Goal: Task Accomplishment & Management: Use online tool/utility

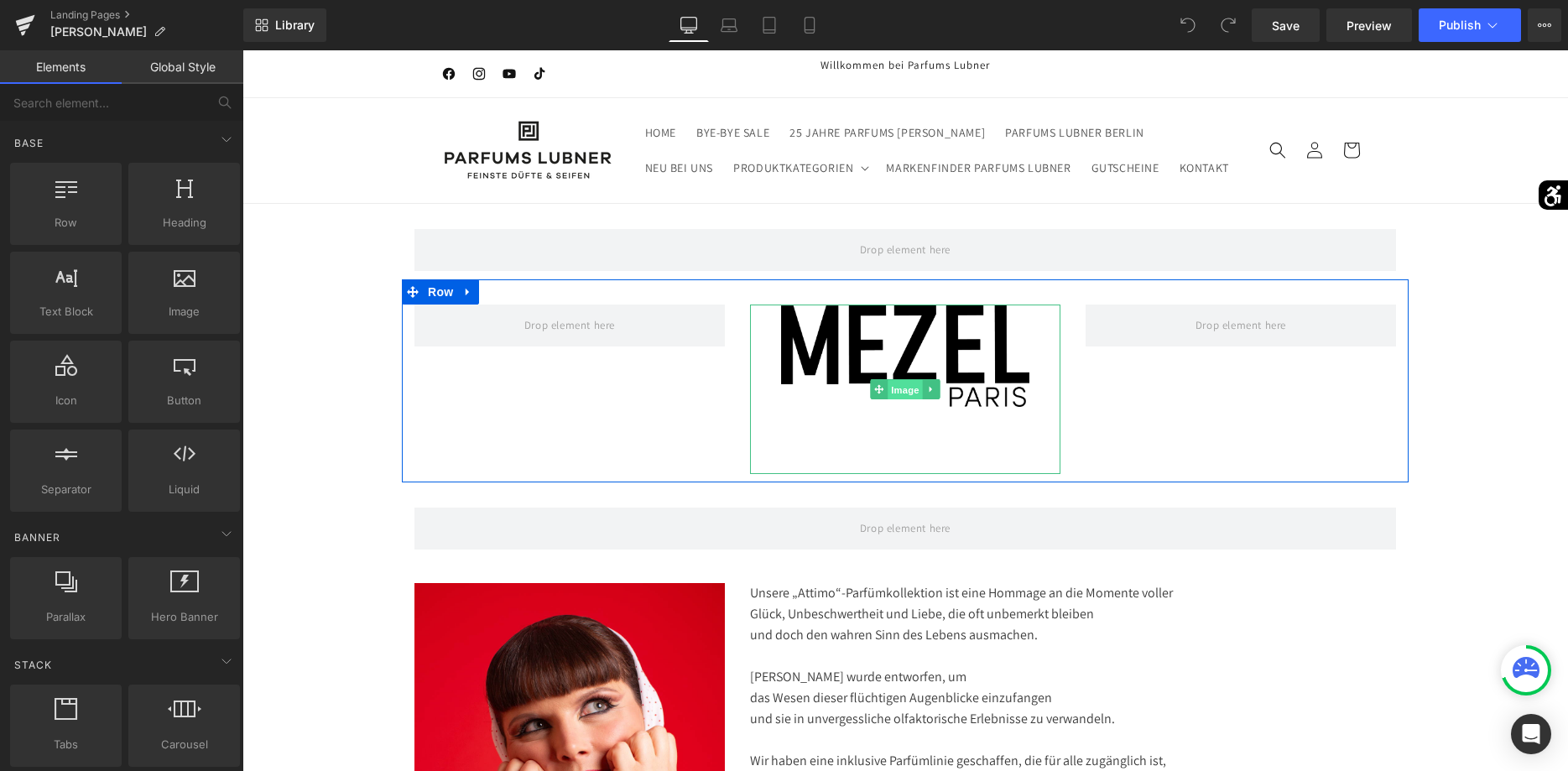
click at [907, 383] on span "Image" at bounding box center [906, 390] width 35 height 21
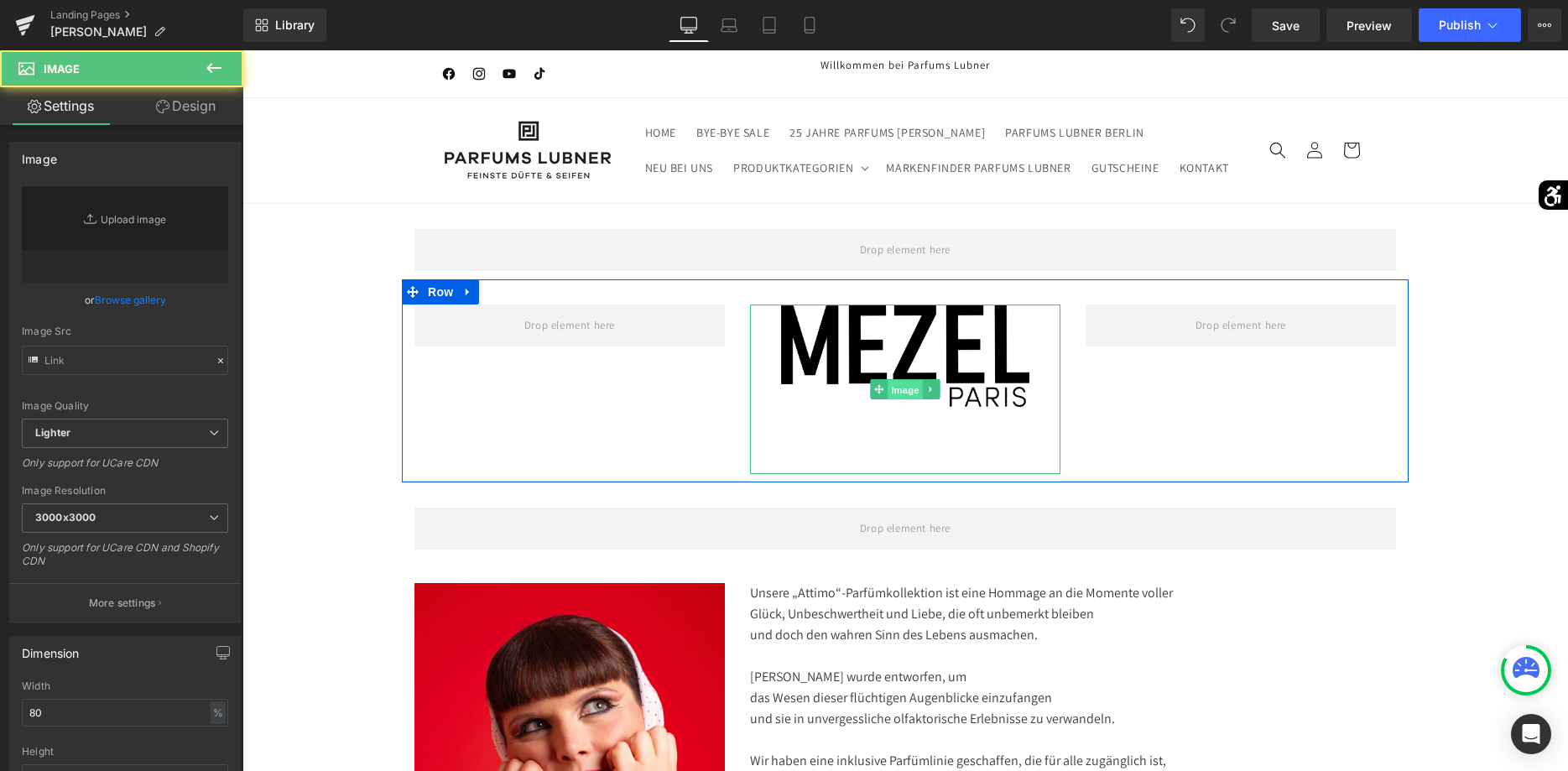
type input "[URL][DOMAIN_NAME]"
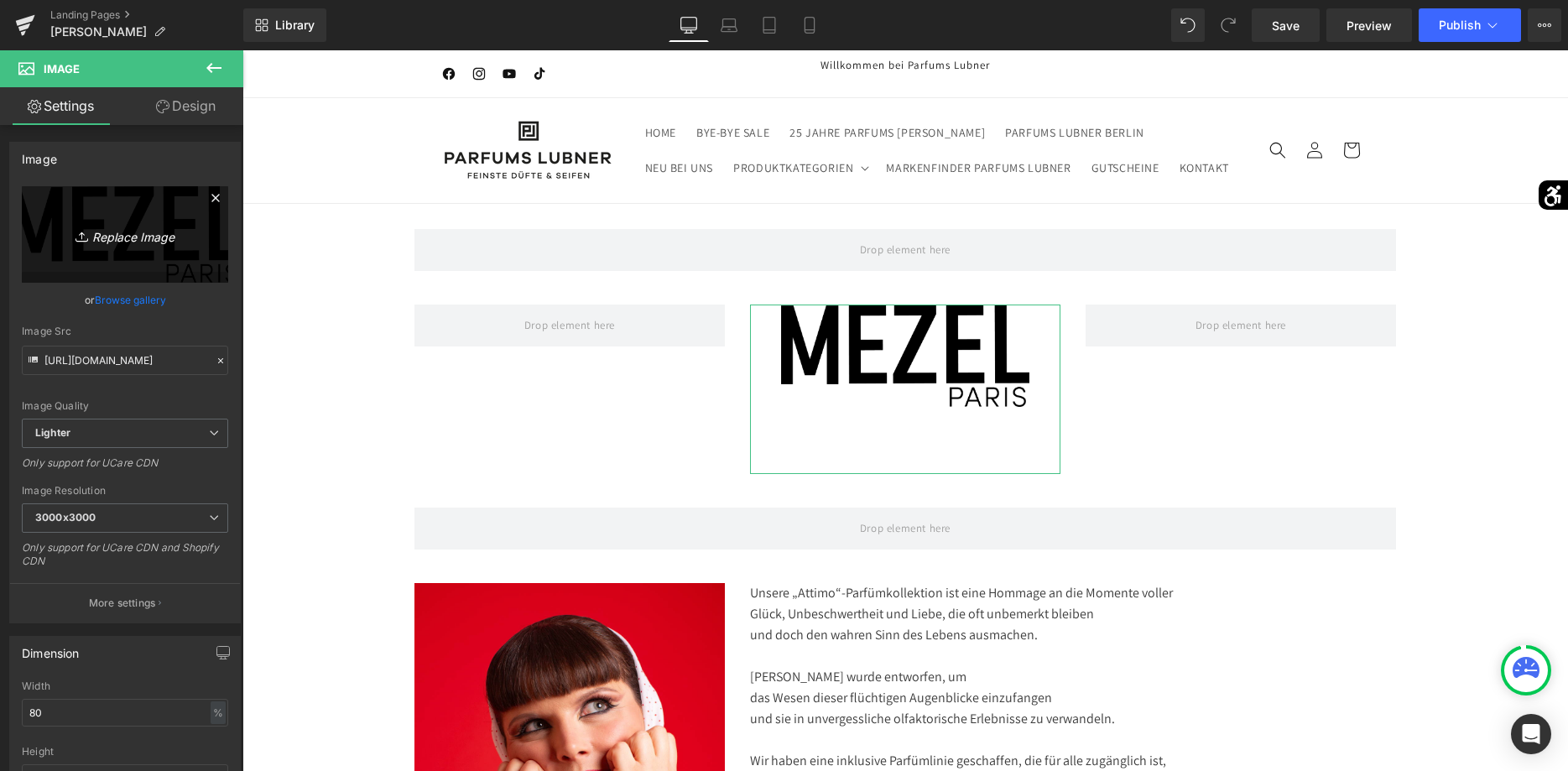
click at [218, 260] on link "Replace Image" at bounding box center [124, 235] width 206 height 97
type input "C:\fakepath\Progetto senza titolo-13.png"
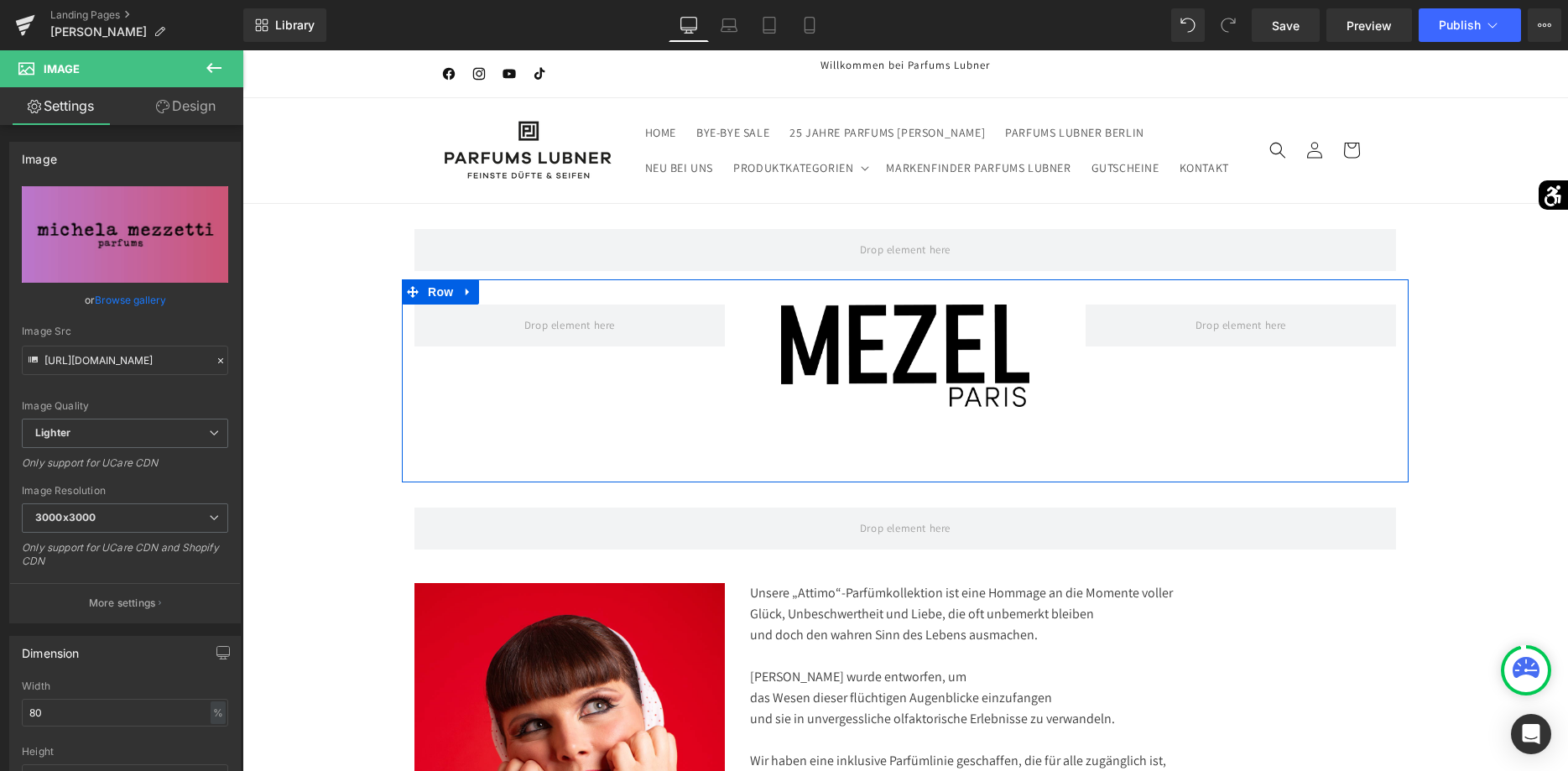
type input "[URL][DOMAIN_NAME]"
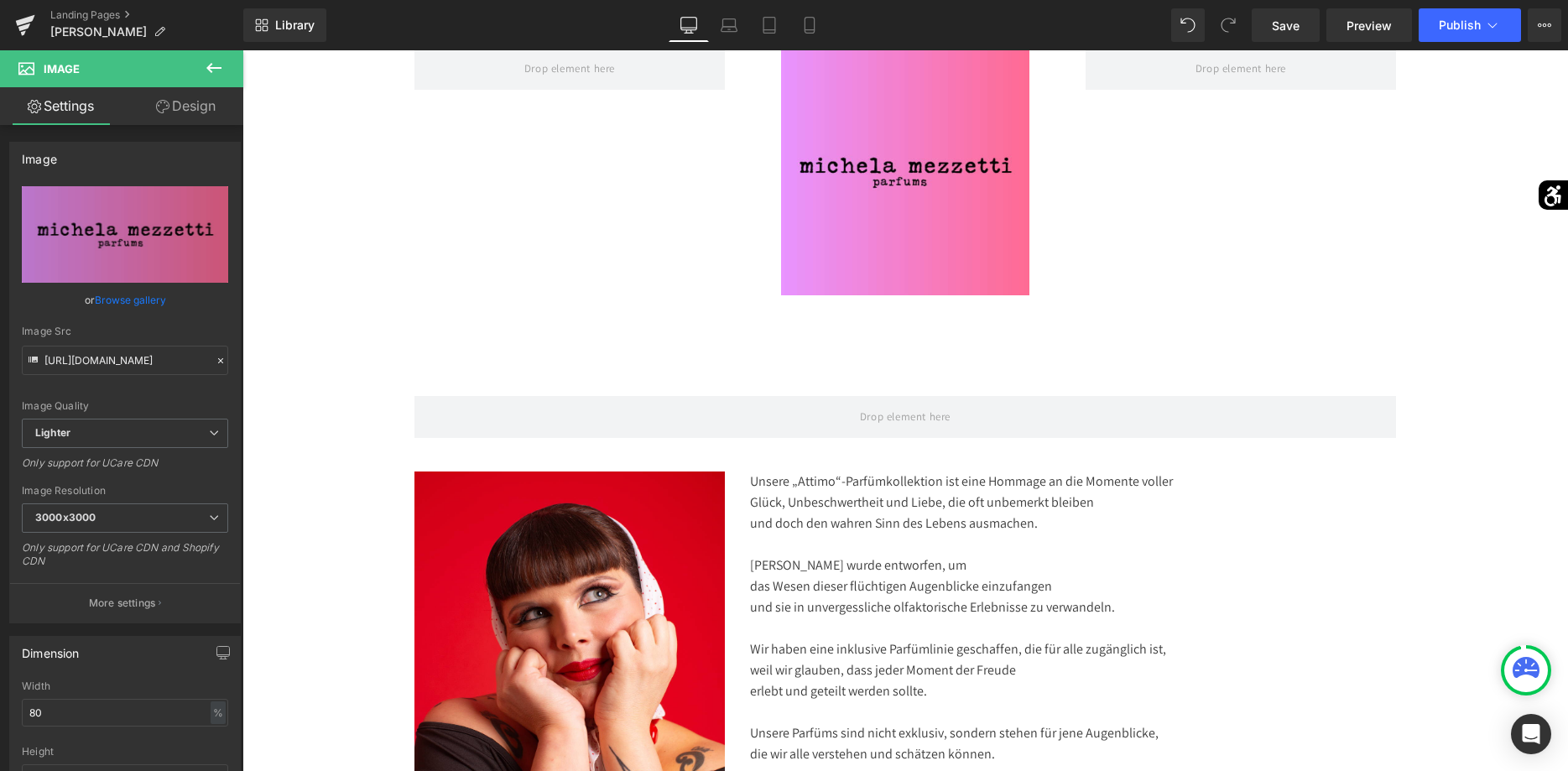
scroll to position [171, 0]
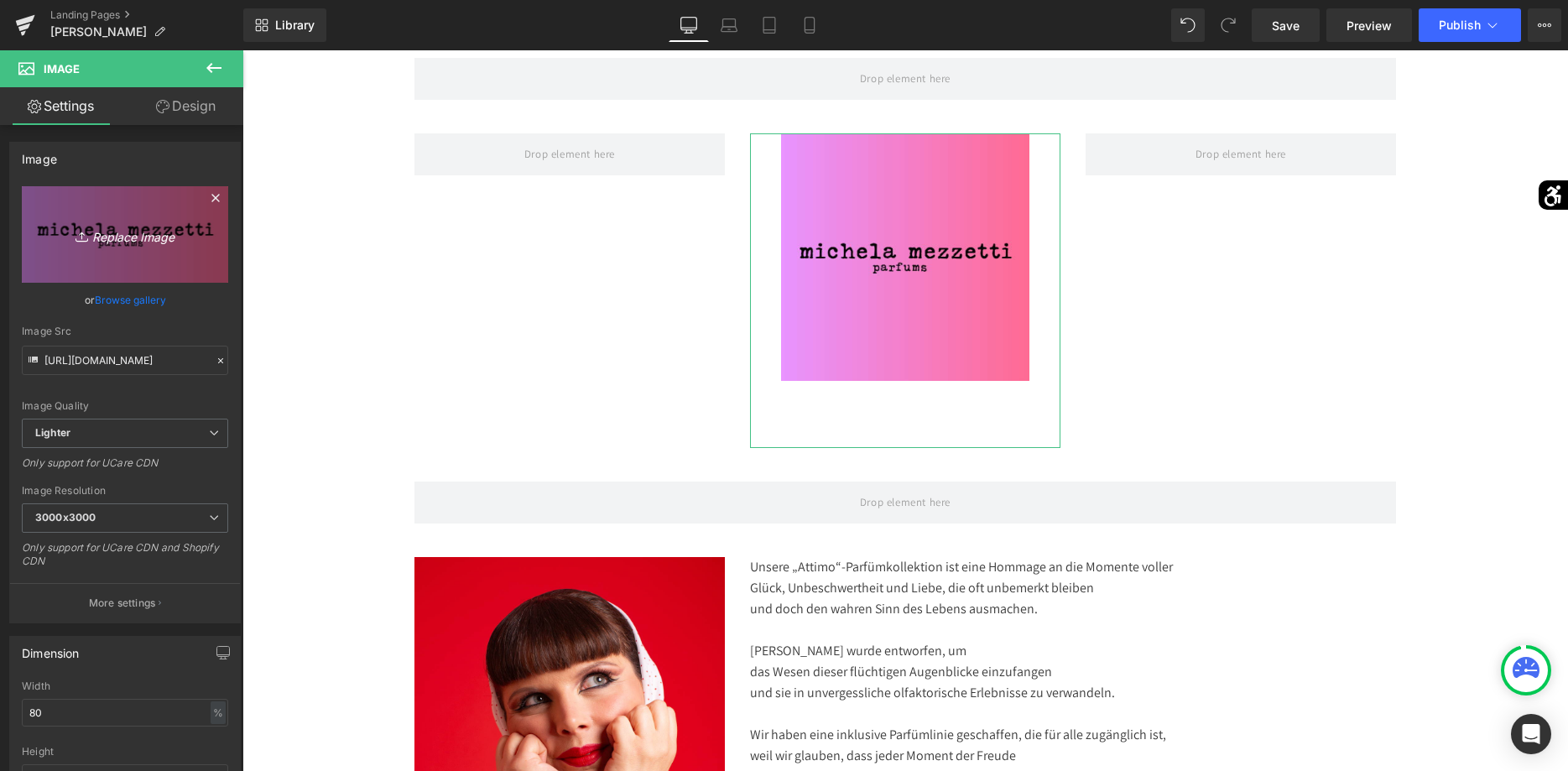
click at [142, 244] on icon "Replace Image" at bounding box center [124, 234] width 134 height 21
type input "C:\fakepath\Progetto senza titolo-13-Photoroom.png"
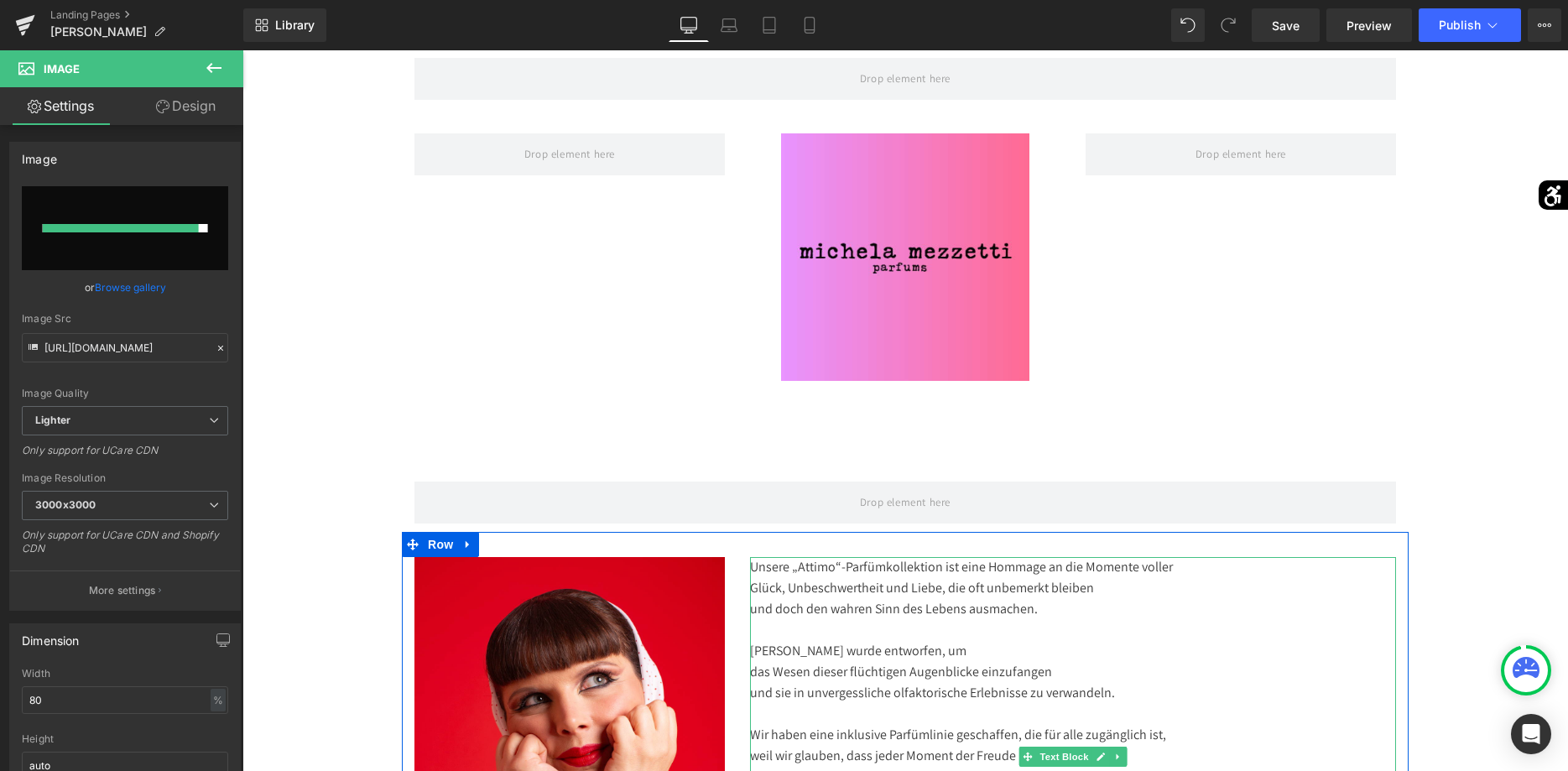
type input "[URL][DOMAIN_NAME]"
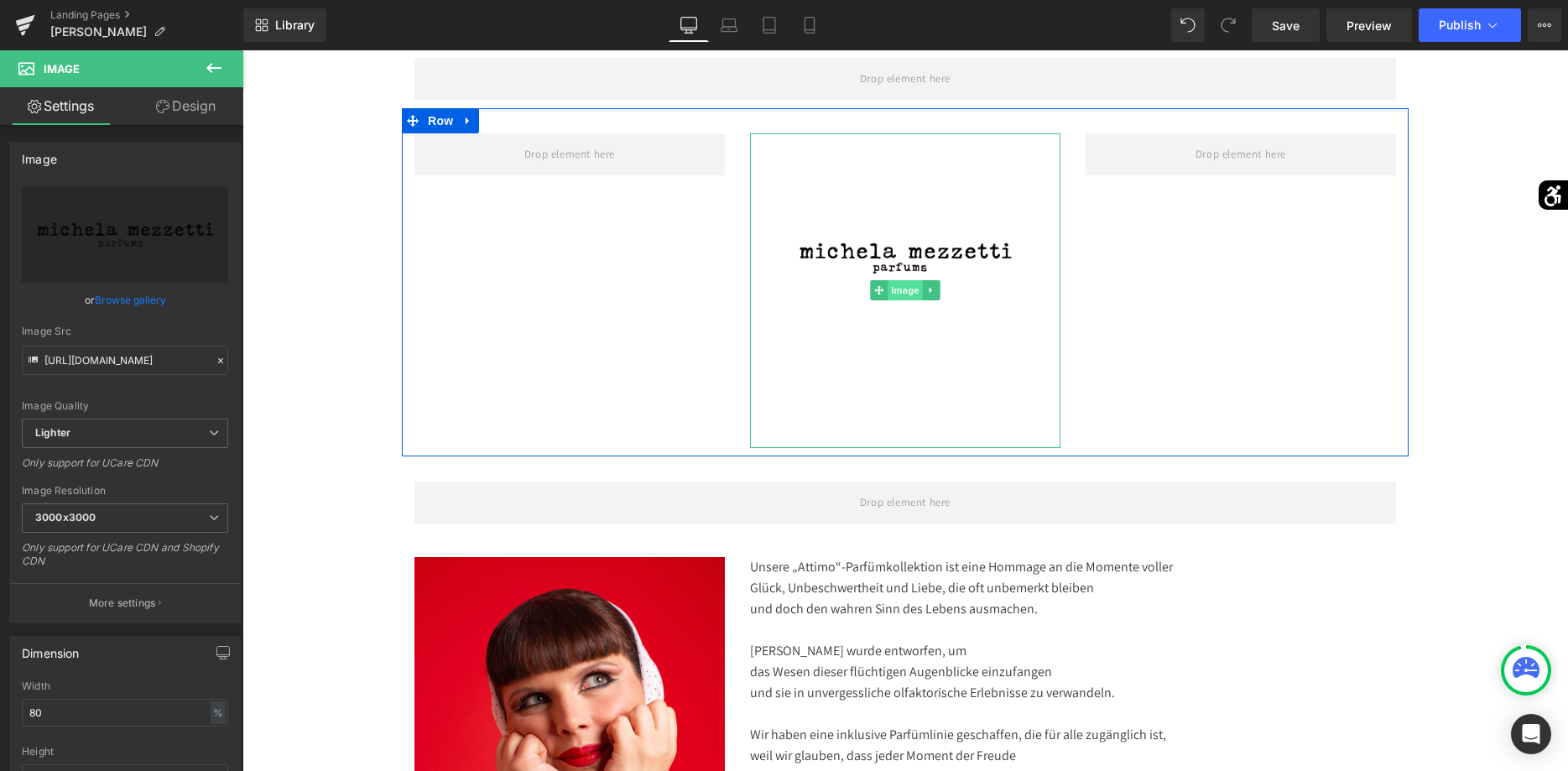
click at [897, 298] on span "Image" at bounding box center [906, 290] width 35 height 21
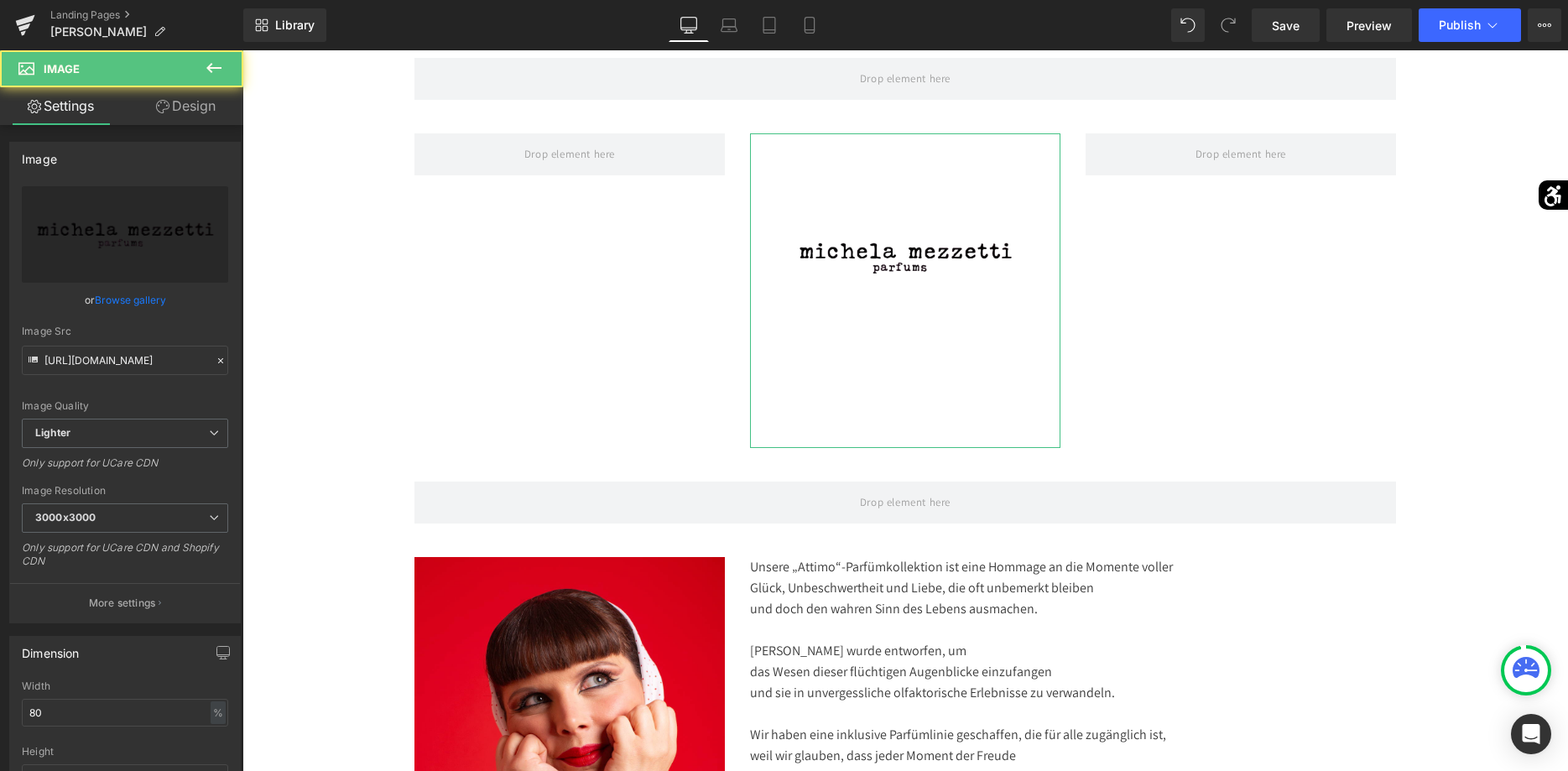
scroll to position [86, 0]
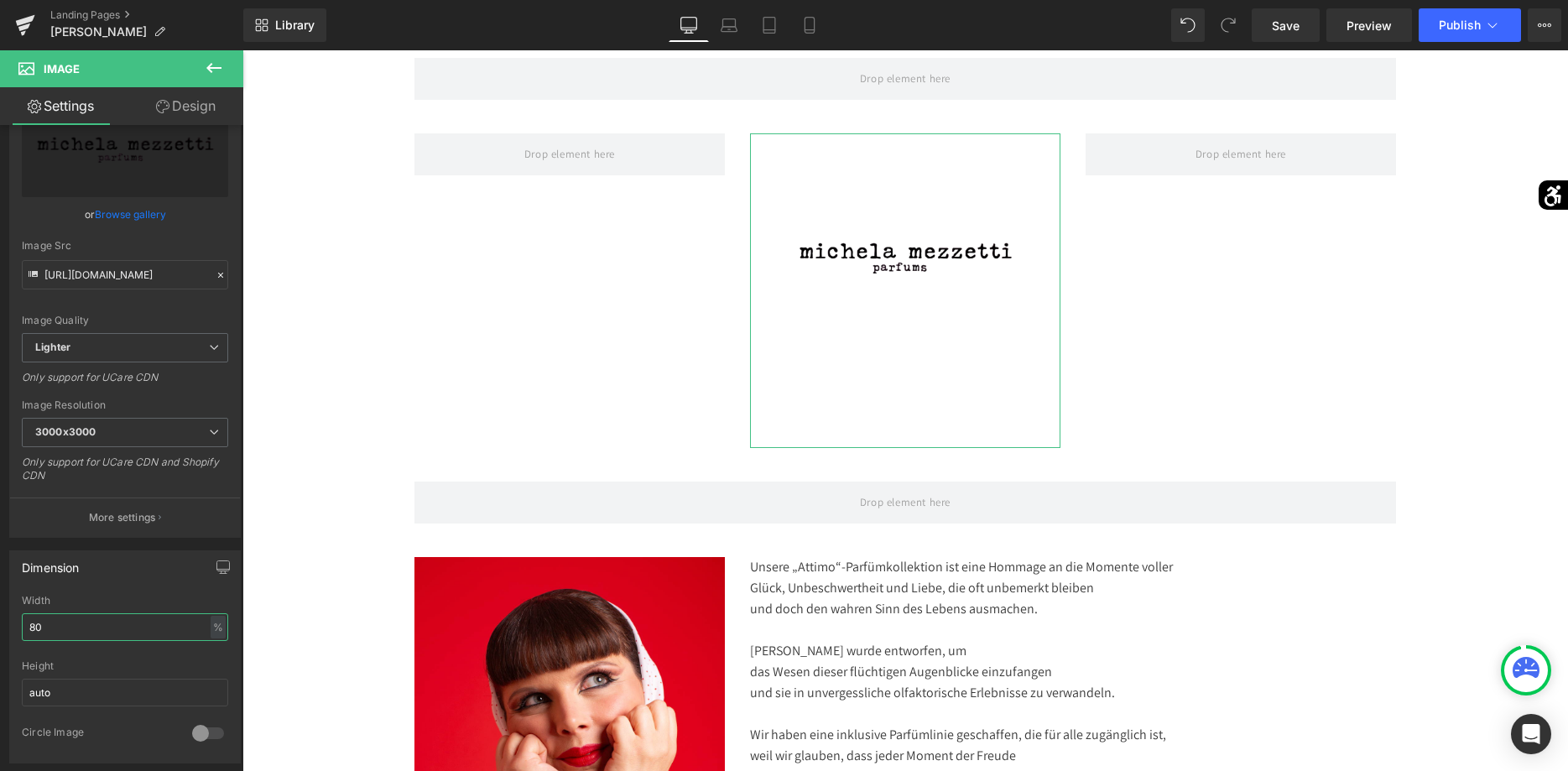
drag, startPoint x: 106, startPoint y: 623, endPoint x: -43, endPoint y: 608, distance: 149.8
click at [21, 614] on input "80" at bounding box center [124, 627] width 206 height 27
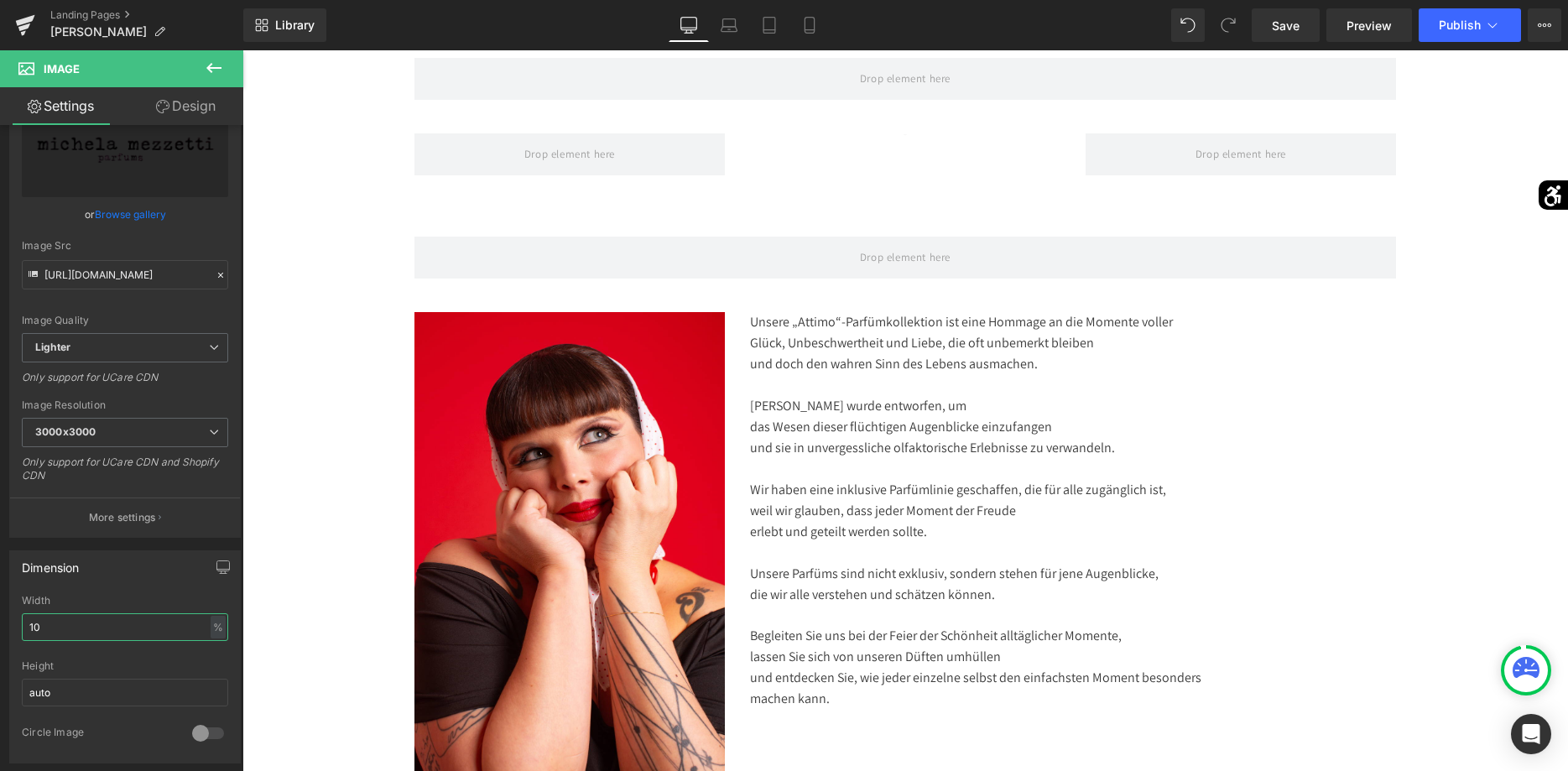
type input "100"
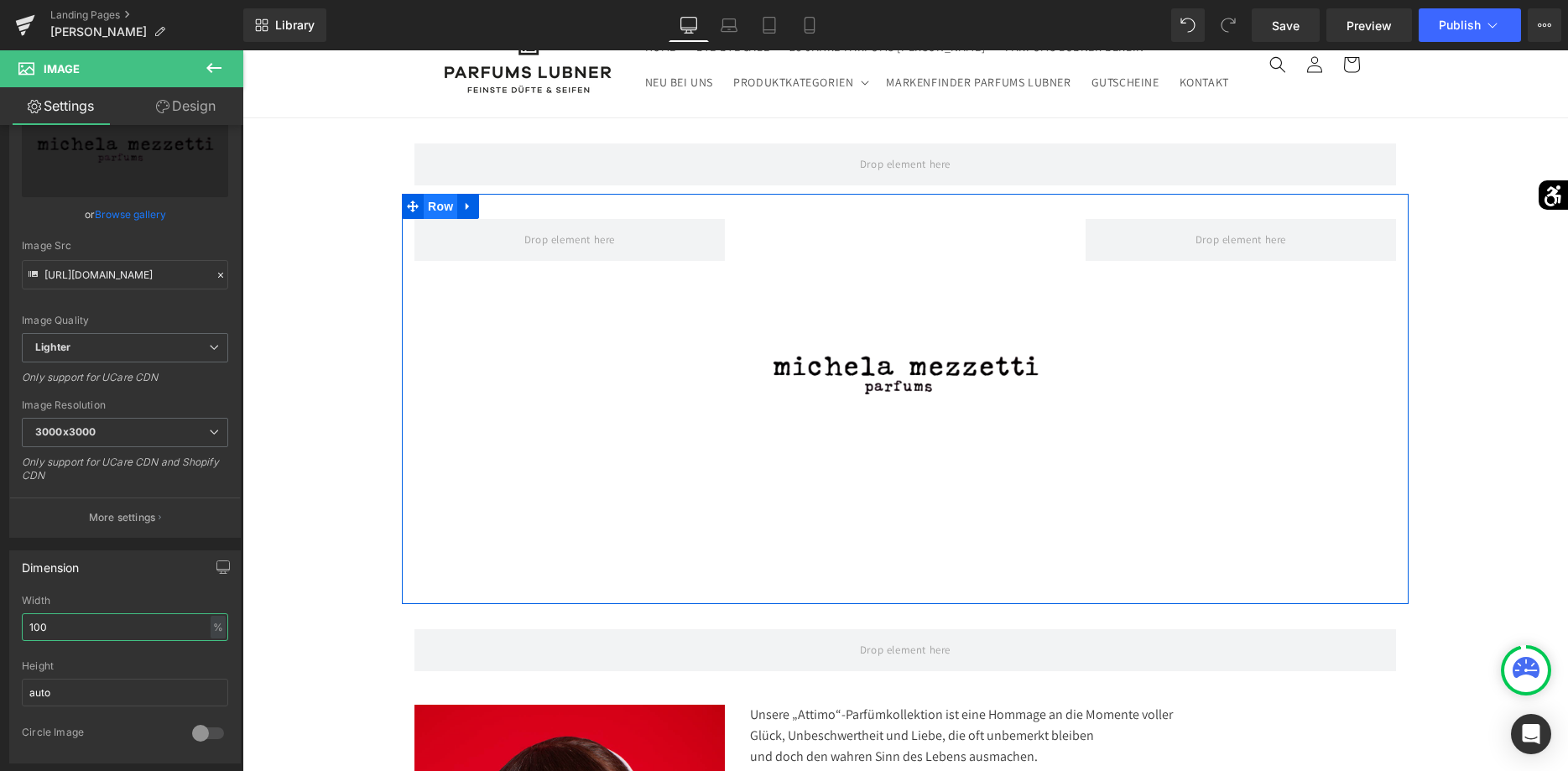
click at [438, 209] on span "Row" at bounding box center [441, 206] width 33 height 25
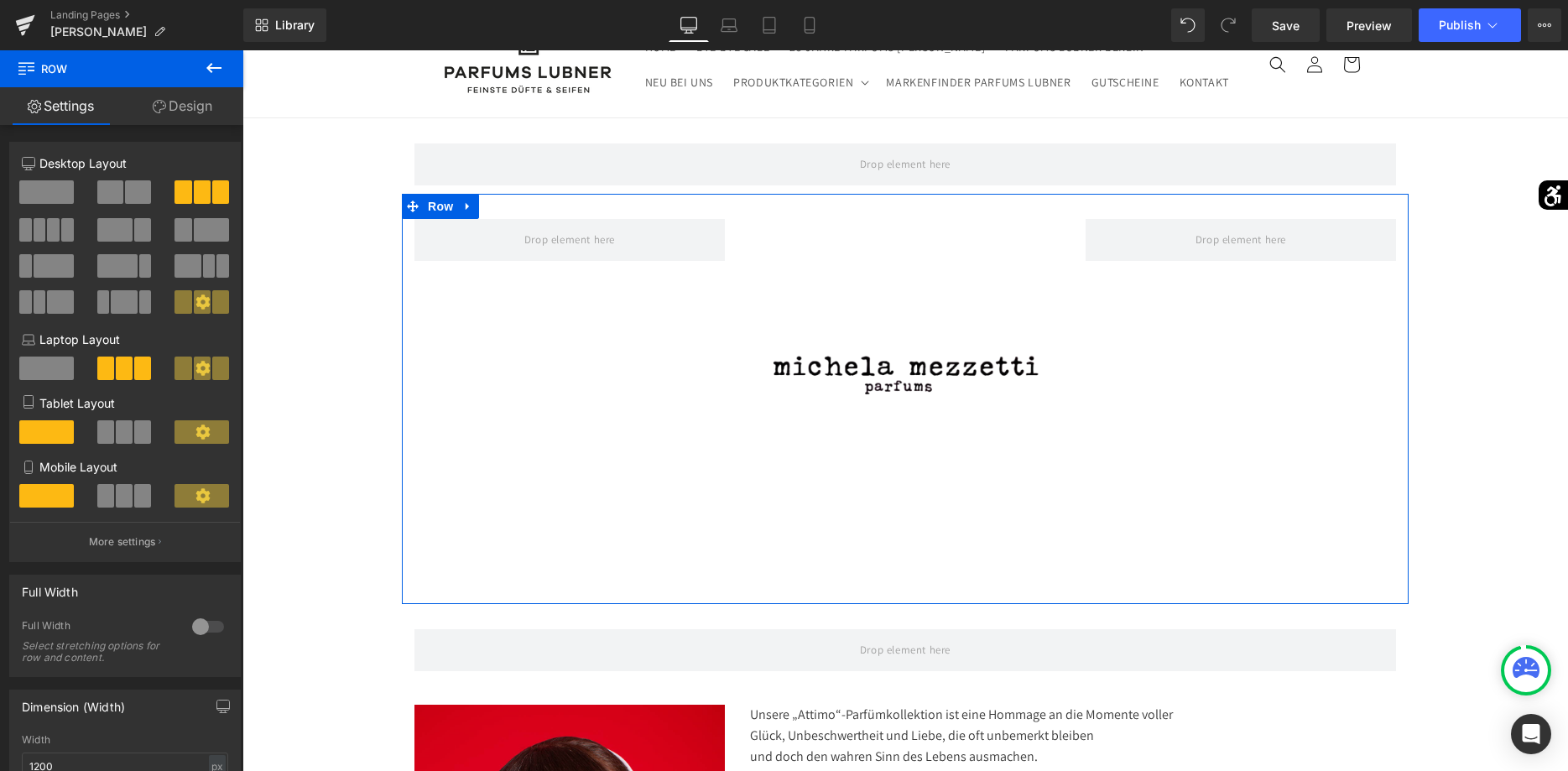
click at [33, 186] on span at bounding box center [47, 193] width 55 height 23
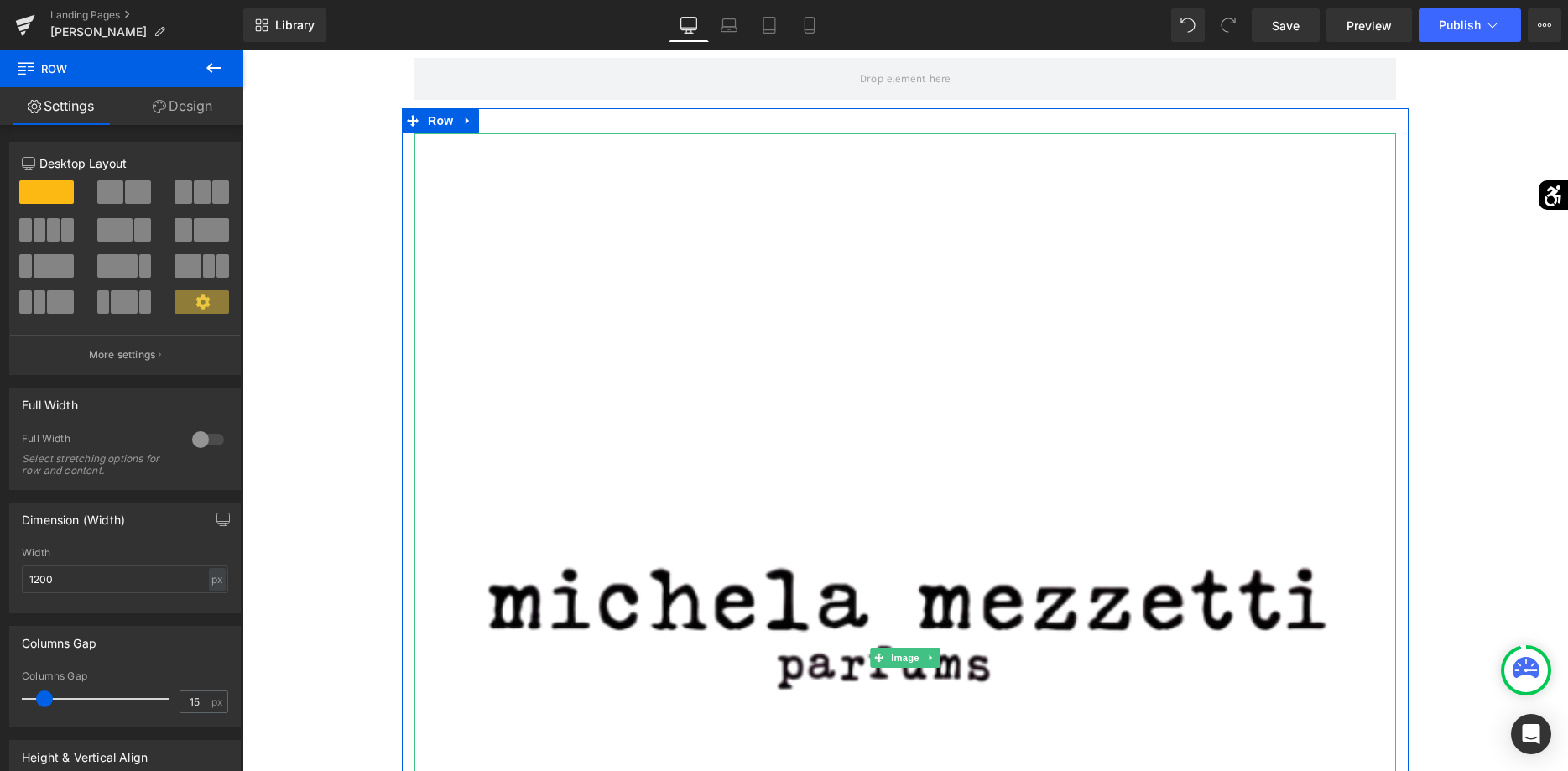
scroll to position [257, 0]
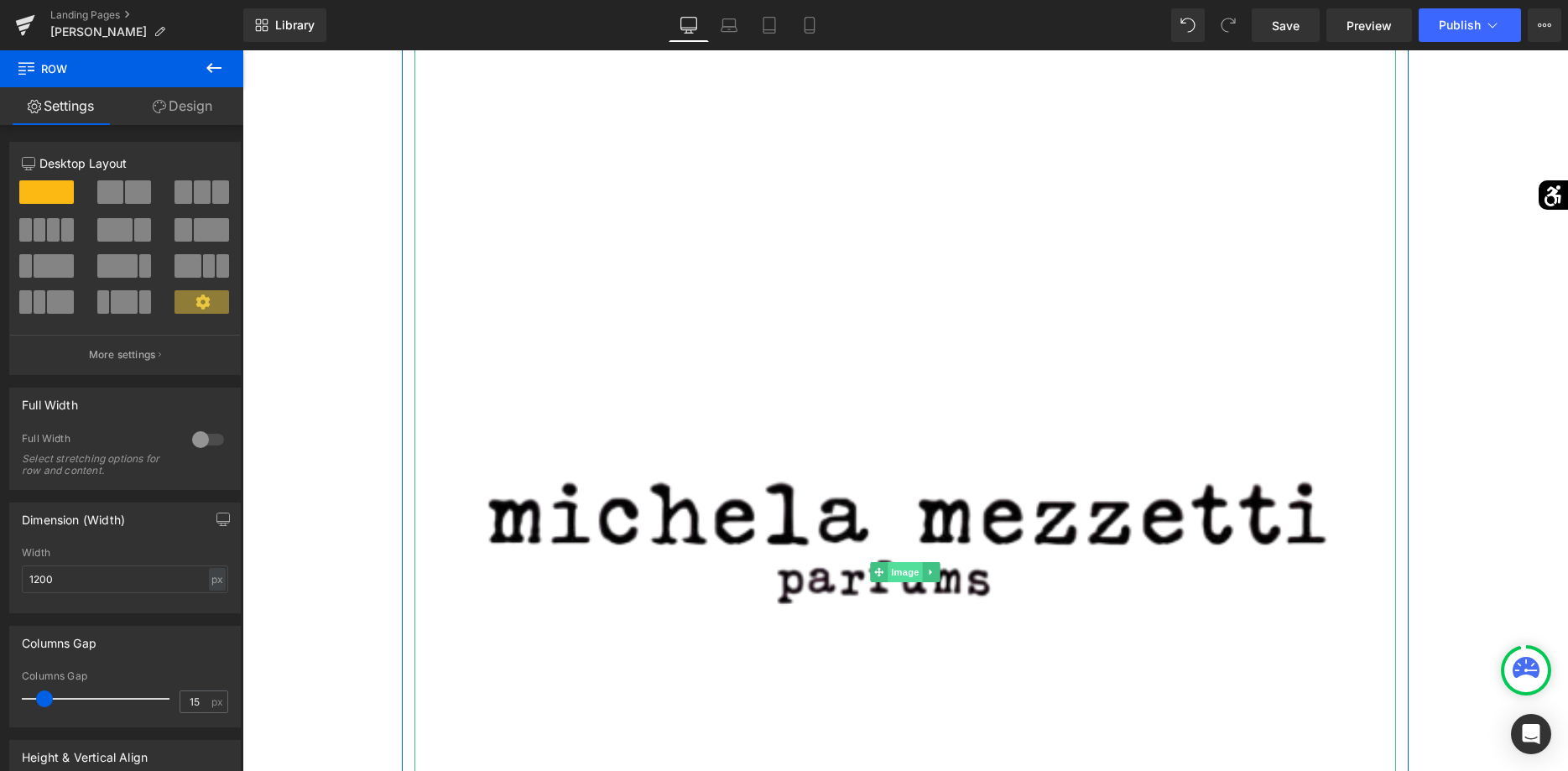
click at [908, 569] on span "Image" at bounding box center [906, 572] width 35 height 21
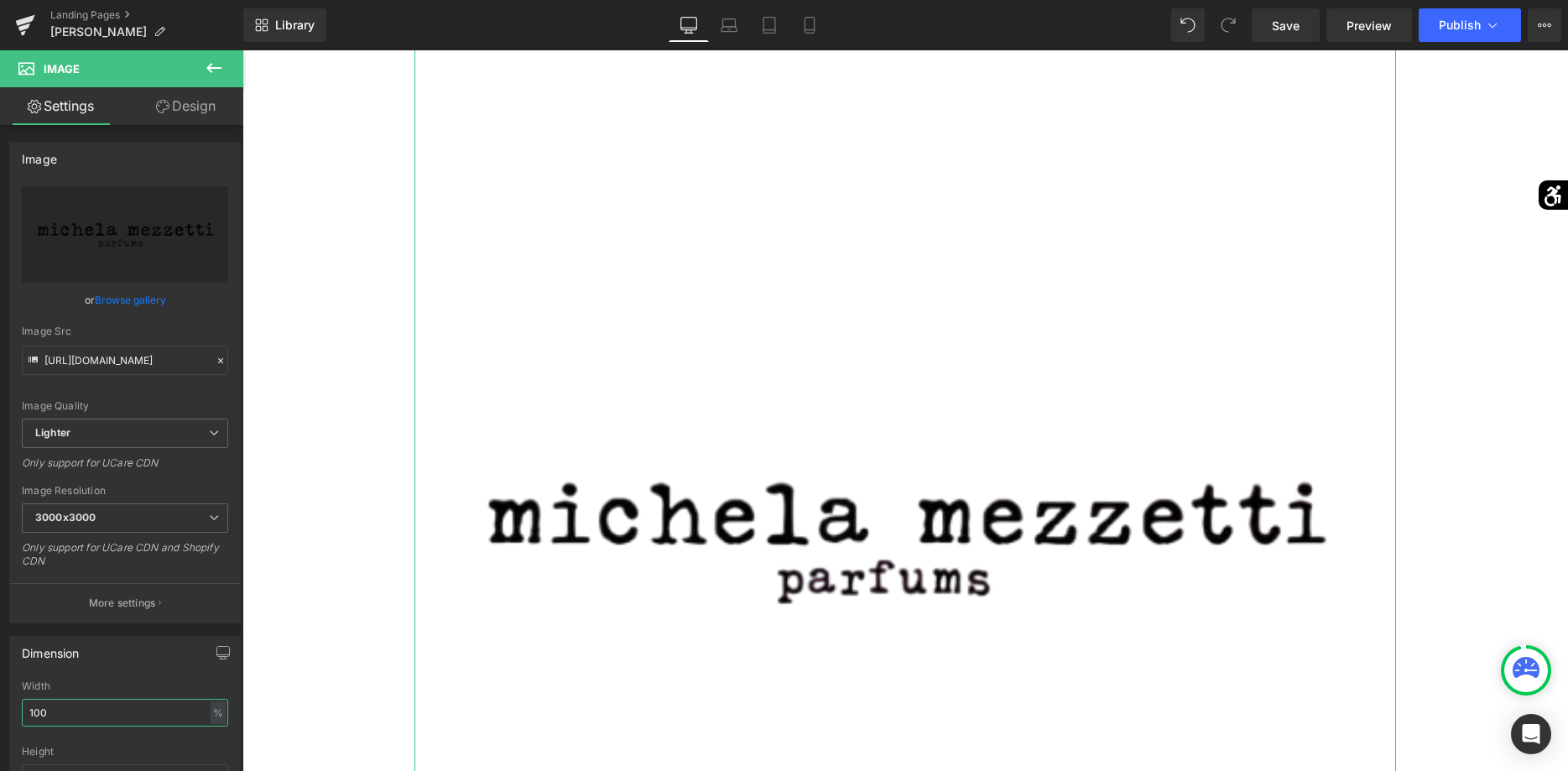
drag, startPoint x: 90, startPoint y: 723, endPoint x: -43, endPoint y: 679, distance: 140.1
click at [21, 699] on input "100" at bounding box center [124, 712] width 206 height 27
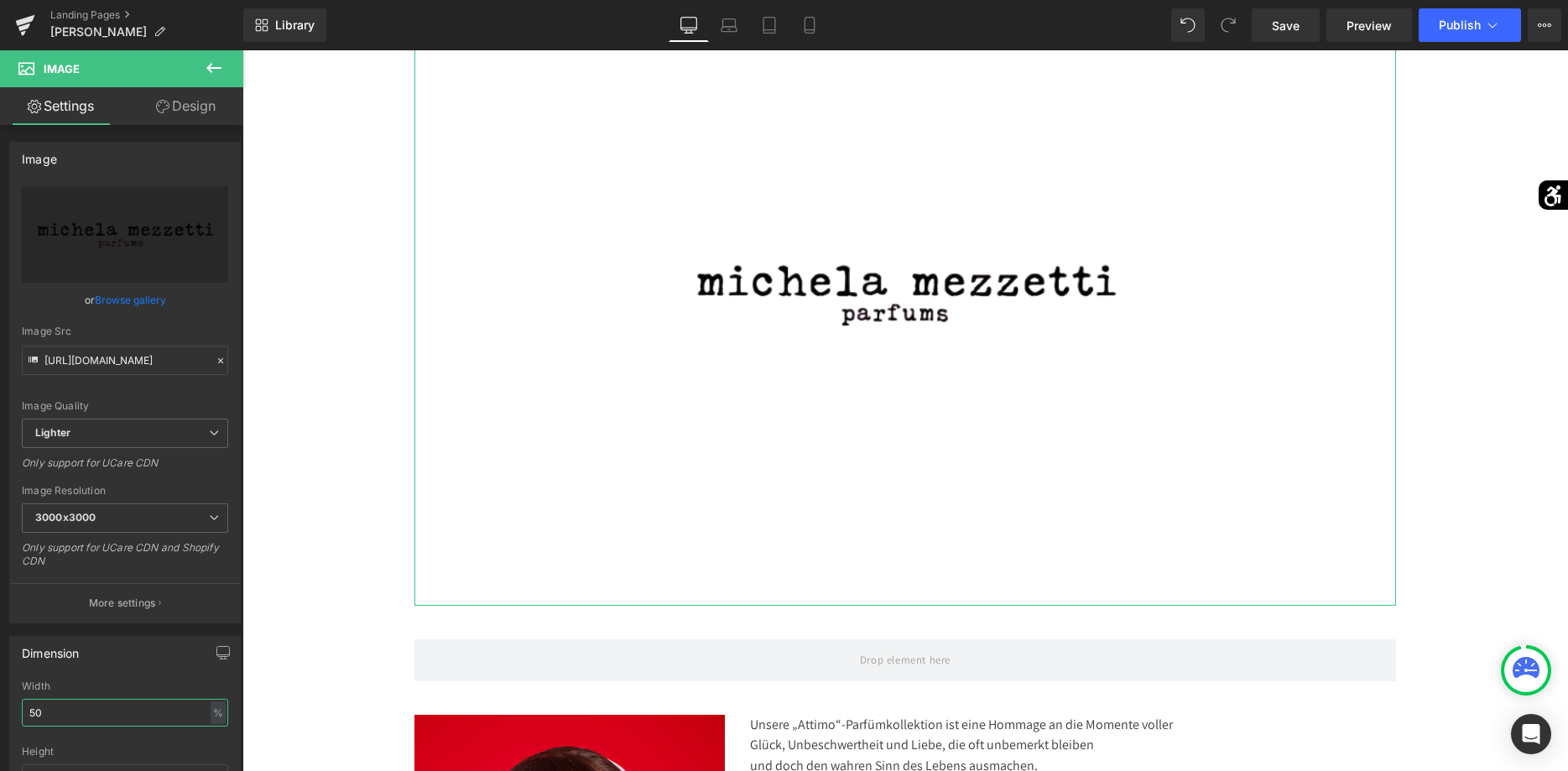
drag, startPoint x: 150, startPoint y: 709, endPoint x: -43, endPoint y: 706, distance: 193.0
click at [21, 706] on input "50" at bounding box center [124, 712] width 206 height 27
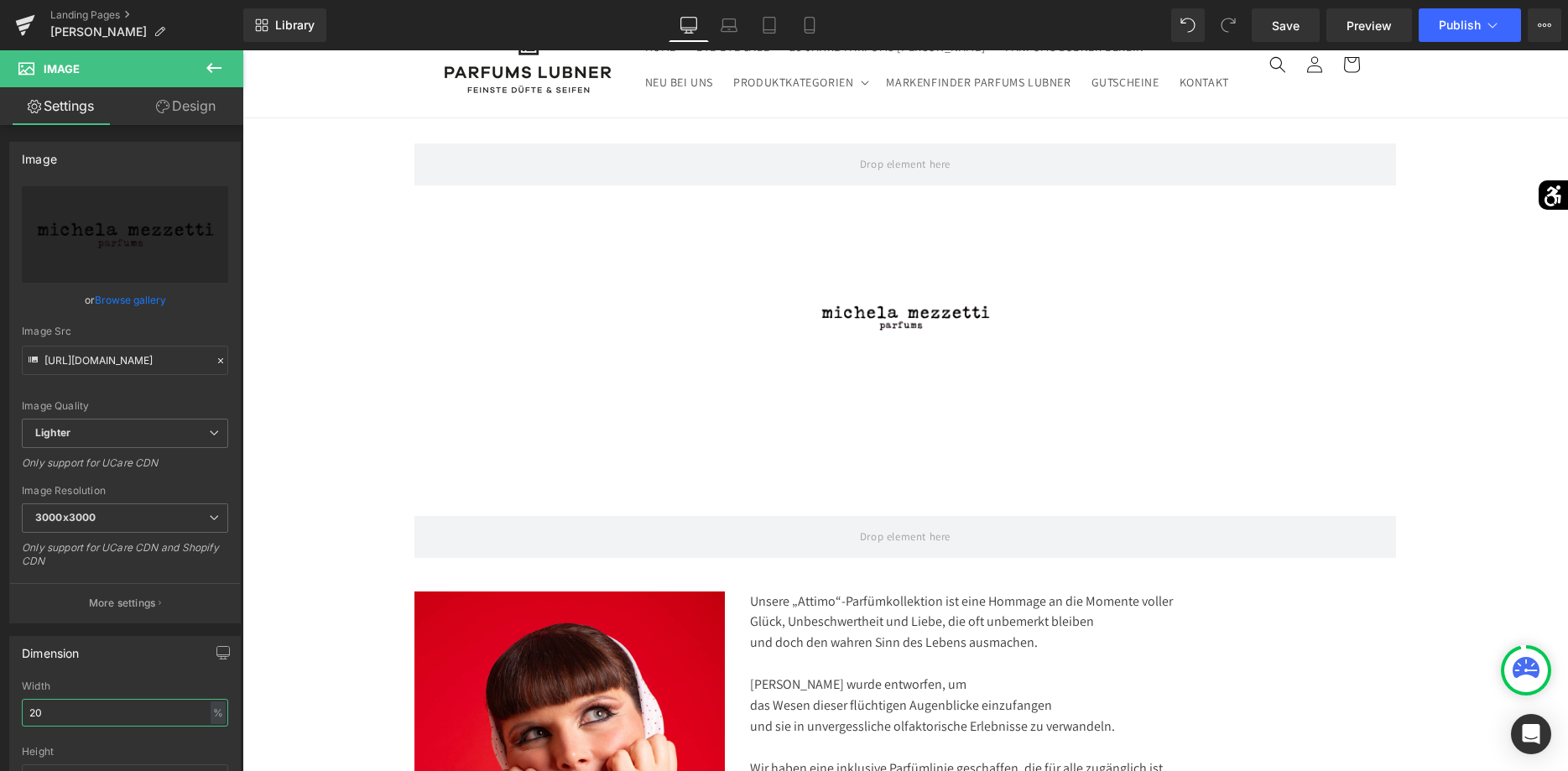
scroll to position [171, 0]
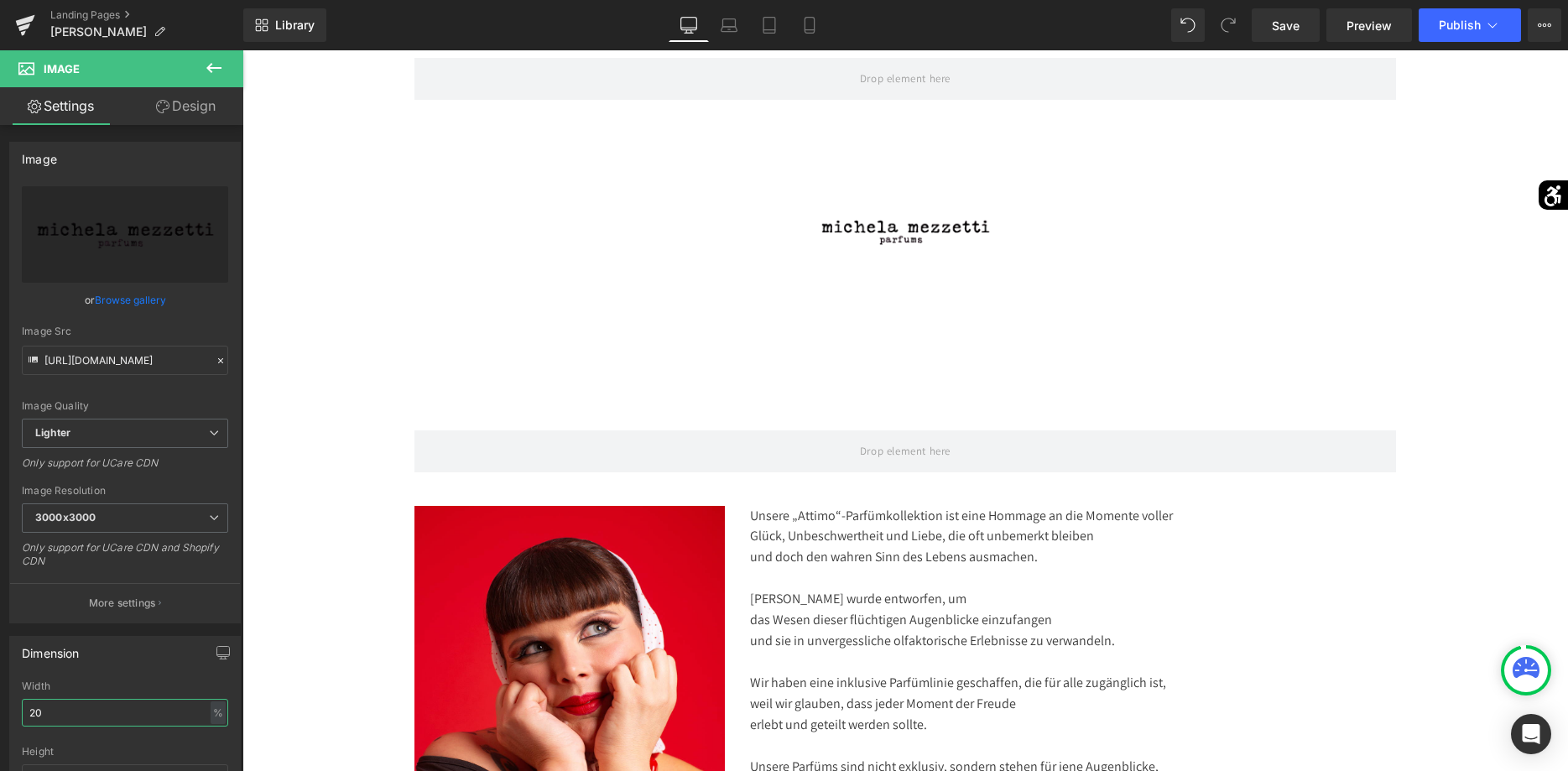
type input "2"
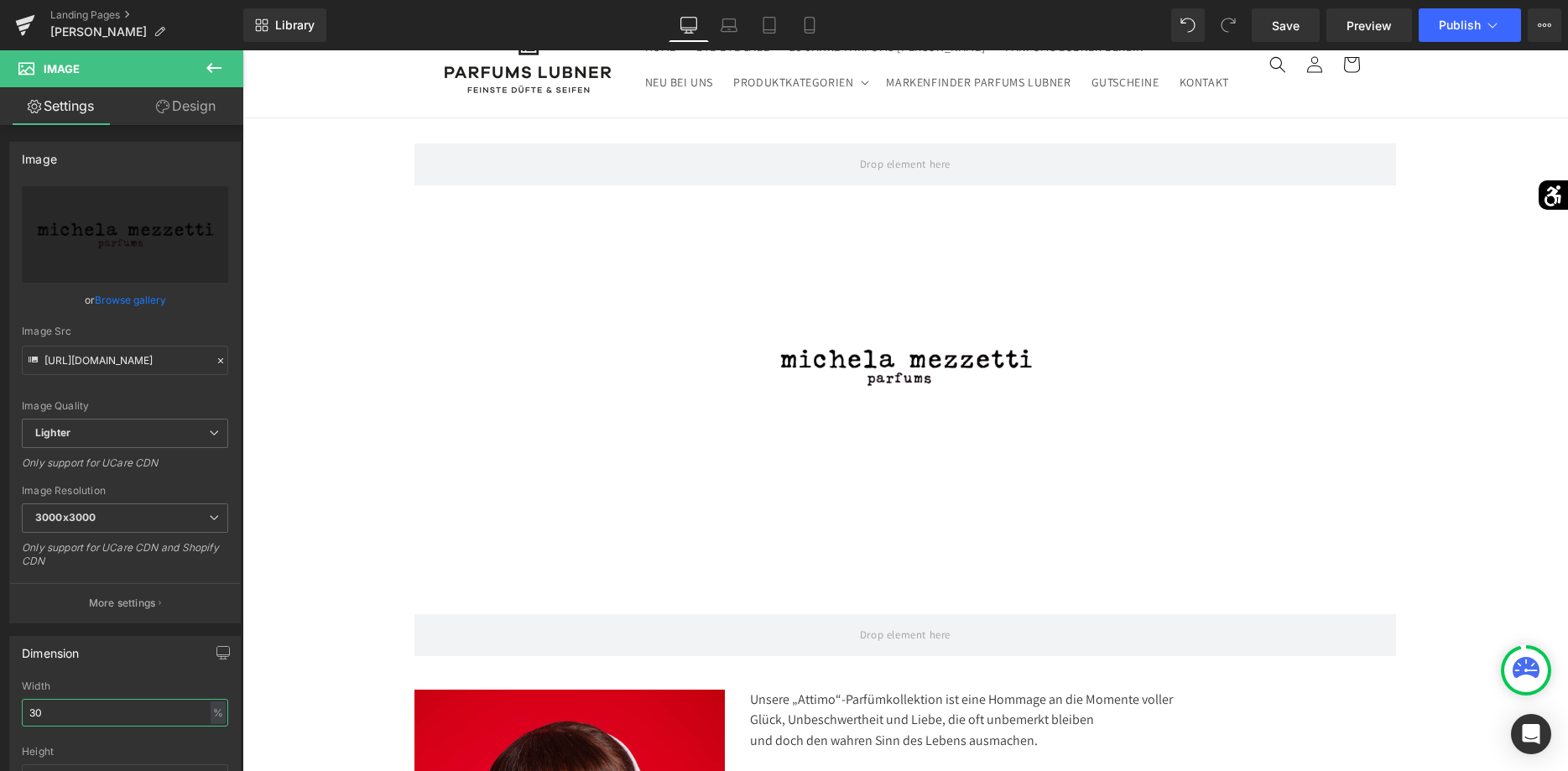
scroll to position [257, 0]
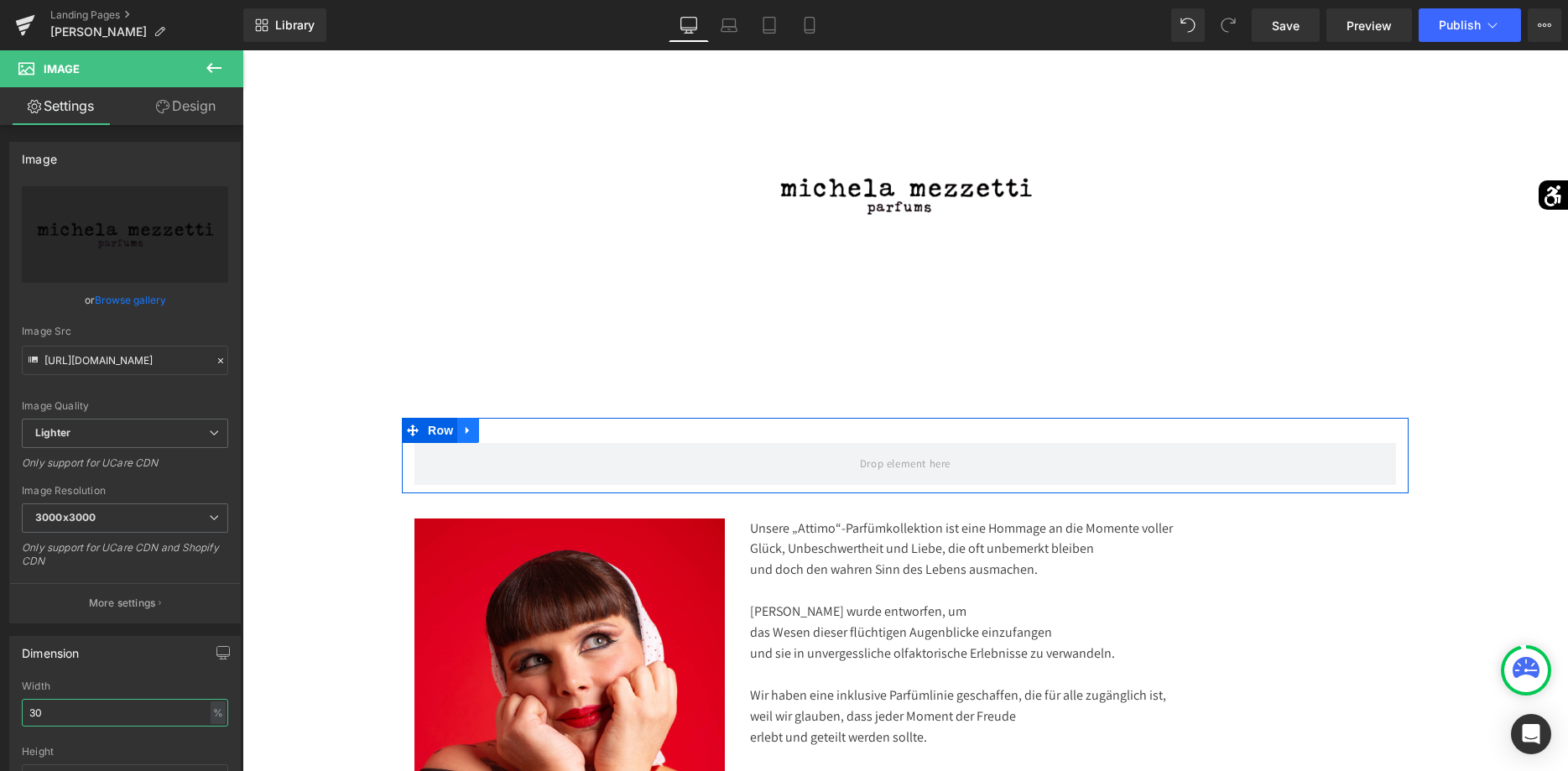
type input "30"
click at [465, 434] on icon at bounding box center [468, 430] width 12 height 13
click at [507, 431] on icon at bounding box center [512, 431] width 12 height 12
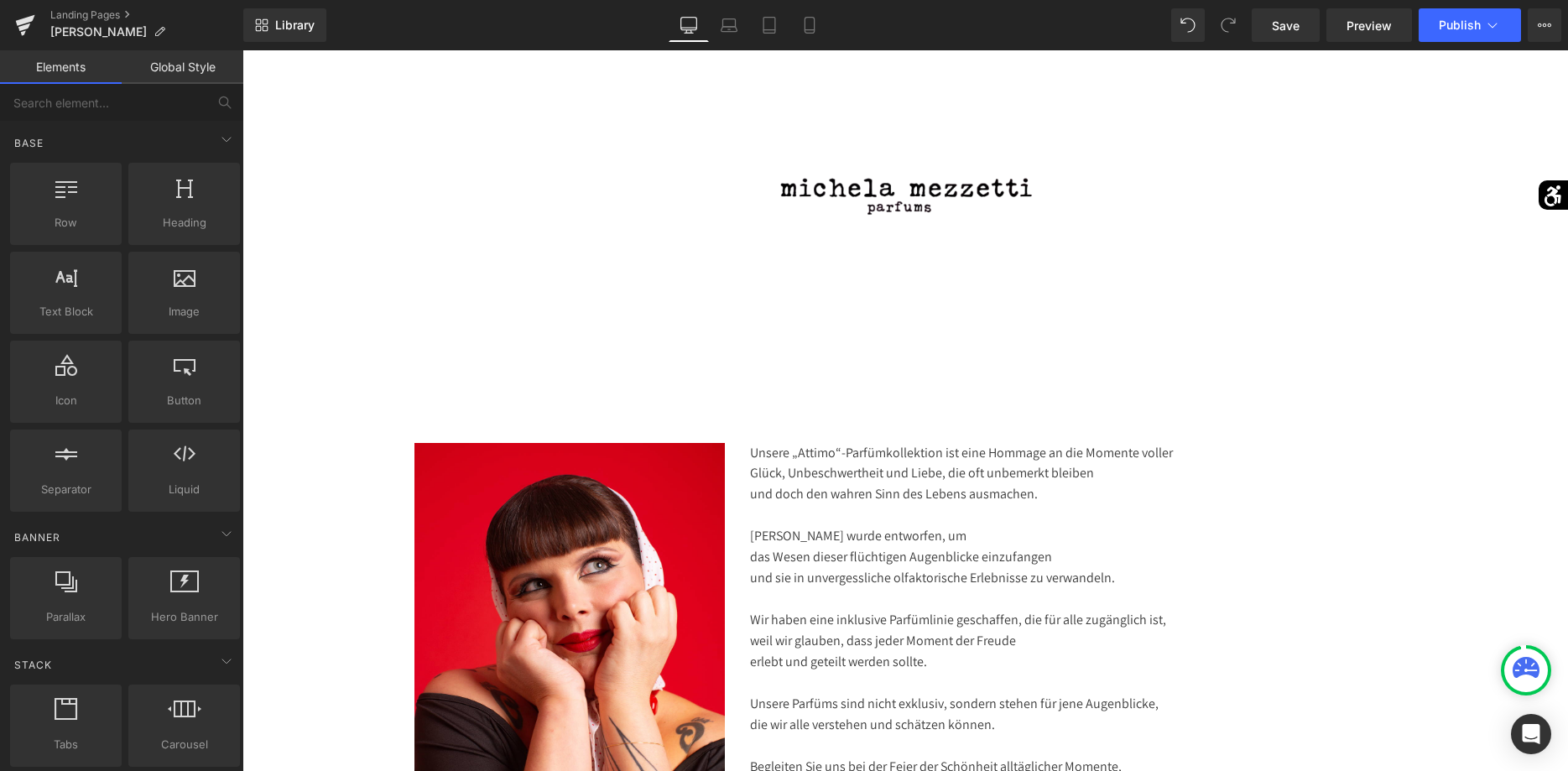
scroll to position [86, 0]
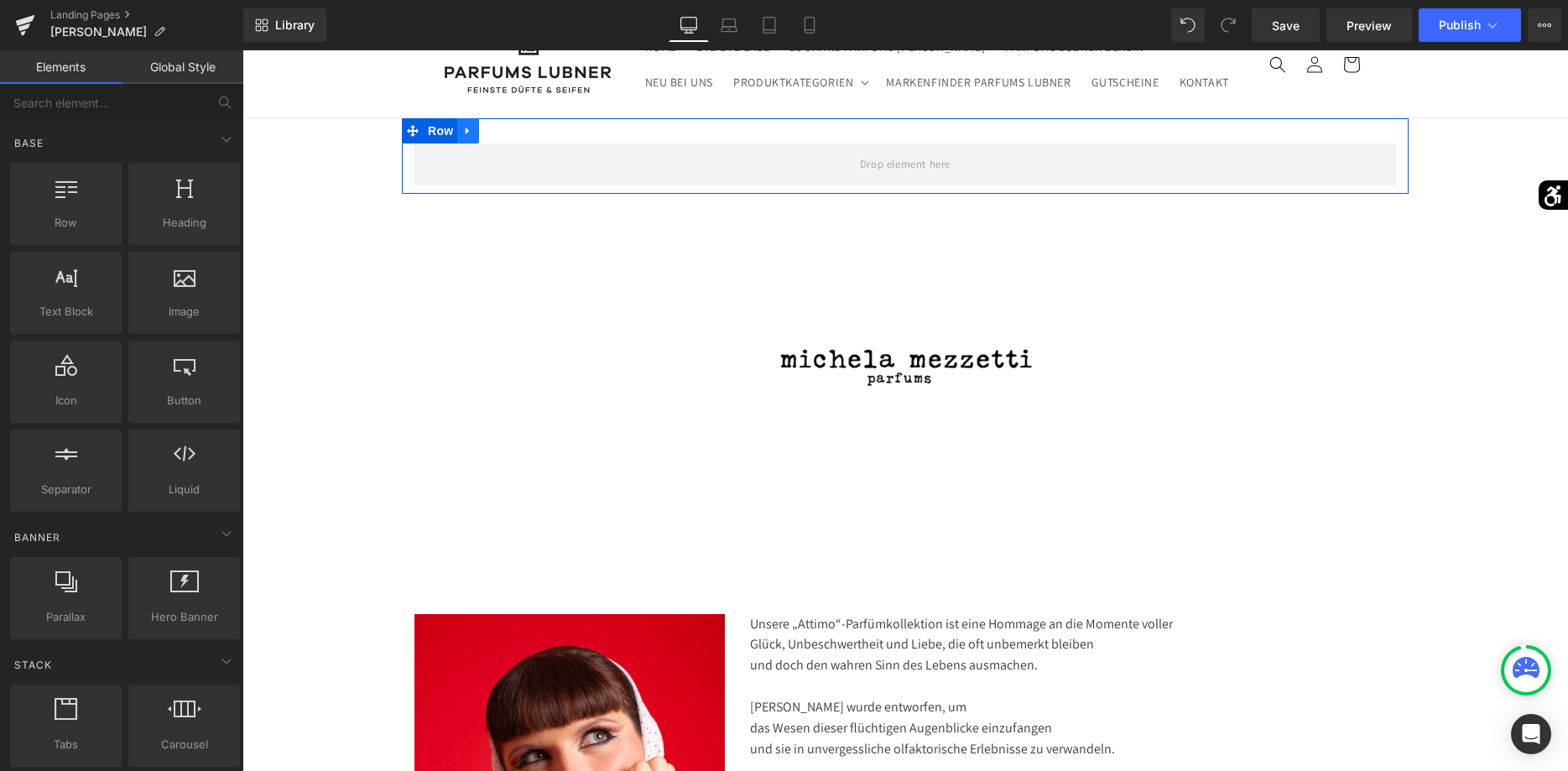
click at [467, 137] on link at bounding box center [468, 131] width 21 height 25
click at [507, 140] on link at bounding box center [512, 131] width 21 height 25
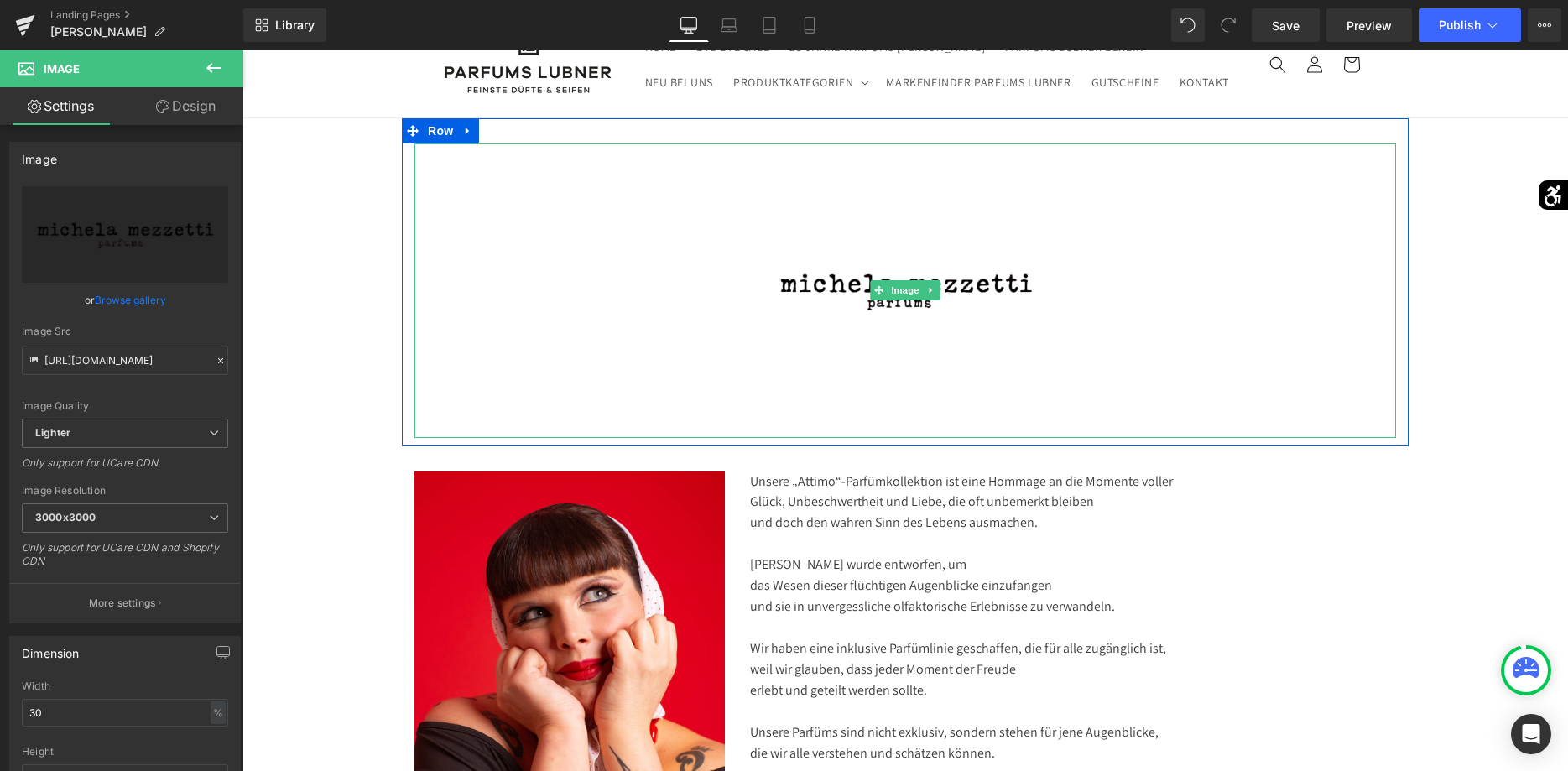
drag, startPoint x: 901, startPoint y: 499, endPoint x: 907, endPoint y: 388, distance: 111.2
click at [906, 425] on div "Image" at bounding box center [905, 290] width 982 height 294
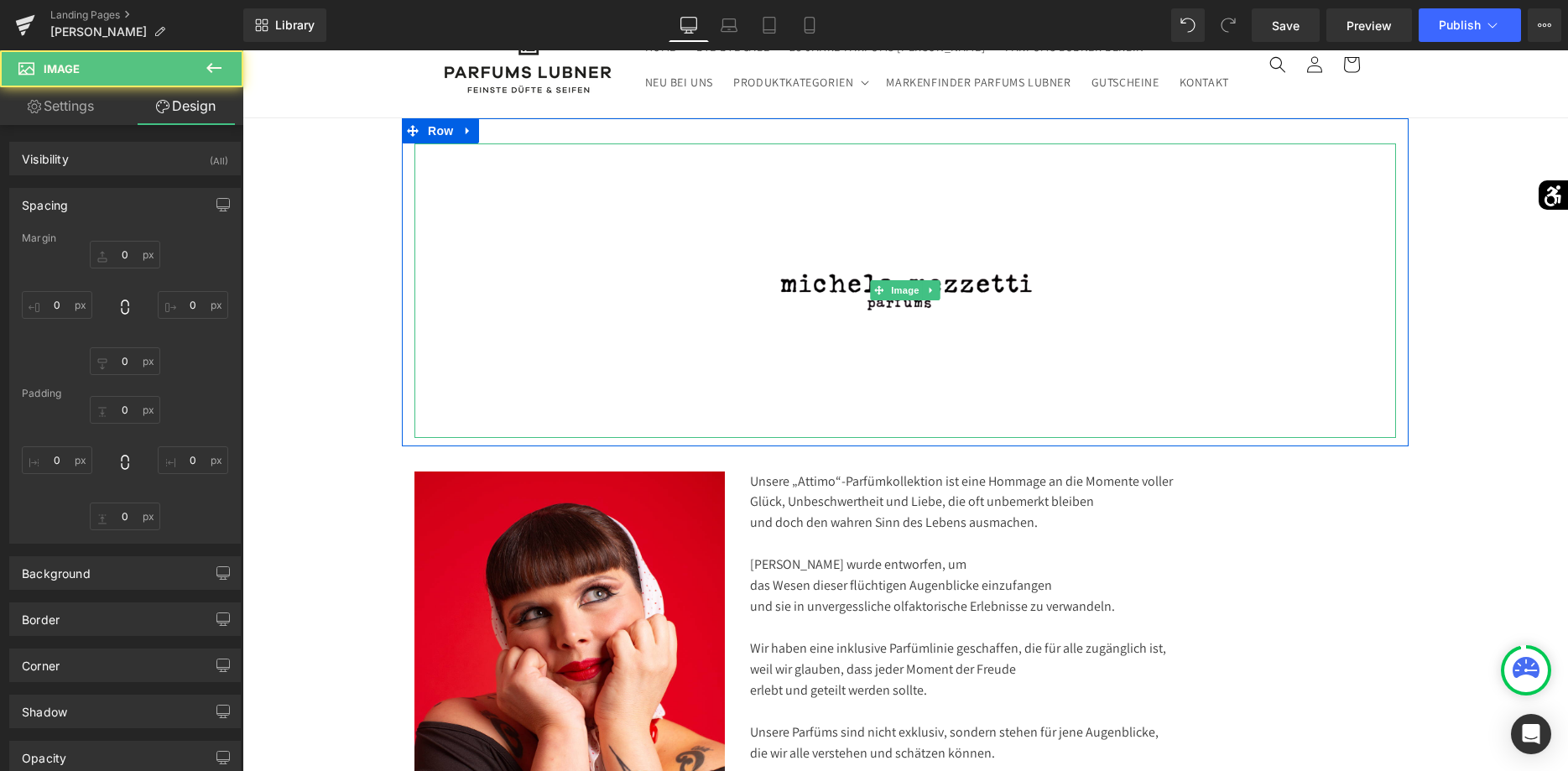
type input "0"
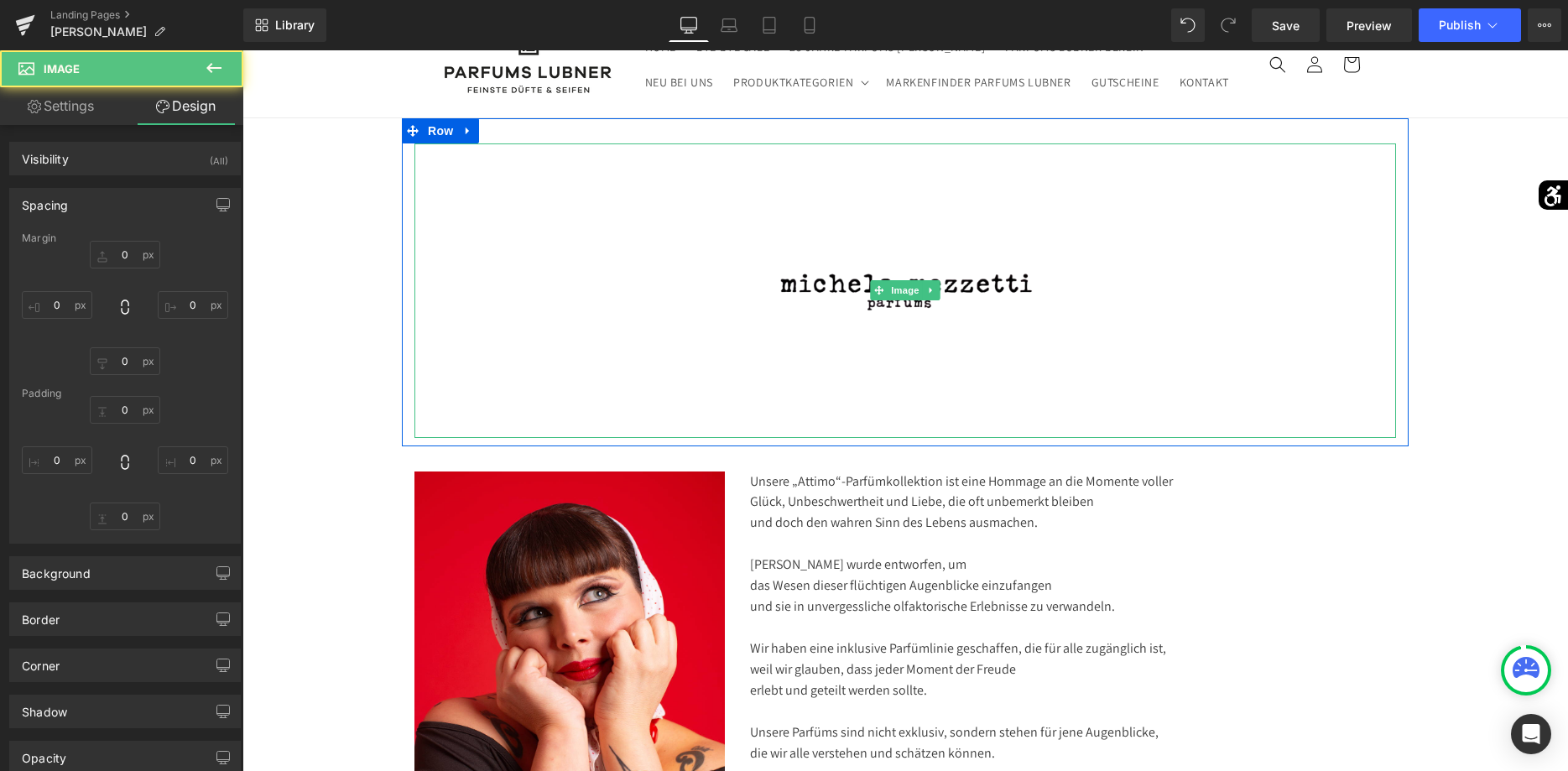
type input "0"
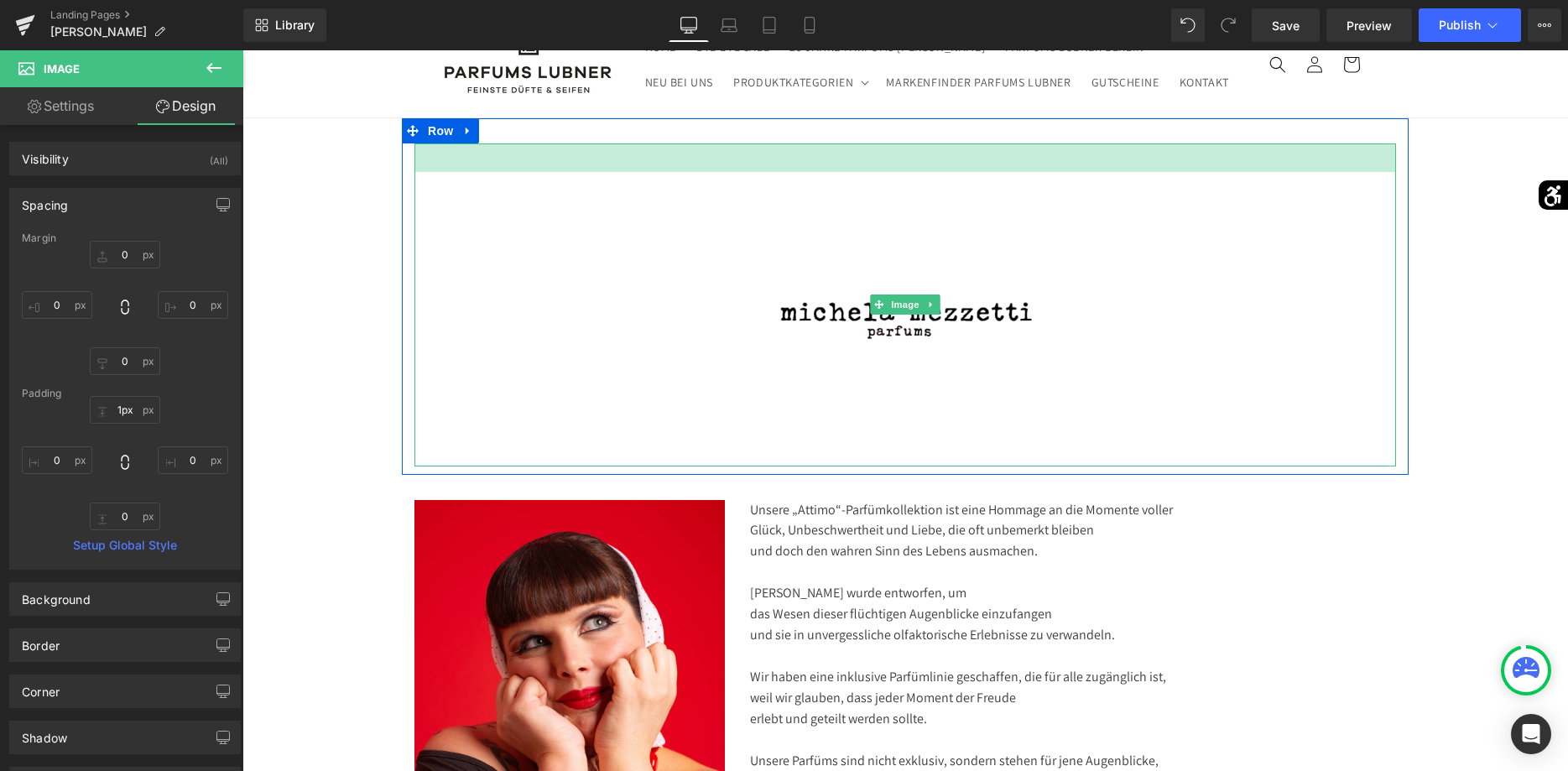
type input "0px"
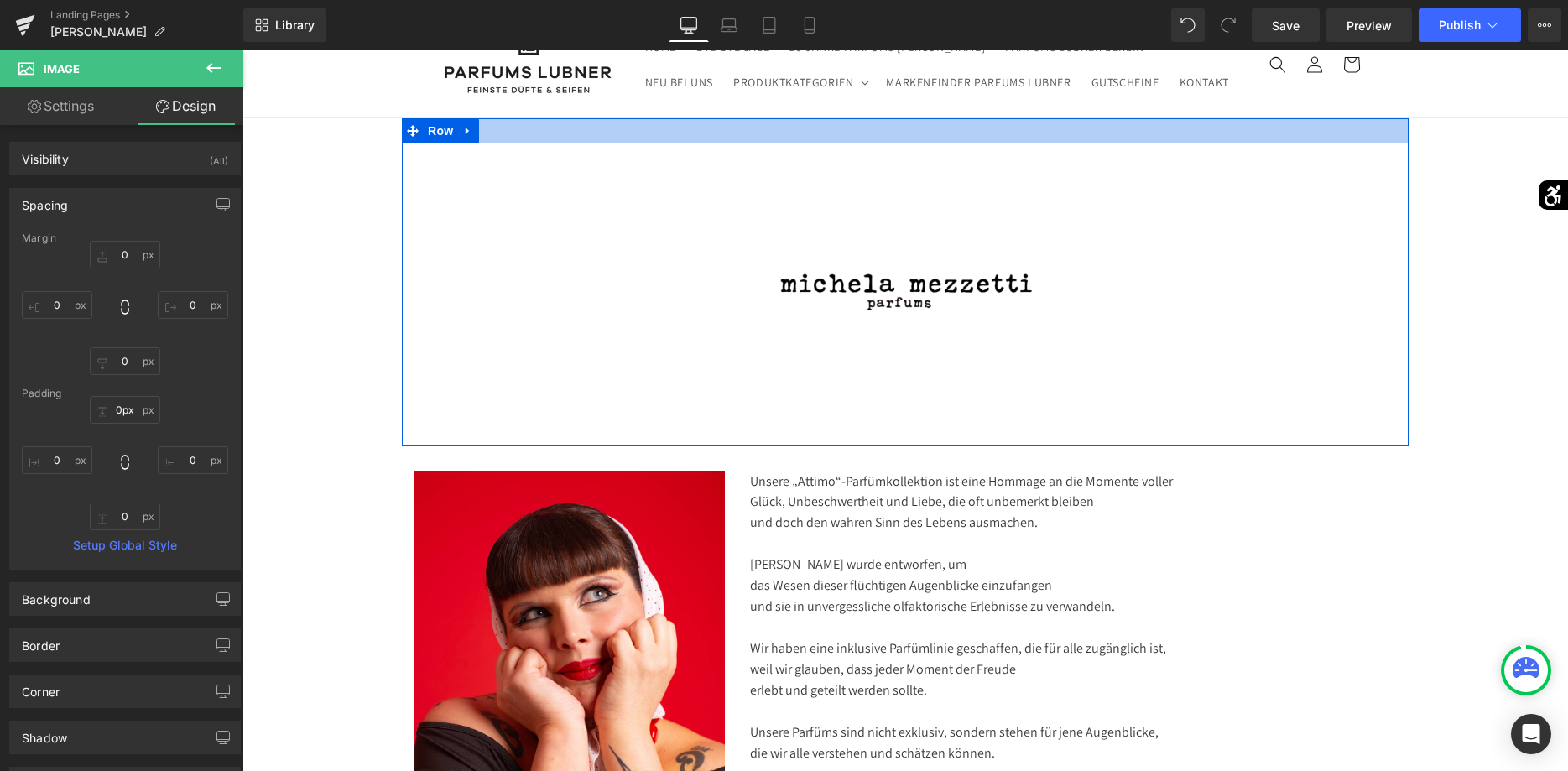
drag, startPoint x: 911, startPoint y: 146, endPoint x: 905, endPoint y: 118, distance: 28.6
click at [905, 118] on div "Image Row" at bounding box center [905, 282] width 1007 height 328
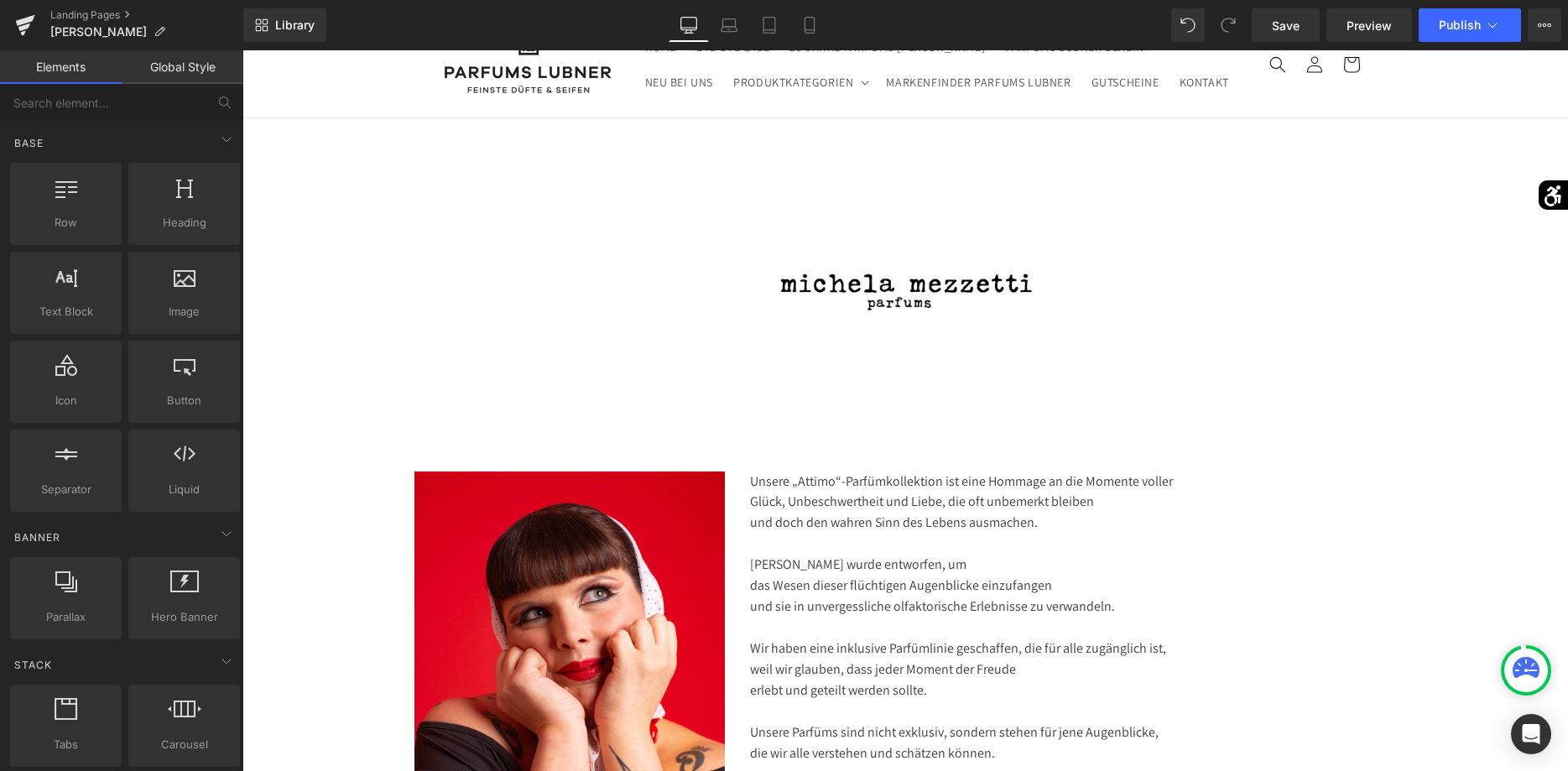
click at [902, 116] on header "HOME BYE-BYE SALE 25 JAHRE PARFUMS LUBNER PARFUMS LUBNER BERLIN NEU BEI UNS PRO…" at bounding box center [905, 64] width 1007 height 105
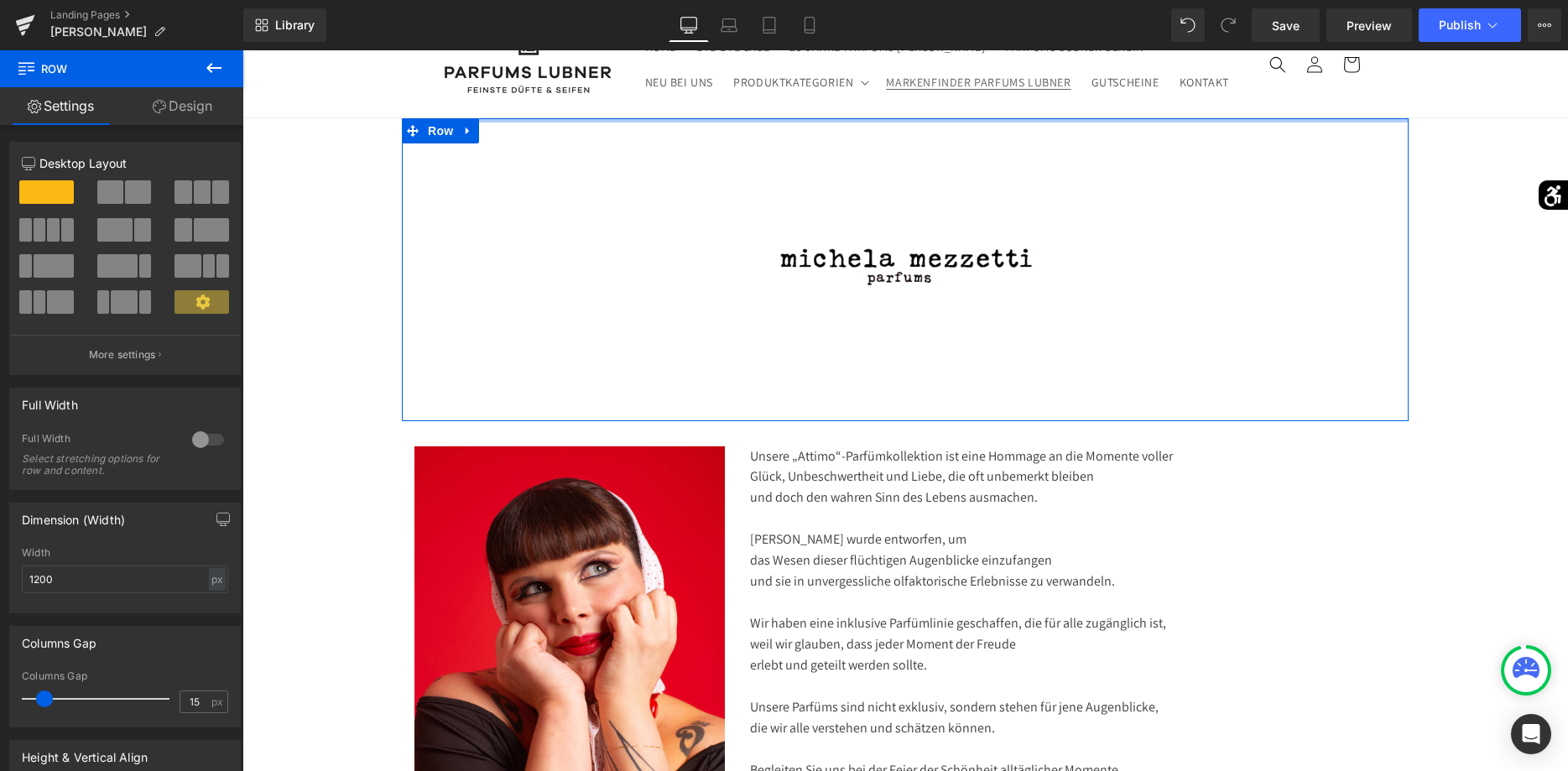
drag, startPoint x: 895, startPoint y: 126, endPoint x: 894, endPoint y: 98, distance: 28.0
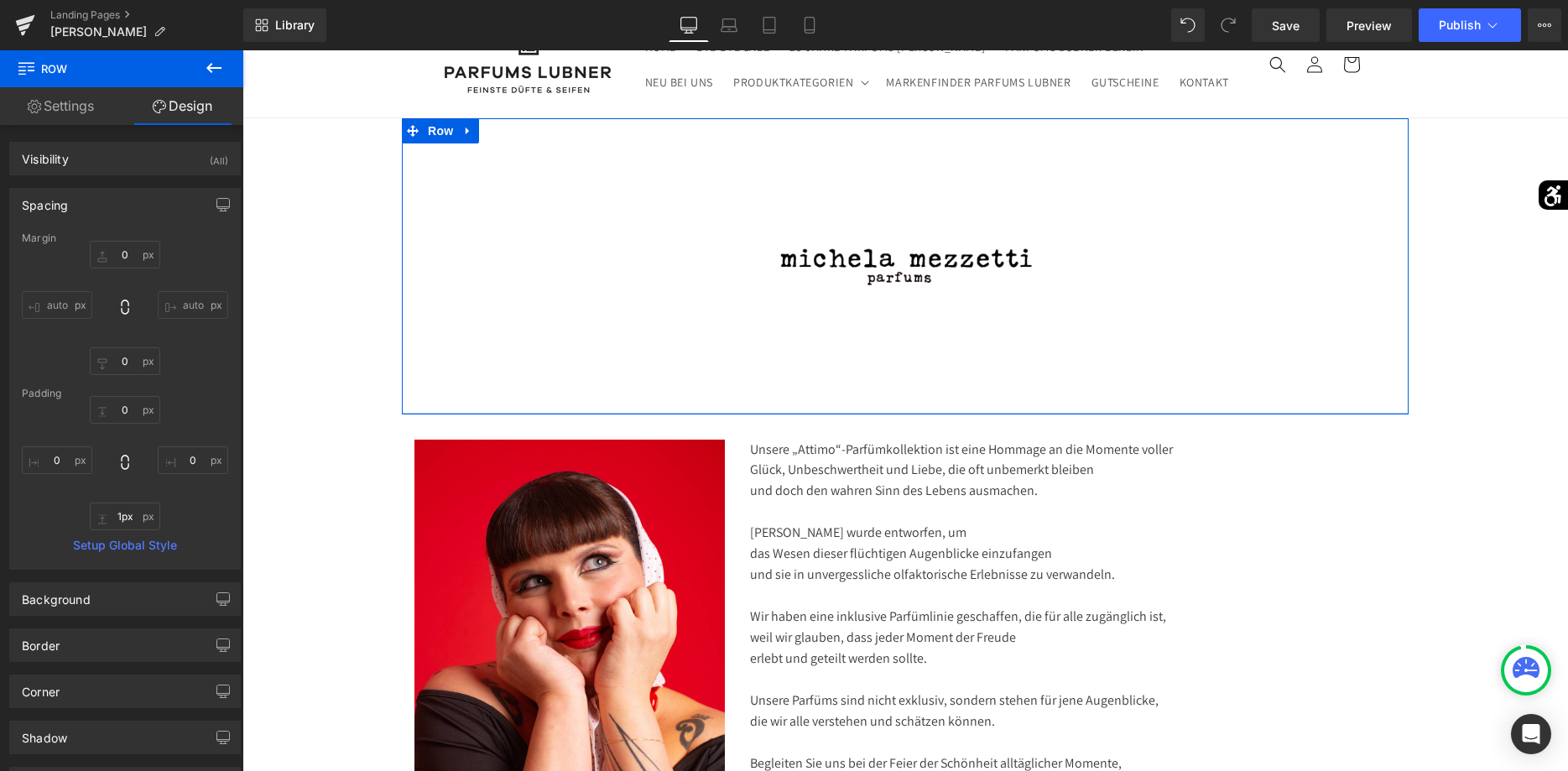
type input "0px"
drag, startPoint x: 930, startPoint y: 417, endPoint x: 932, endPoint y: 402, distance: 15.1
click at [933, 402] on div "Image Row" at bounding box center [905, 265] width 1007 height 294
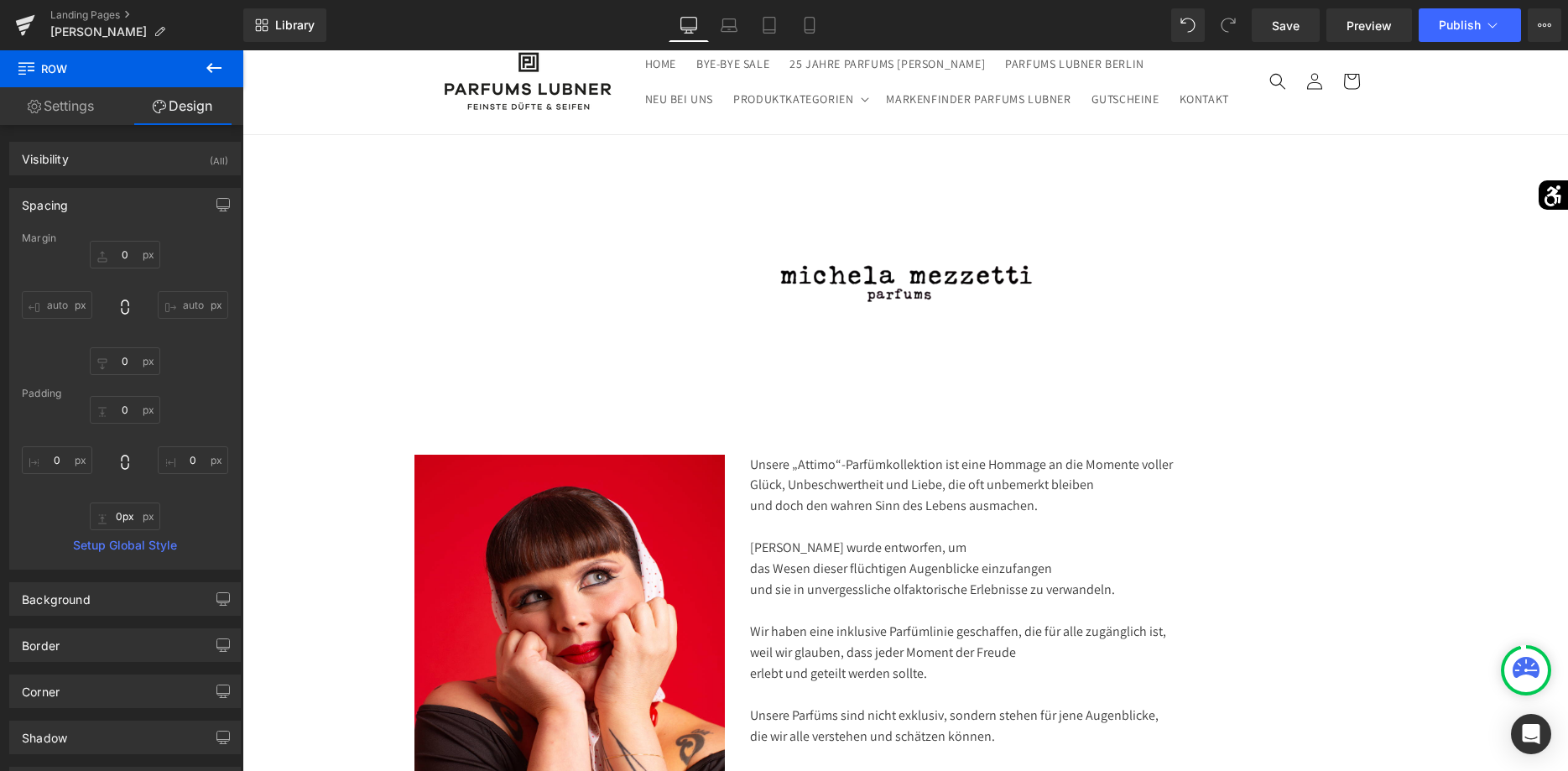
scroll to position [0, 0]
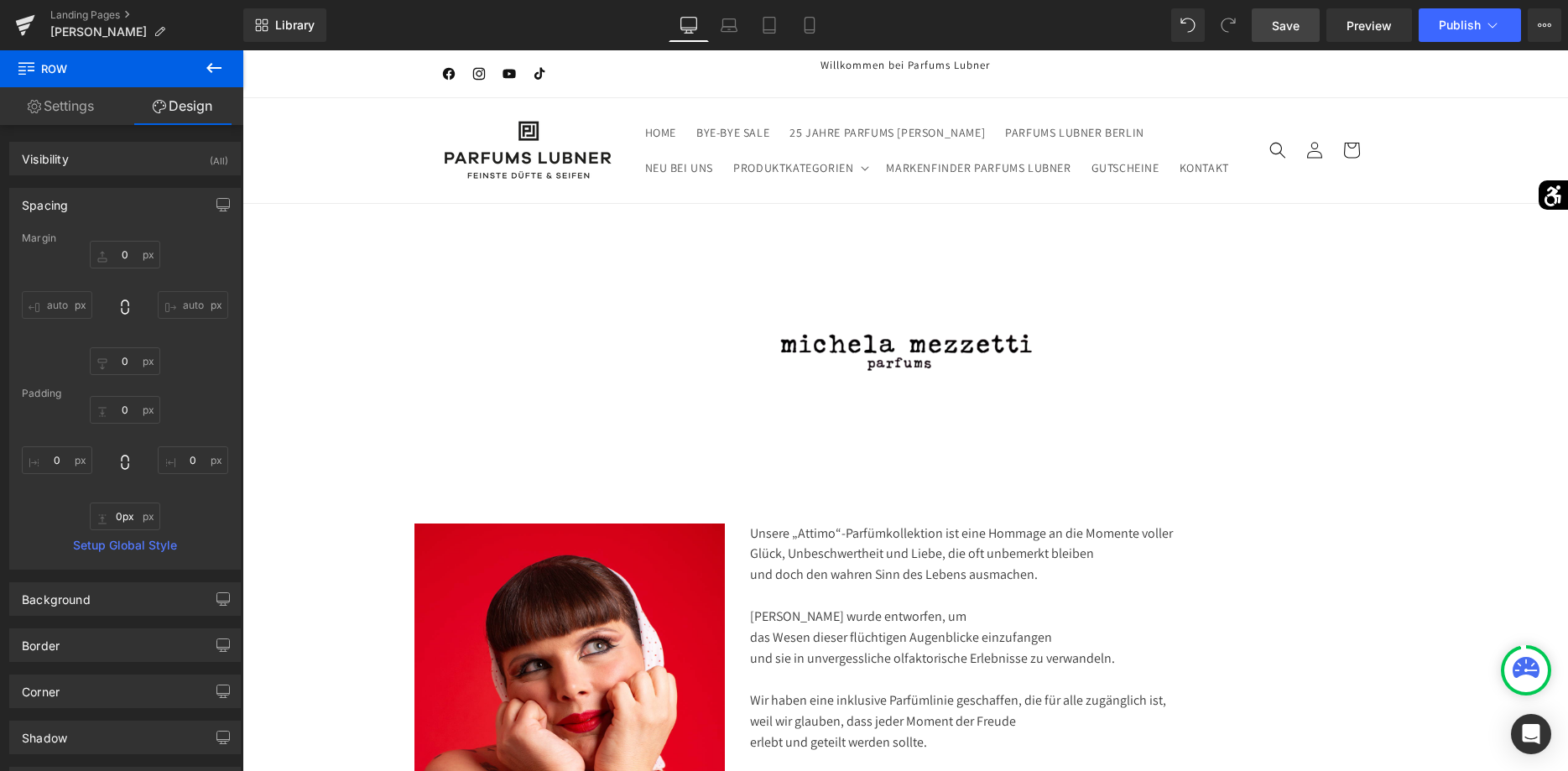
click at [1307, 15] on link "Save" at bounding box center [1287, 25] width 68 height 33
click at [1457, 31] on span "Publish" at bounding box center [1460, 25] width 42 height 14
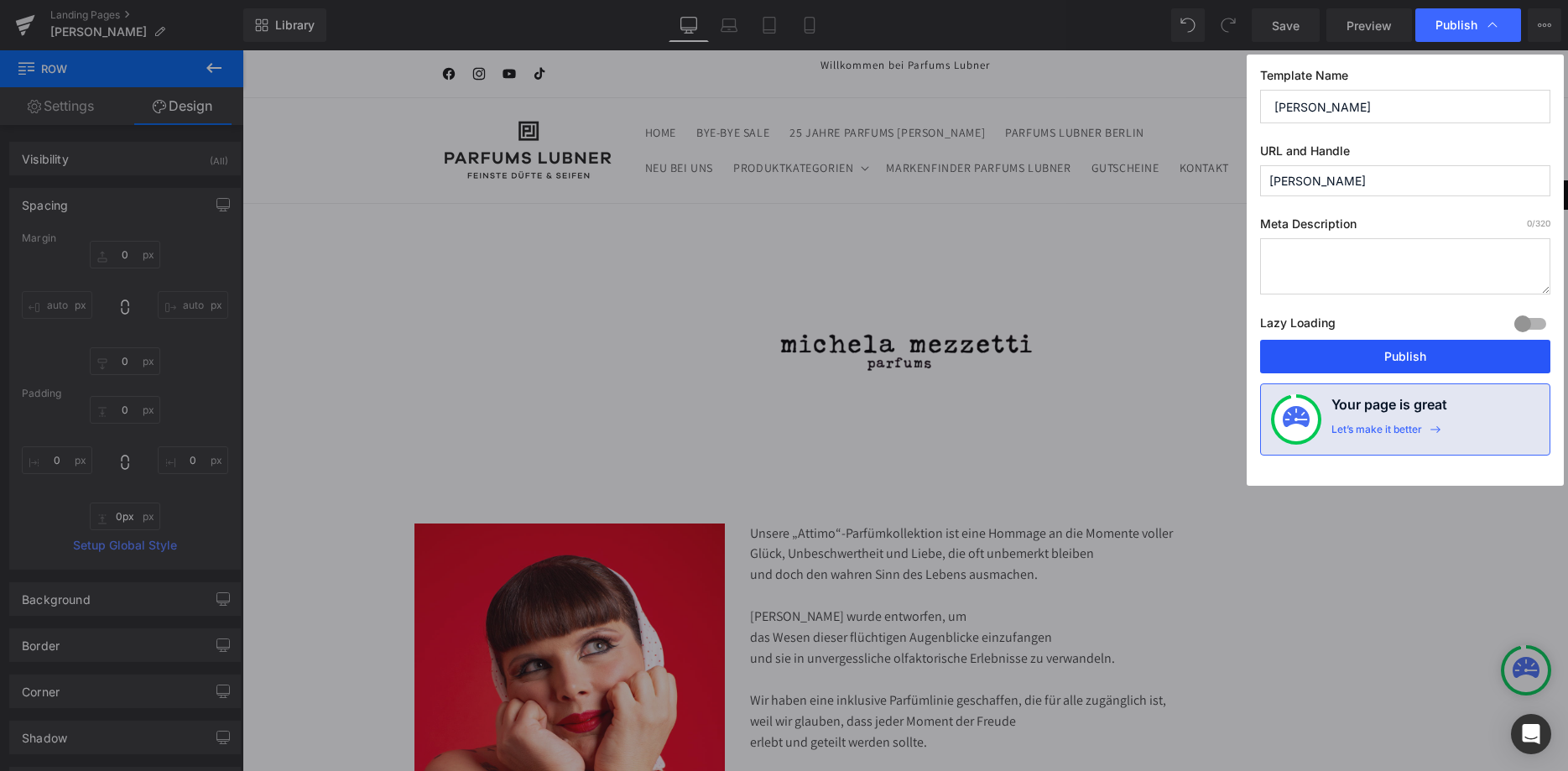
click at [1387, 354] on button "Publish" at bounding box center [1405, 357] width 290 height 33
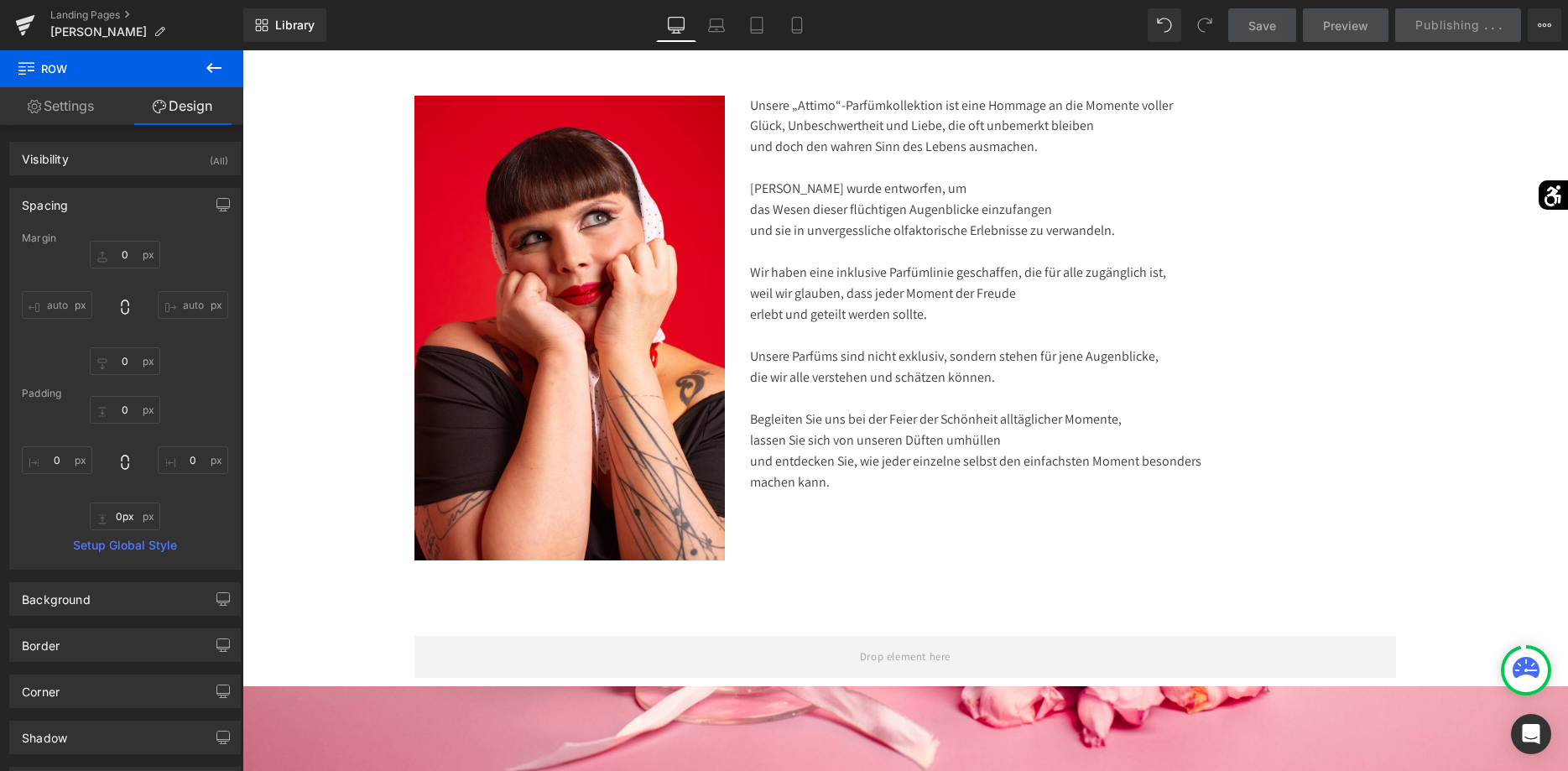
scroll to position [171, 0]
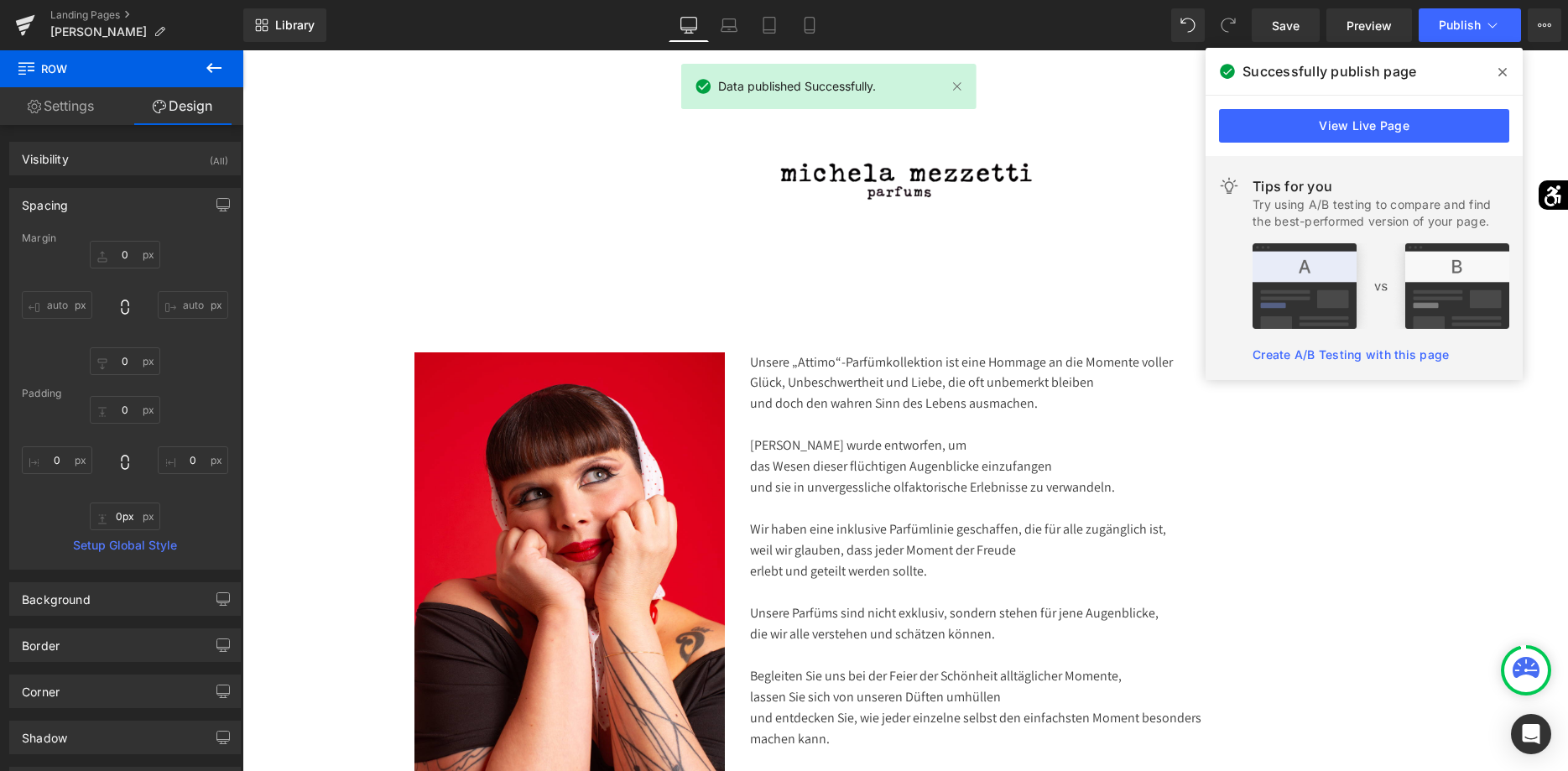
click at [1502, 75] on icon at bounding box center [1503, 72] width 9 height 14
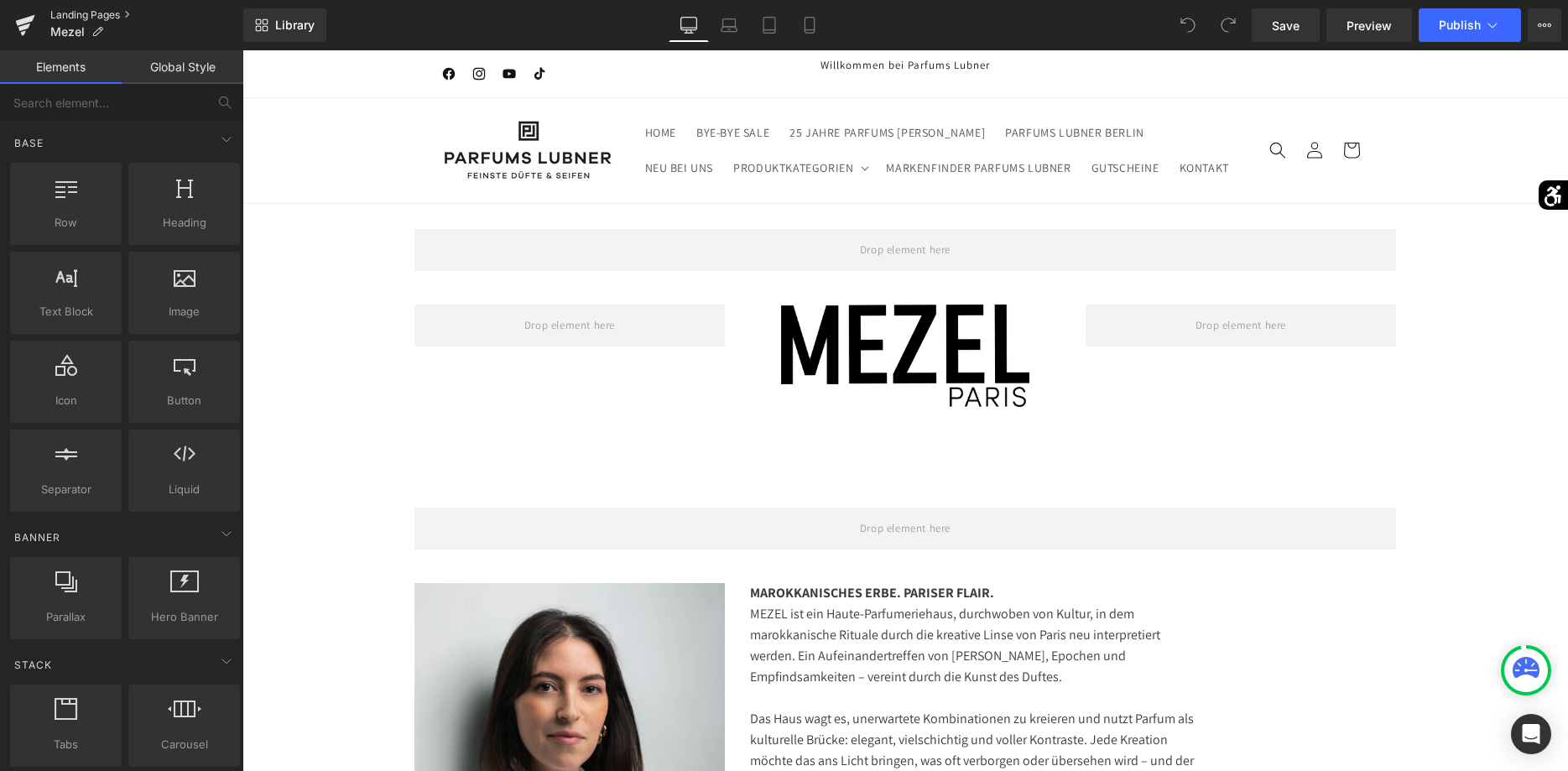
click at [68, 16] on link "Landing Pages" at bounding box center [148, 16] width 193 height 14
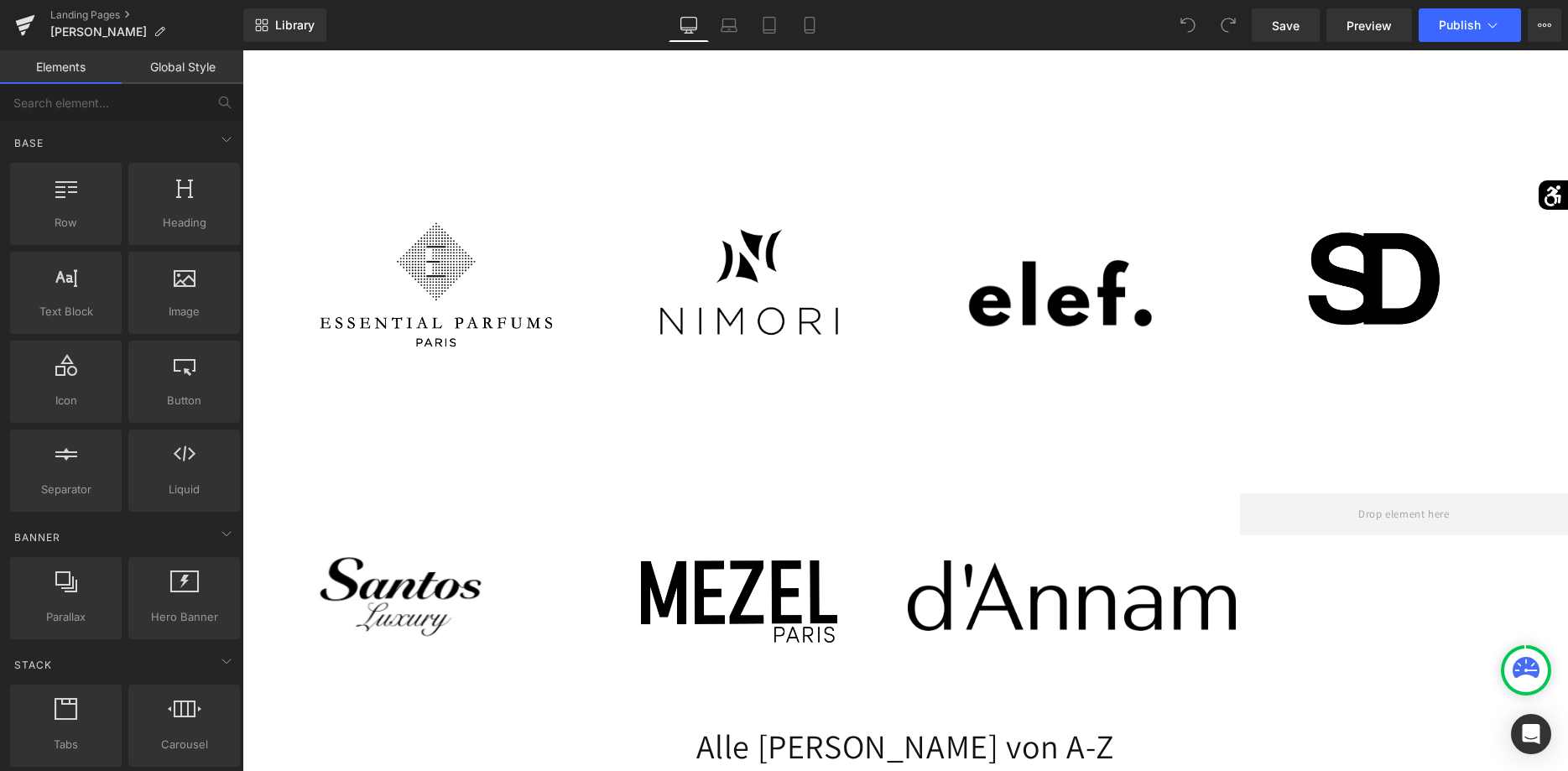
scroll to position [4880, 0]
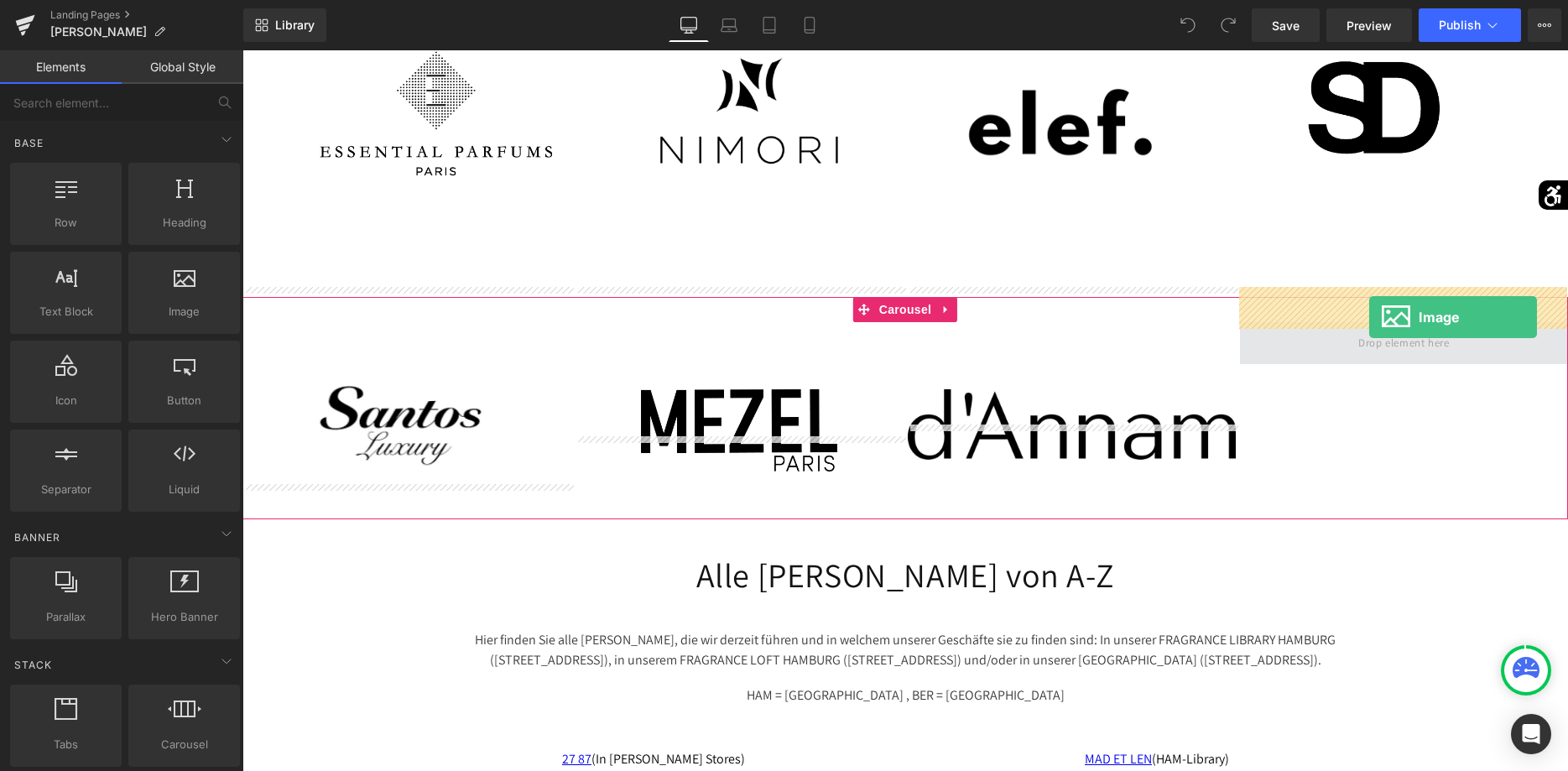
drag, startPoint x: 425, startPoint y: 340, endPoint x: 1370, endPoint y: 318, distance: 945.3
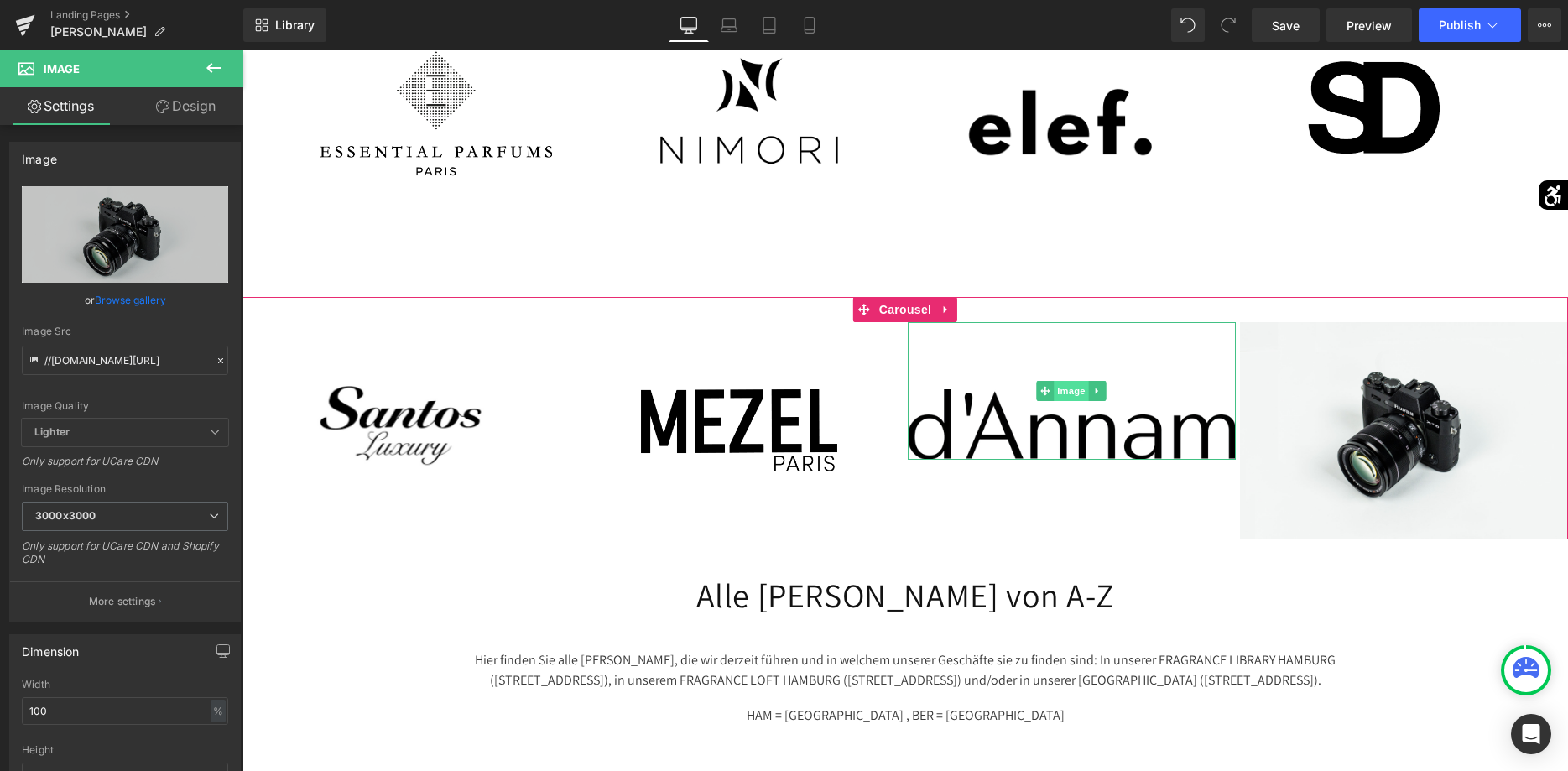
click at [1065, 381] on span "Image" at bounding box center [1072, 391] width 35 height 21
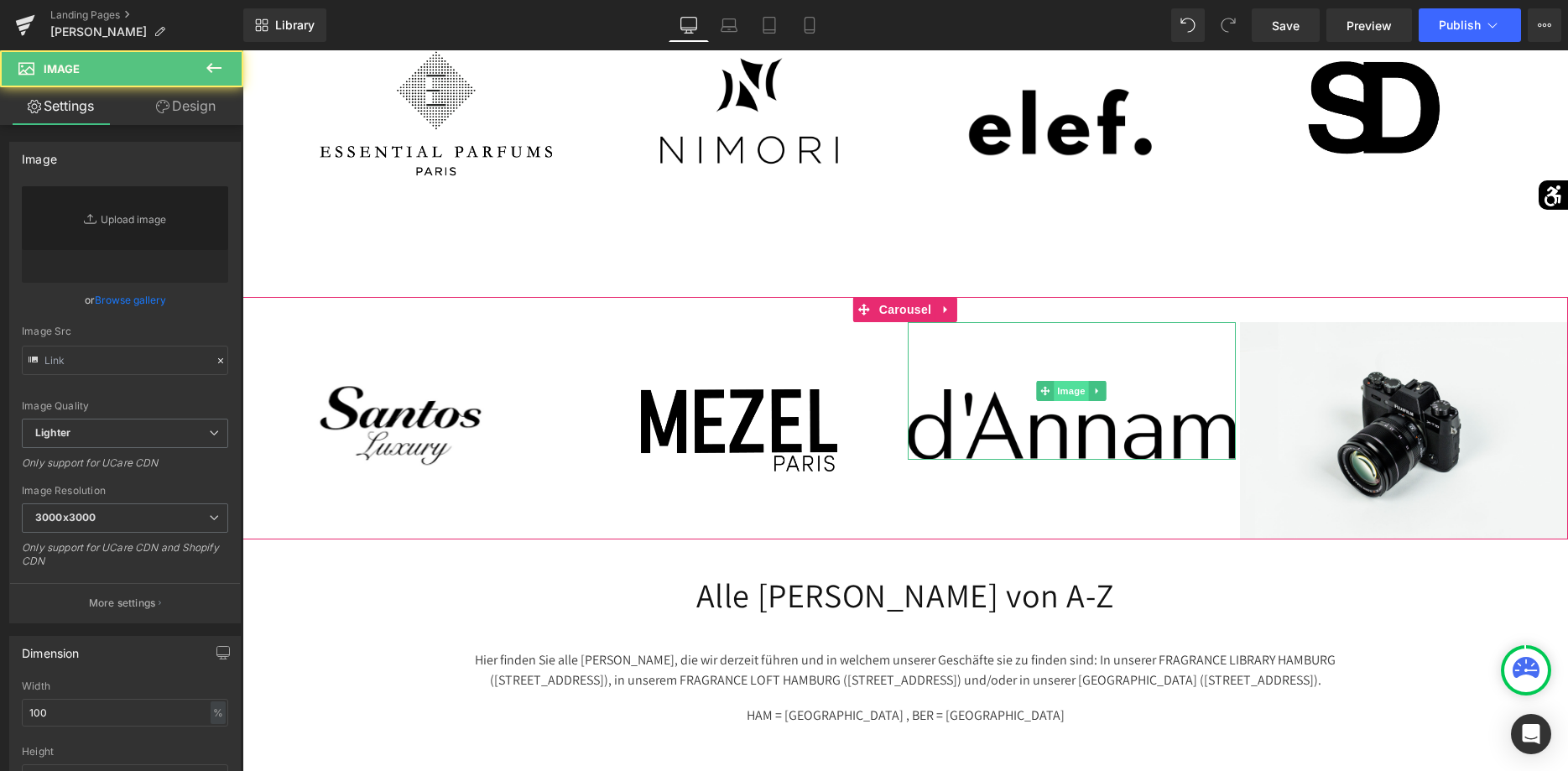
type input "https://ucarecdn.com/e60849c1-95be-4c12-95f0-a789b73973ef/-/format/auto/-/previ…"
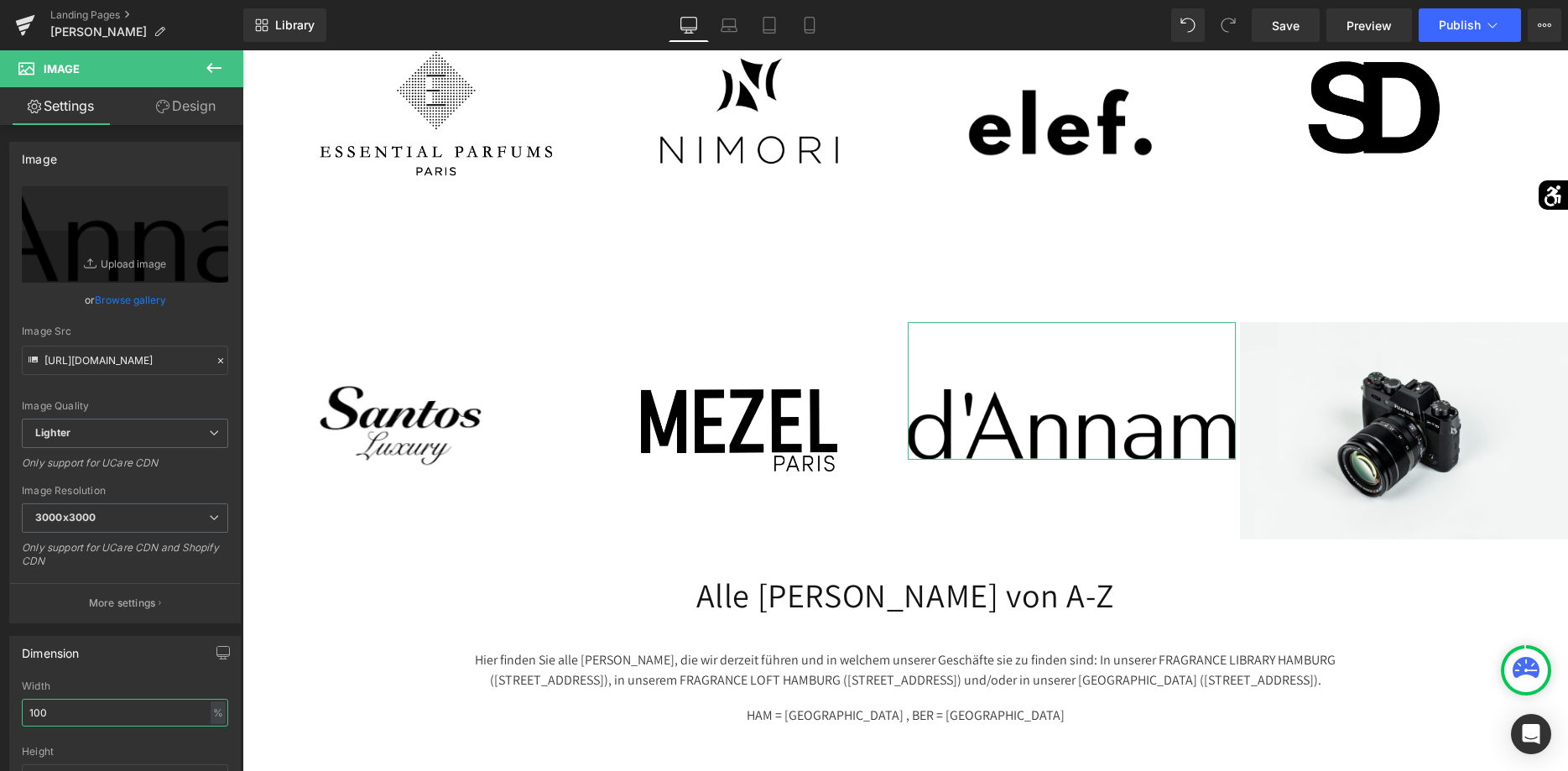
drag, startPoint x: 113, startPoint y: 720, endPoint x: -43, endPoint y: 712, distance: 156.2
click at [21, 712] on input "100" at bounding box center [124, 712] width 206 height 27
type input "80"
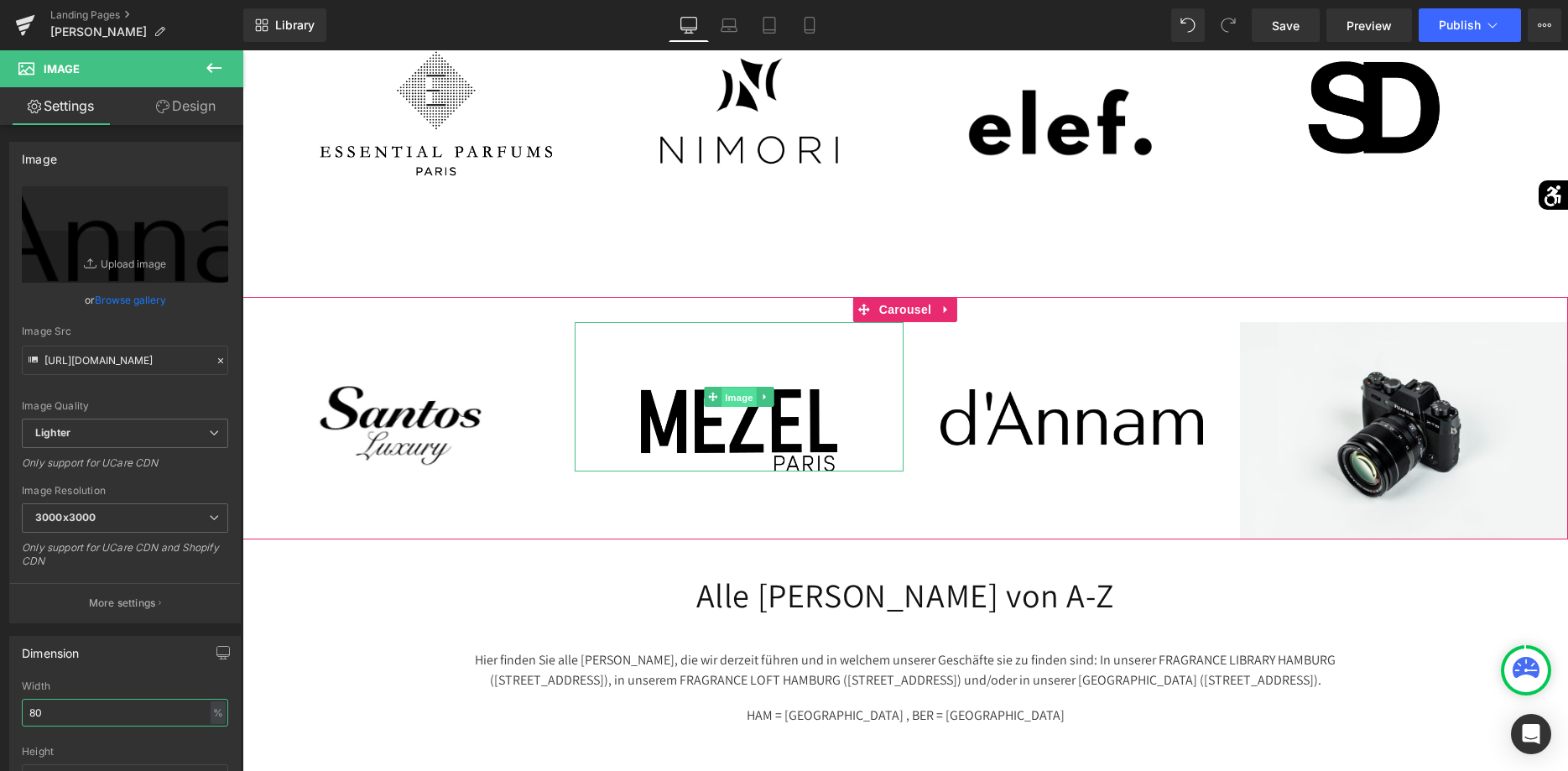
click at [727, 388] on span "Image" at bounding box center [740, 398] width 35 height 21
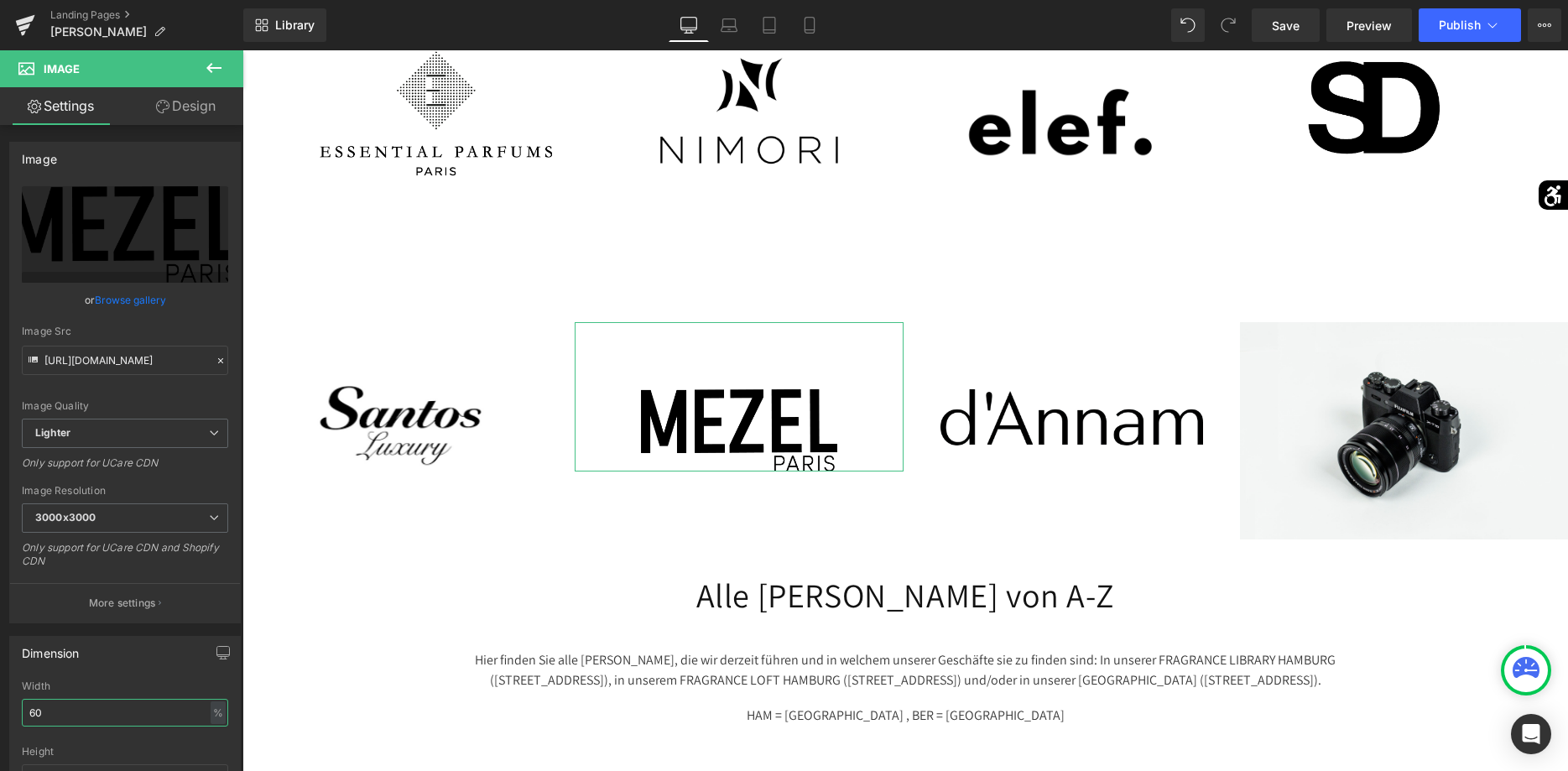
drag, startPoint x: 122, startPoint y: 724, endPoint x: -43, endPoint y: 717, distance: 165.1
click at [21, 717] on input "60" at bounding box center [124, 712] width 206 height 27
type input "50"
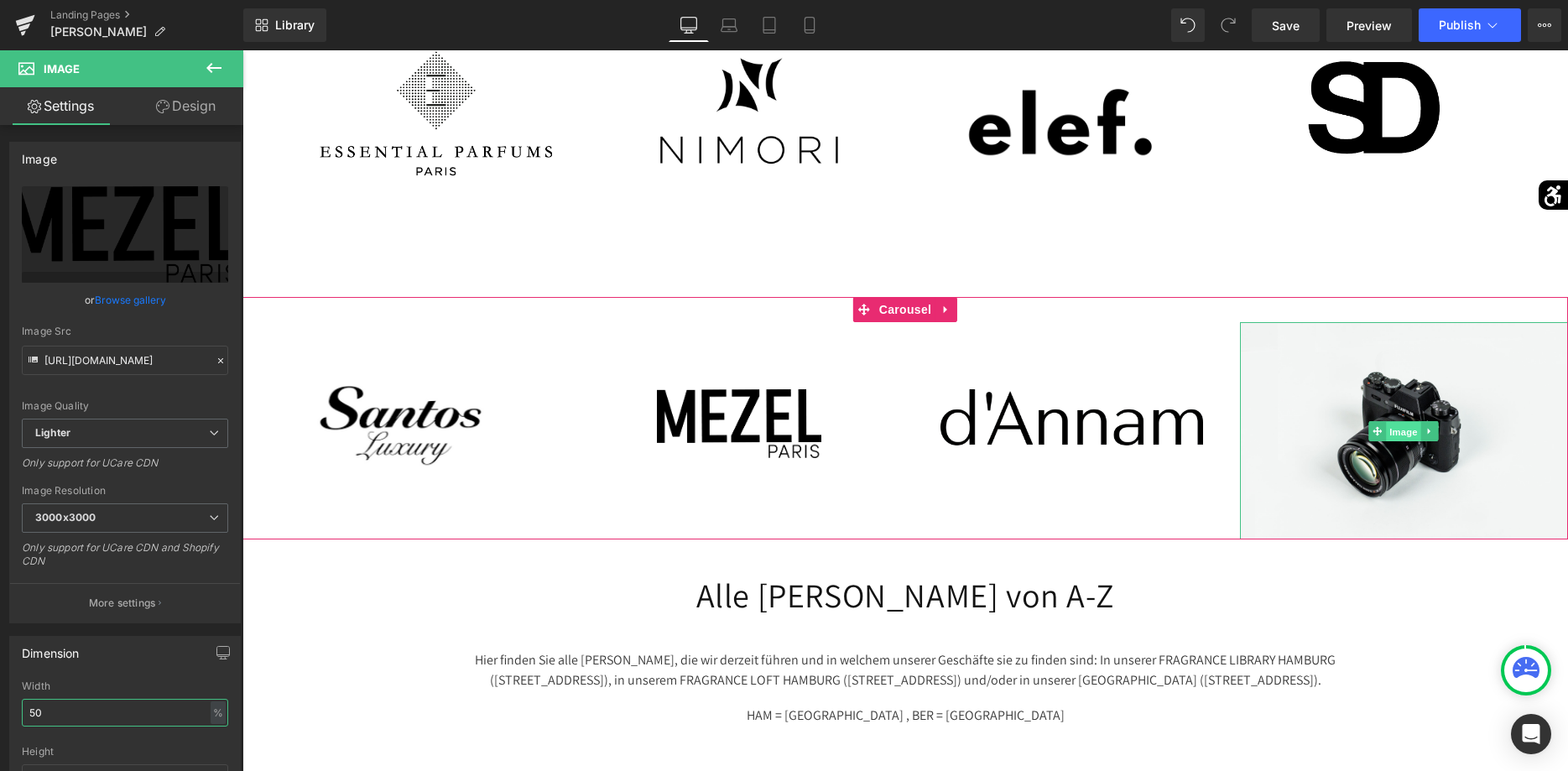
click at [1403, 422] on span "Image" at bounding box center [1405, 432] width 35 height 21
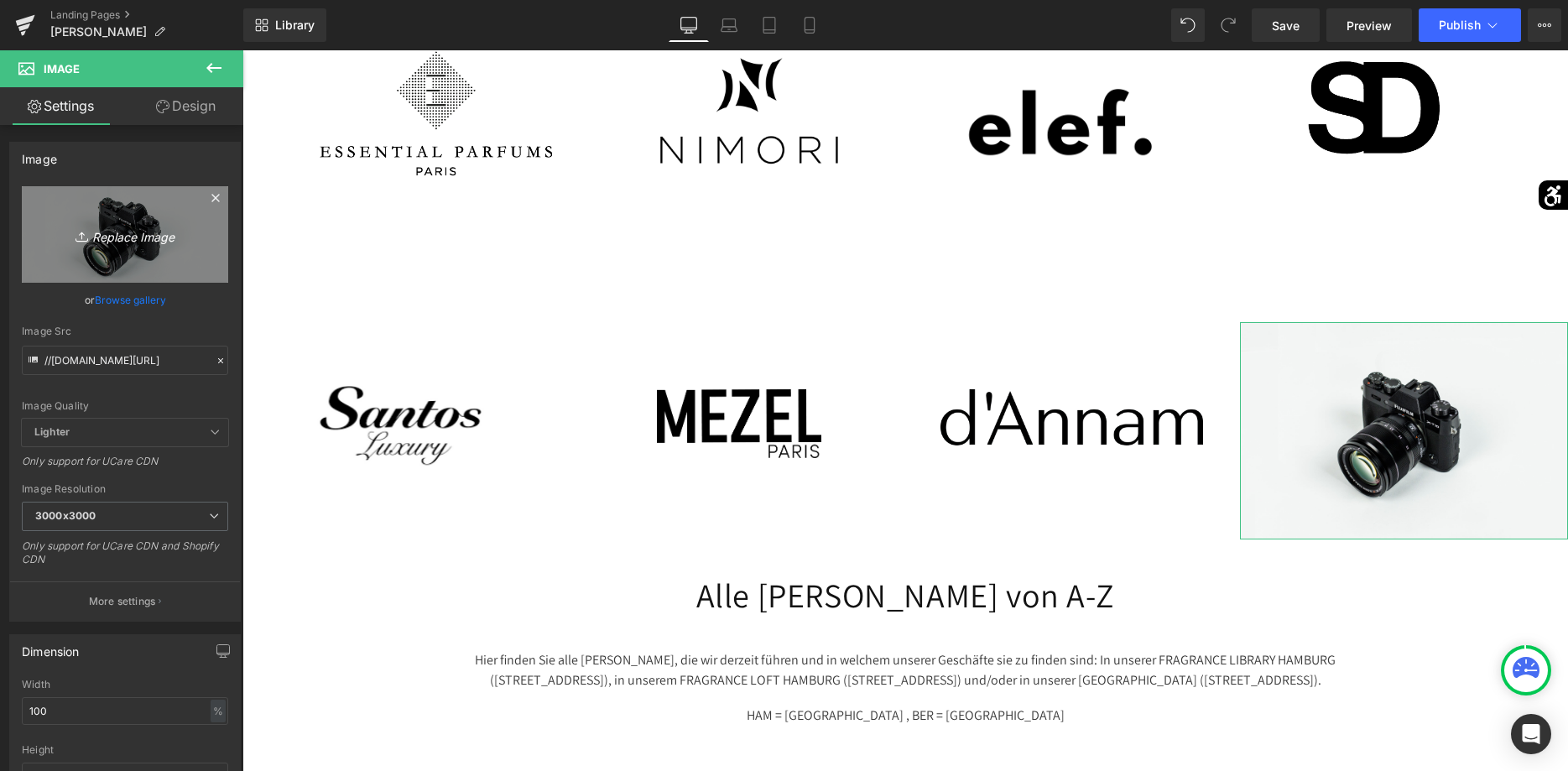
click at [208, 271] on link "Replace Image" at bounding box center [124, 235] width 206 height 97
type input "C:\fakepath\Progetto senza titolo-13-Photoroom.png"
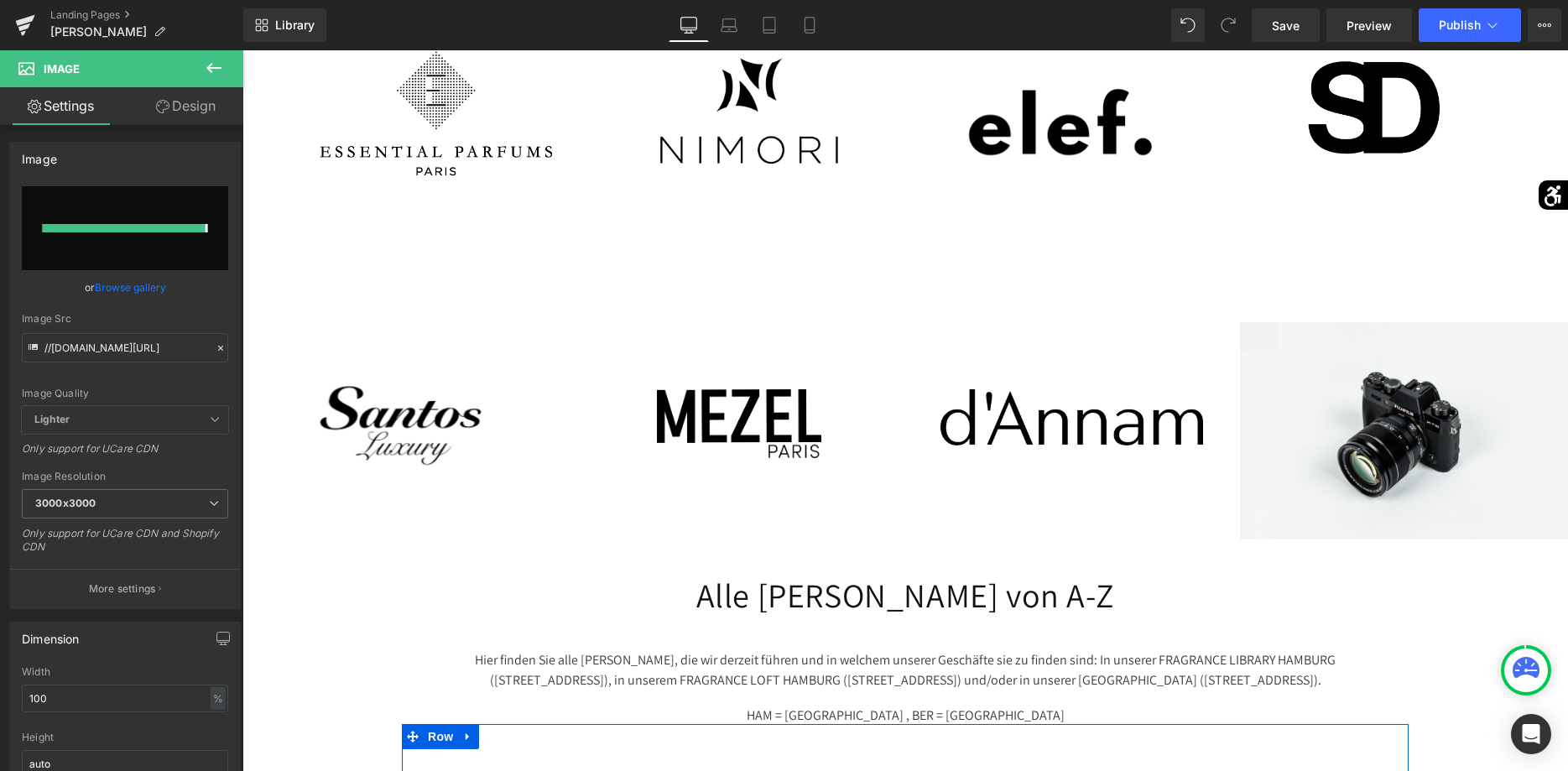
type input "https://ucarecdn.com/78f7e91c-e210-4931-9ffb-20b115822a2f/-/format/auto/-/previ…"
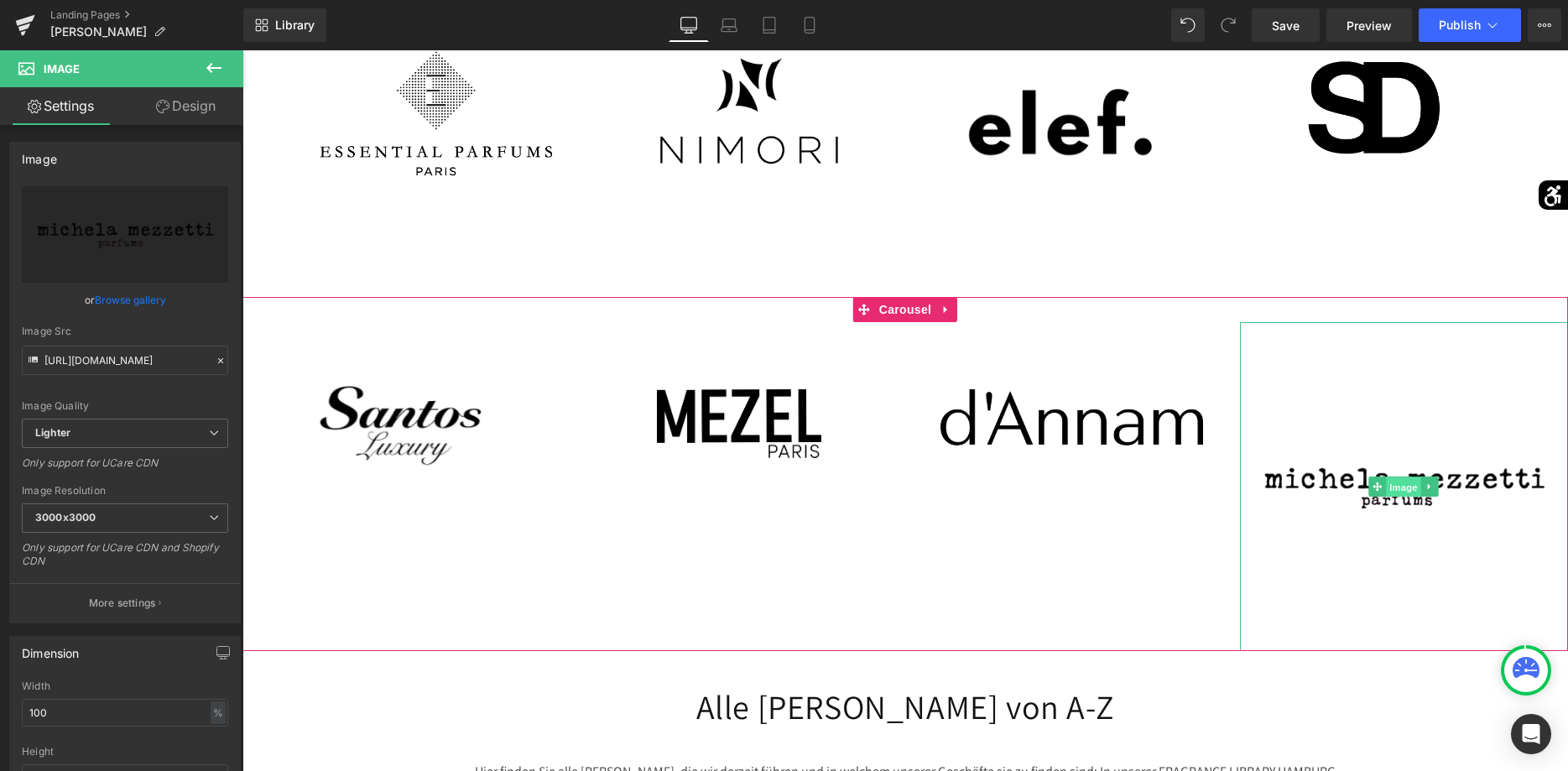
click at [1390, 478] on span "Image" at bounding box center [1405, 488] width 35 height 21
click at [192, 113] on link "Design" at bounding box center [186, 106] width 122 height 38
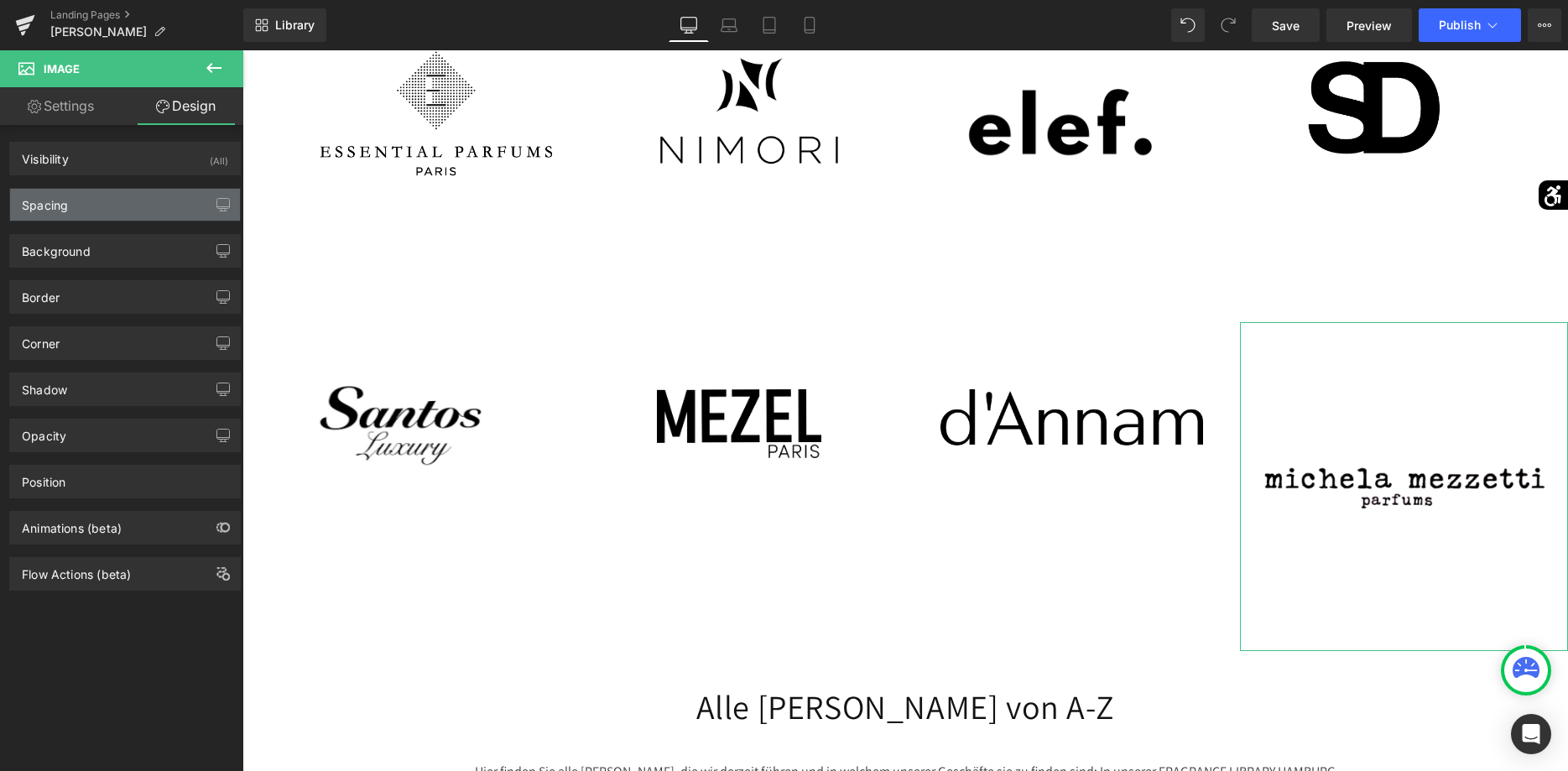
click at [127, 203] on div "Spacing" at bounding box center [124, 204] width 230 height 32
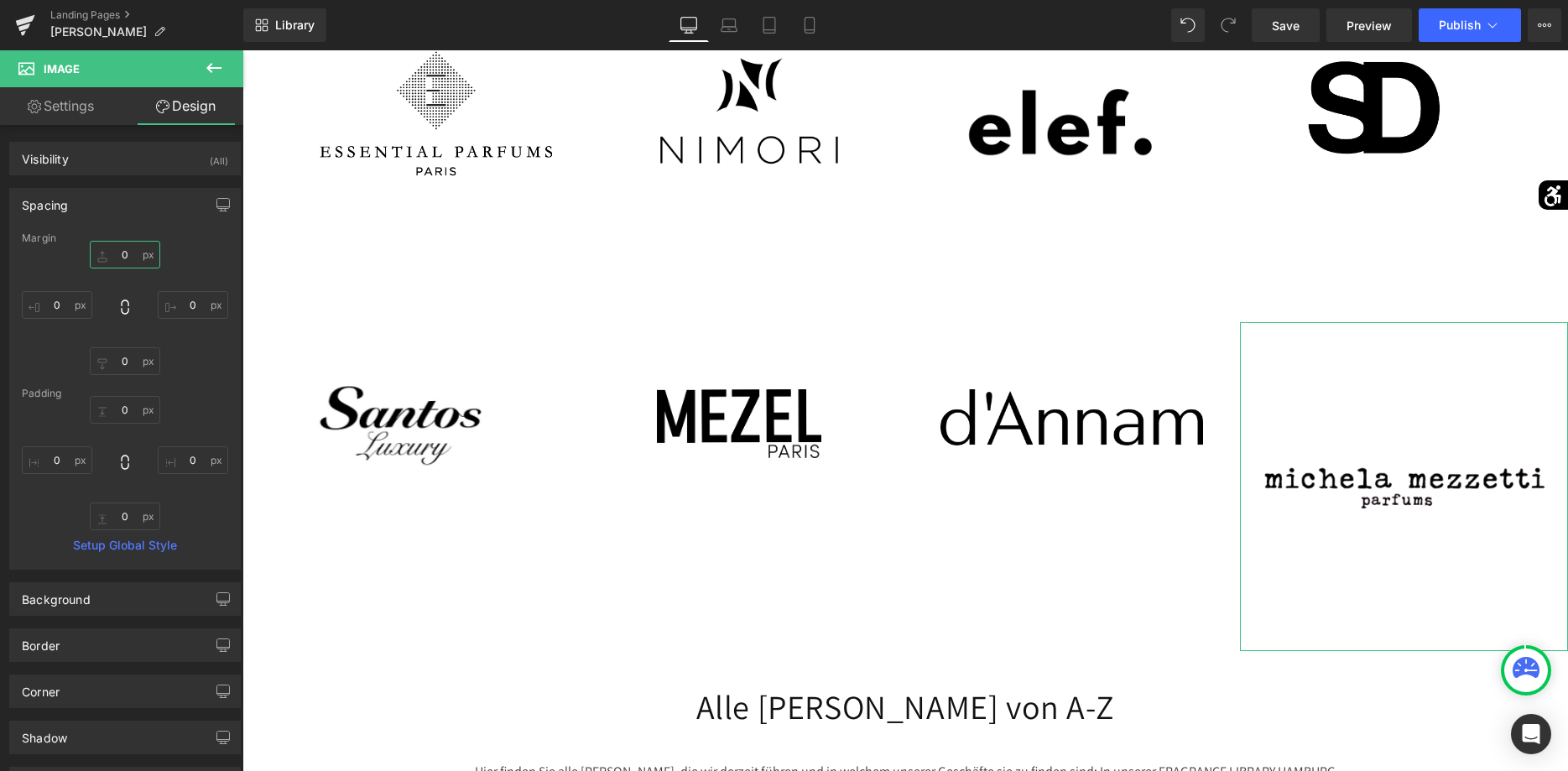
click at [119, 255] on input "0" at bounding box center [125, 255] width 70 height 27
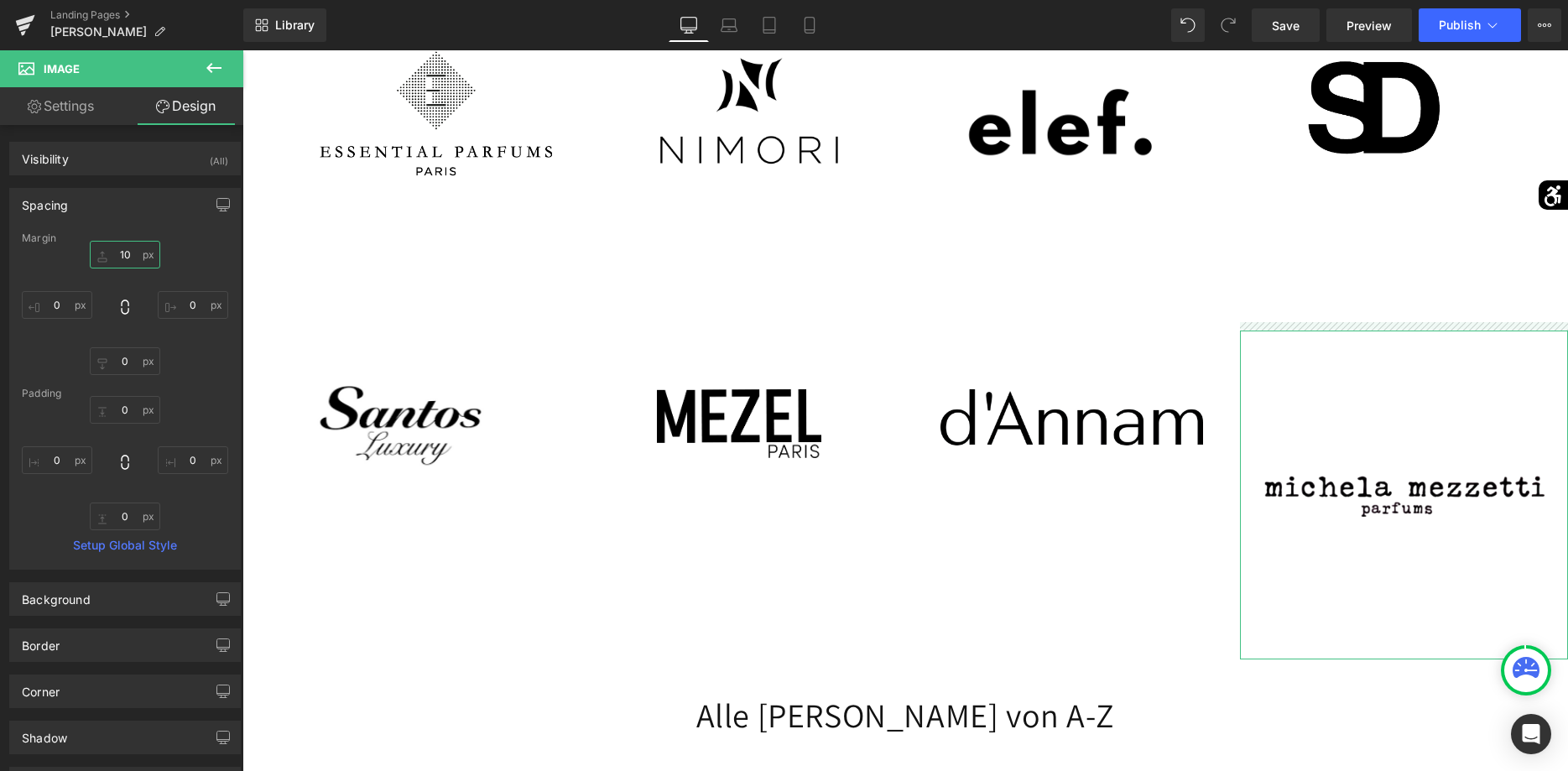
type input "1"
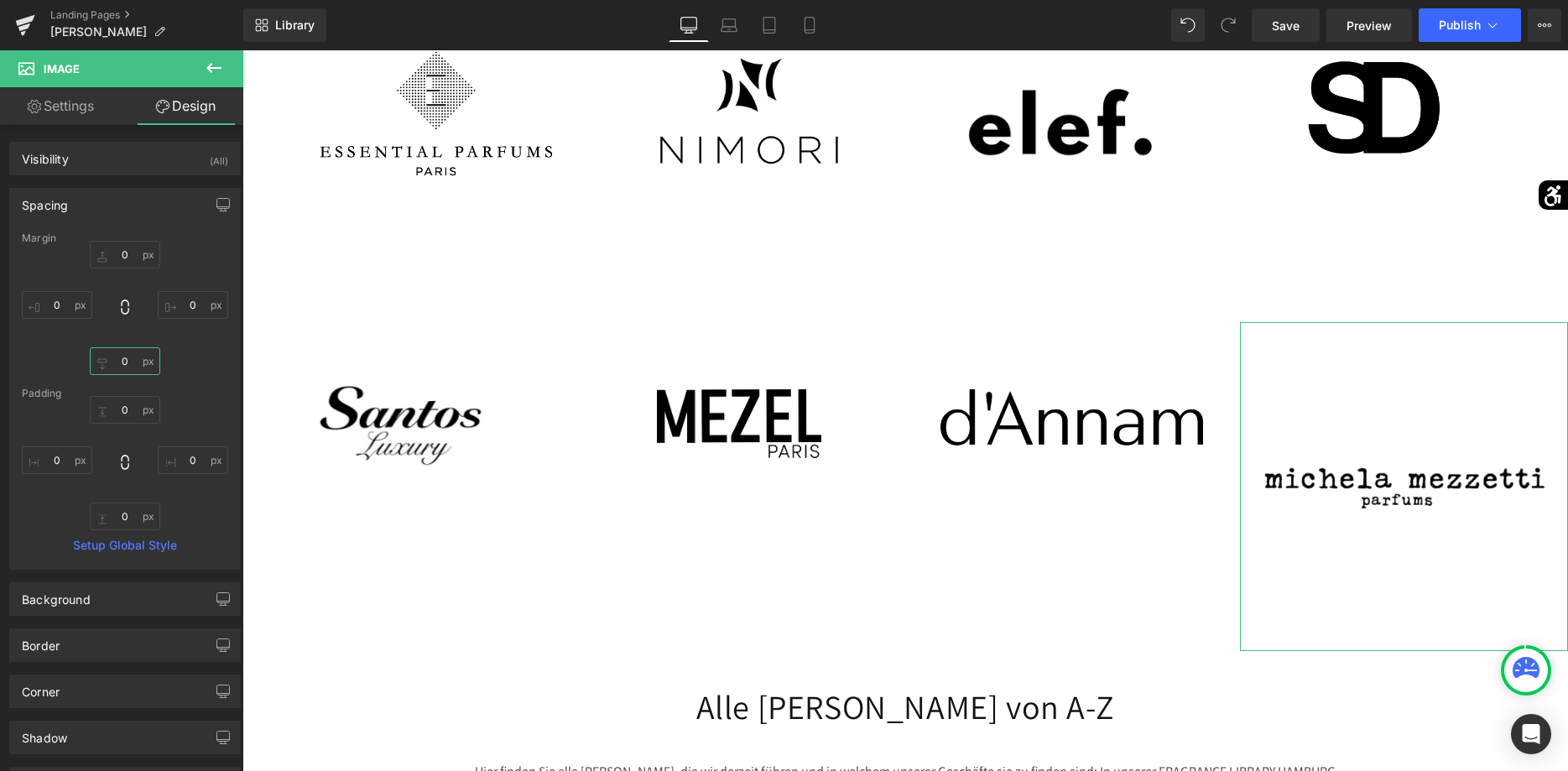
click at [118, 359] on input "0" at bounding box center [125, 362] width 70 height 27
click at [120, 366] on input "0" at bounding box center [125, 362] width 70 height 27
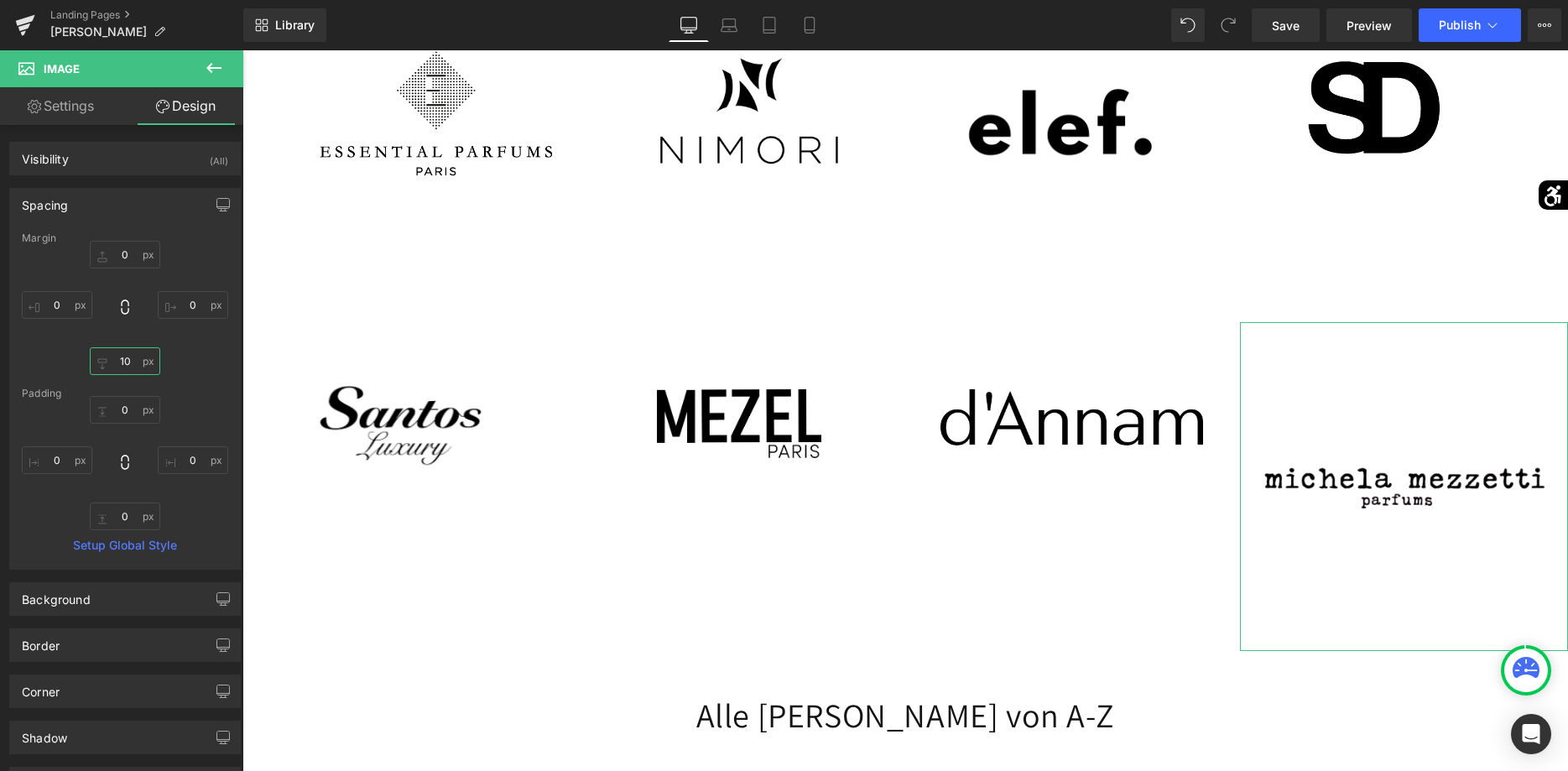
type input "0"
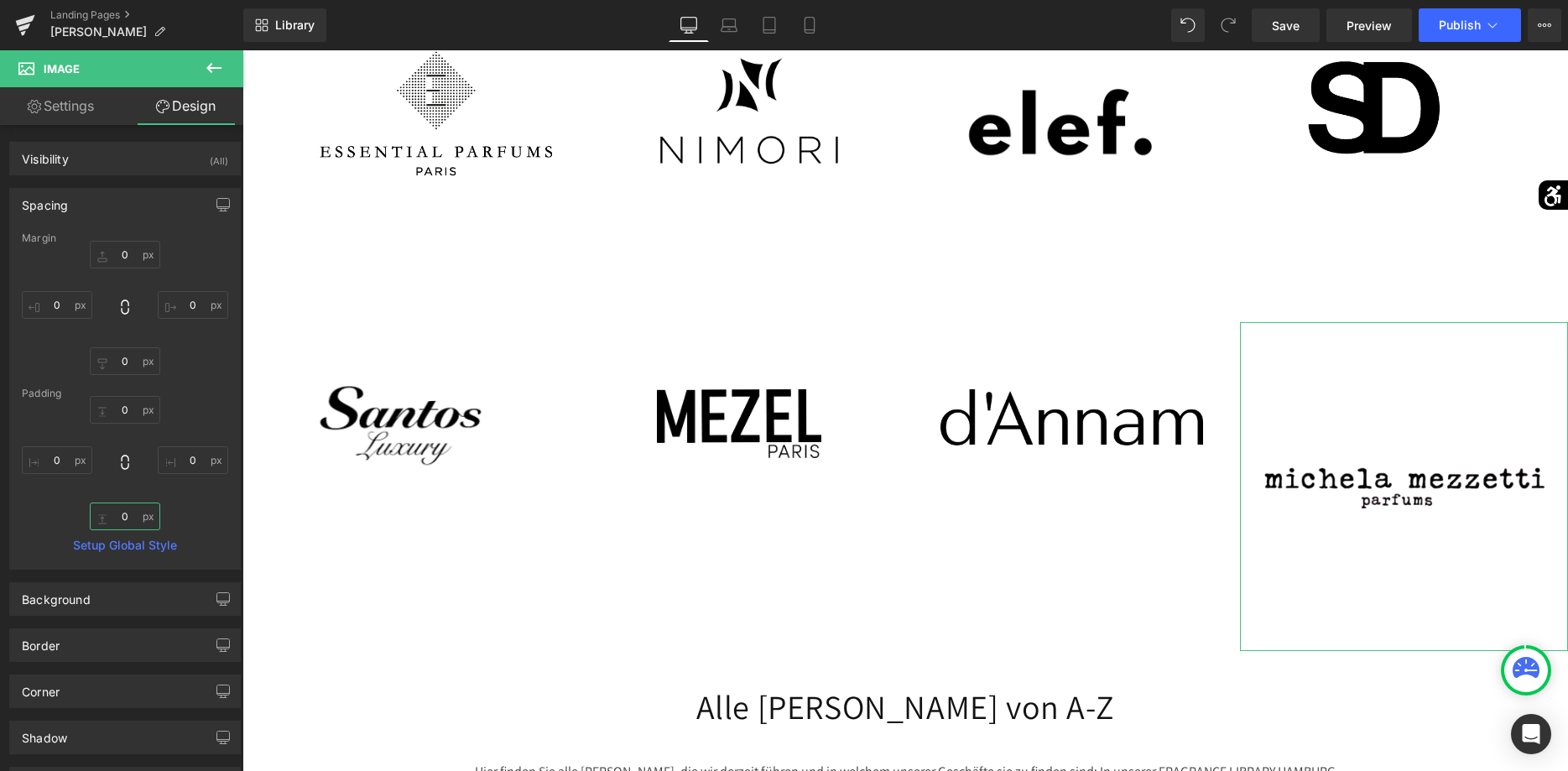
click at [120, 517] on input "0" at bounding box center [125, 517] width 70 height 27
click at [125, 510] on input "0" at bounding box center [125, 517] width 70 height 27
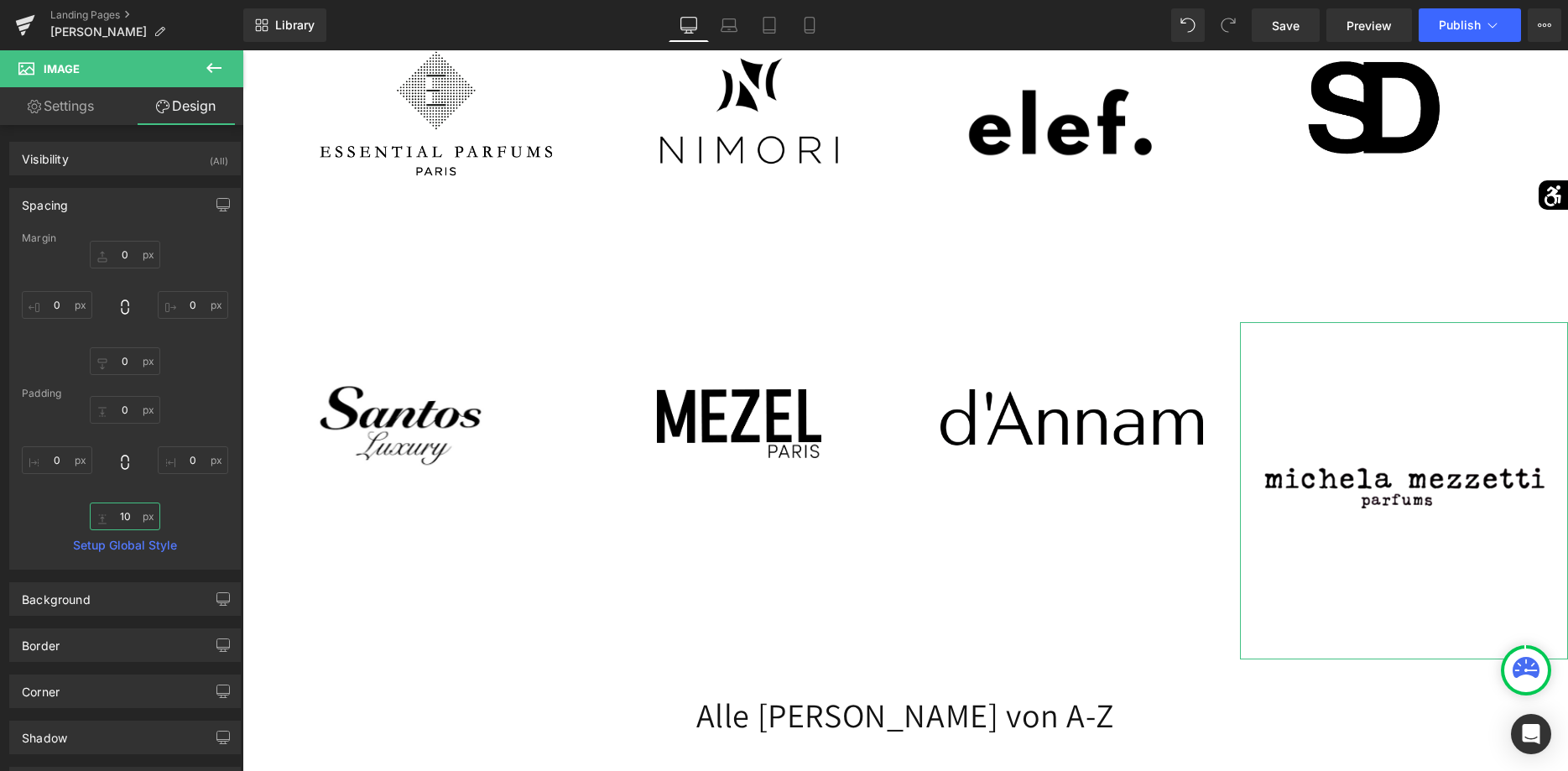
type input "1"
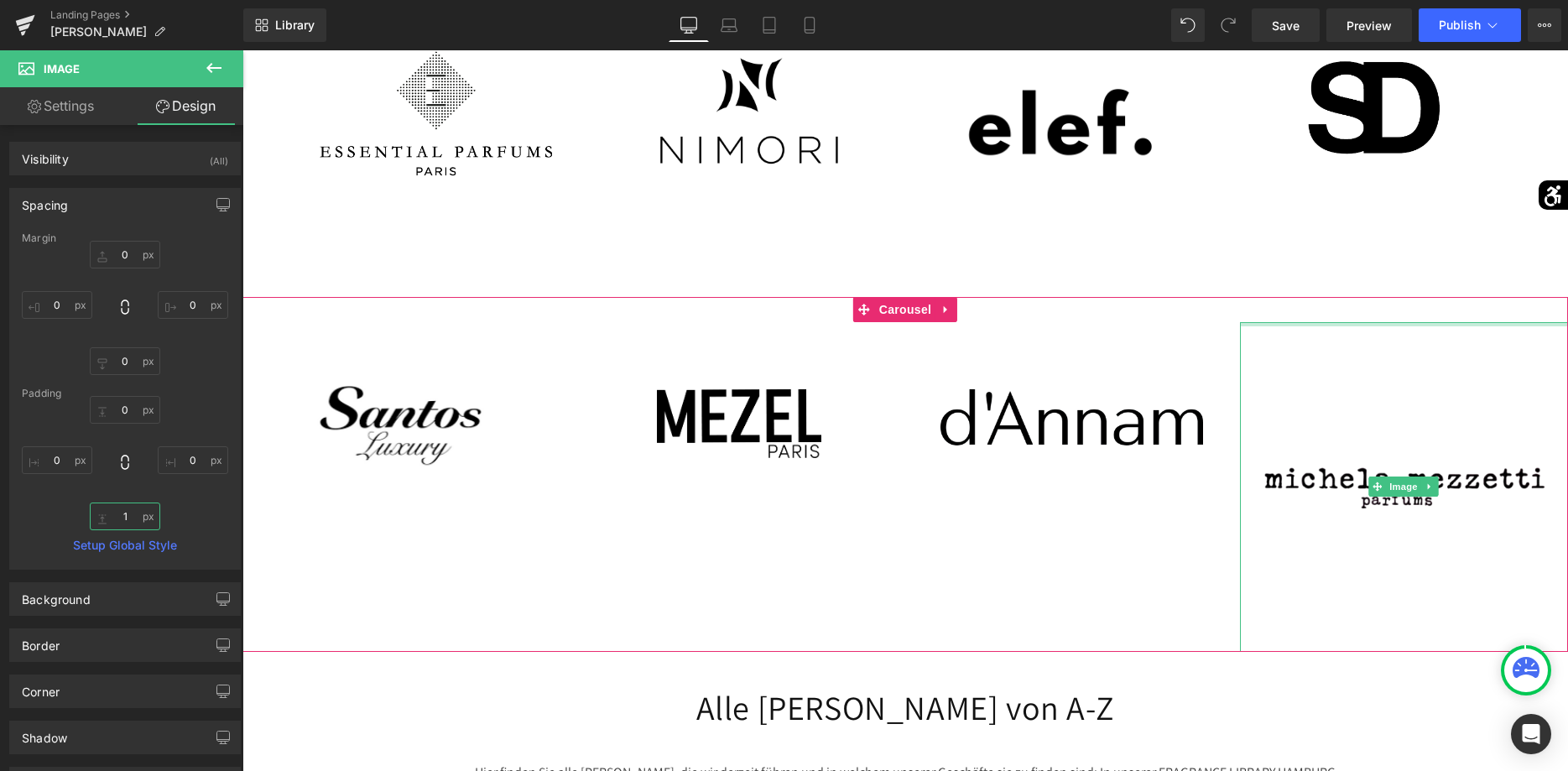
type input "0px"
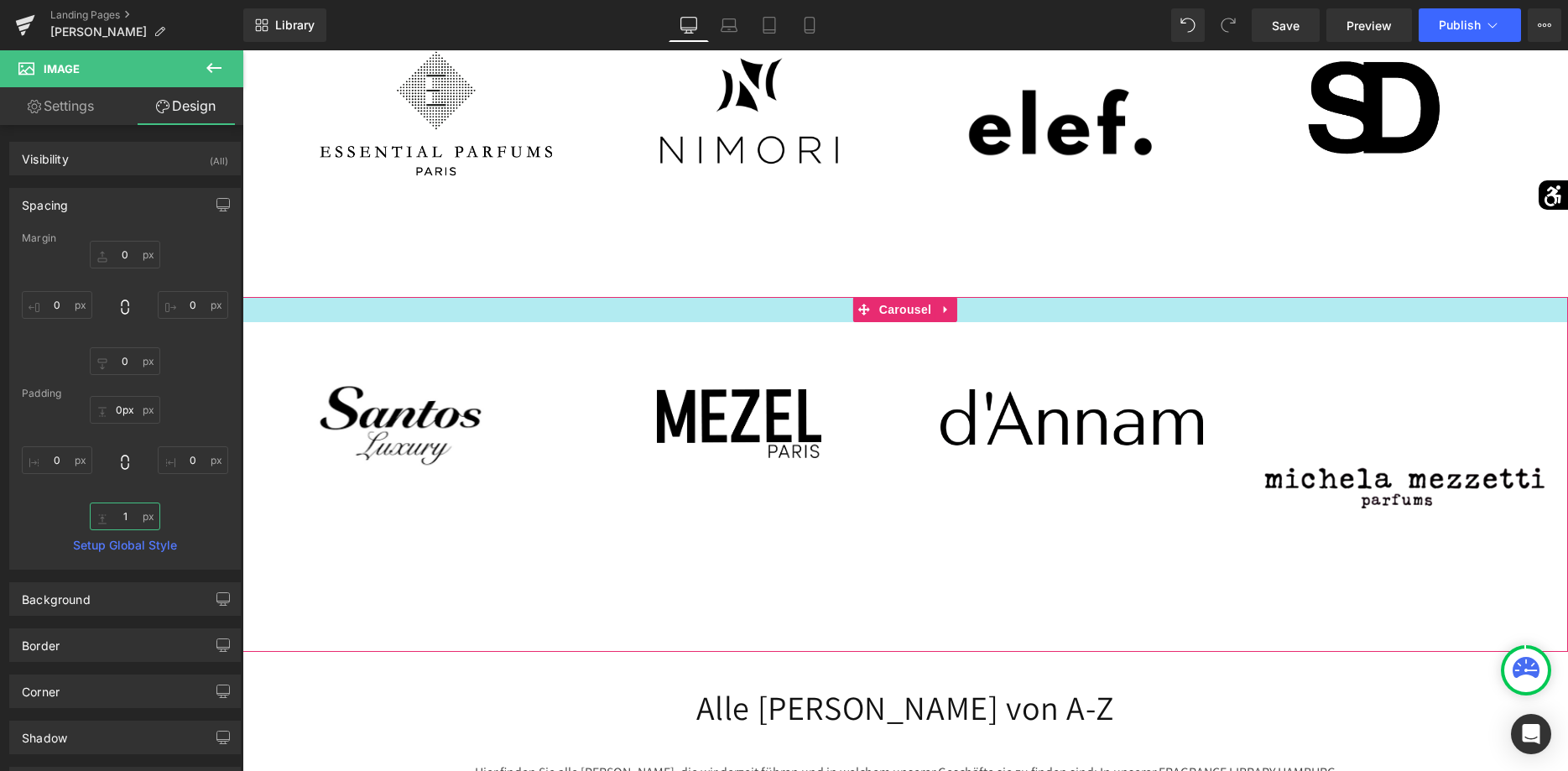
click at [1382, 297] on div "Image Image Image Image ‹ › Carousel" at bounding box center [905, 474] width 1326 height 354
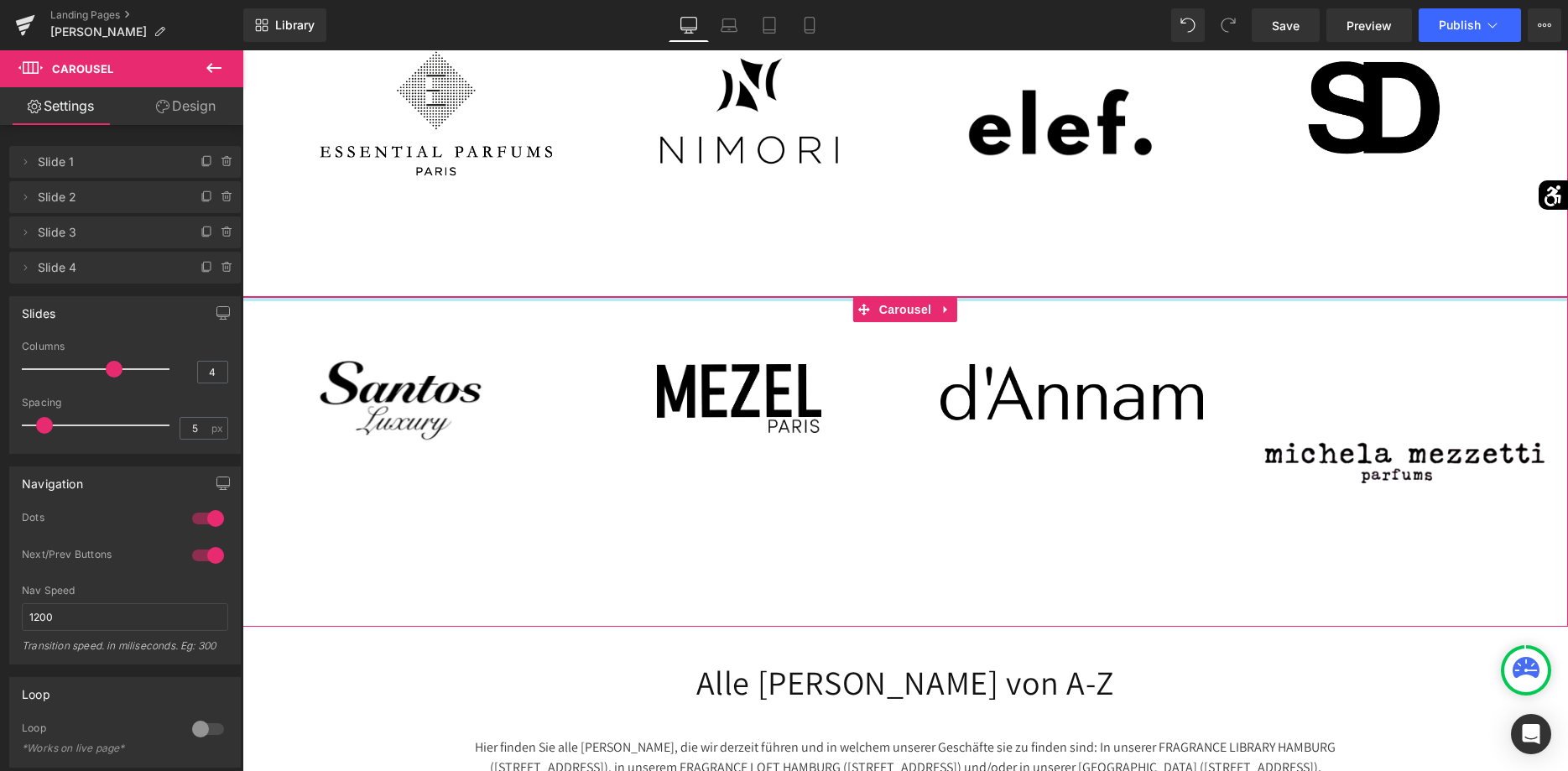
drag, startPoint x: 1383, startPoint y: 264, endPoint x: 1374, endPoint y: 211, distance: 53.8
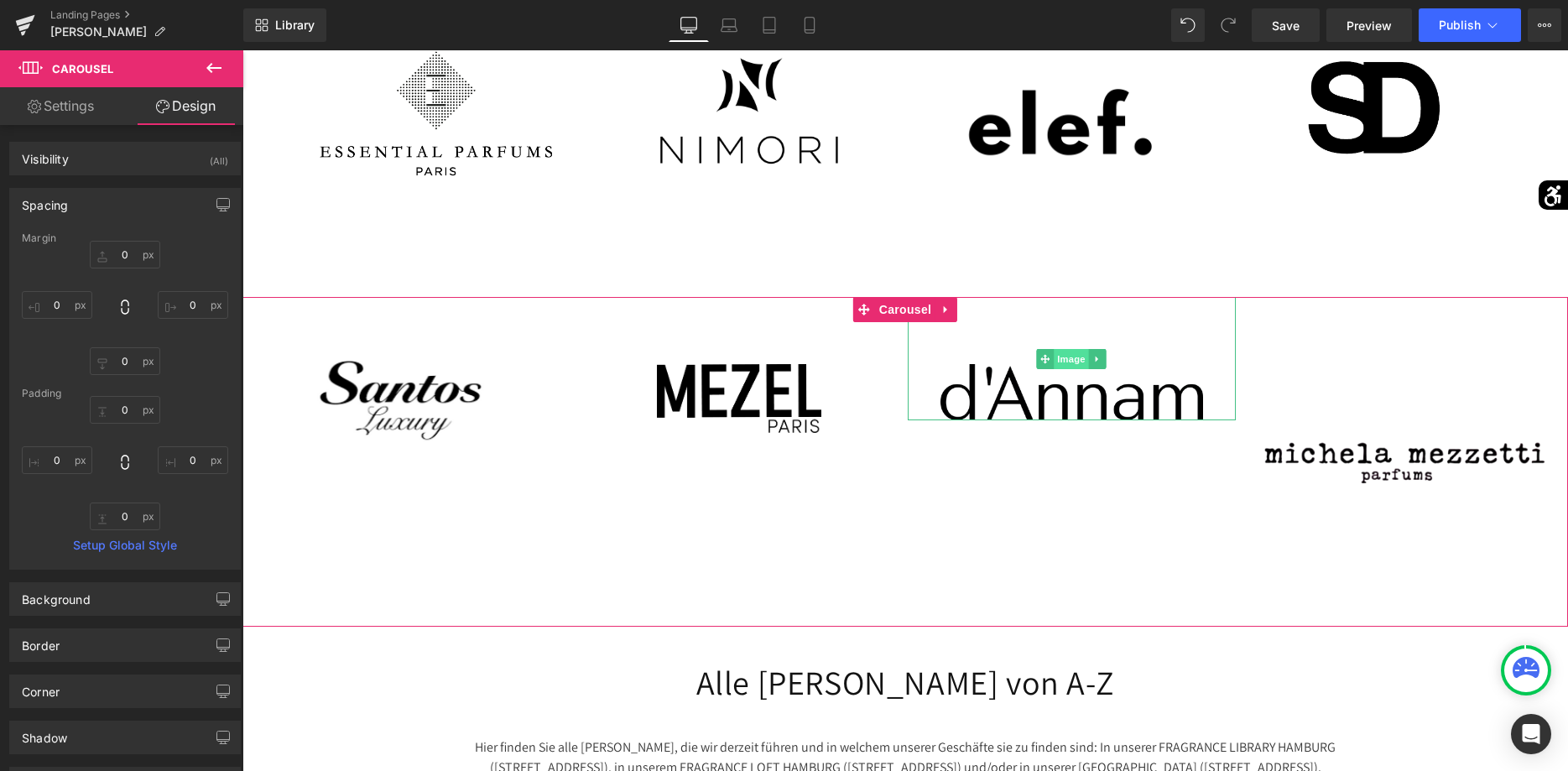
click at [1068, 349] on span "Image" at bounding box center [1072, 359] width 35 height 21
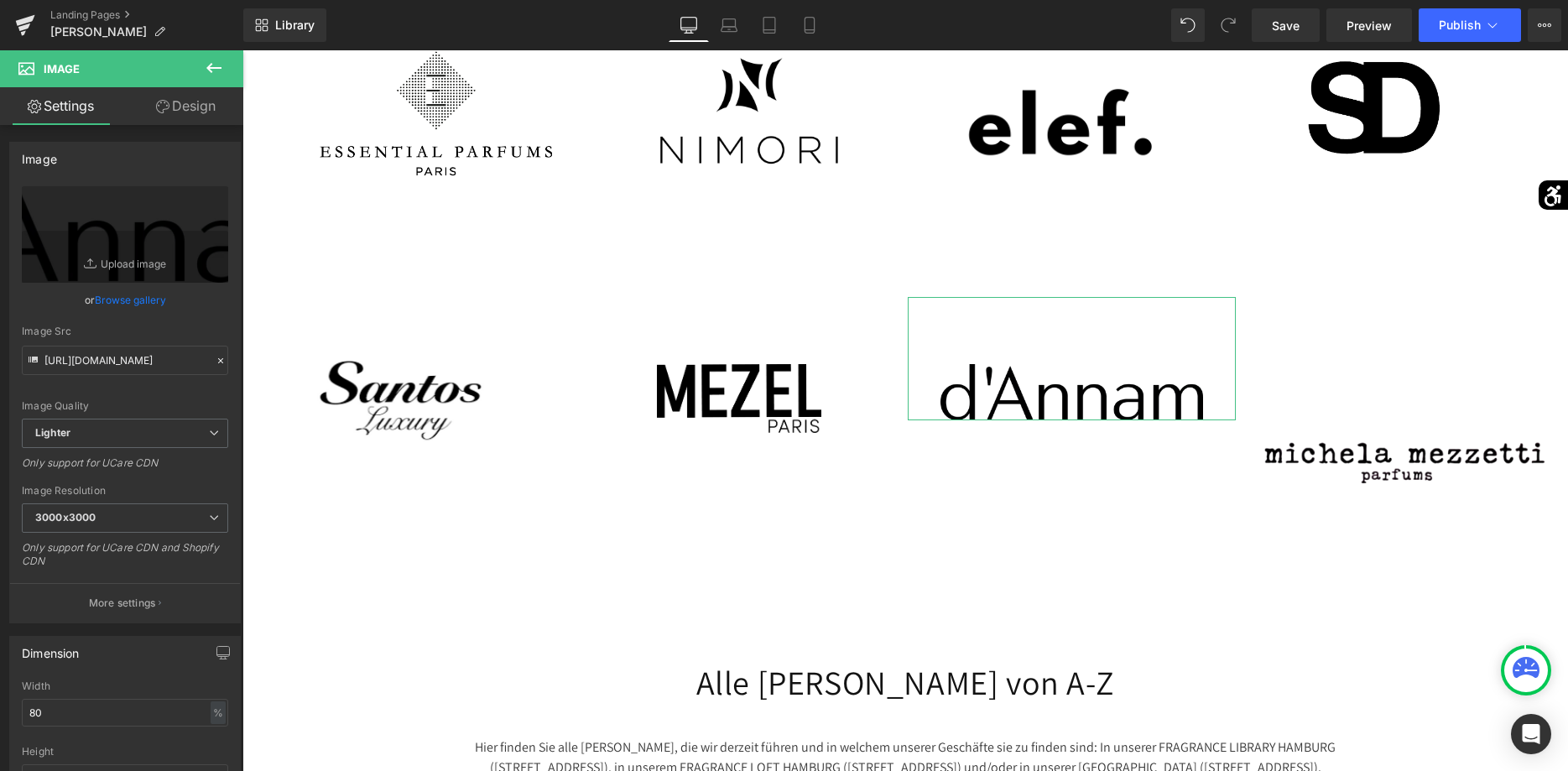
click at [163, 104] on icon at bounding box center [163, 107] width 14 height 14
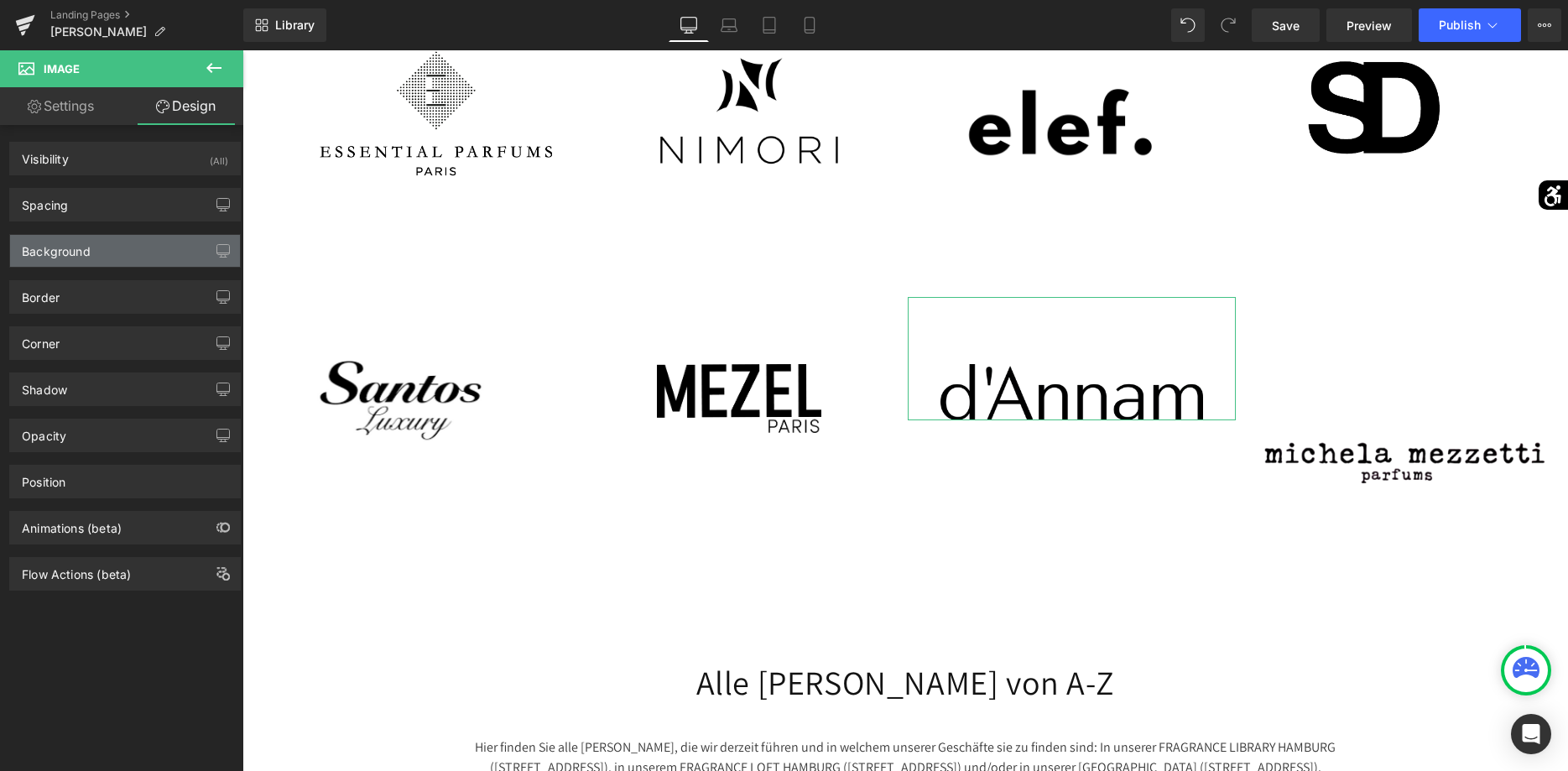
type input "0"
type input "80"
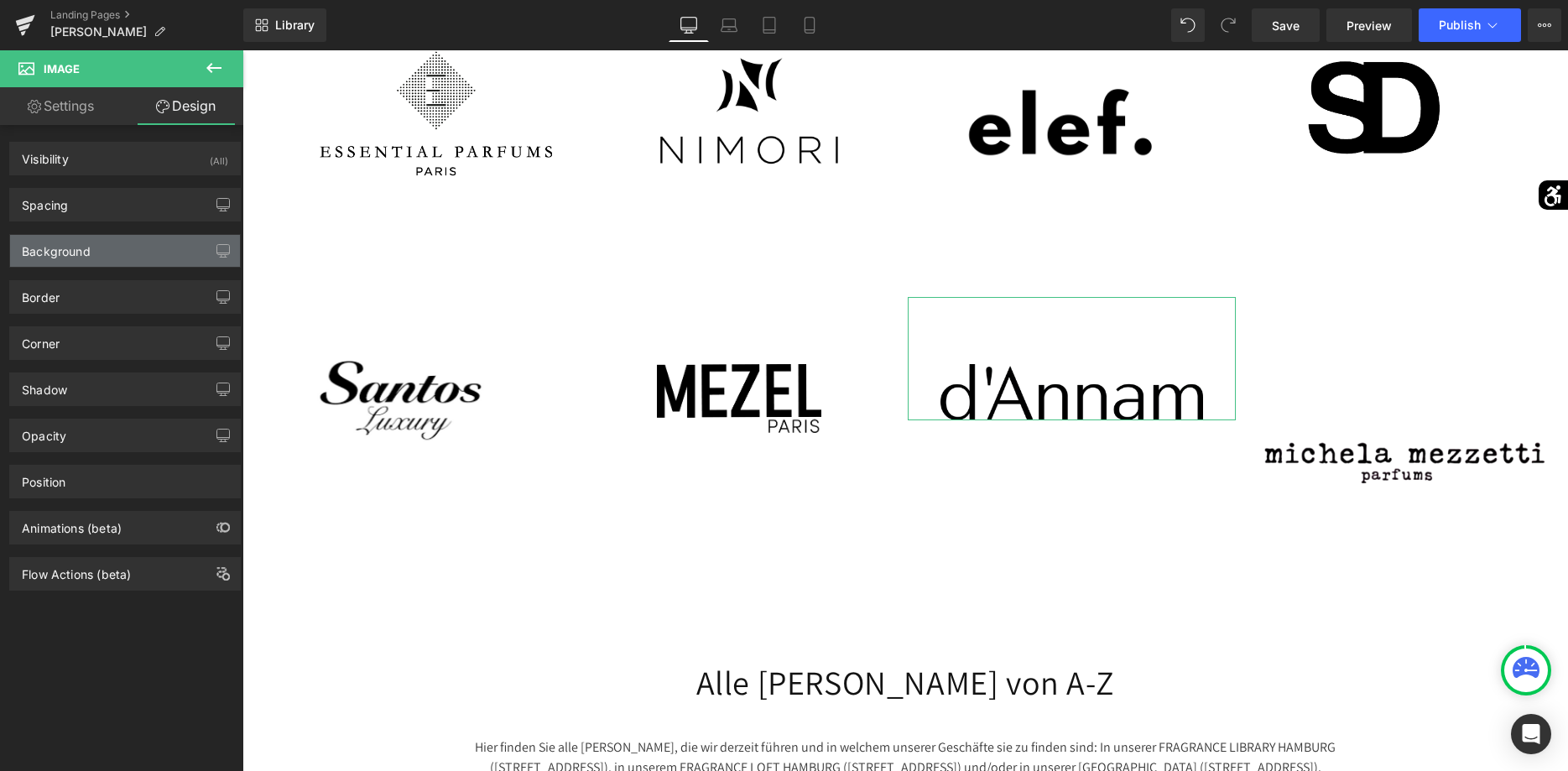
type input "0"
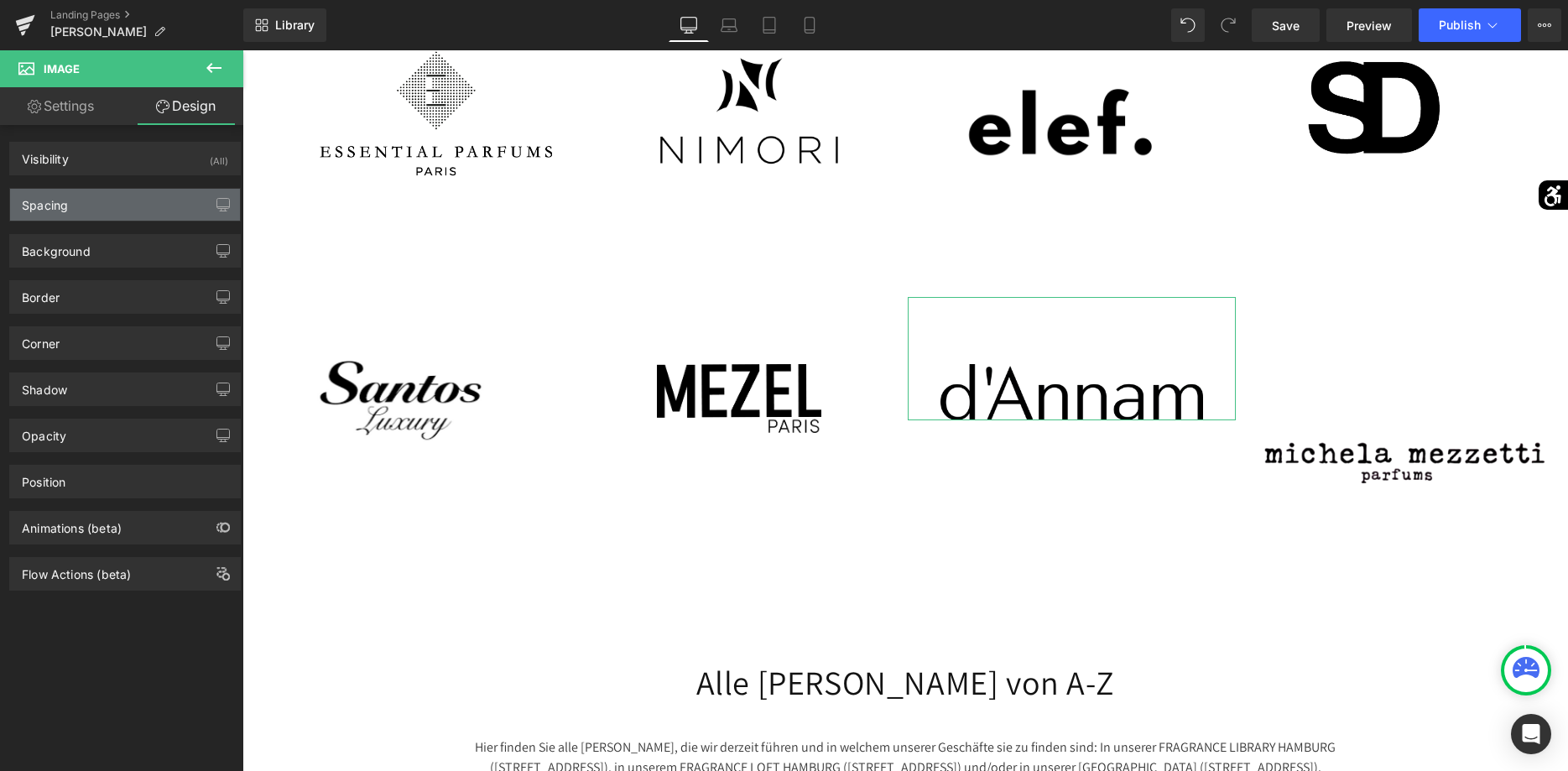
click at [118, 189] on div "Spacing" at bounding box center [124, 204] width 230 height 32
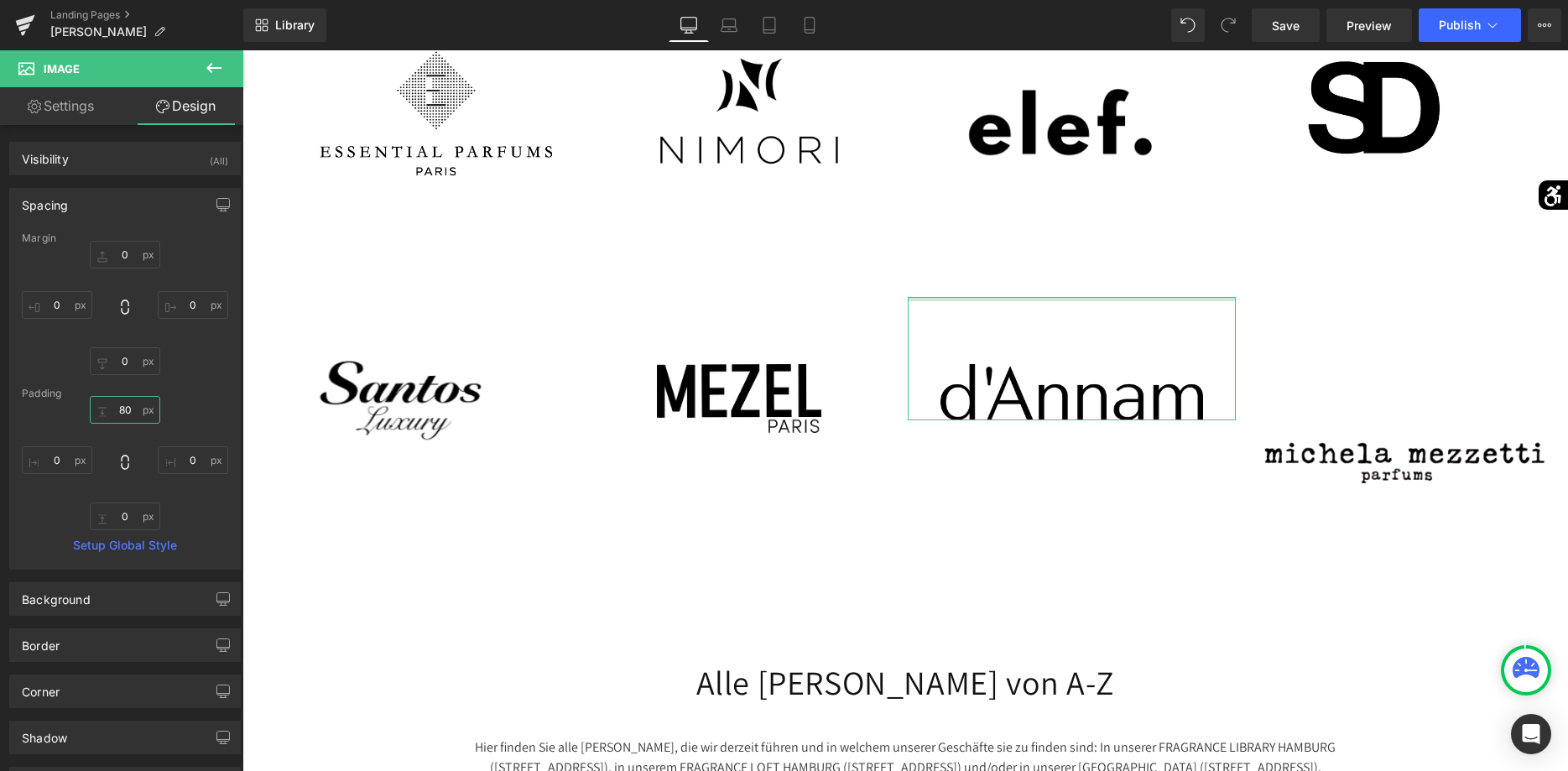
click at [117, 406] on input "80" at bounding box center [125, 409] width 70 height 27
click at [118, 415] on input "80" at bounding box center [125, 409] width 70 height 27
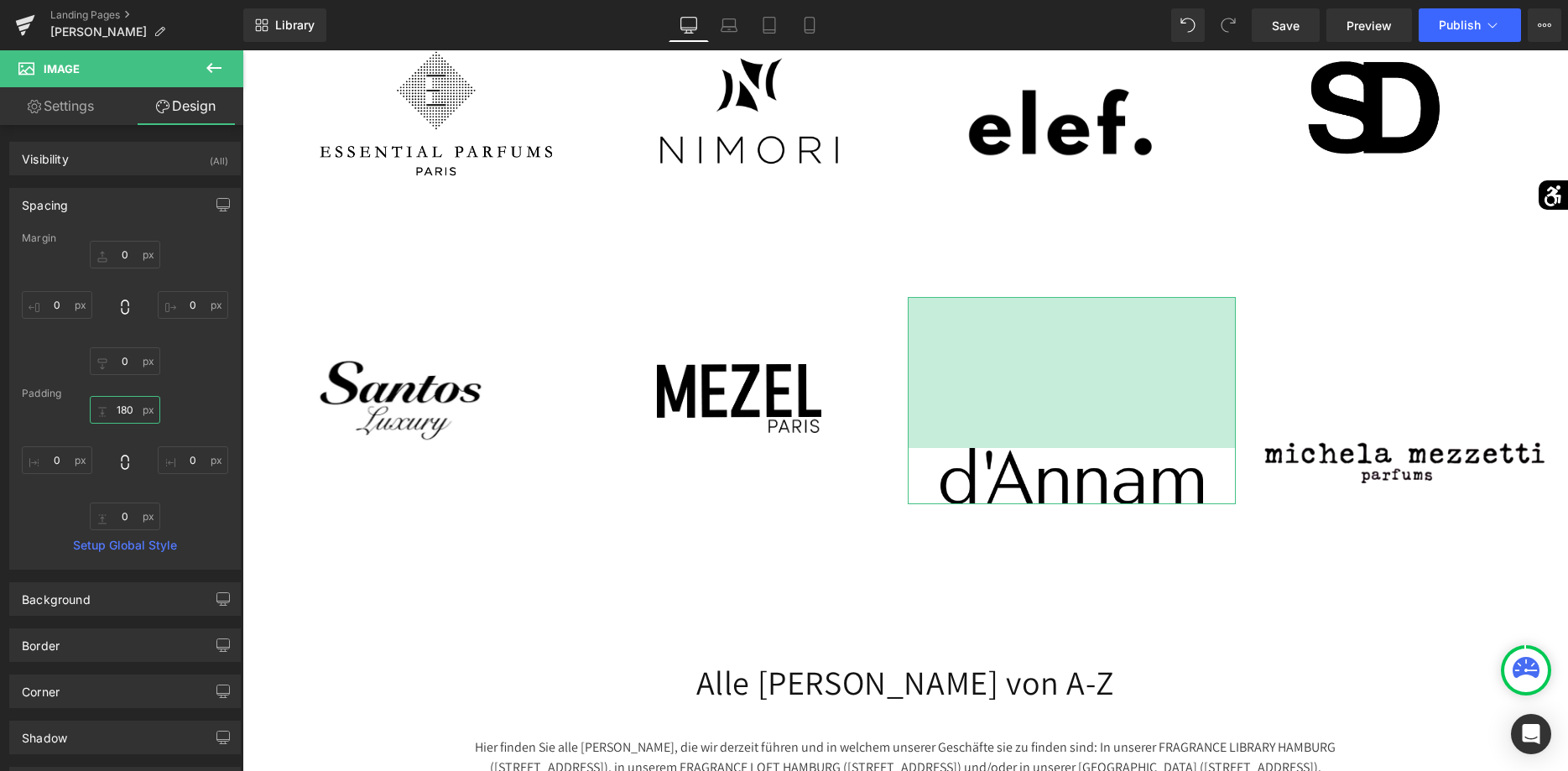
click at [132, 410] on input "180" at bounding box center [125, 409] width 70 height 27
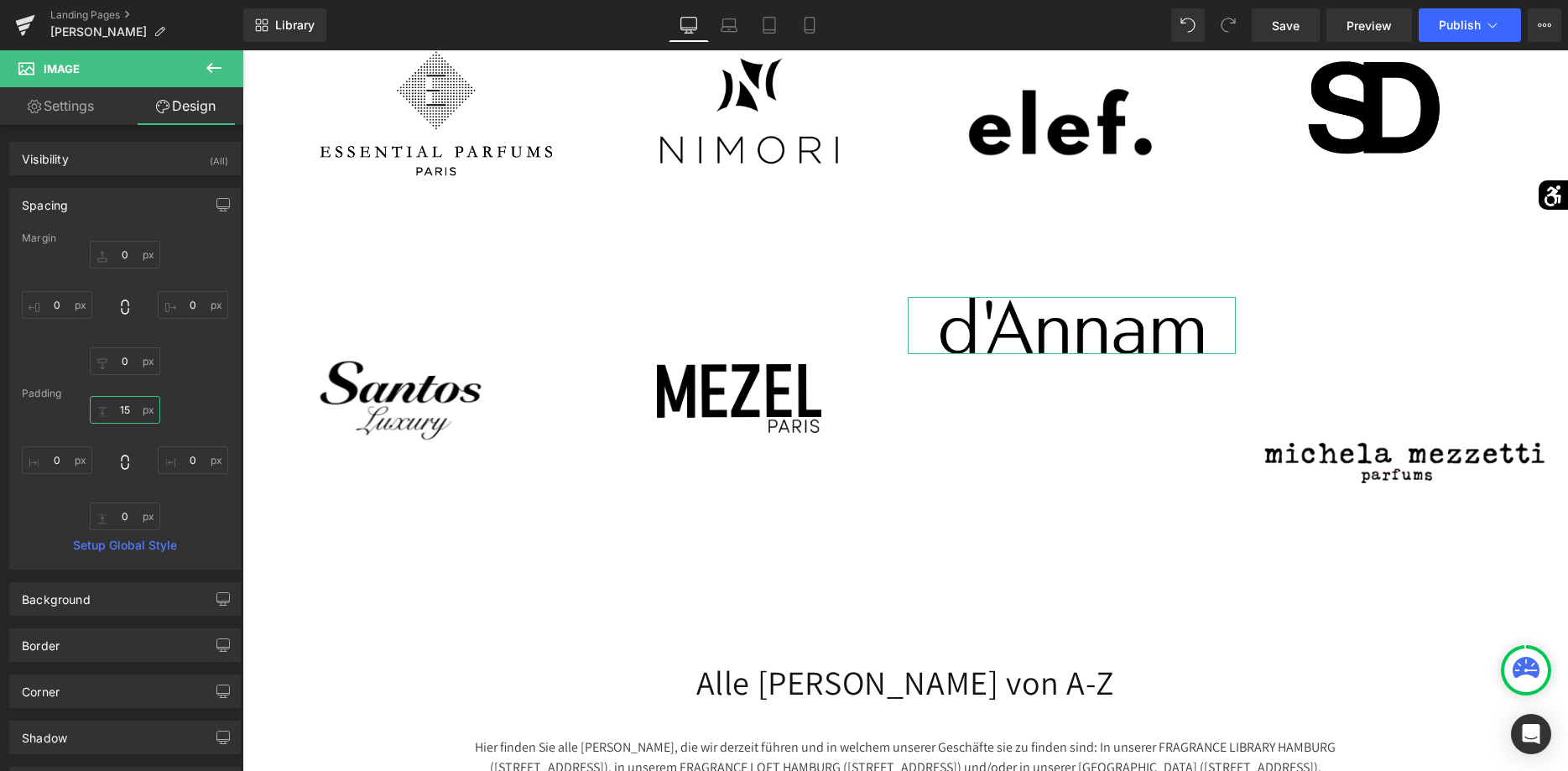
type input "150"
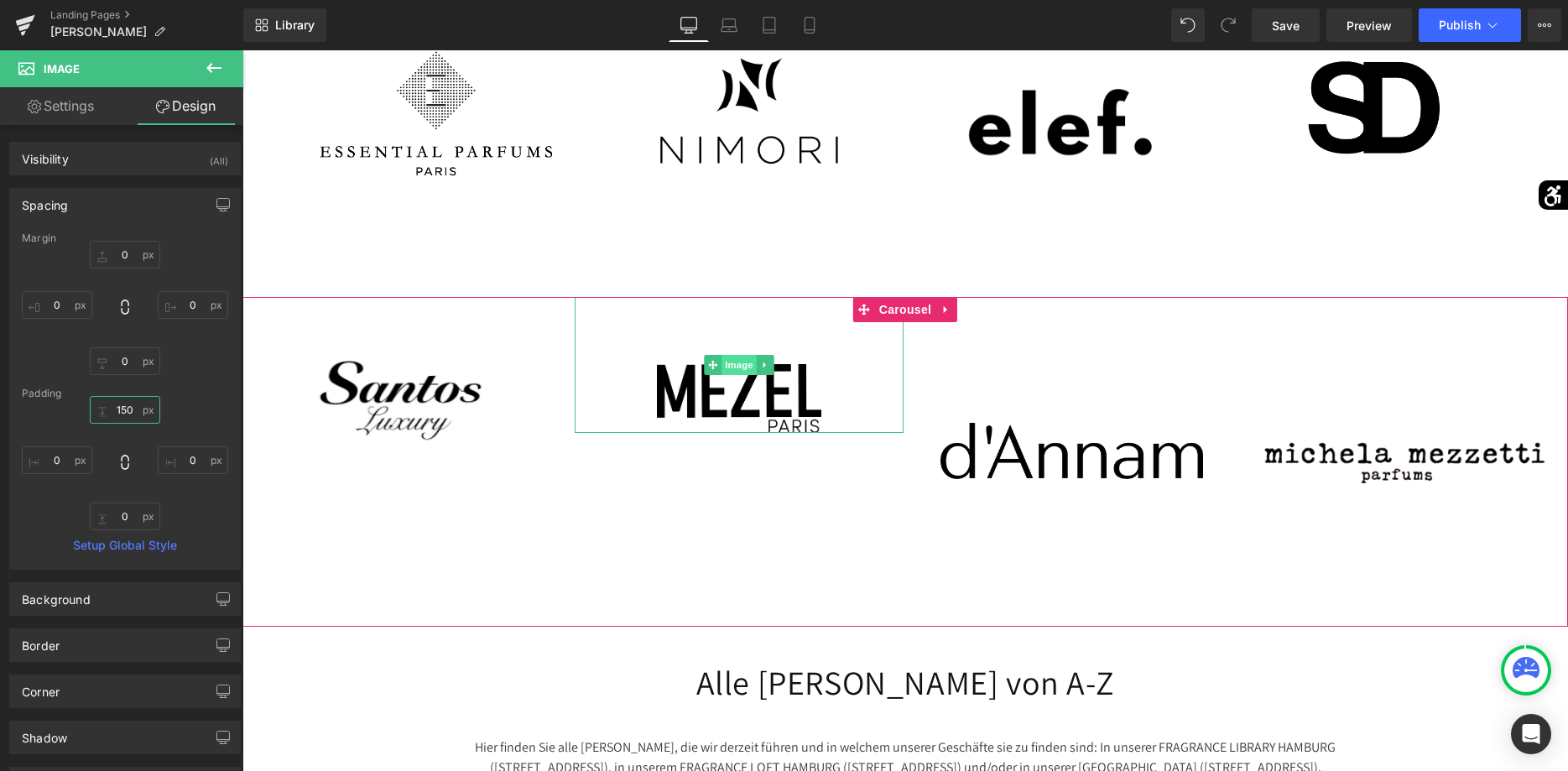
click at [740, 355] on span "Image" at bounding box center [740, 364] width 35 height 21
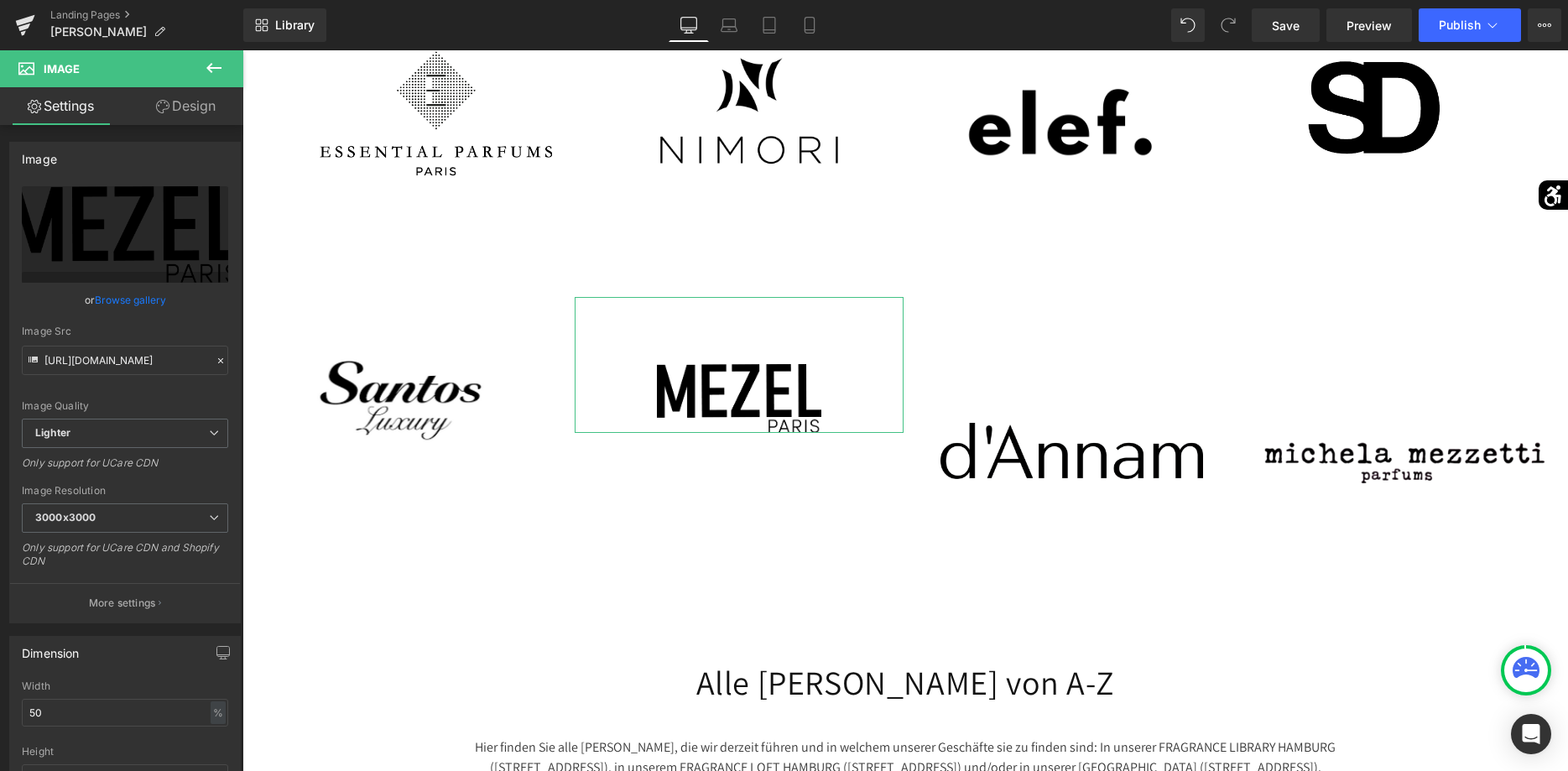
click at [175, 110] on link "Design" at bounding box center [186, 106] width 122 height 38
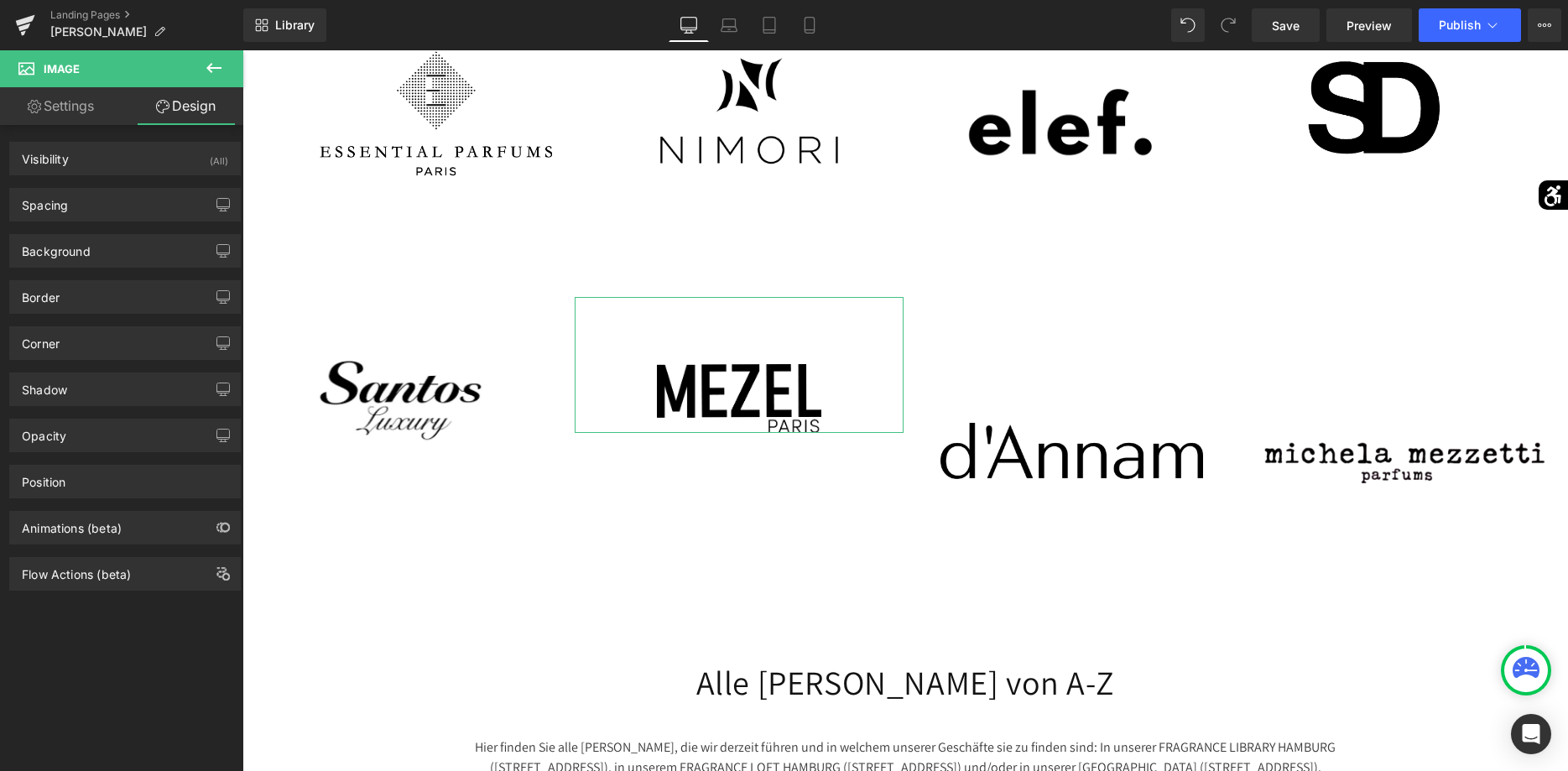
click at [125, 222] on div "Background Color & Image color transparent Color transparent 0 % Image Replace …" at bounding box center [125, 244] width 251 height 46
click at [129, 210] on div "Spacing" at bounding box center [124, 204] width 230 height 32
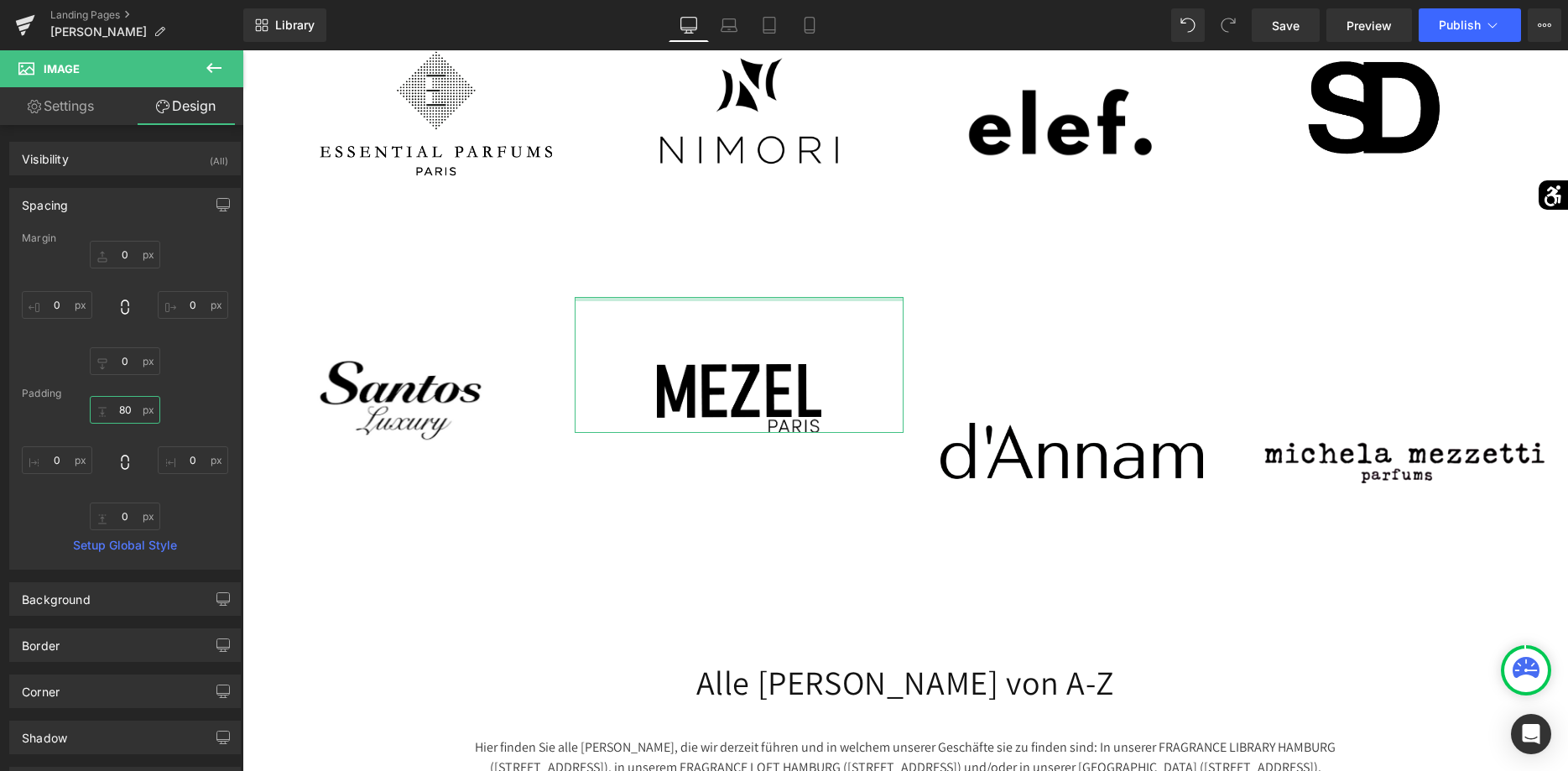
click at [123, 416] on input "80" at bounding box center [125, 409] width 70 height 27
click at [123, 415] on input "80" at bounding box center [125, 409] width 70 height 27
click at [124, 413] on input "80" at bounding box center [125, 409] width 70 height 27
click at [126, 414] on input "80" at bounding box center [125, 409] width 70 height 27
click at [127, 408] on input "80" at bounding box center [125, 409] width 70 height 27
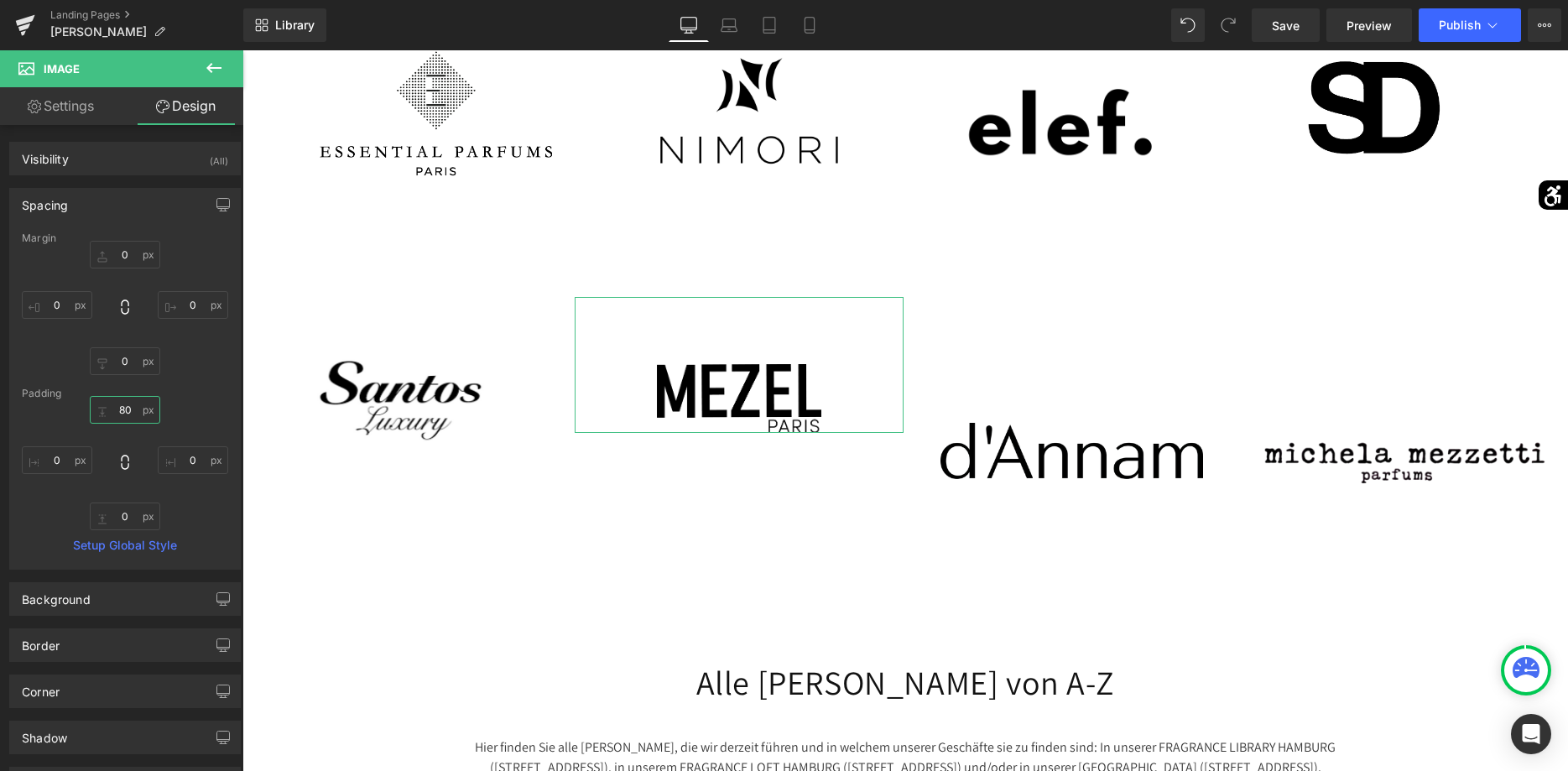
click at [126, 408] on input "80" at bounding box center [125, 409] width 70 height 27
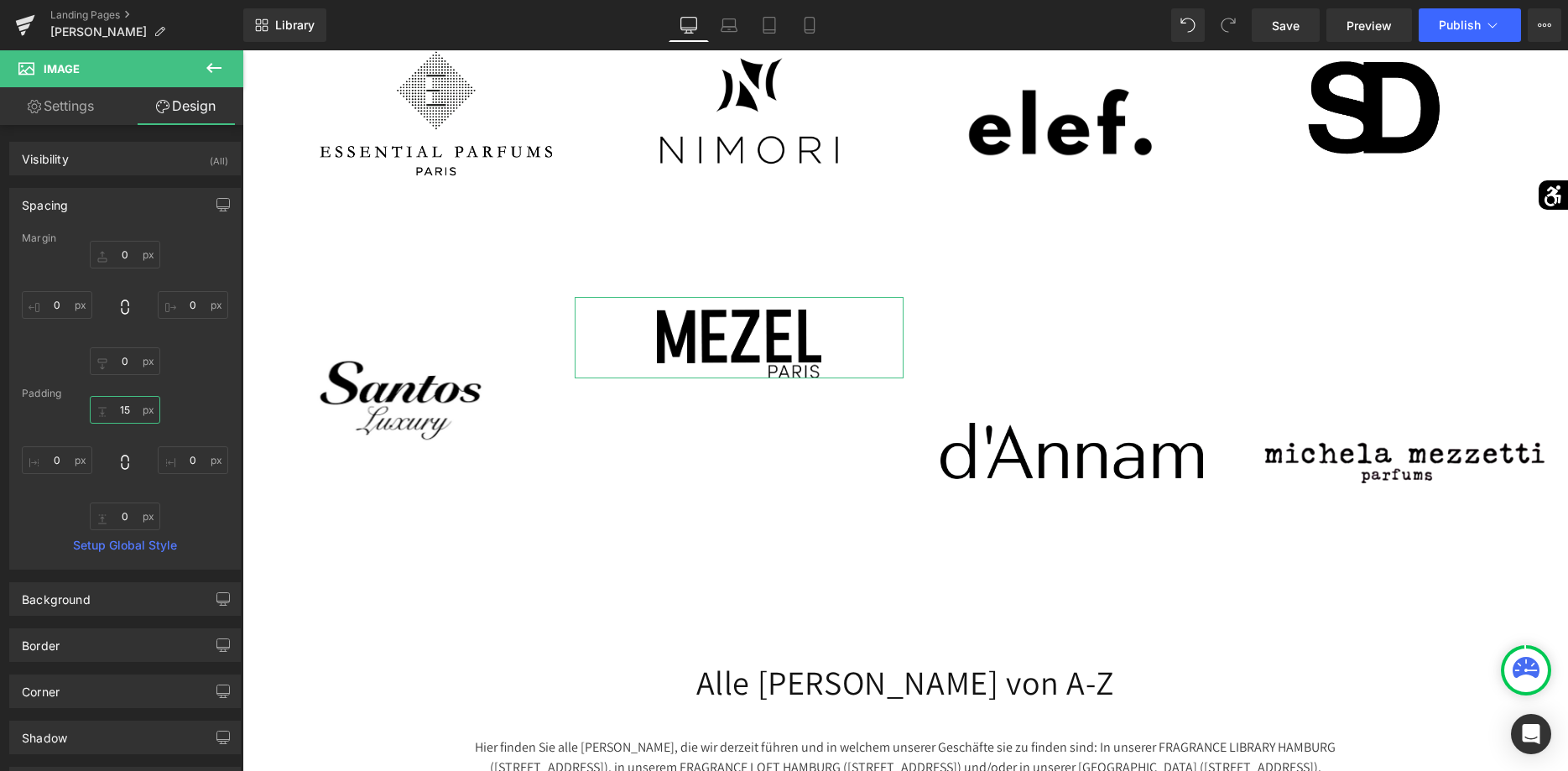
type input "150"
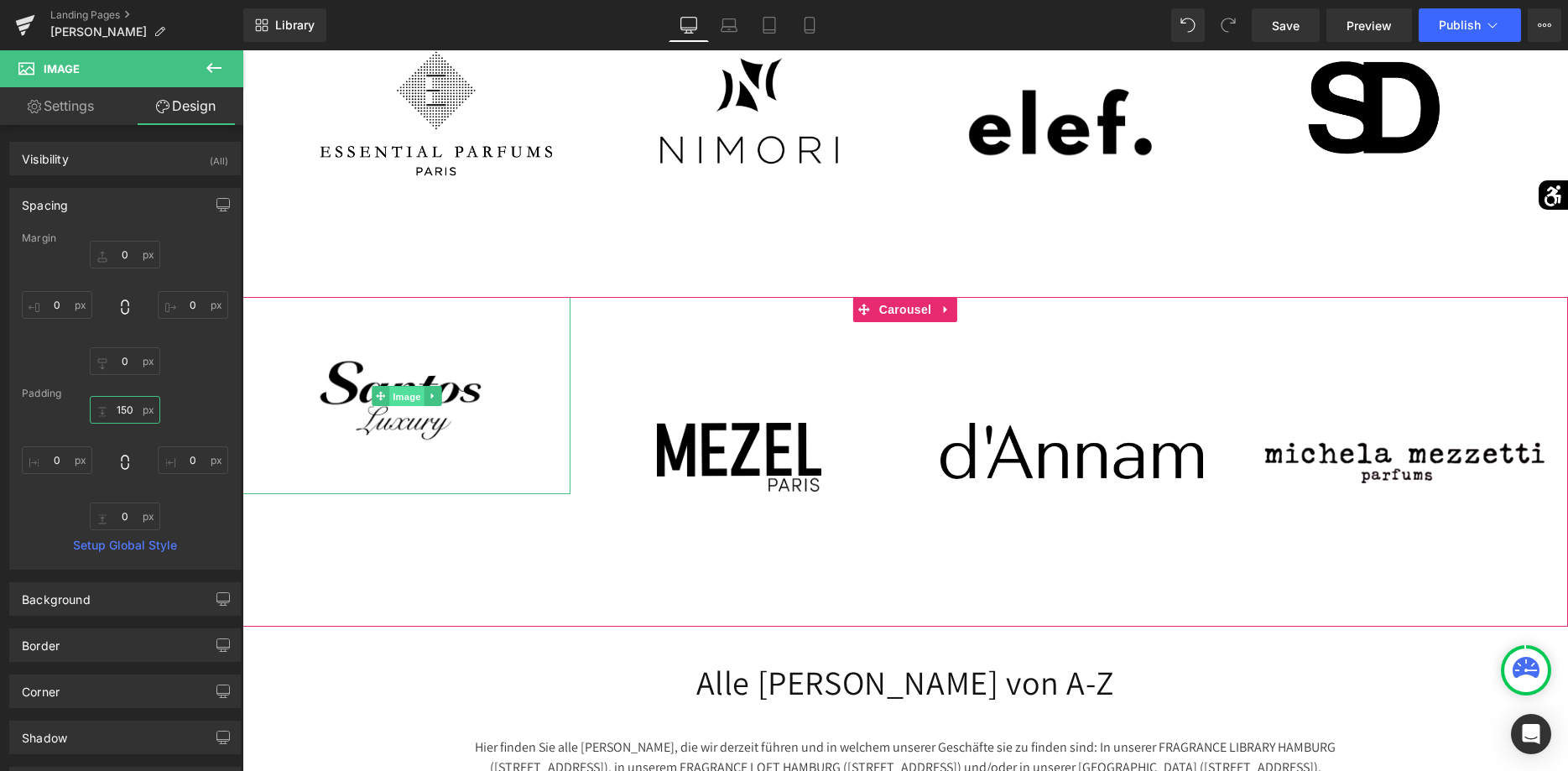
click at [396, 386] on span "Image" at bounding box center [407, 396] width 35 height 21
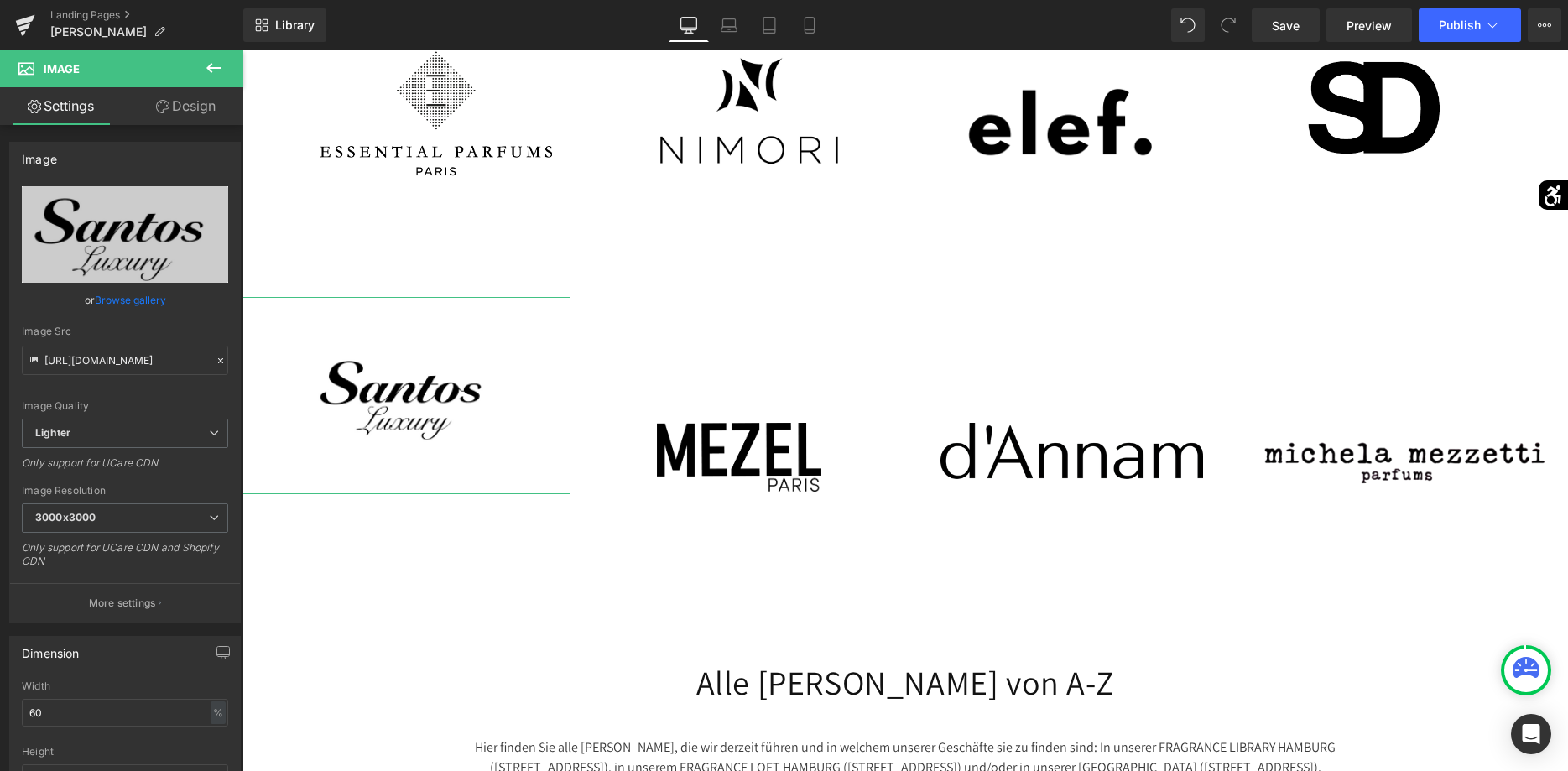
click at [176, 108] on link "Design" at bounding box center [186, 106] width 122 height 38
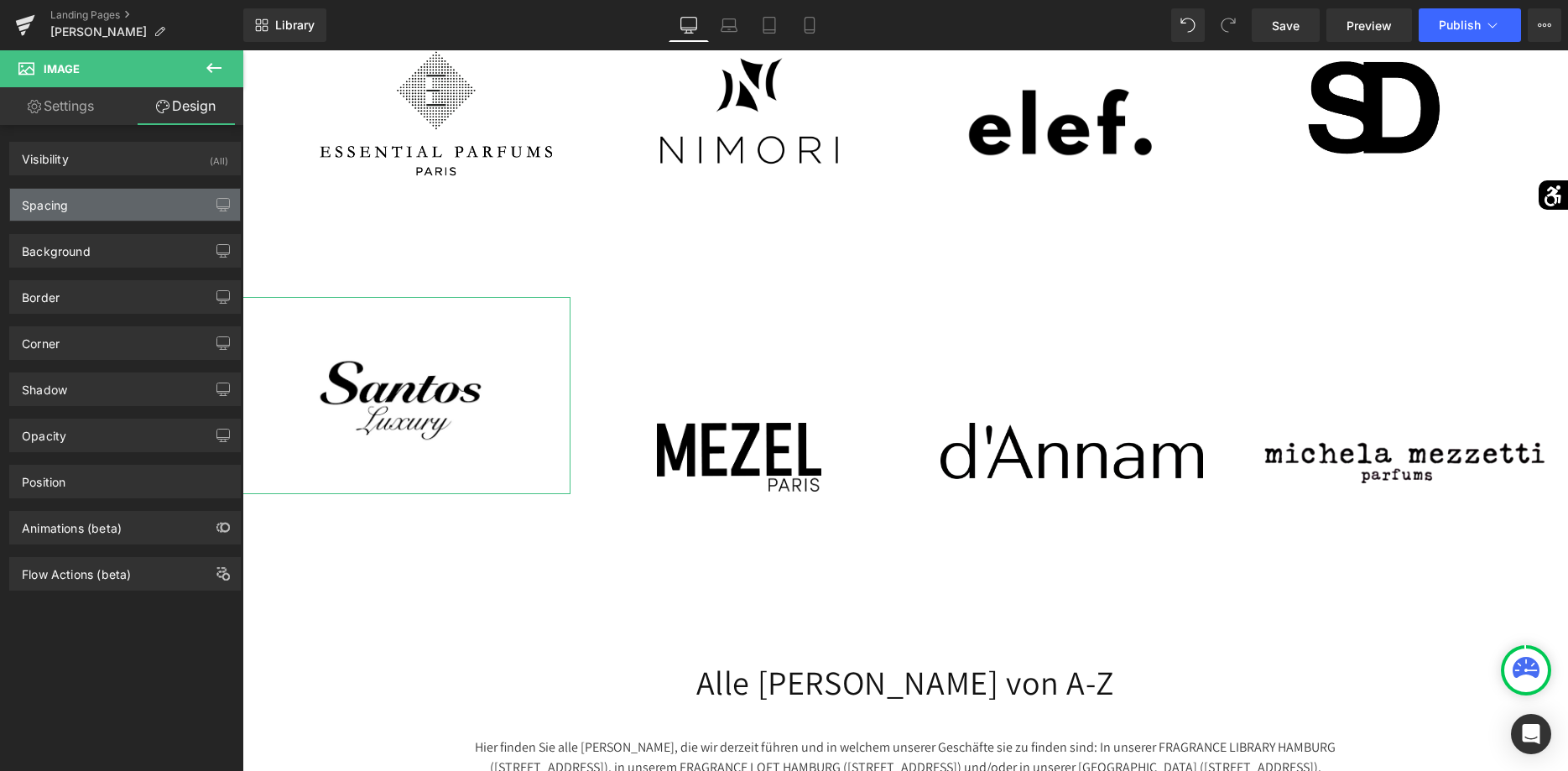
click at [152, 200] on div "Spacing" at bounding box center [124, 204] width 230 height 32
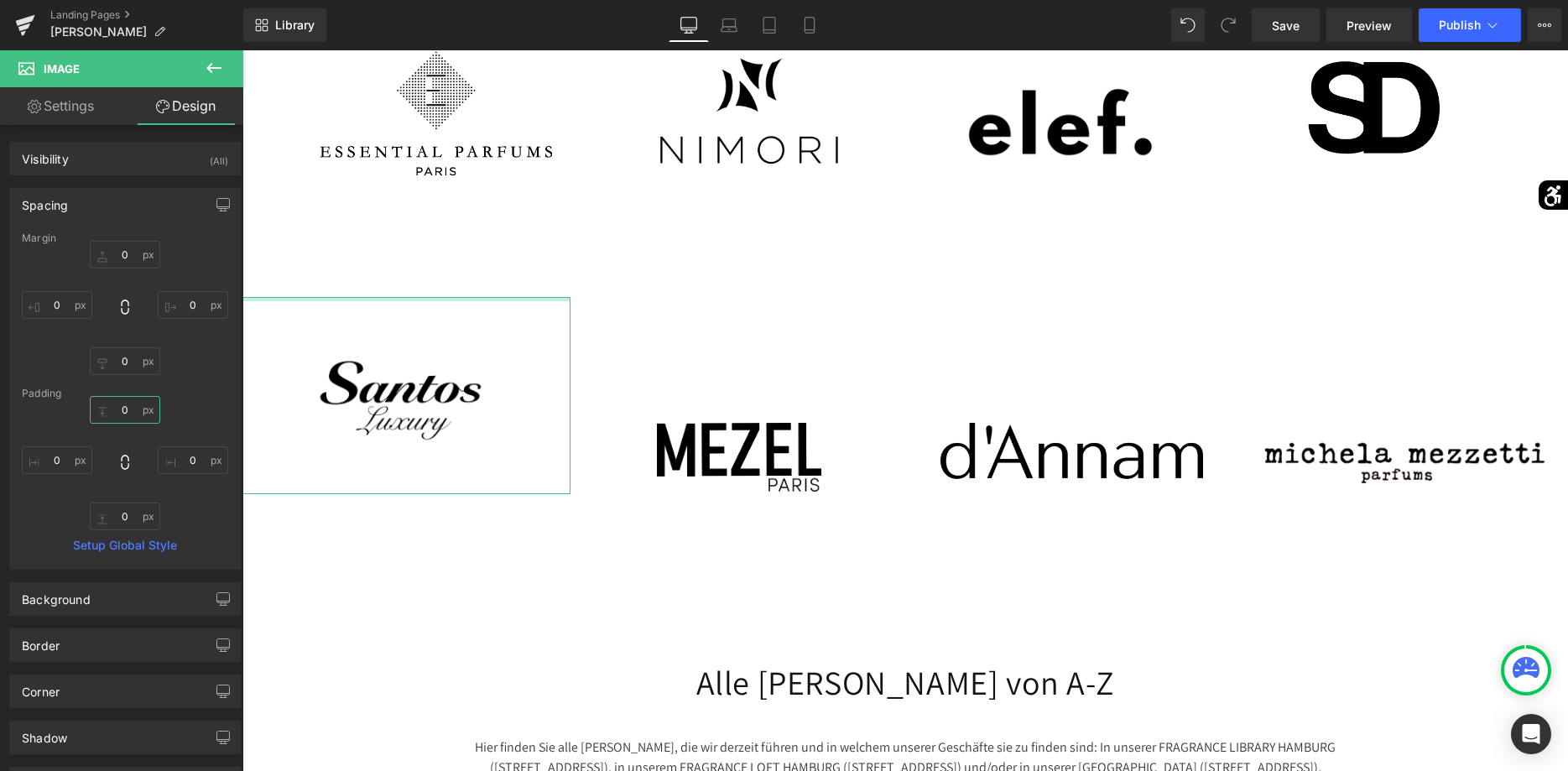
click at [124, 405] on input "0" at bounding box center [125, 409] width 70 height 27
click at [121, 413] on input "0" at bounding box center [125, 409] width 70 height 27
type input "4"
type input "80"
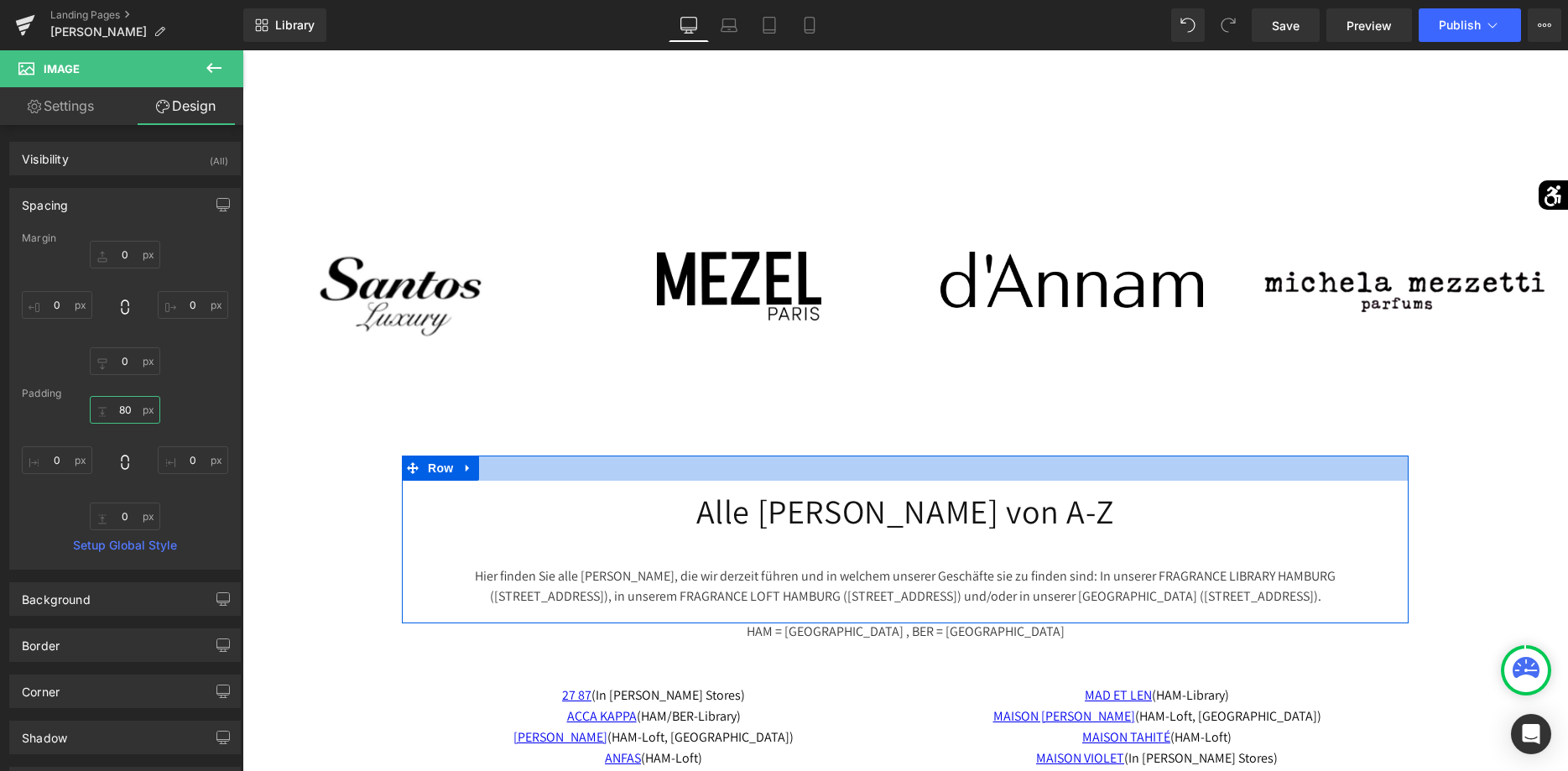
scroll to position [5137, 0]
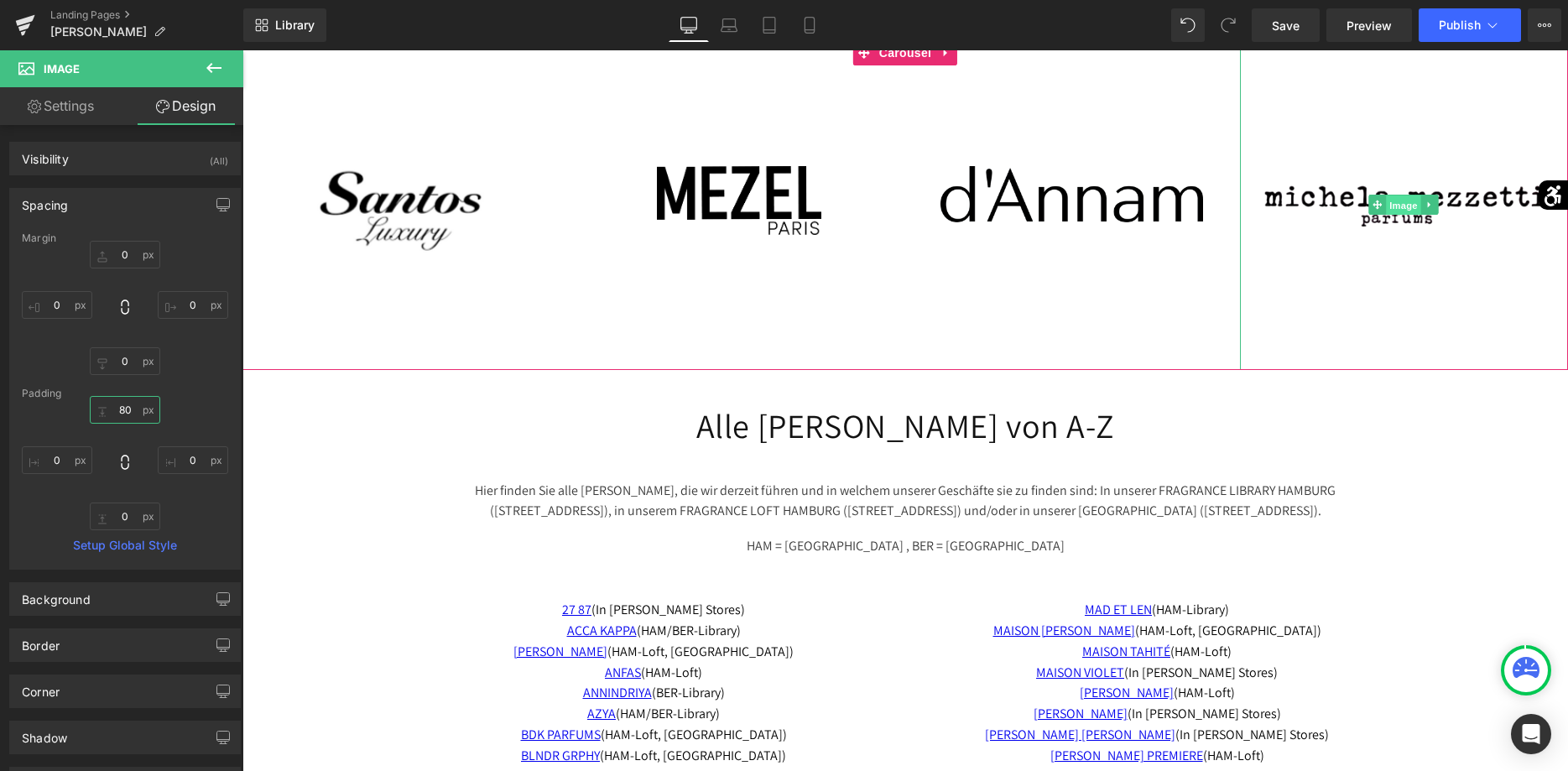
click at [1398, 195] on span "Image" at bounding box center [1405, 205] width 35 height 21
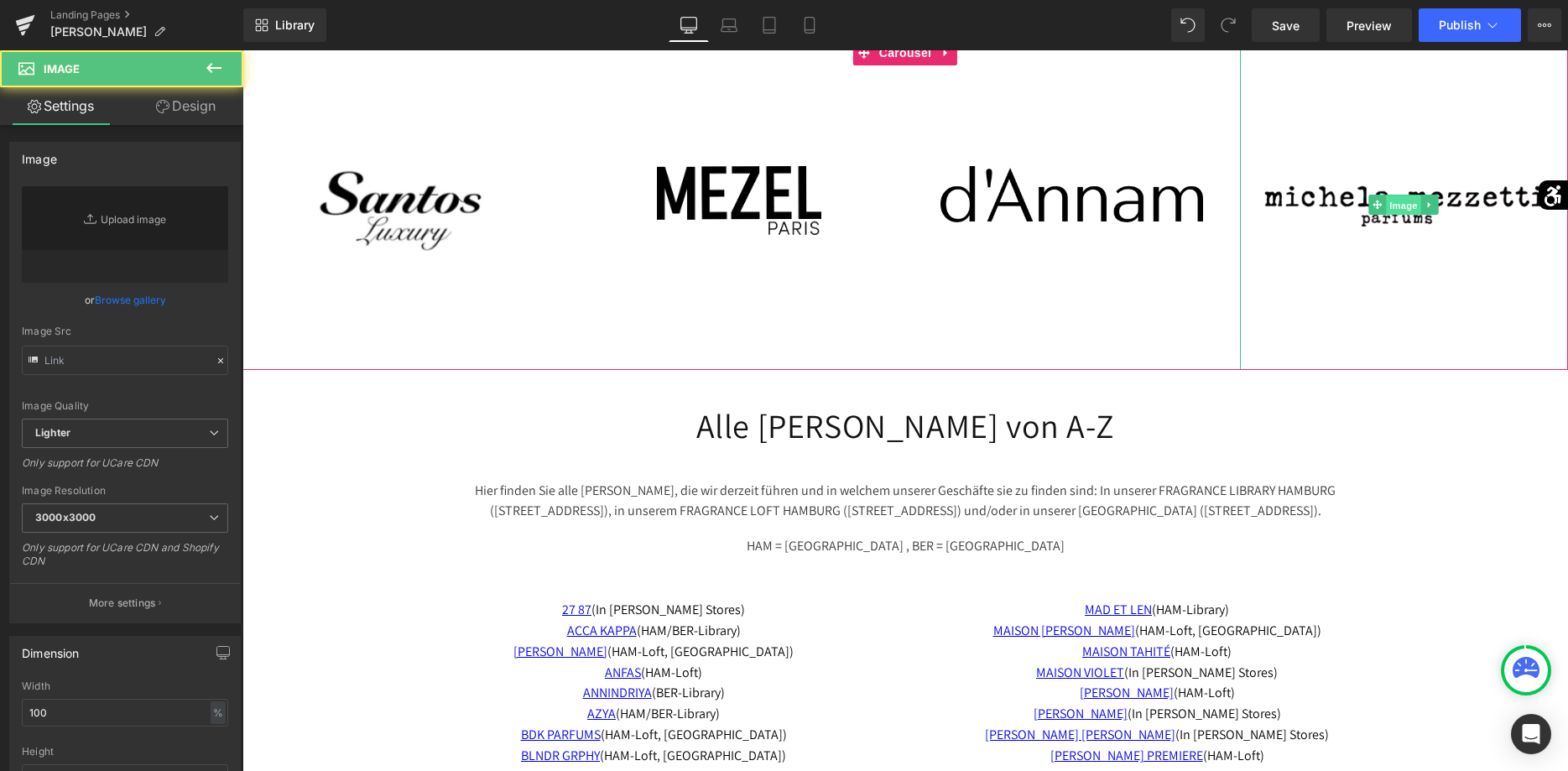
type input "https://ucarecdn.com/78f7e91c-e210-4931-9ffb-20b115822a2f/-/format/auto/-/previ…"
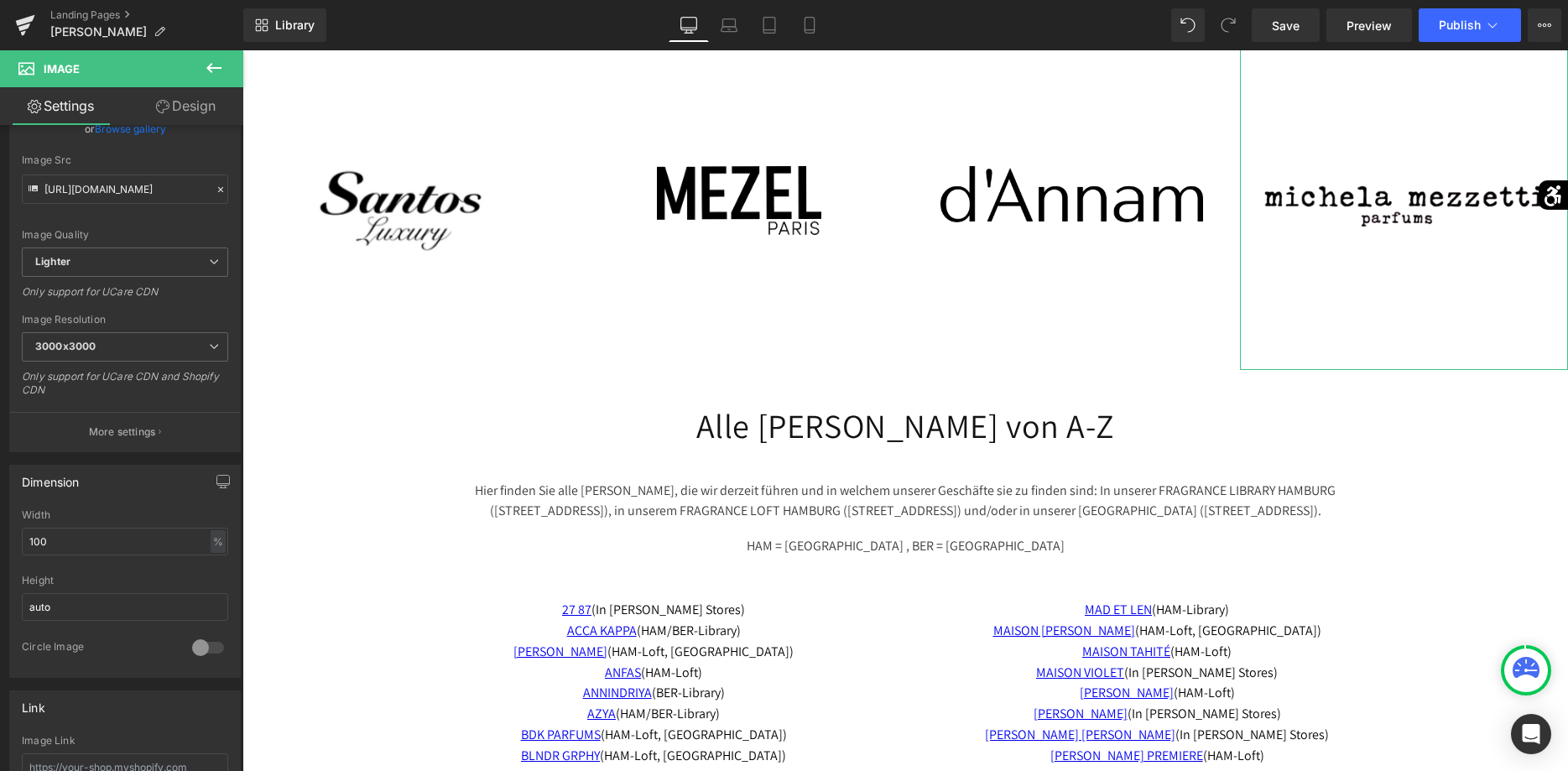
scroll to position [342, 0]
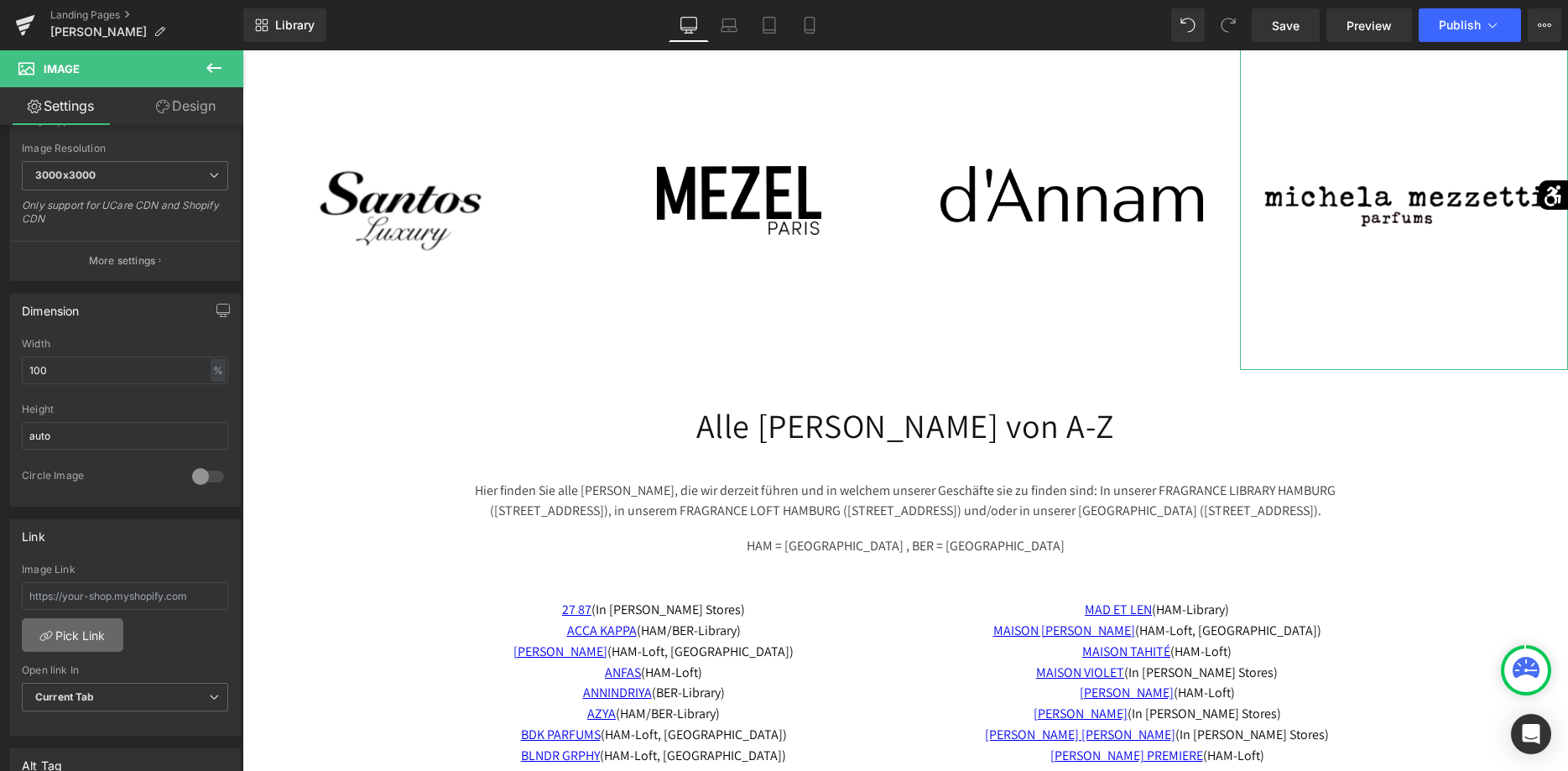
click at [91, 637] on link "Pick Link" at bounding box center [72, 635] width 102 height 33
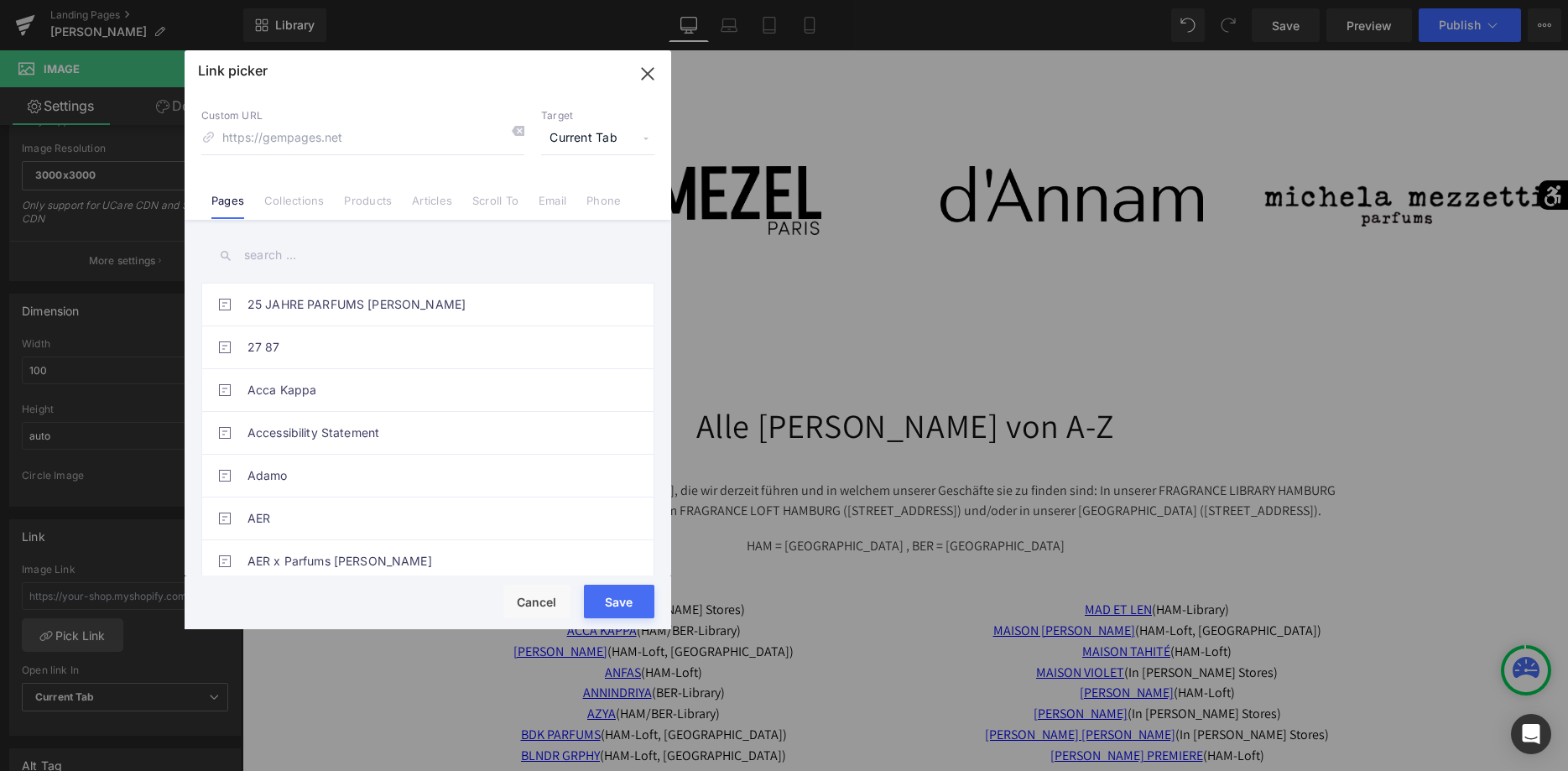
click at [304, 270] on input "text" at bounding box center [428, 255] width 453 height 38
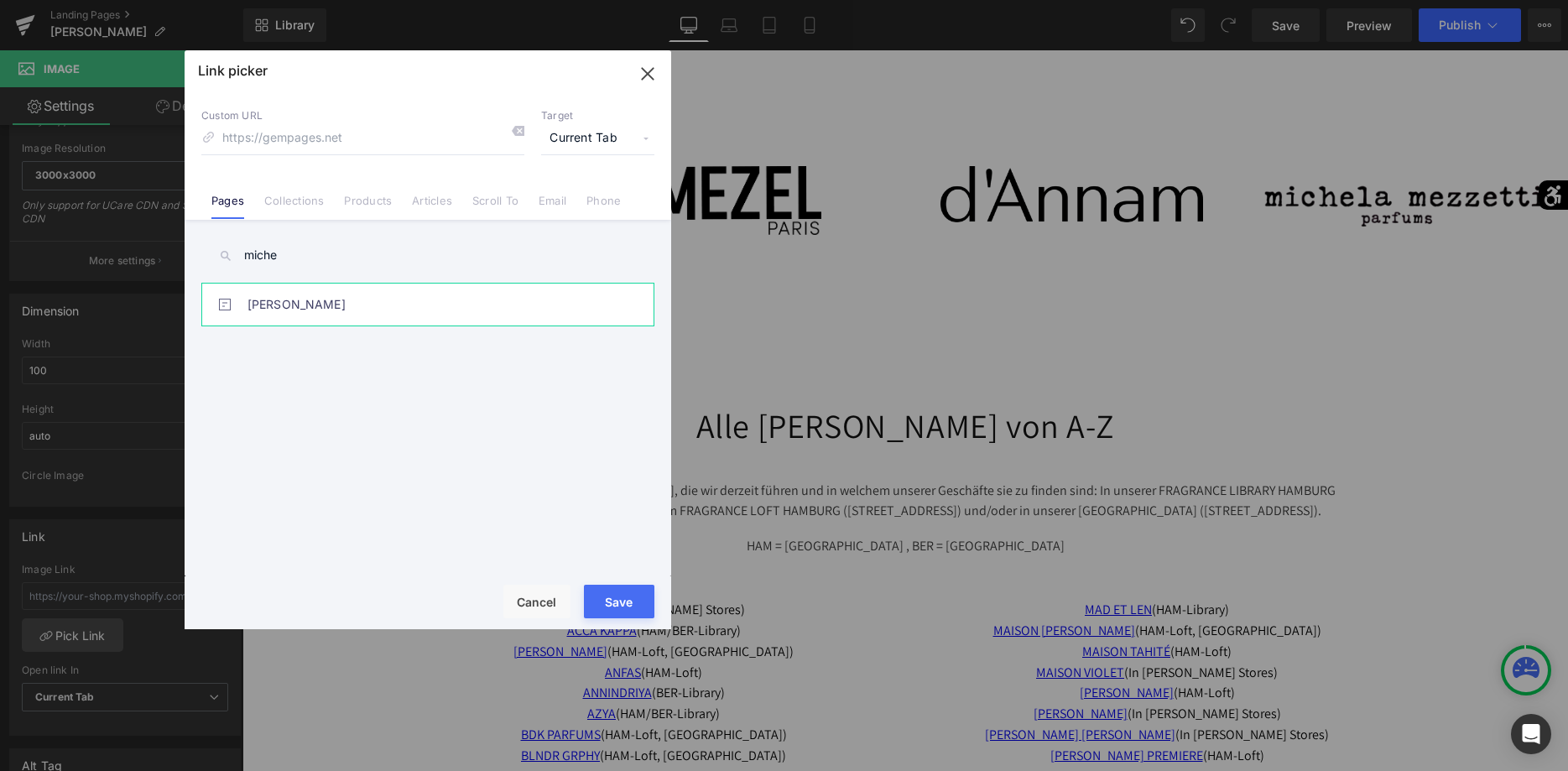
type input "miche"
click at [334, 303] on link "Michela Mezzetti" at bounding box center [432, 304] width 369 height 42
type input "/pages/michela-mezzetti"
click at [614, 606] on button "Save" at bounding box center [619, 602] width 70 height 33
type input "/pages/michela-mezzetti"
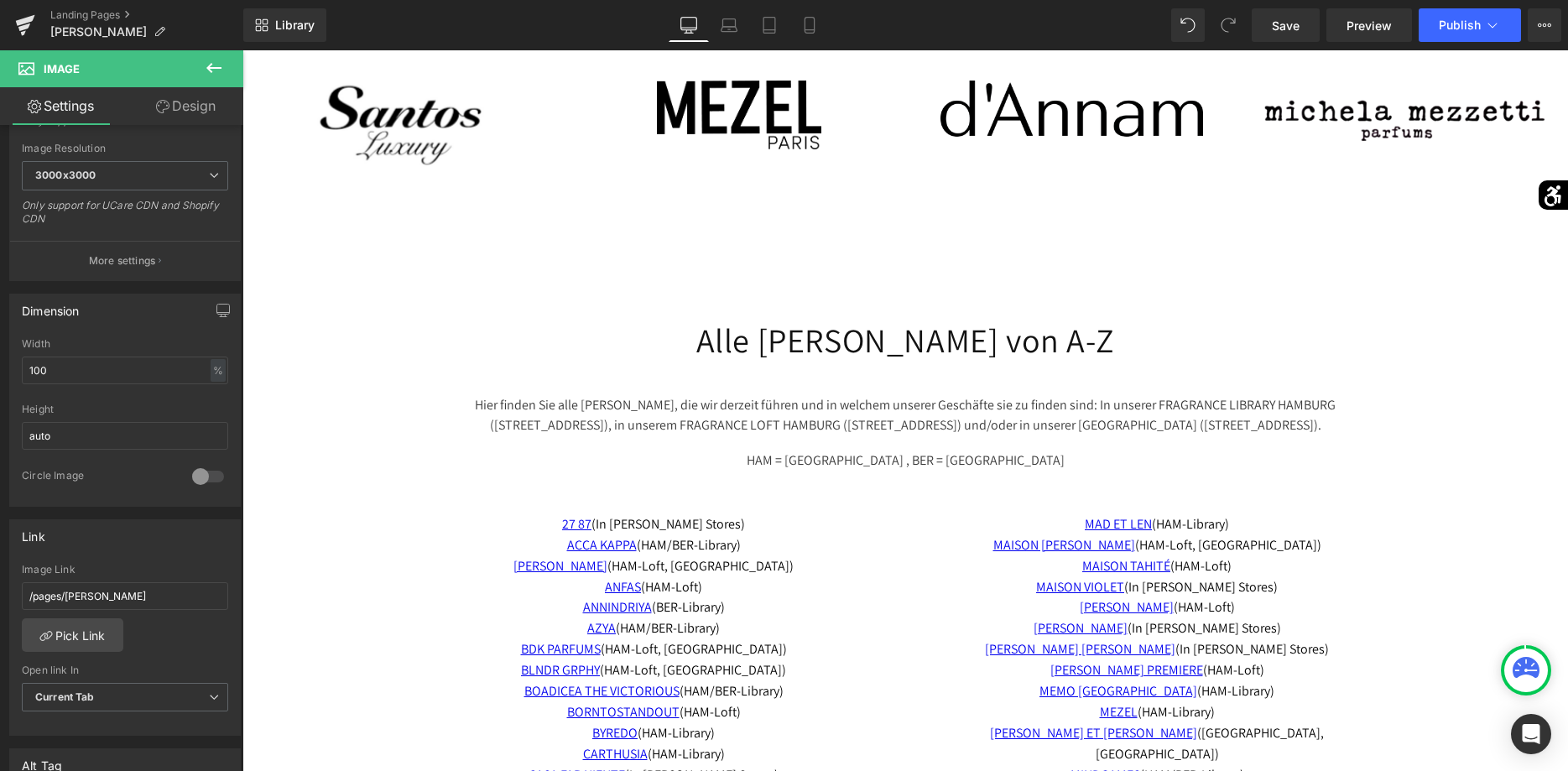
scroll to position [5565, 0]
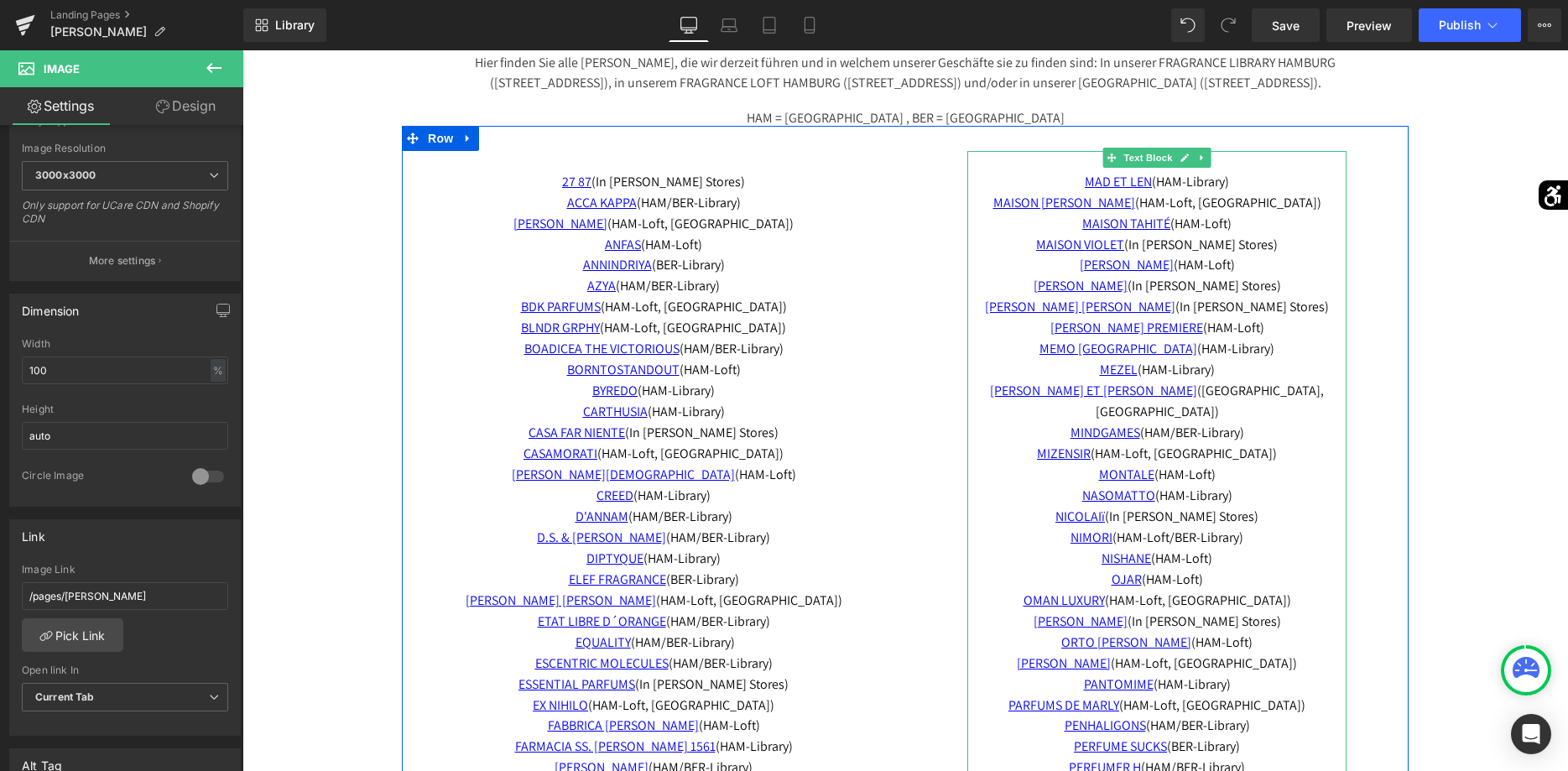
click at [1222, 360] on p "MEZEL (HAM-Library)" at bounding box center [1157, 369] width 379 height 21
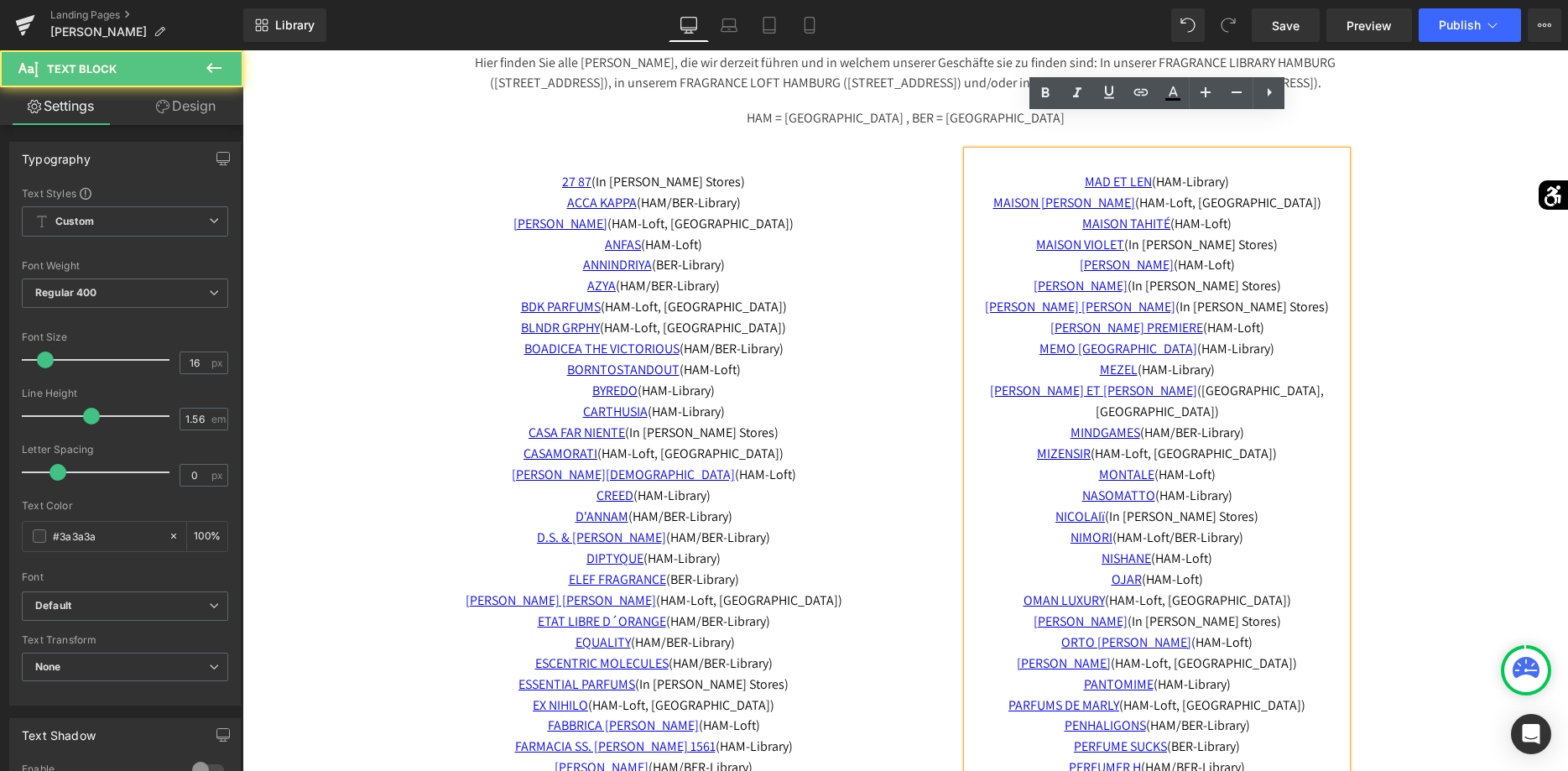
click at [1219, 360] on p "MEZEL (HAM-Library)" at bounding box center [1157, 369] width 379 height 21
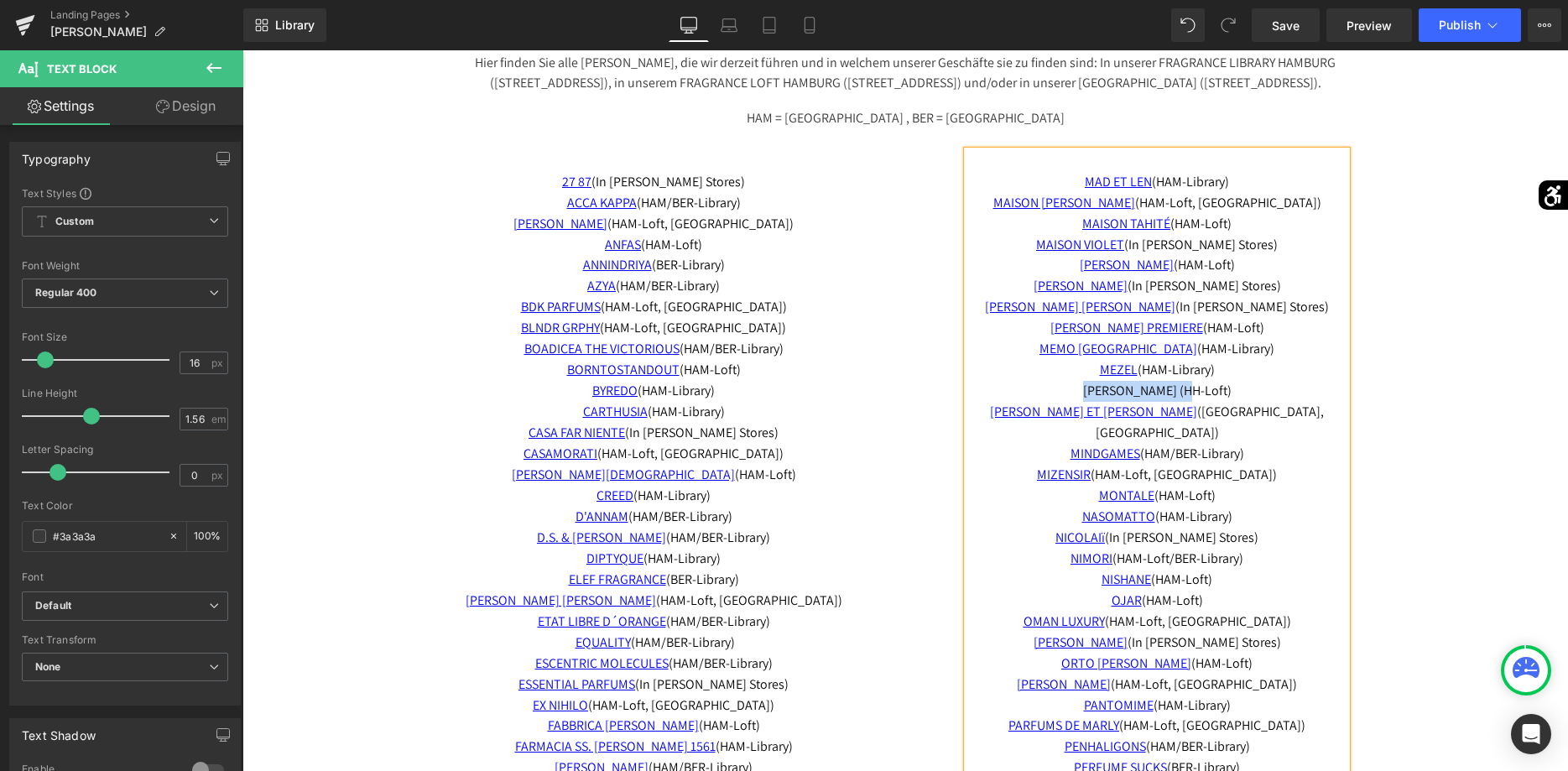
drag, startPoint x: 1186, startPoint y: 355, endPoint x: 1074, endPoint y: 361, distance: 112.2
click at [1074, 381] on p "MICHELA MEZZETTI (HH-Loft)" at bounding box center [1157, 391] width 379 height 21
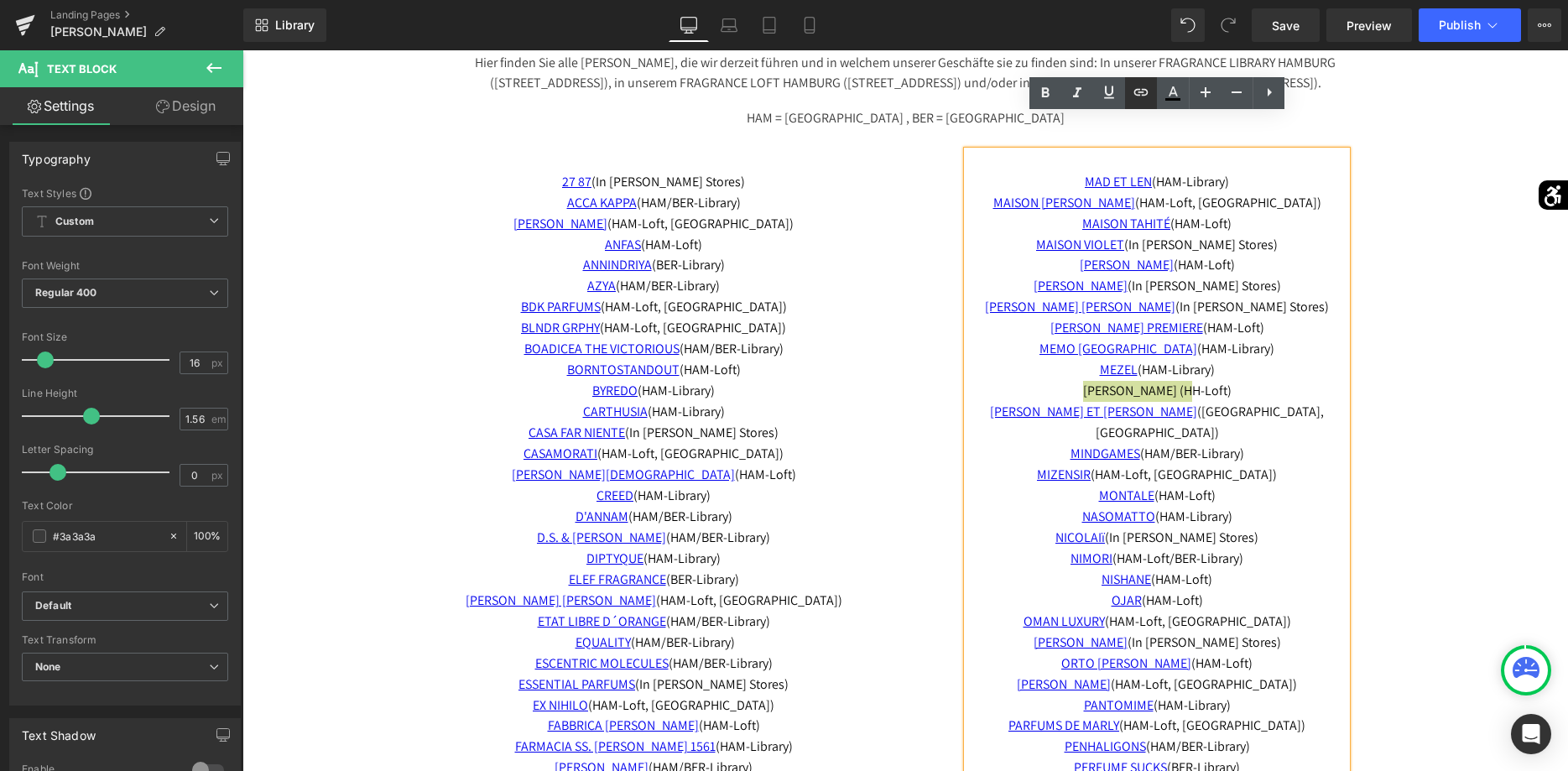
click at [1144, 98] on icon at bounding box center [1141, 92] width 21 height 21
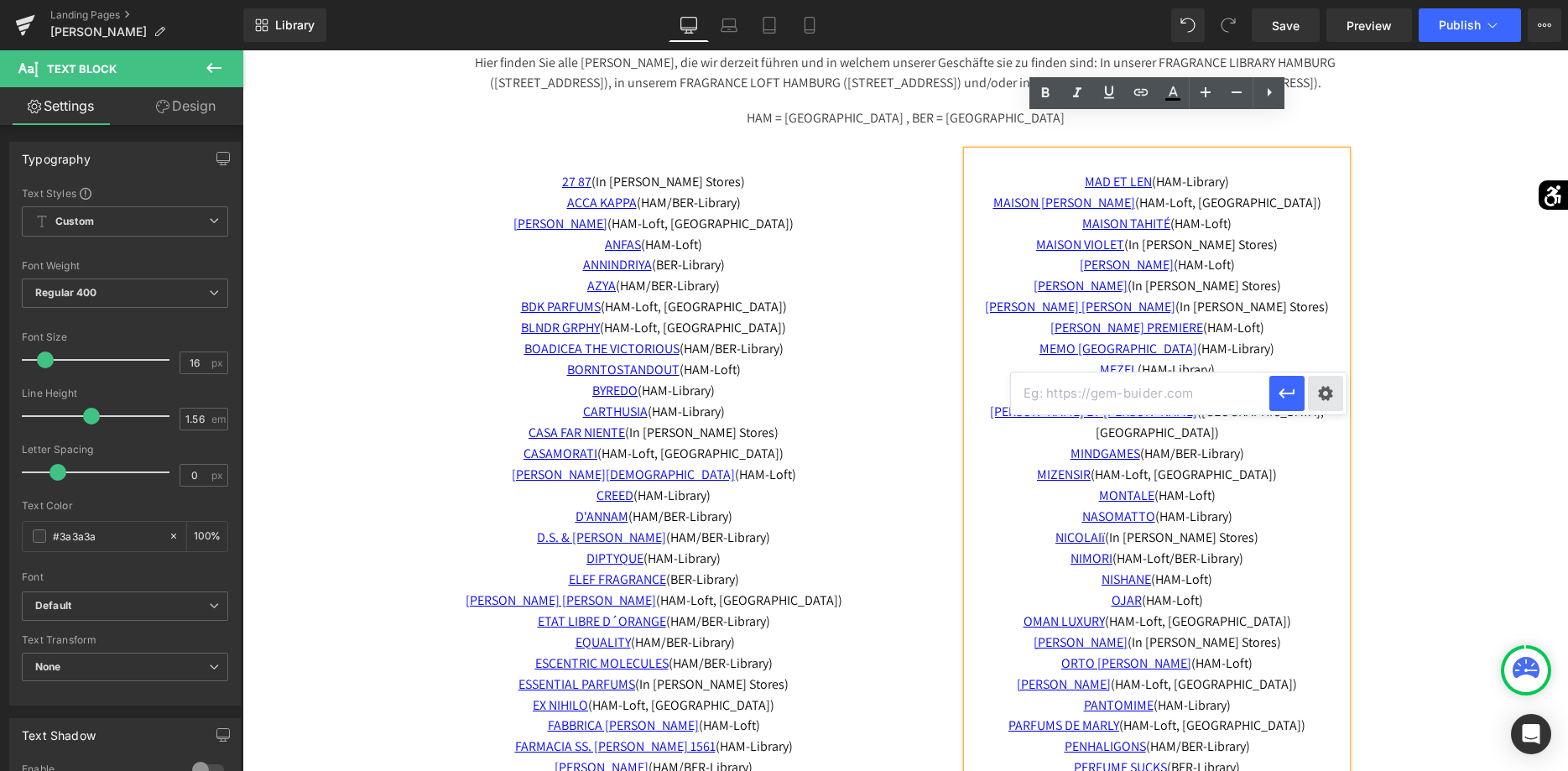
click at [1333, 0] on div "Text Color Highlight Color #333333 Edit or remove link: Edit - Unlink - Cancel" at bounding box center [784, 0] width 1568 height 0
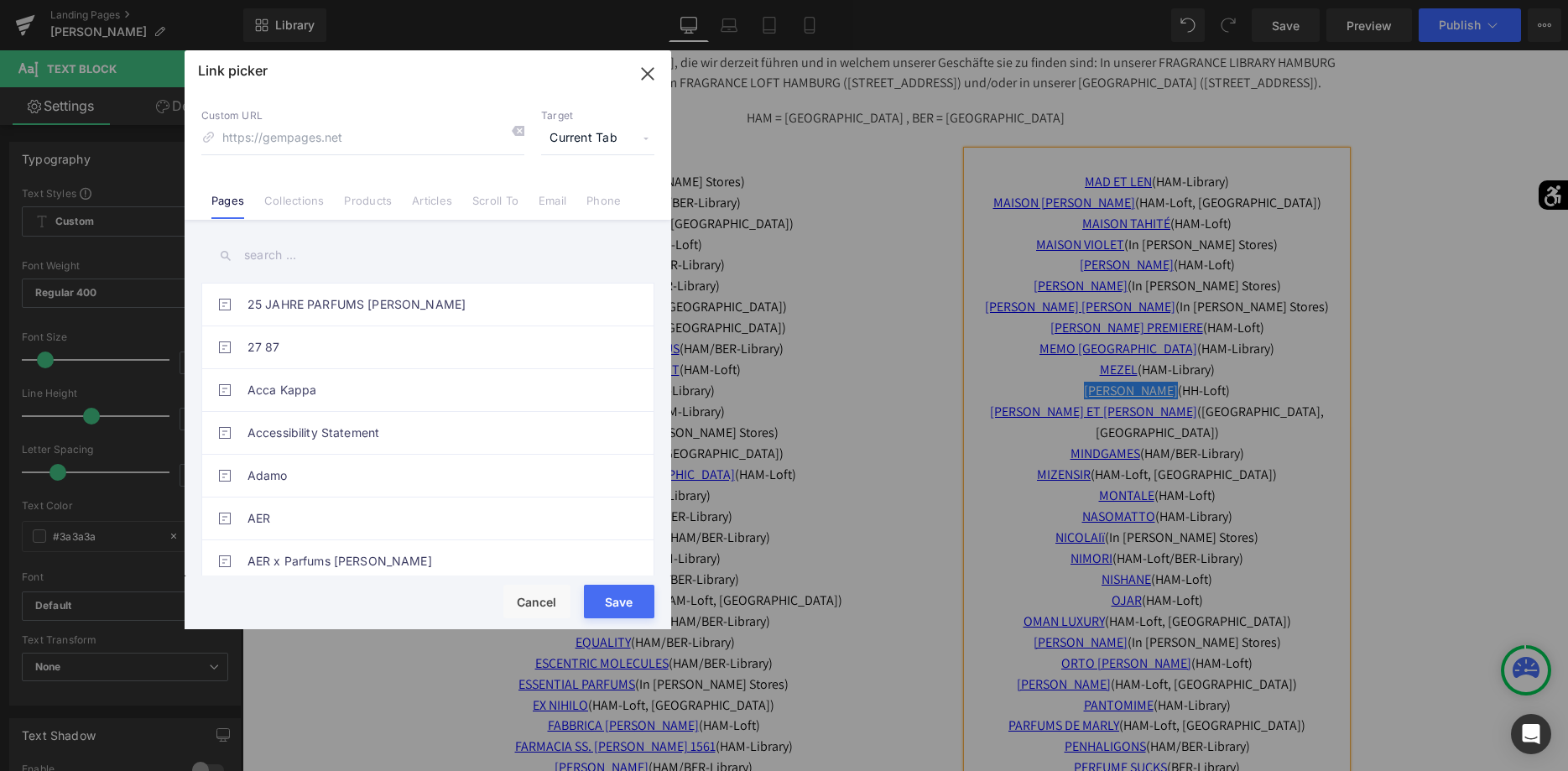
click at [445, 265] on input "text" at bounding box center [428, 255] width 453 height 38
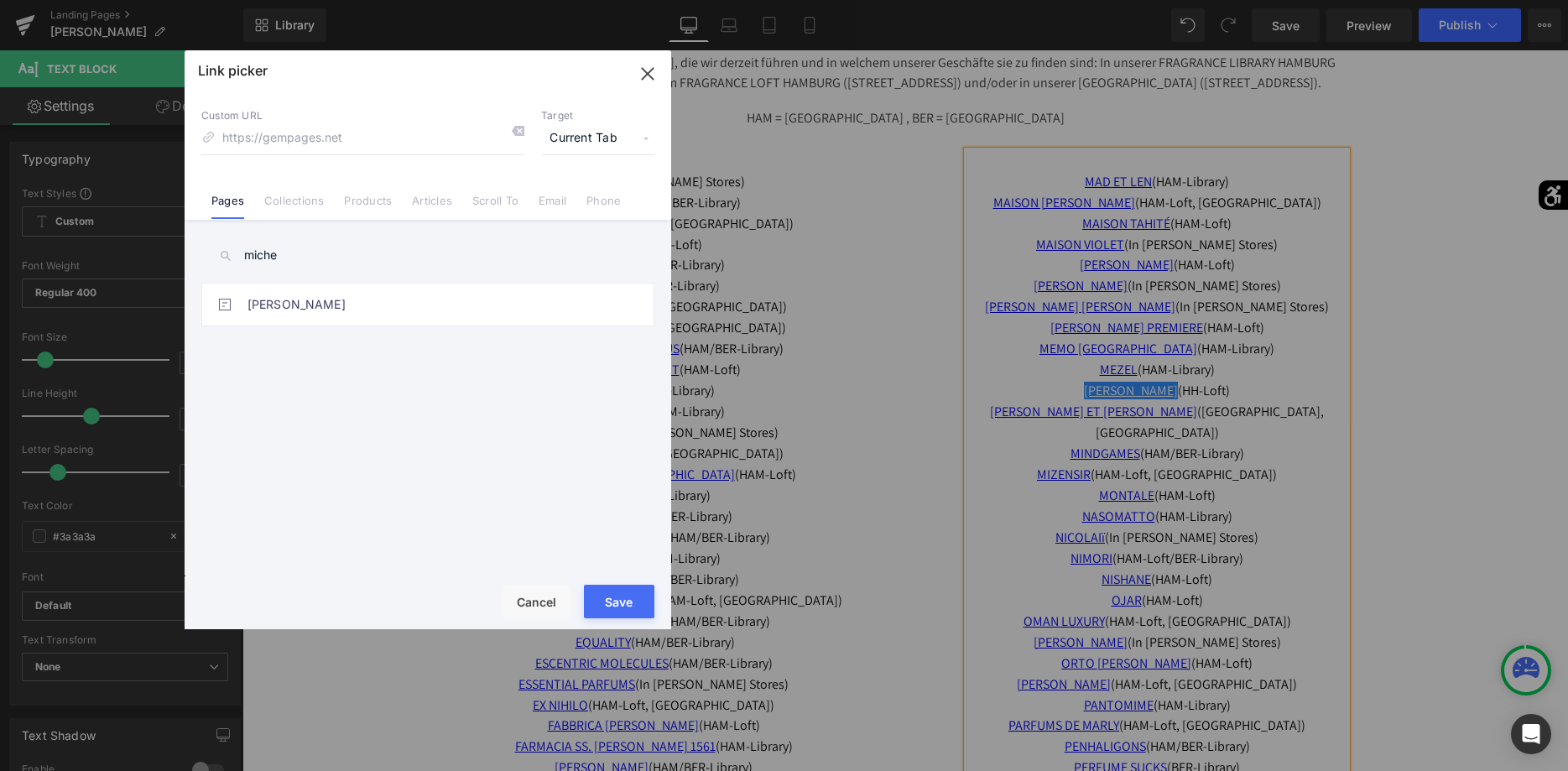
type input "miche"
drag, startPoint x: 347, startPoint y: 356, endPoint x: 354, endPoint y: 349, distance: 9.9
click at [349, 357] on div "25 JAHRE PARFUMS LUBNER 27 87 Acca Kappa Accessibility Statement Adamo AER AER …" at bounding box center [428, 429] width 453 height 293
click at [360, 308] on link "Michela Mezzetti" at bounding box center [432, 304] width 369 height 42
type input "/pages/michela-mezzetti"
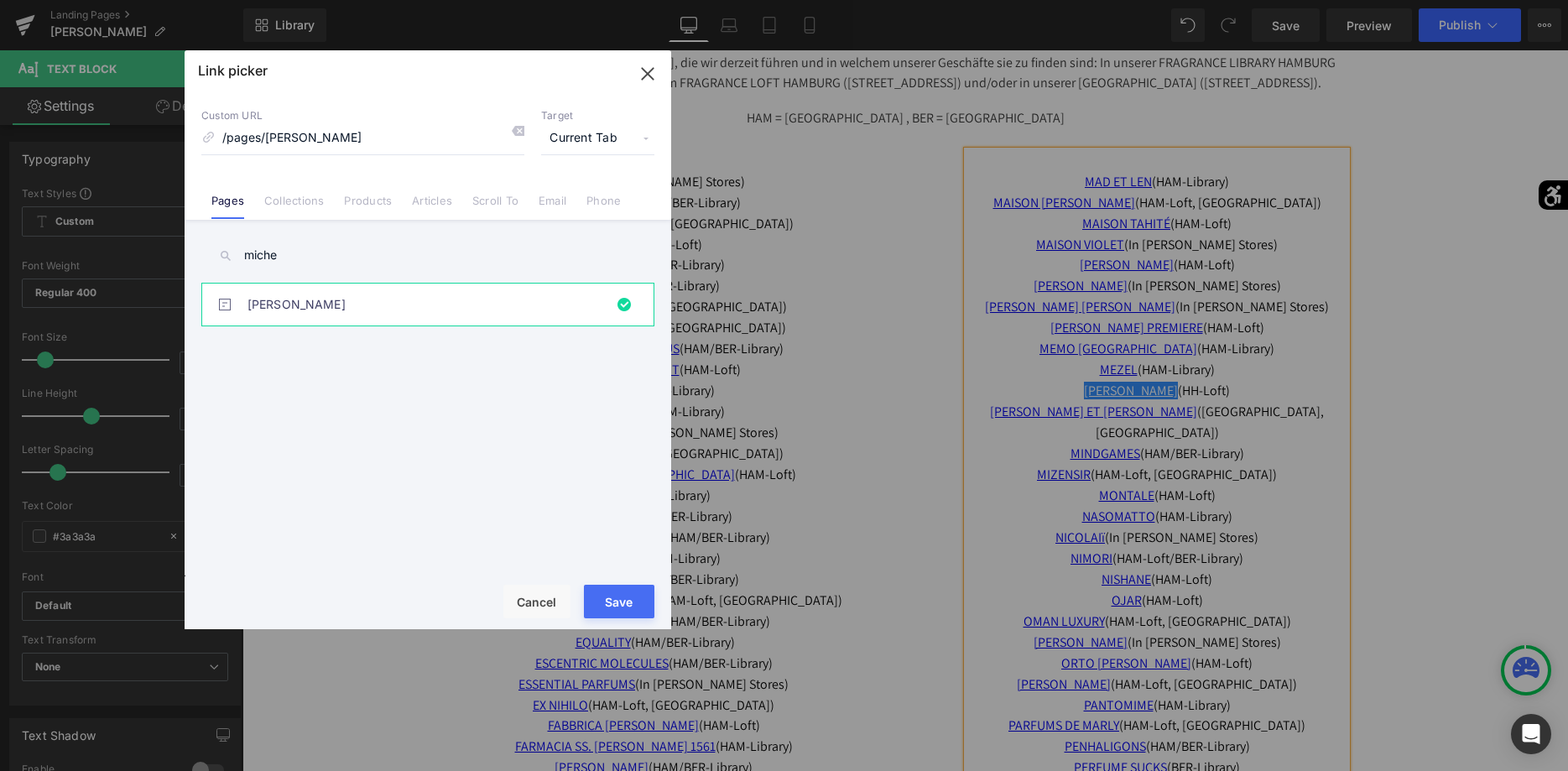
click at [644, 603] on button "Save" at bounding box center [619, 602] width 70 height 33
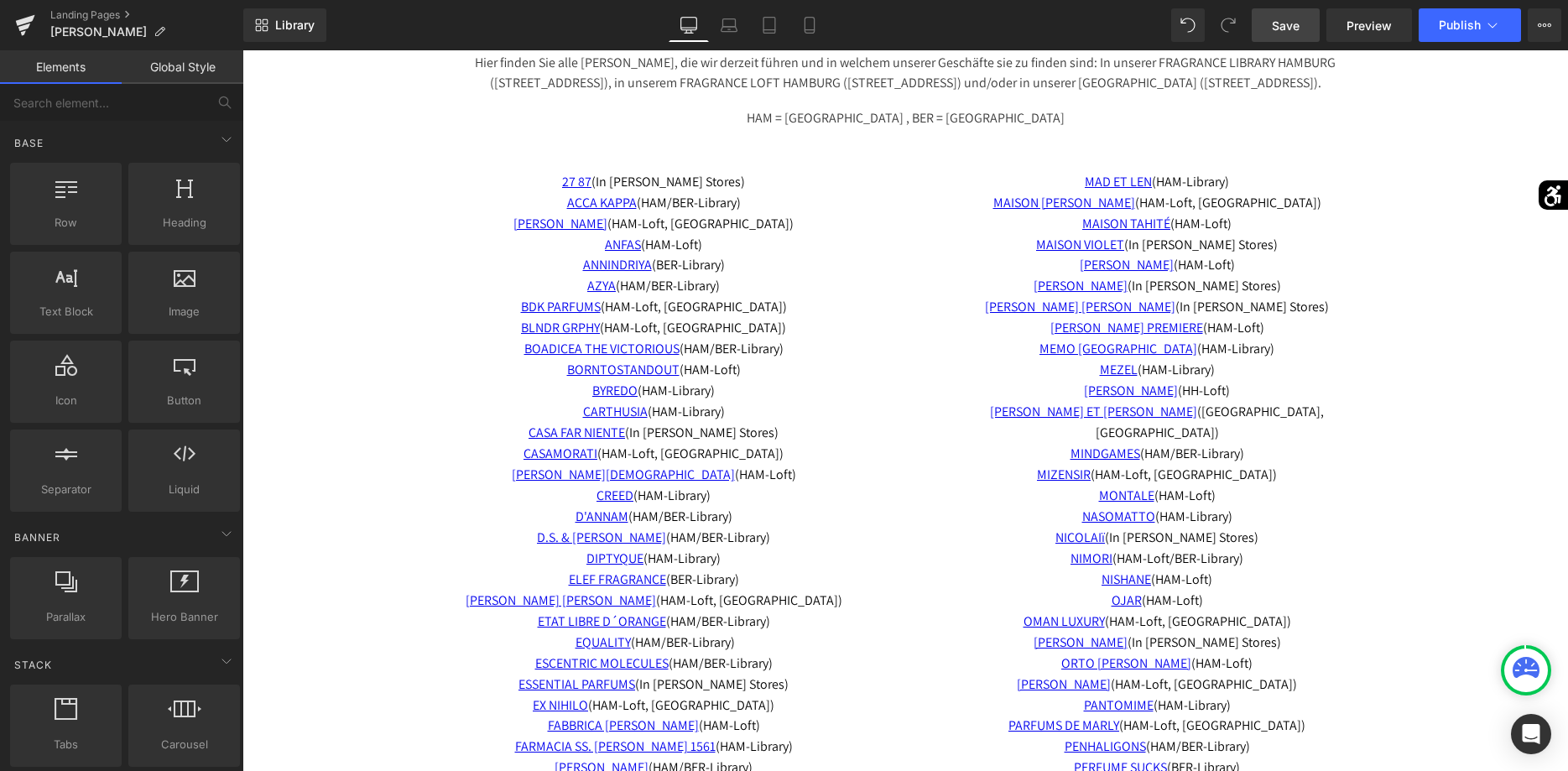
click at [1317, 32] on link "Save" at bounding box center [1287, 25] width 68 height 33
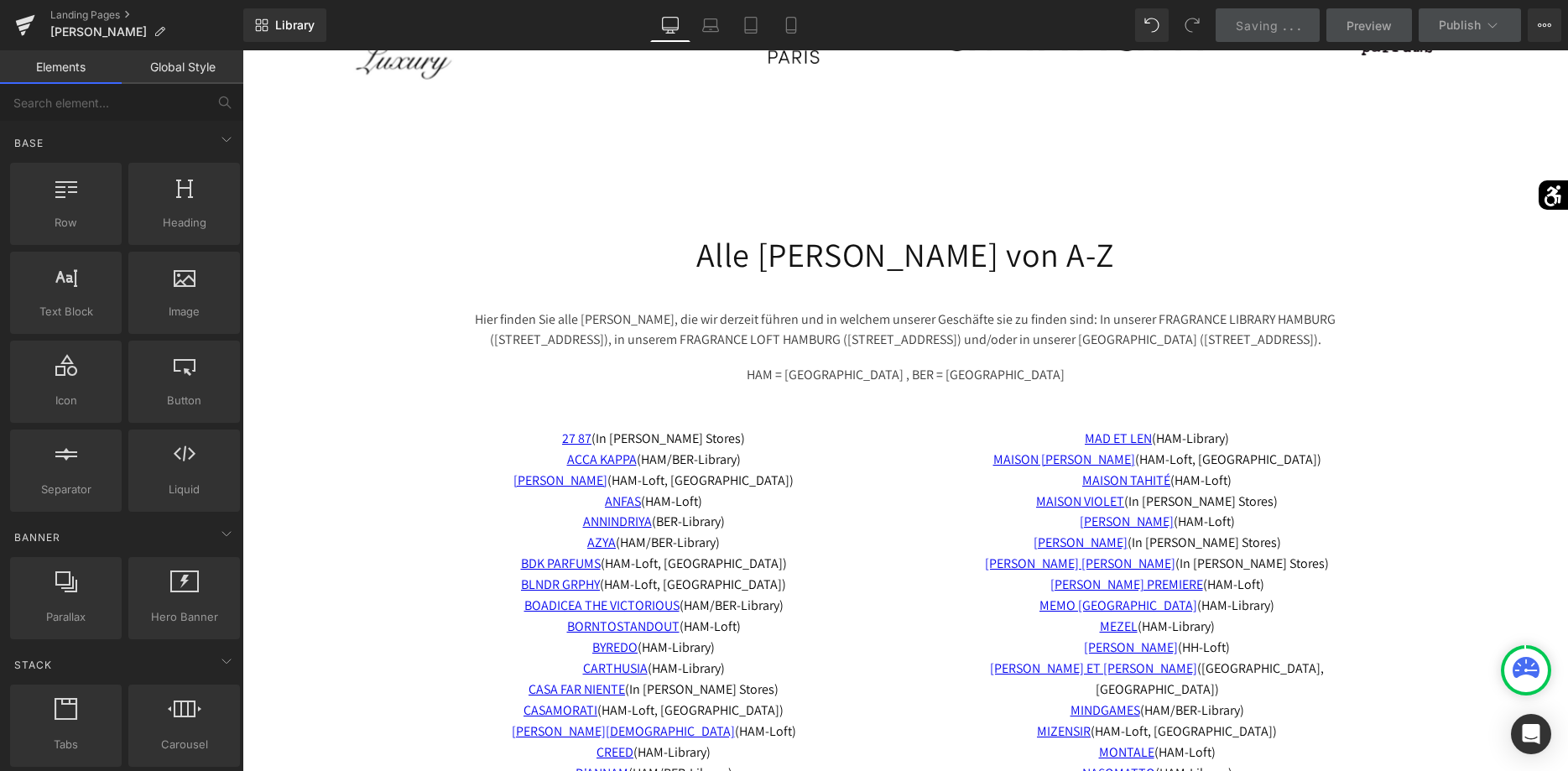
scroll to position [5051, 0]
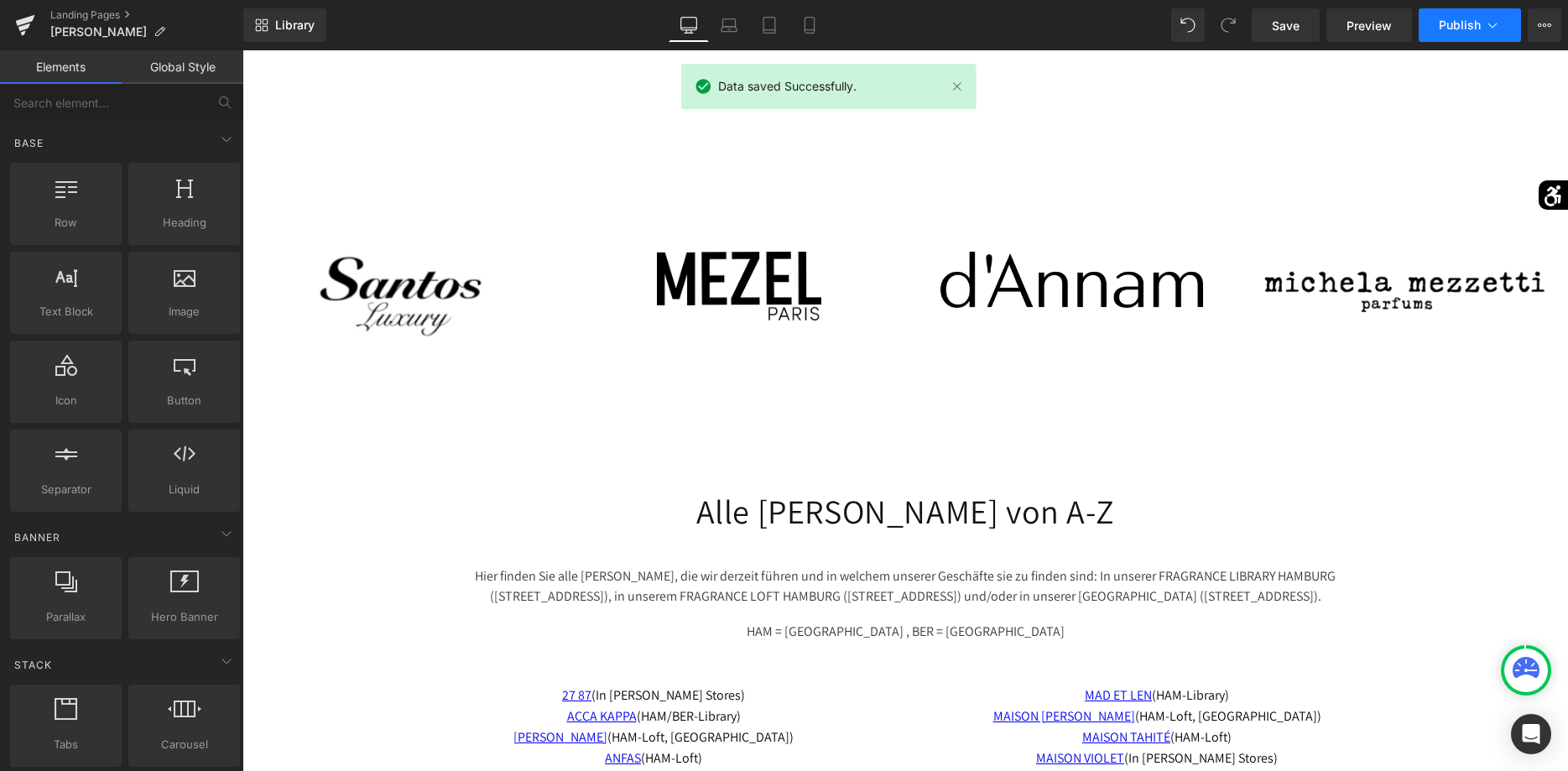
click at [1485, 32] on icon at bounding box center [1492, 24] width 17 height 17
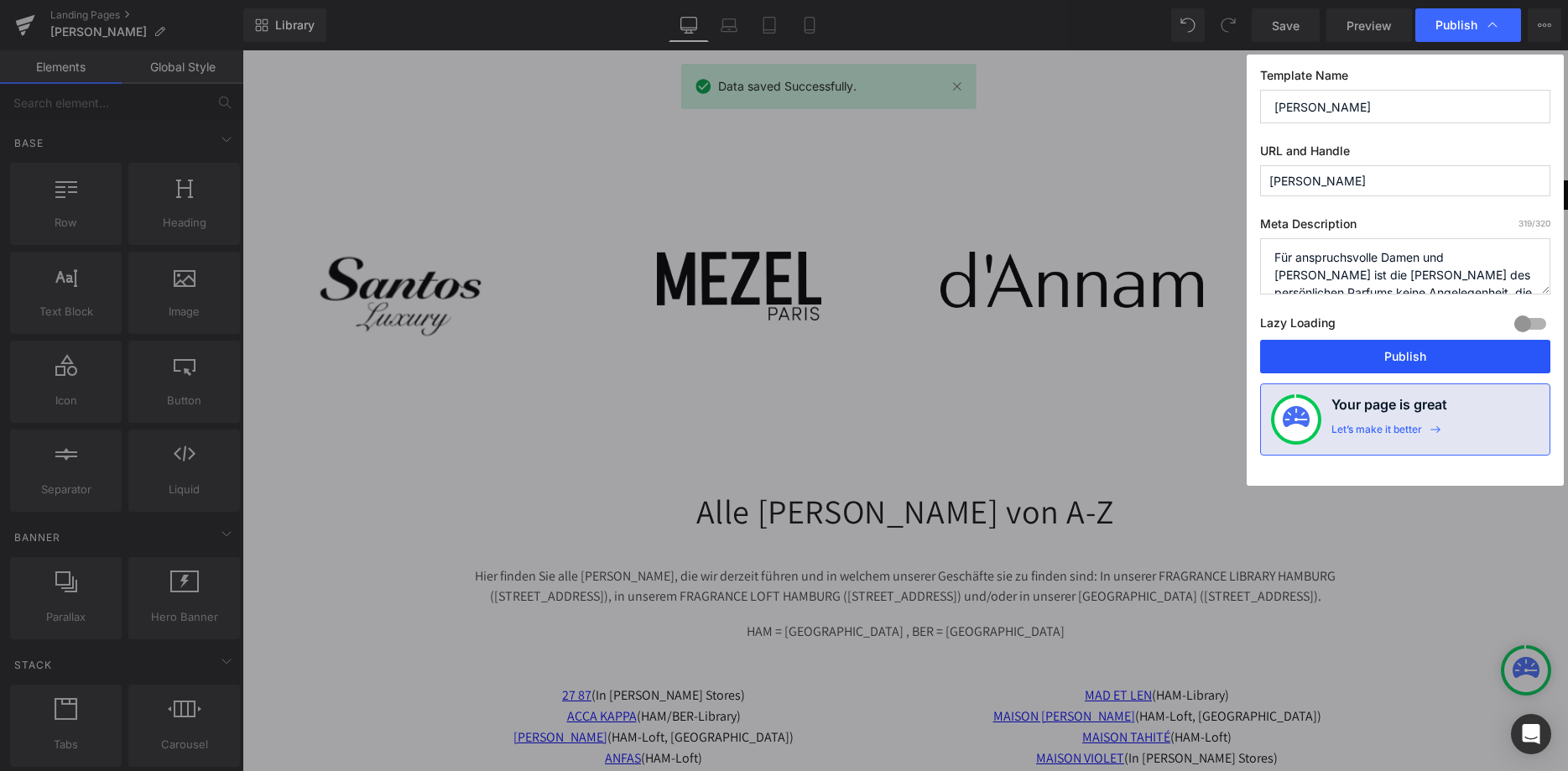
click at [1413, 348] on button "Publish" at bounding box center [1405, 357] width 290 height 33
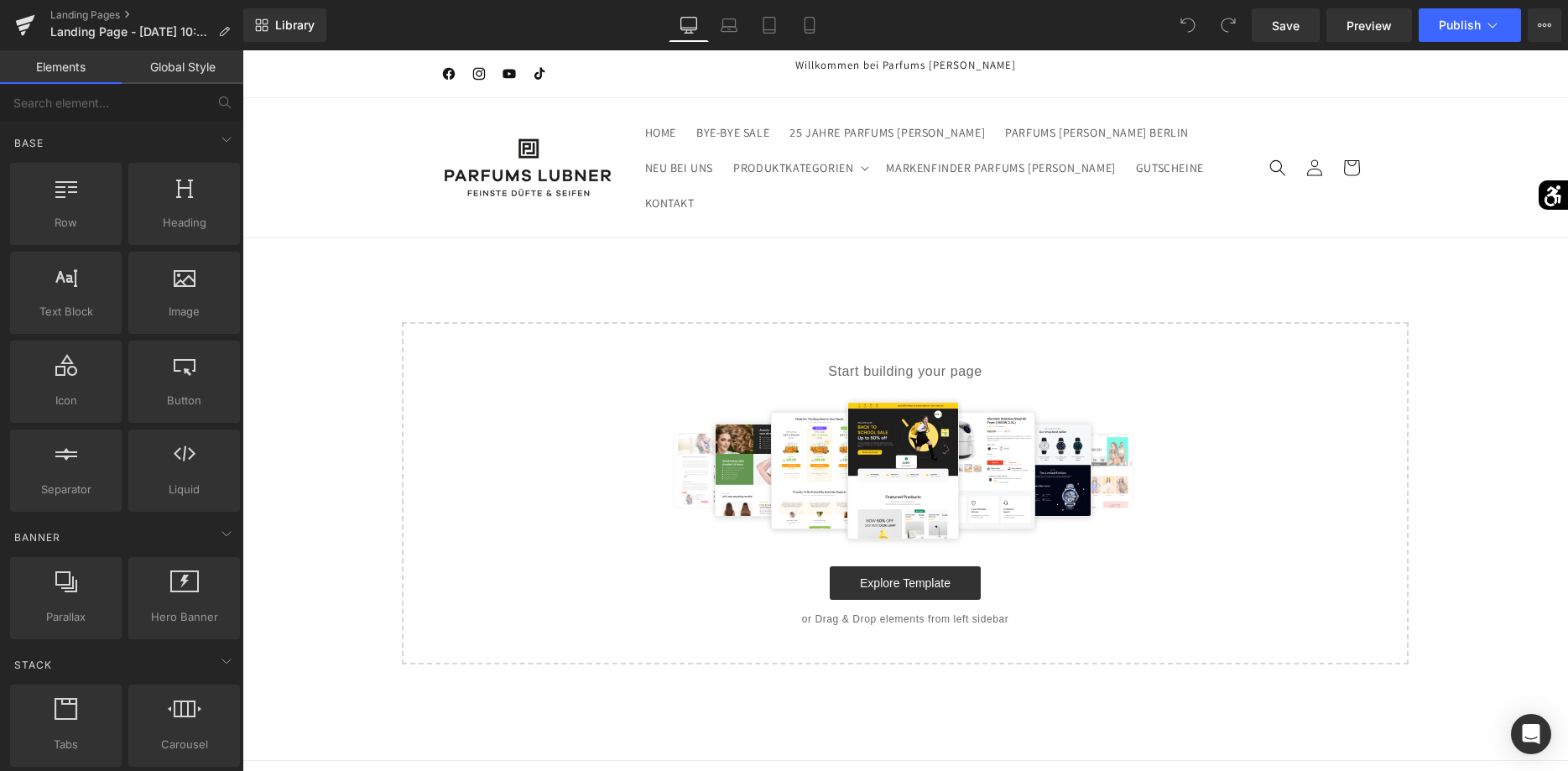
click at [731, 259] on main "Select your layout" at bounding box center [905, 499] width 1326 height 522
click at [712, 324] on div "Start building your page Explore Template or Drag & Drop elements from left sid…" at bounding box center [905, 493] width 1003 height 339
click at [709, 251] on main "Select your layout" at bounding box center [905, 499] width 1326 height 522
click at [909, 567] on link "Explore Template" at bounding box center [905, 583] width 151 height 33
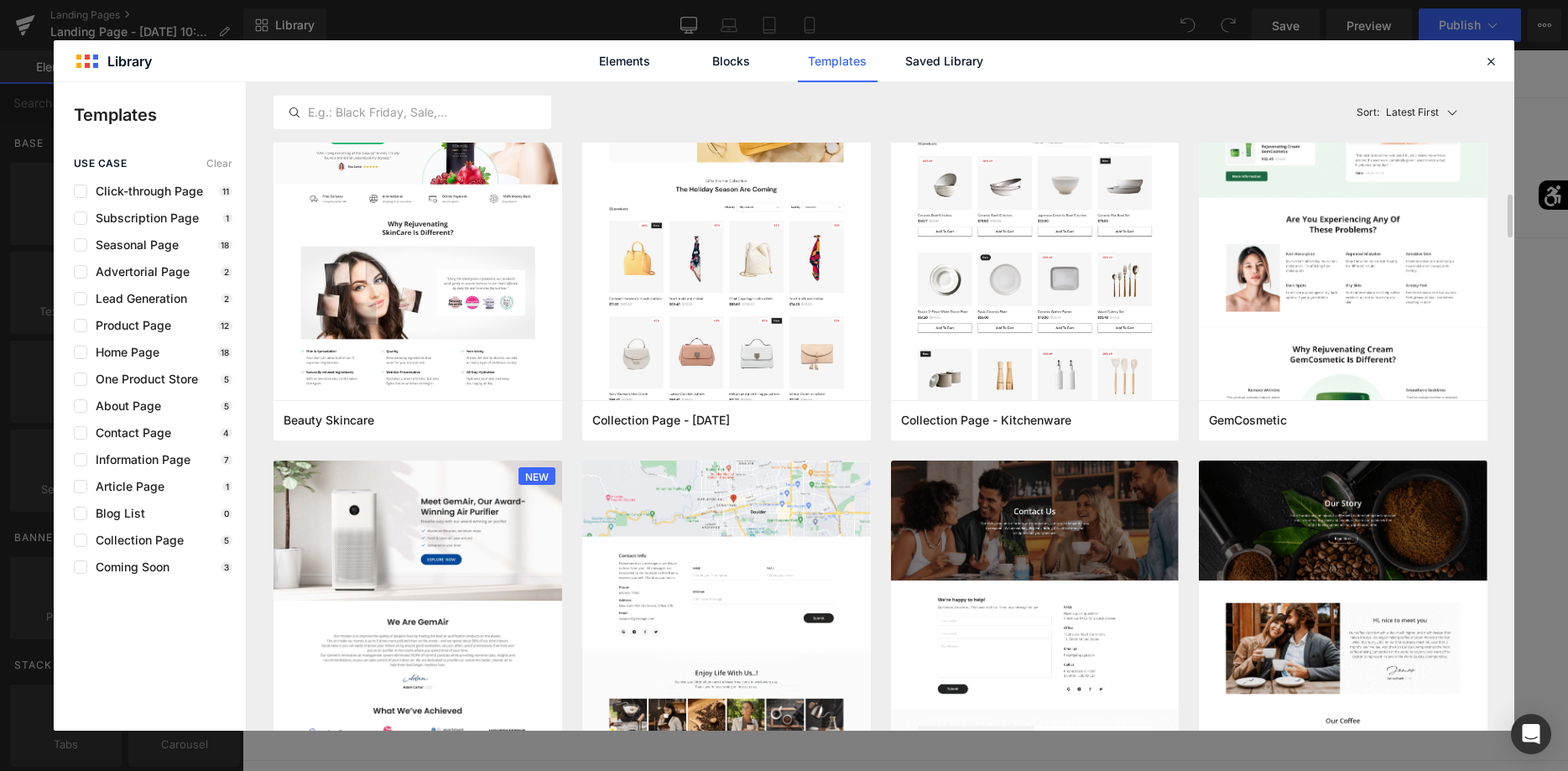
scroll to position [1883, 0]
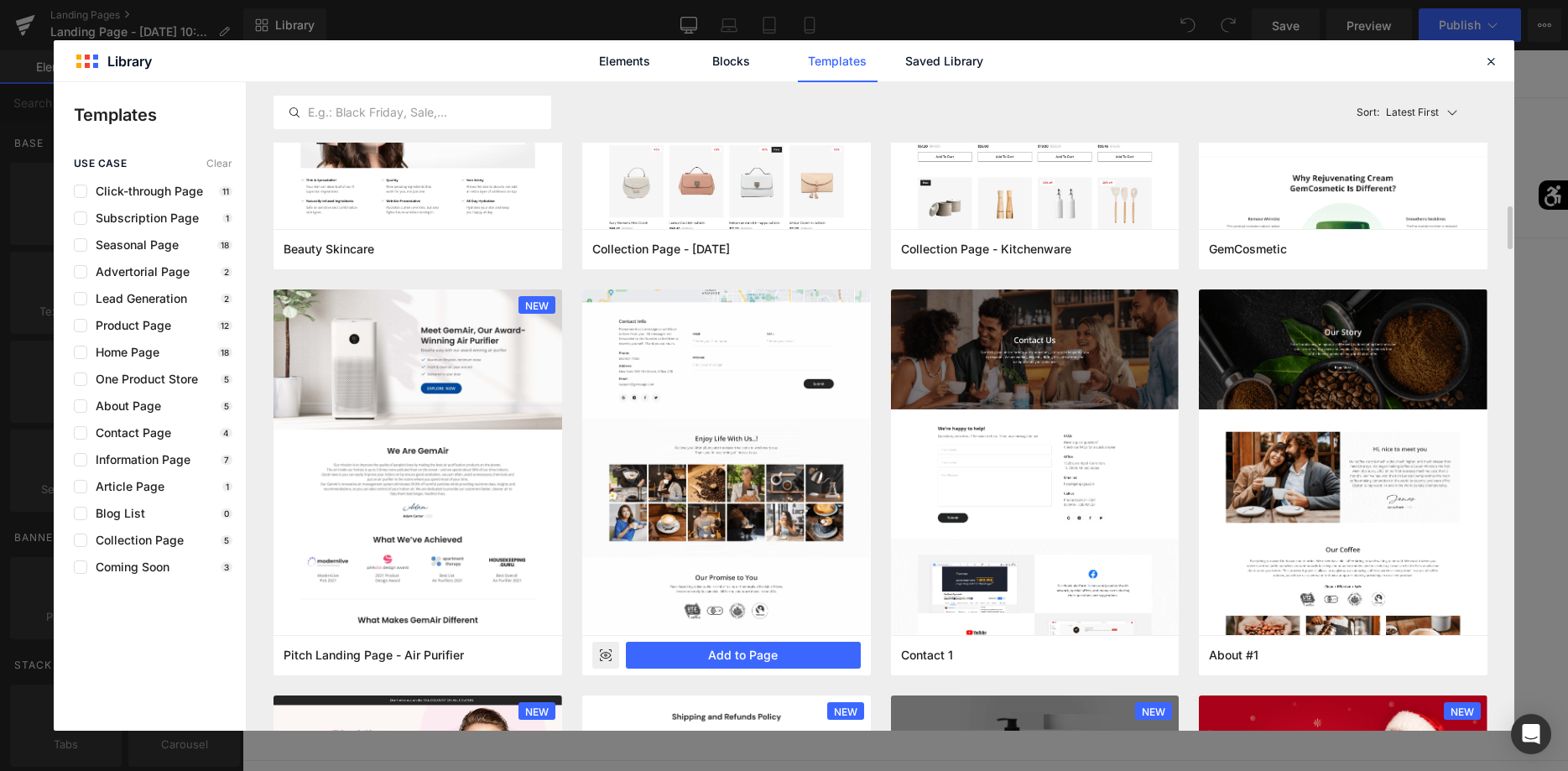
click at [784, 391] on img at bounding box center [726, 431] width 288 height 408
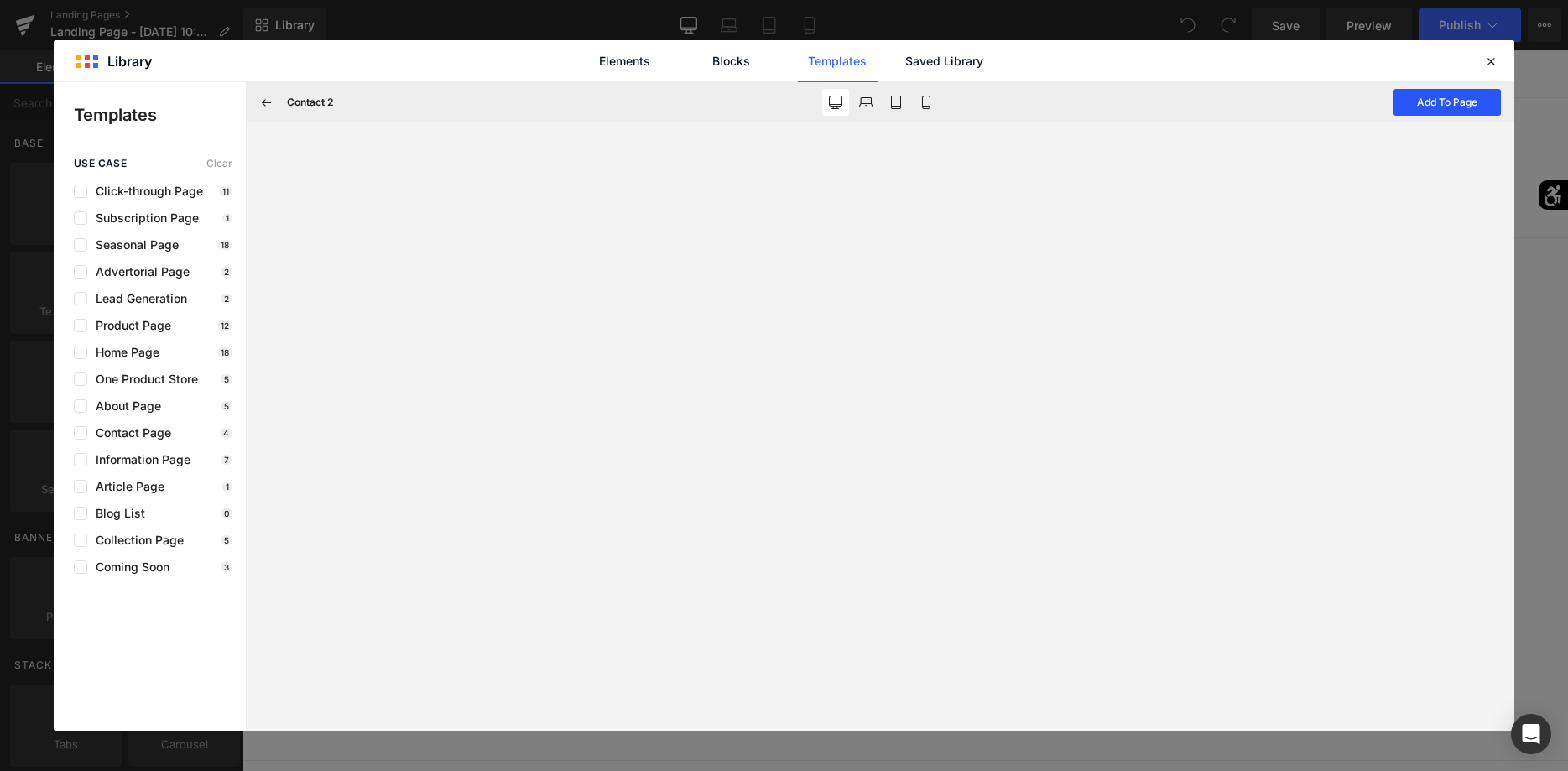
click at [1441, 105] on button "Add To Page" at bounding box center [1448, 102] width 107 height 26
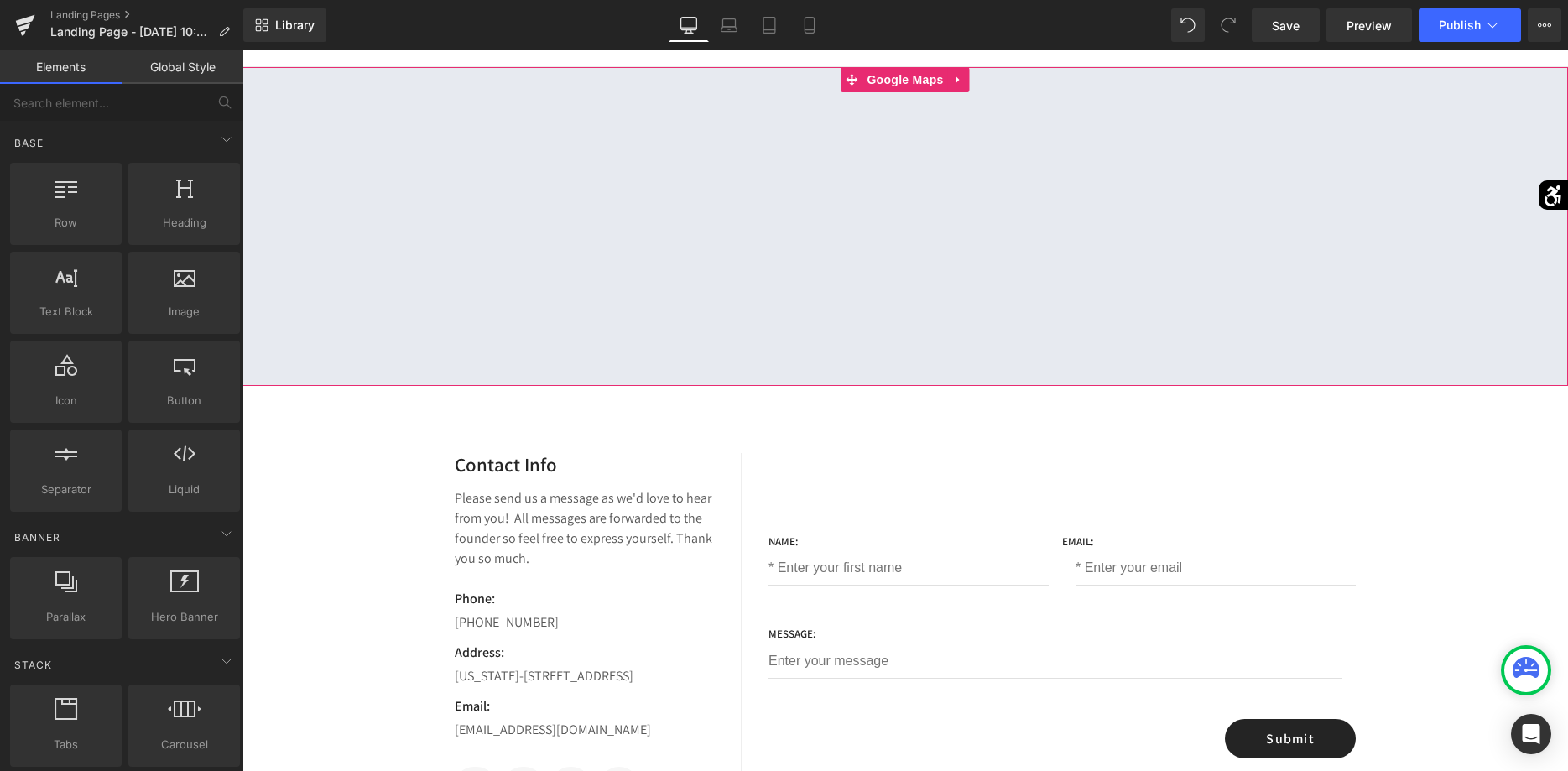
scroll to position [257, 0]
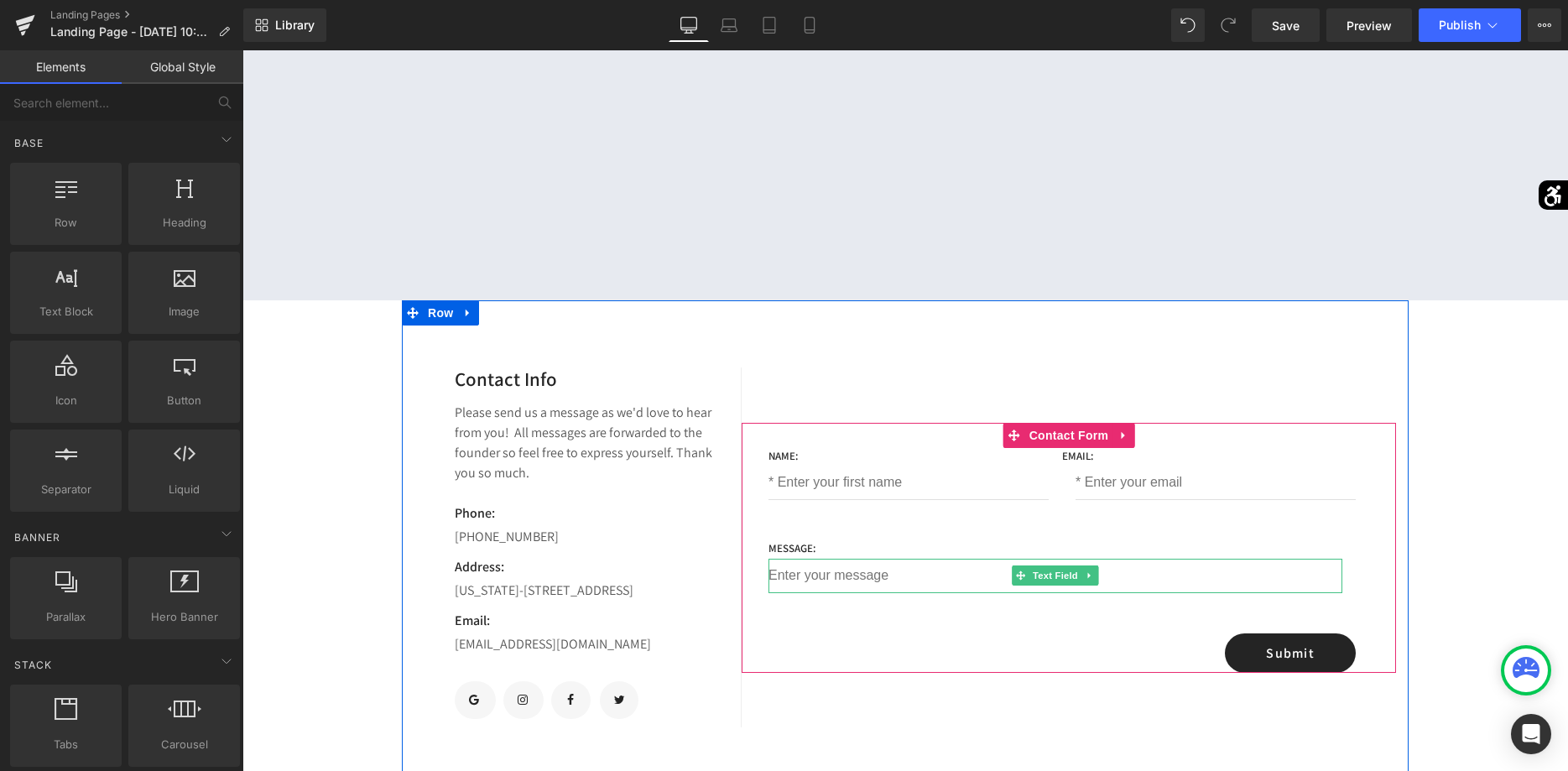
click at [870, 559] on input "text" at bounding box center [1056, 576] width 574 height 34
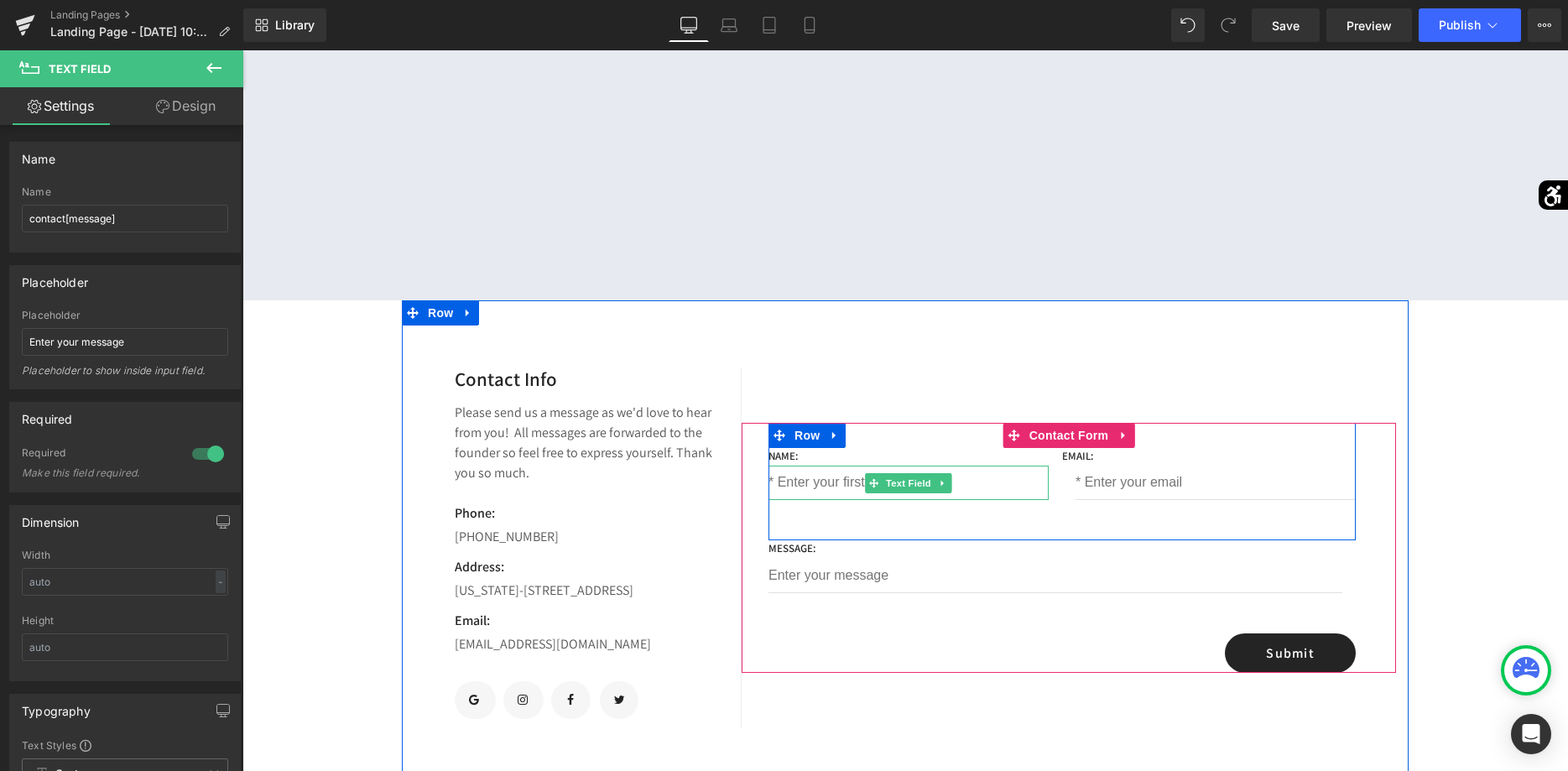
click at [802, 466] on input "text" at bounding box center [909, 483] width 280 height 34
click at [1101, 466] on input "email" at bounding box center [1215, 483] width 280 height 34
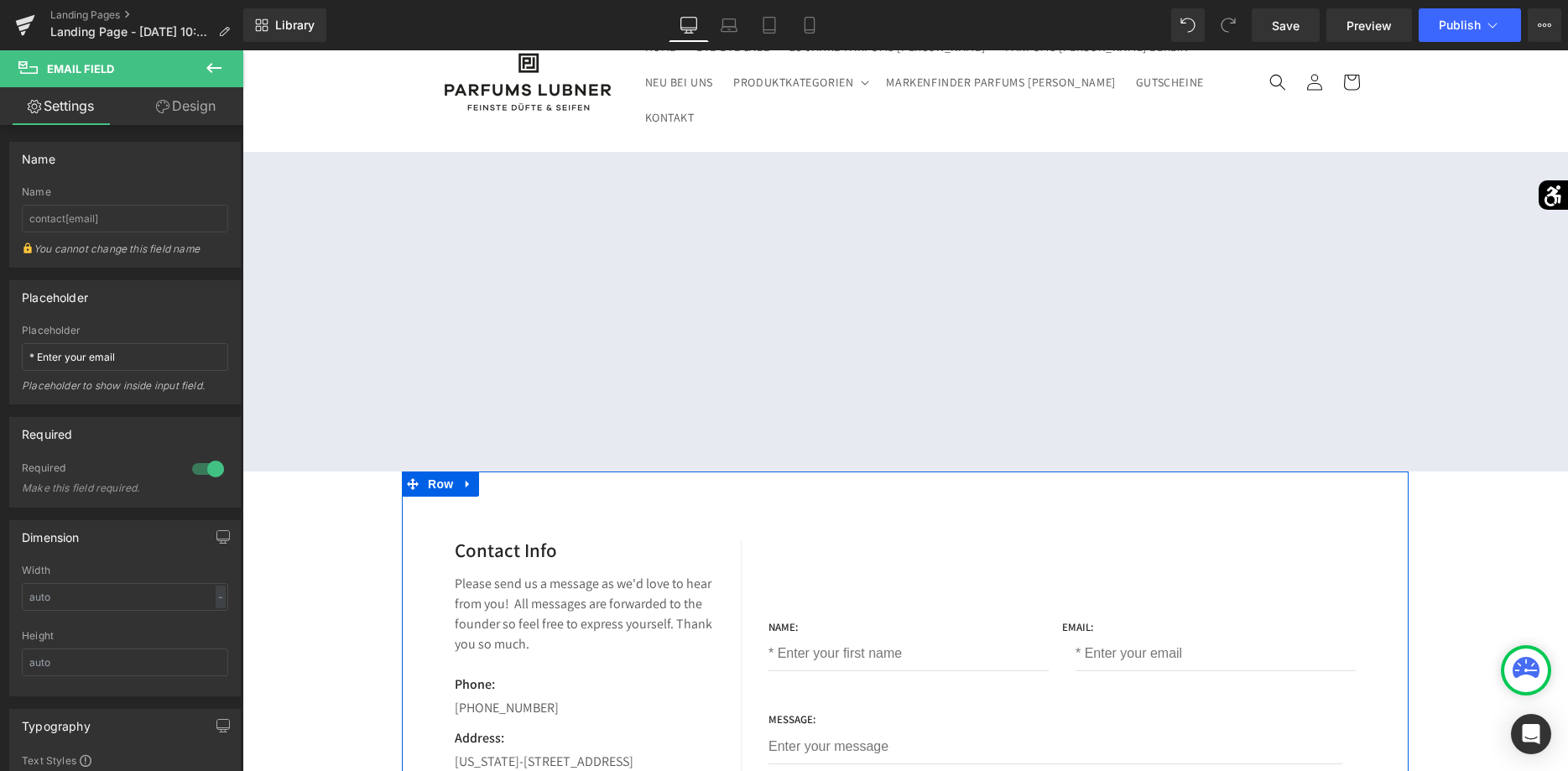
scroll to position [0, 0]
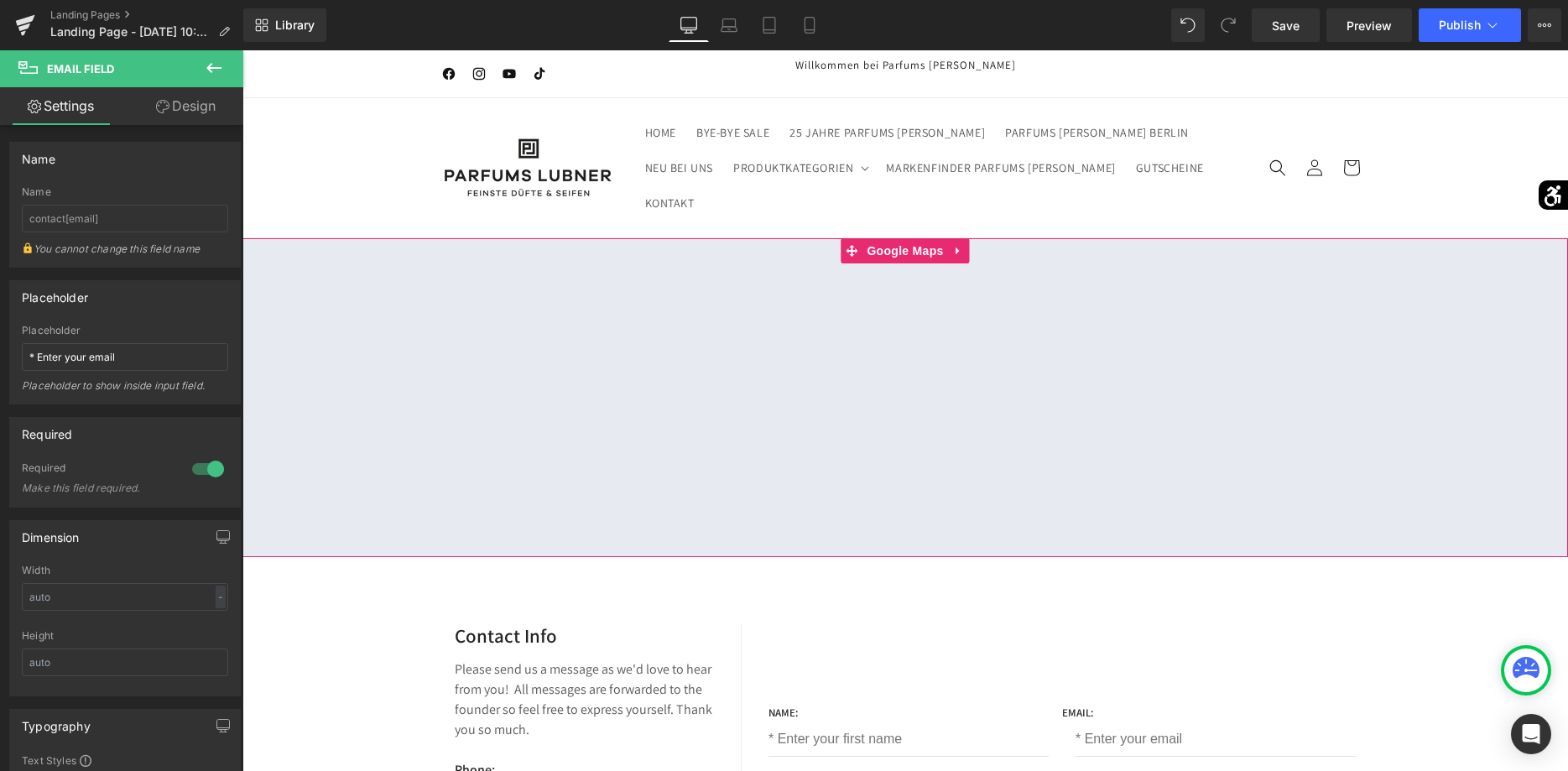
click at [900, 238] on div at bounding box center [905, 398] width 1326 height 319
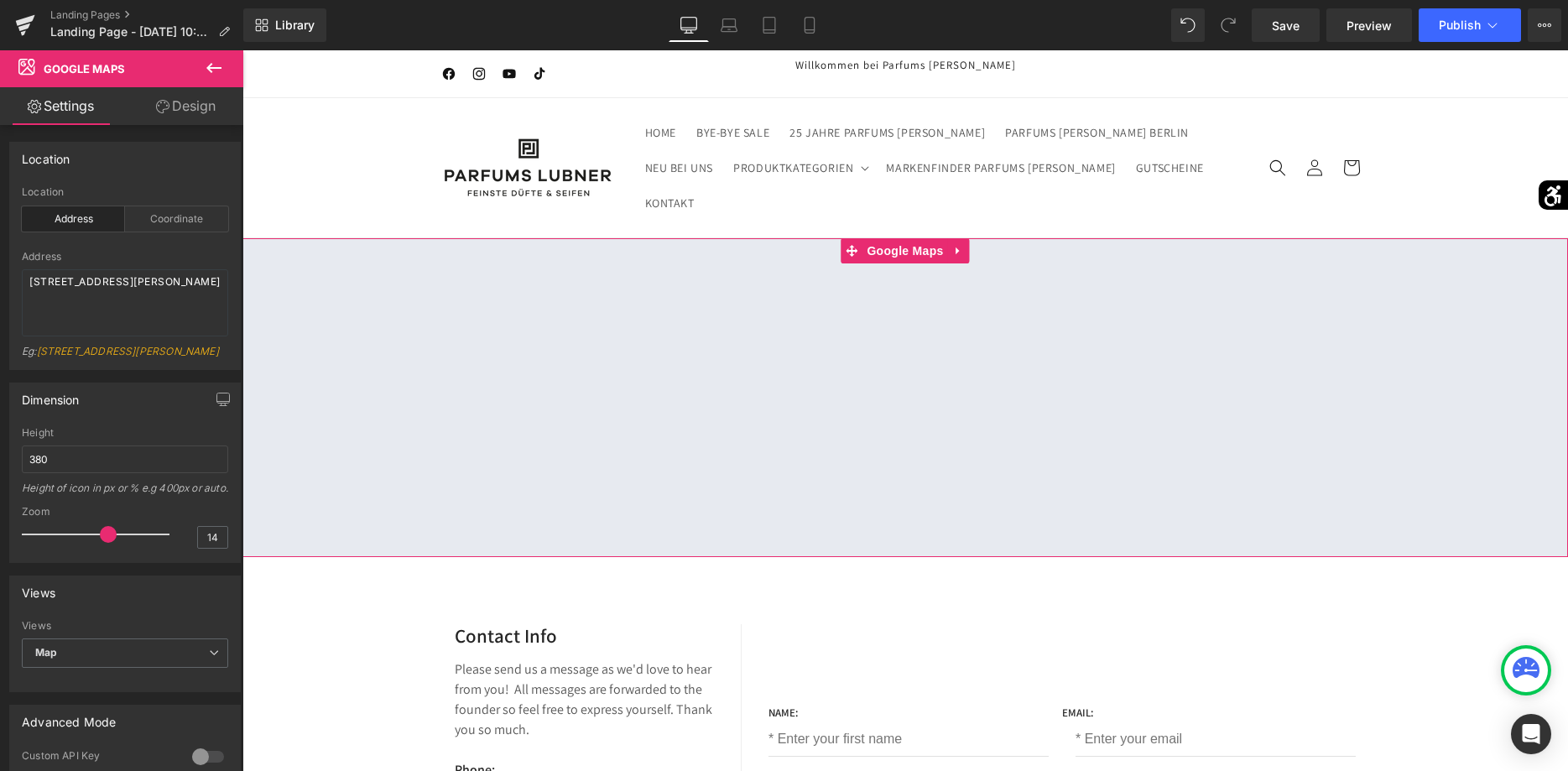
click at [900, 238] on div at bounding box center [905, 398] width 1326 height 319
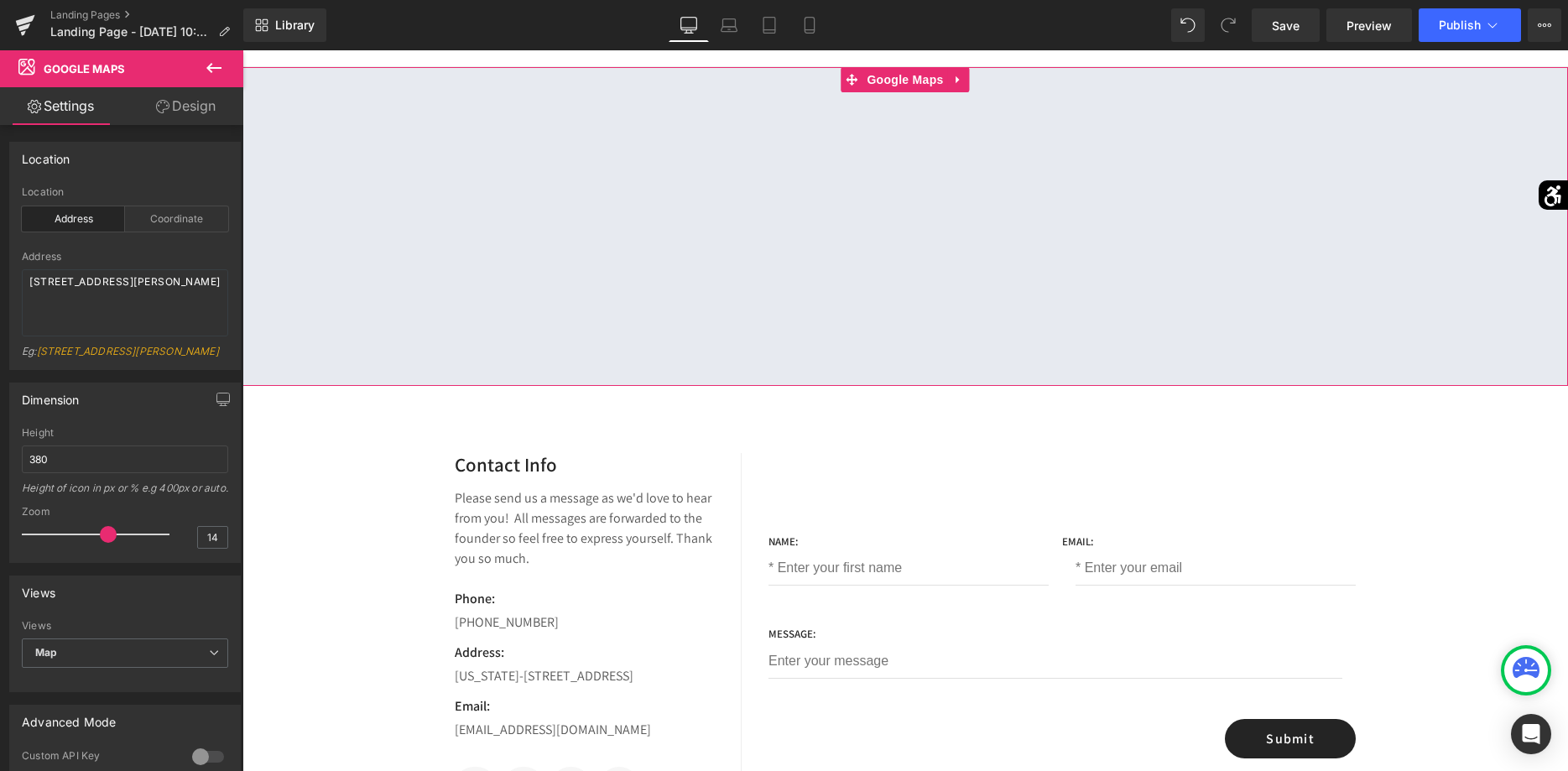
scroll to position [342, 0]
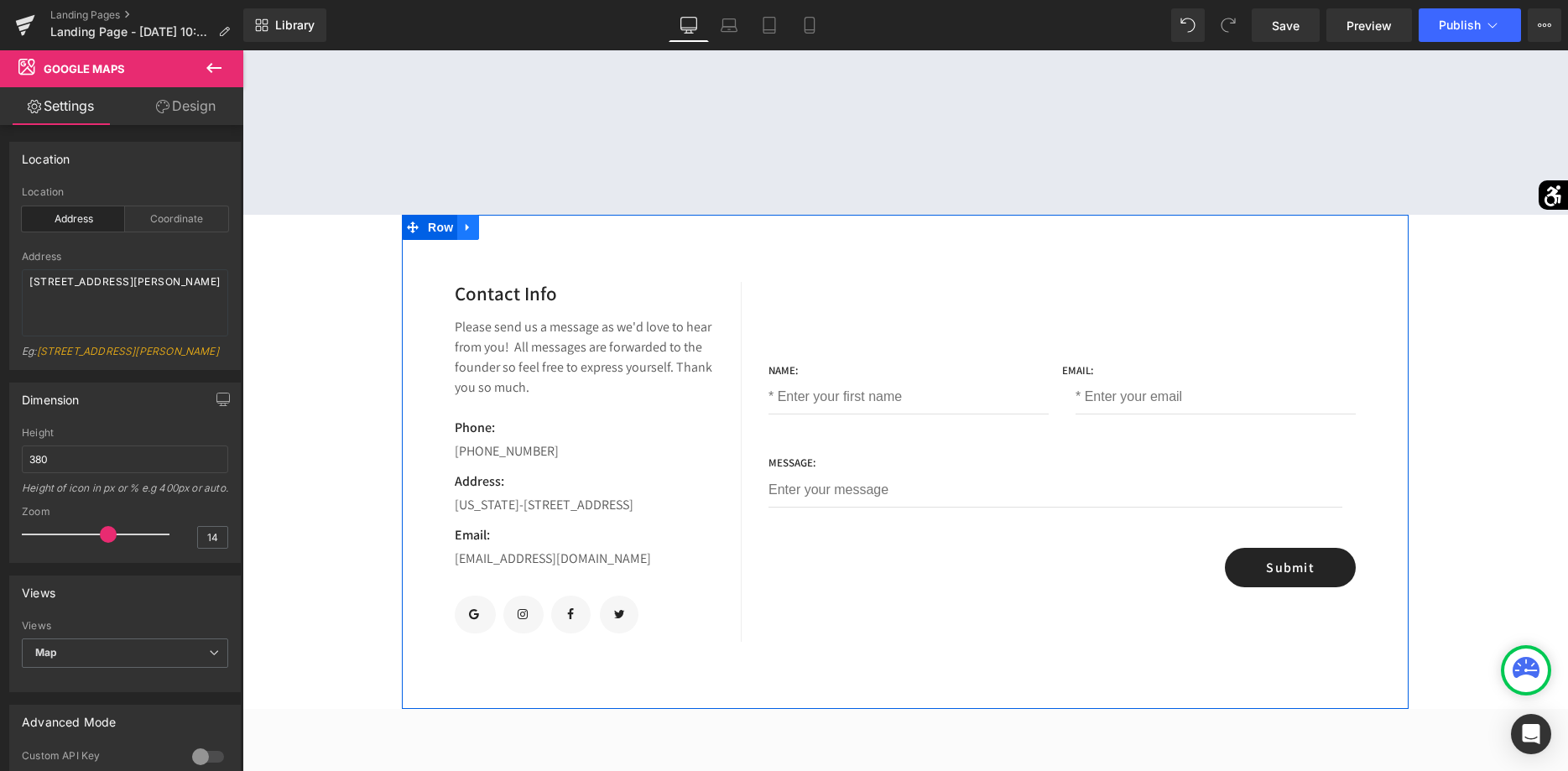
click at [471, 222] on icon at bounding box center [468, 228] width 12 height 13
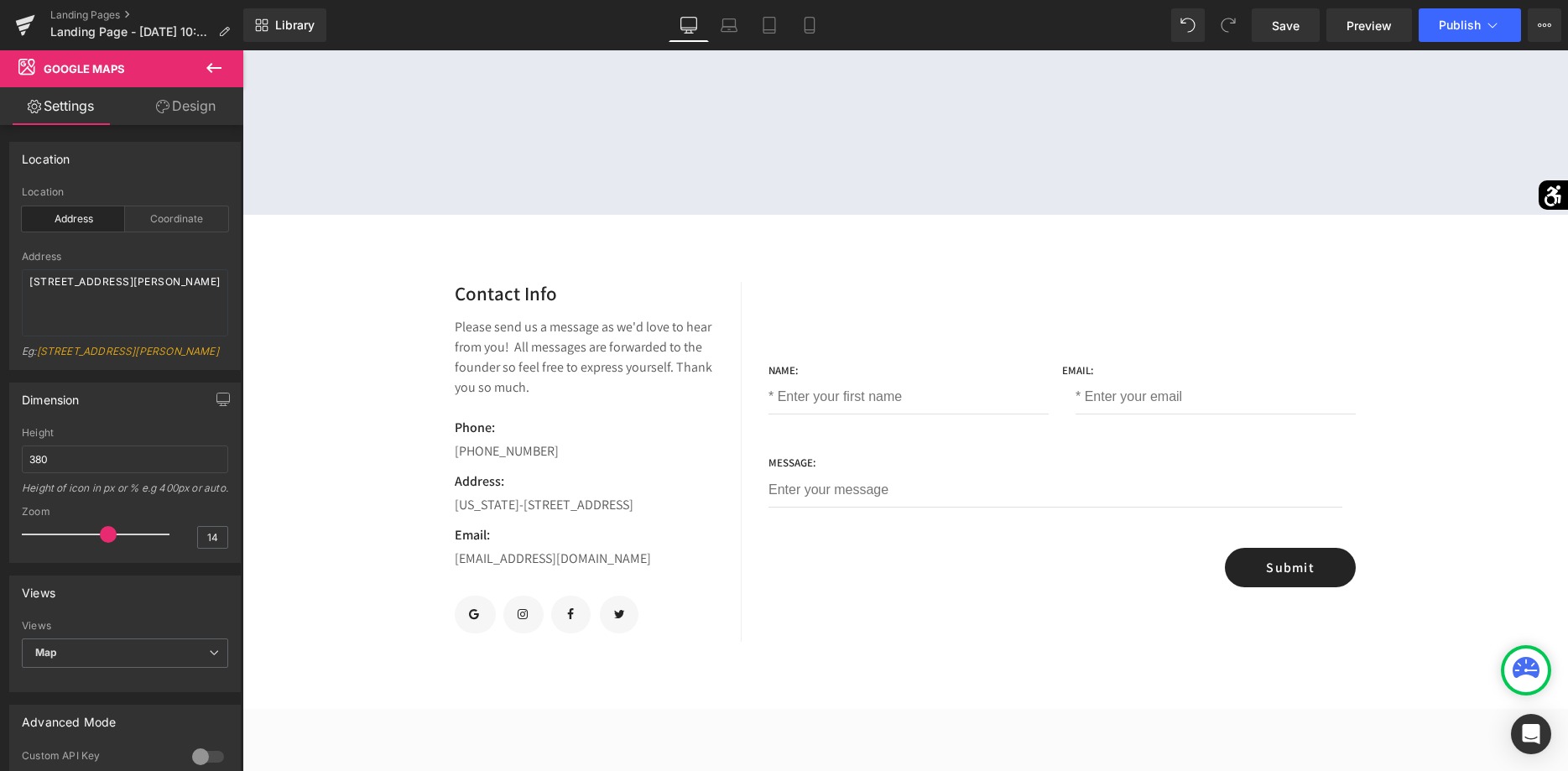
scroll to position [171, 0]
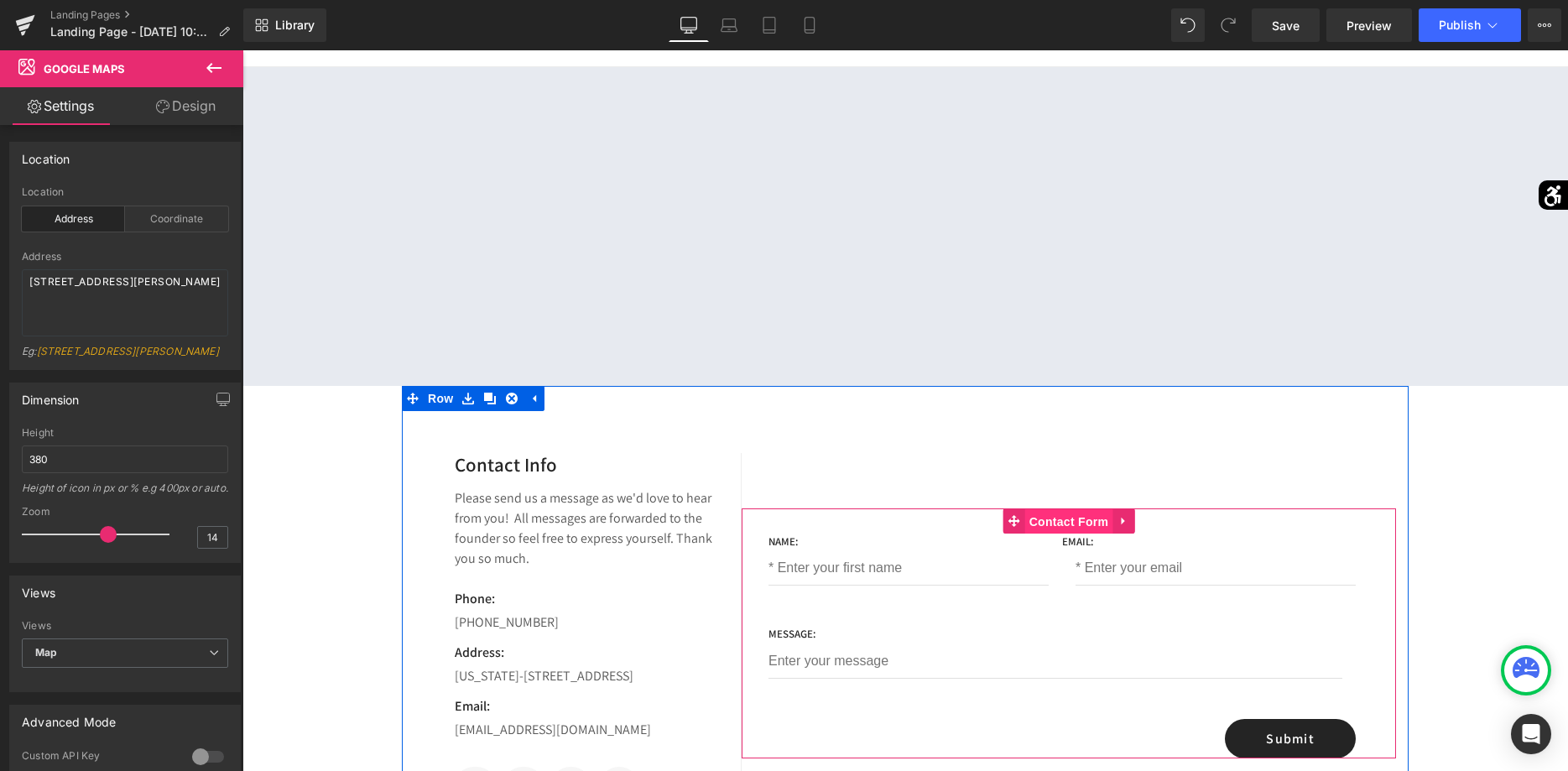
click at [1084, 509] on div "Name: Text Block Text Field Email: Text Block Email Field Row 48px Message: Tex…" at bounding box center [1069, 634] width 655 height 250
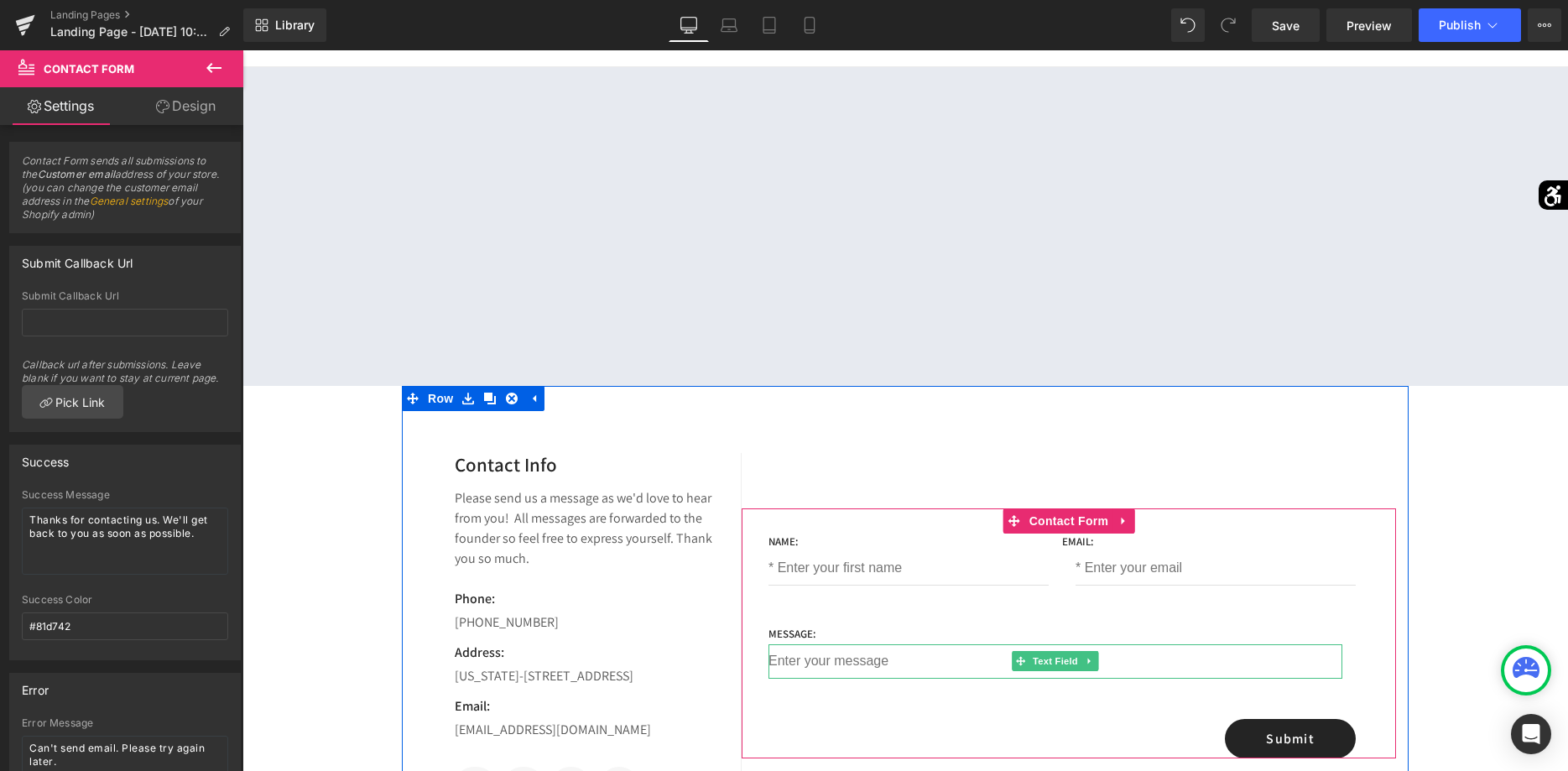
click at [848, 645] on input "text" at bounding box center [1056, 662] width 574 height 34
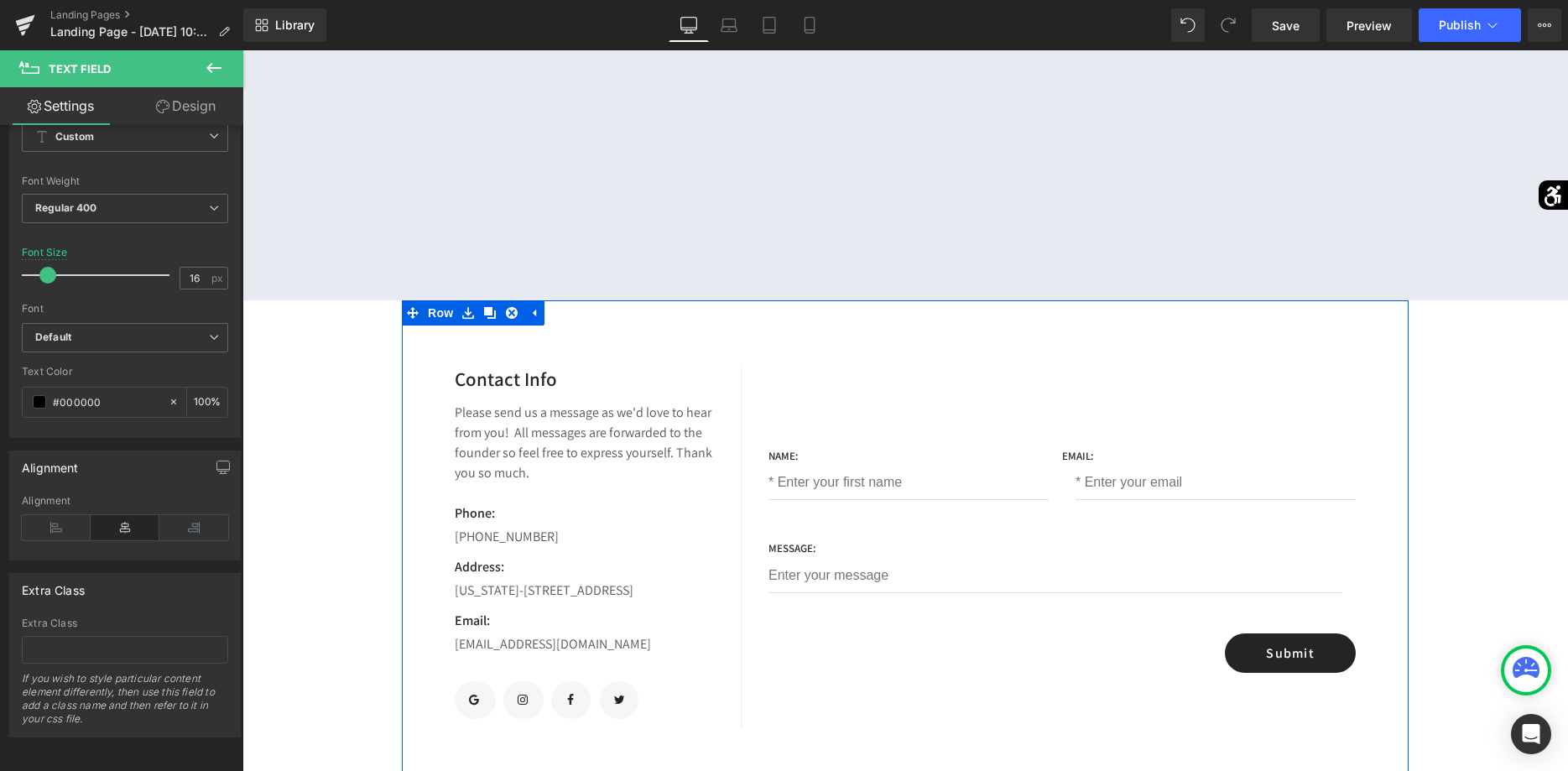
scroll to position [342, 0]
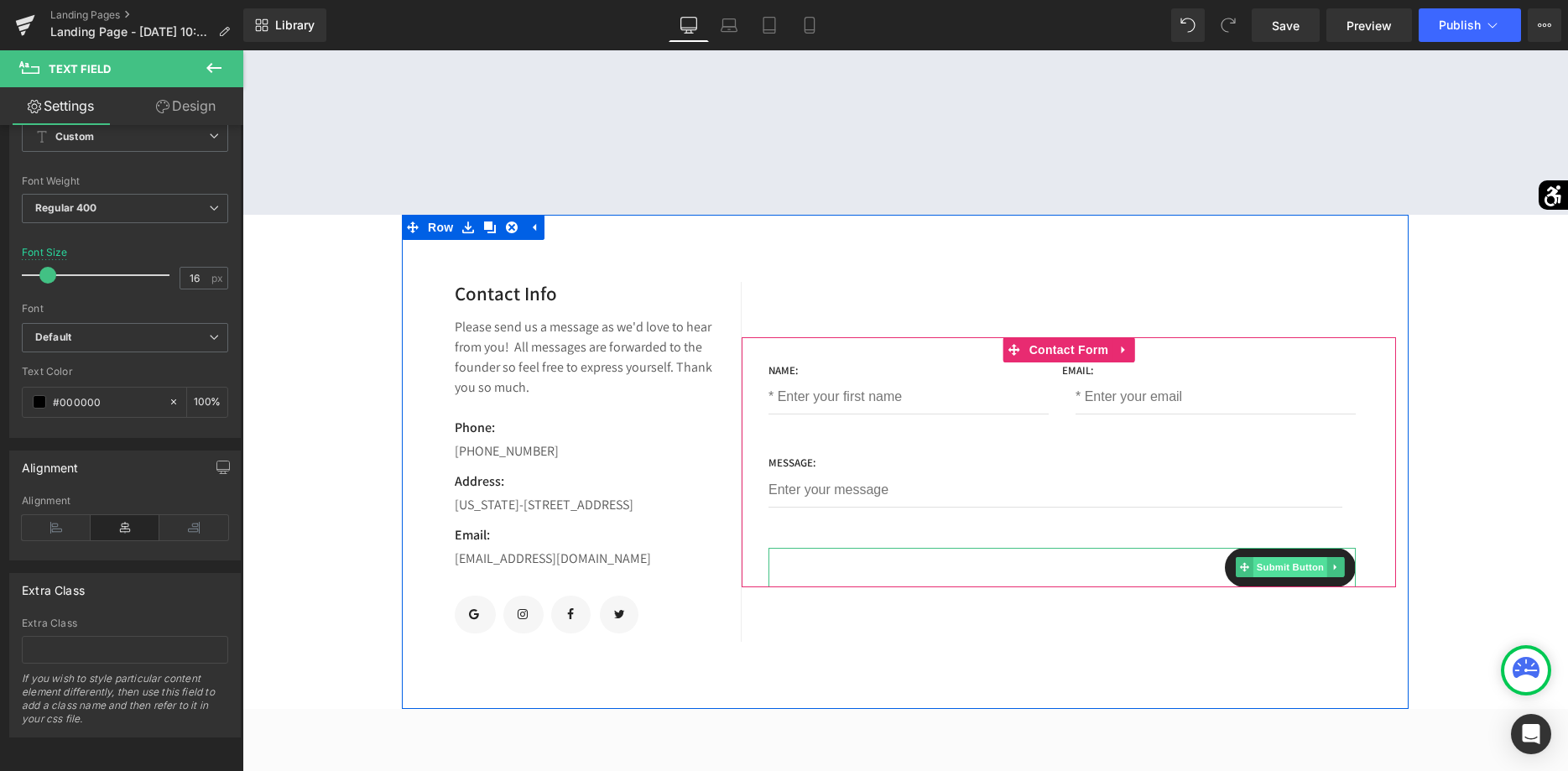
click at [1291, 557] on span "Submit Button" at bounding box center [1291, 567] width 74 height 21
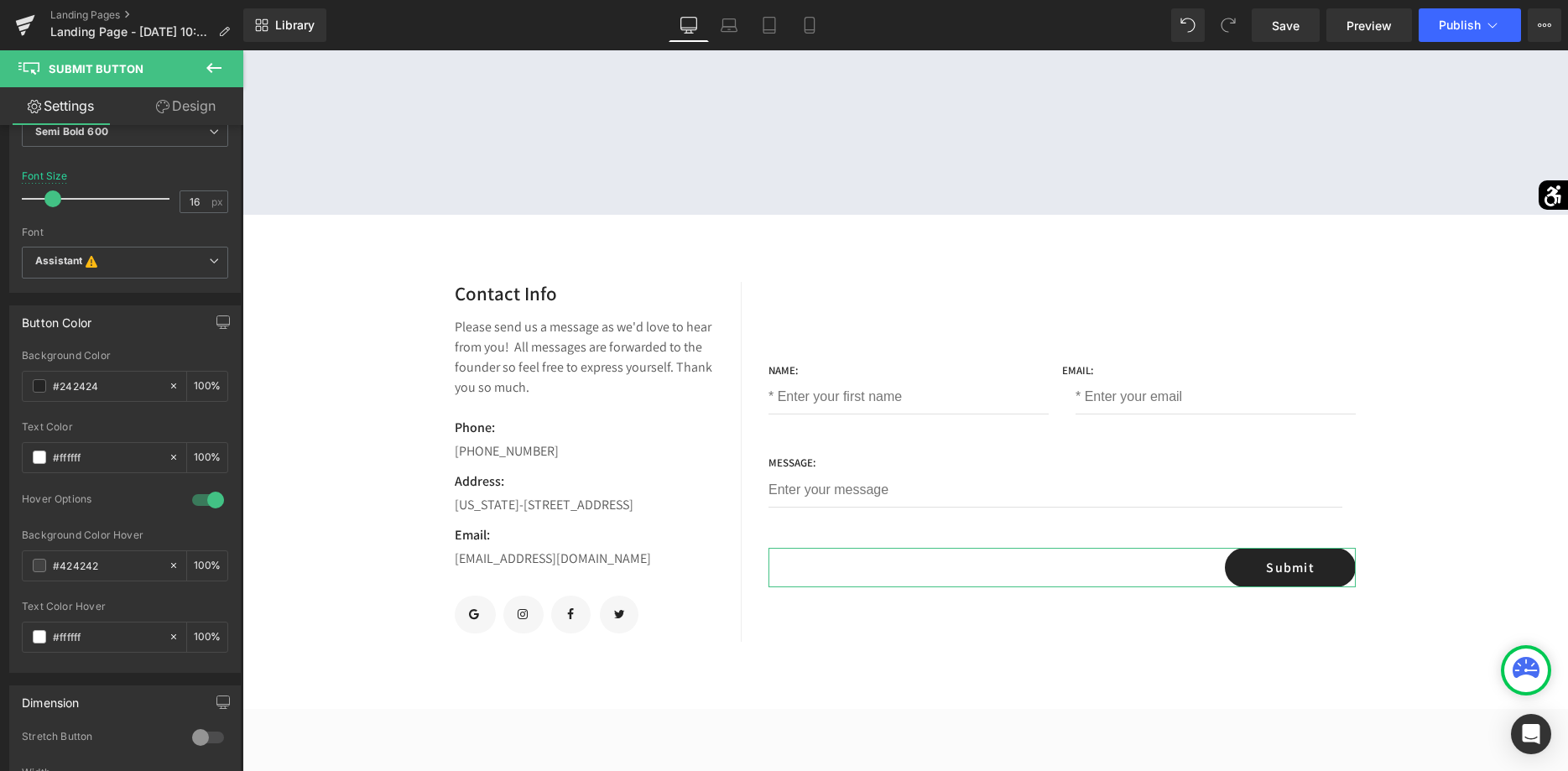
scroll to position [428, 0]
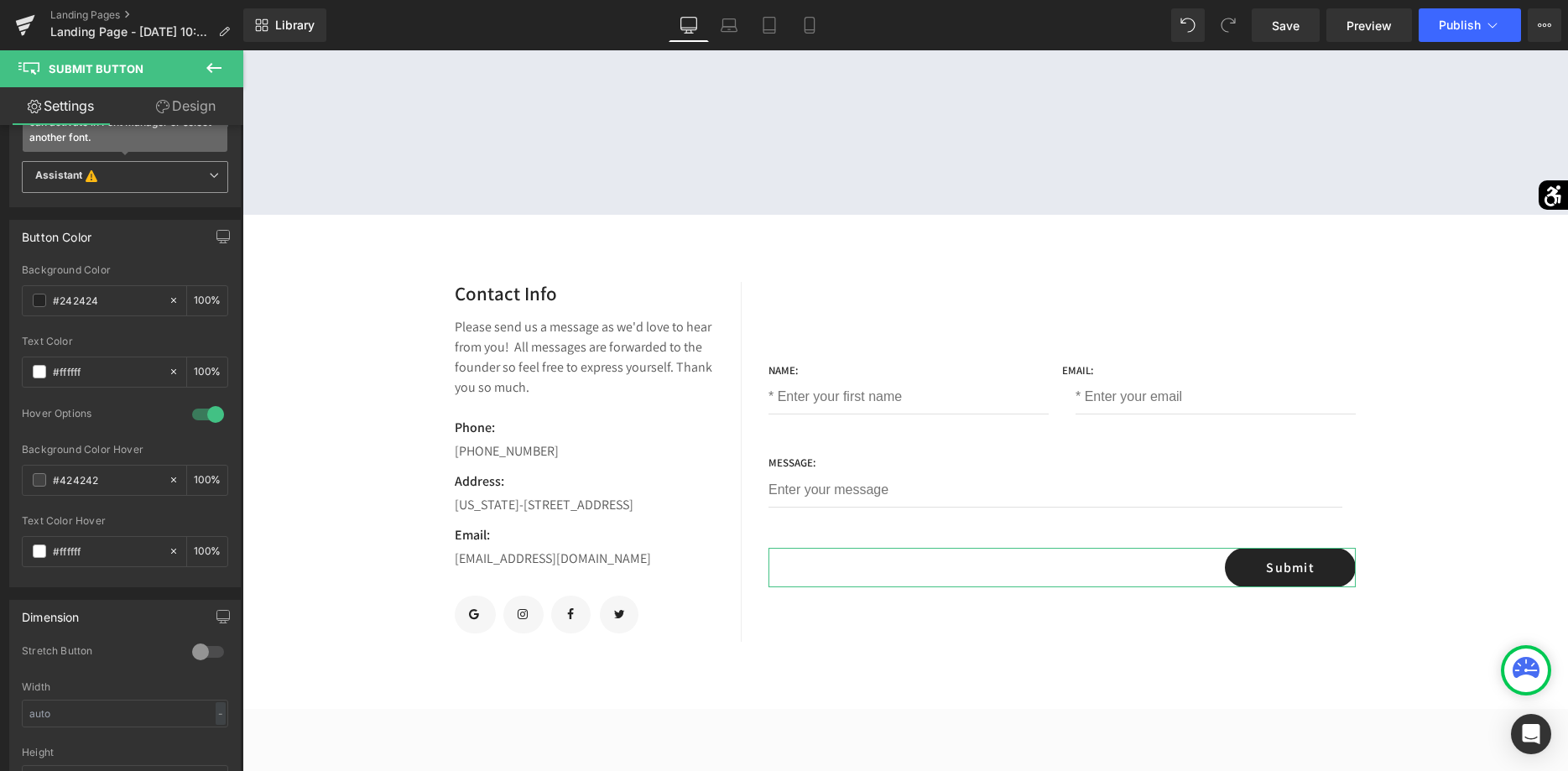
click at [170, 182] on b "Assistant This font has been deactivated, you can activate in Font Manager or s…" at bounding box center [122, 177] width 174 height 17
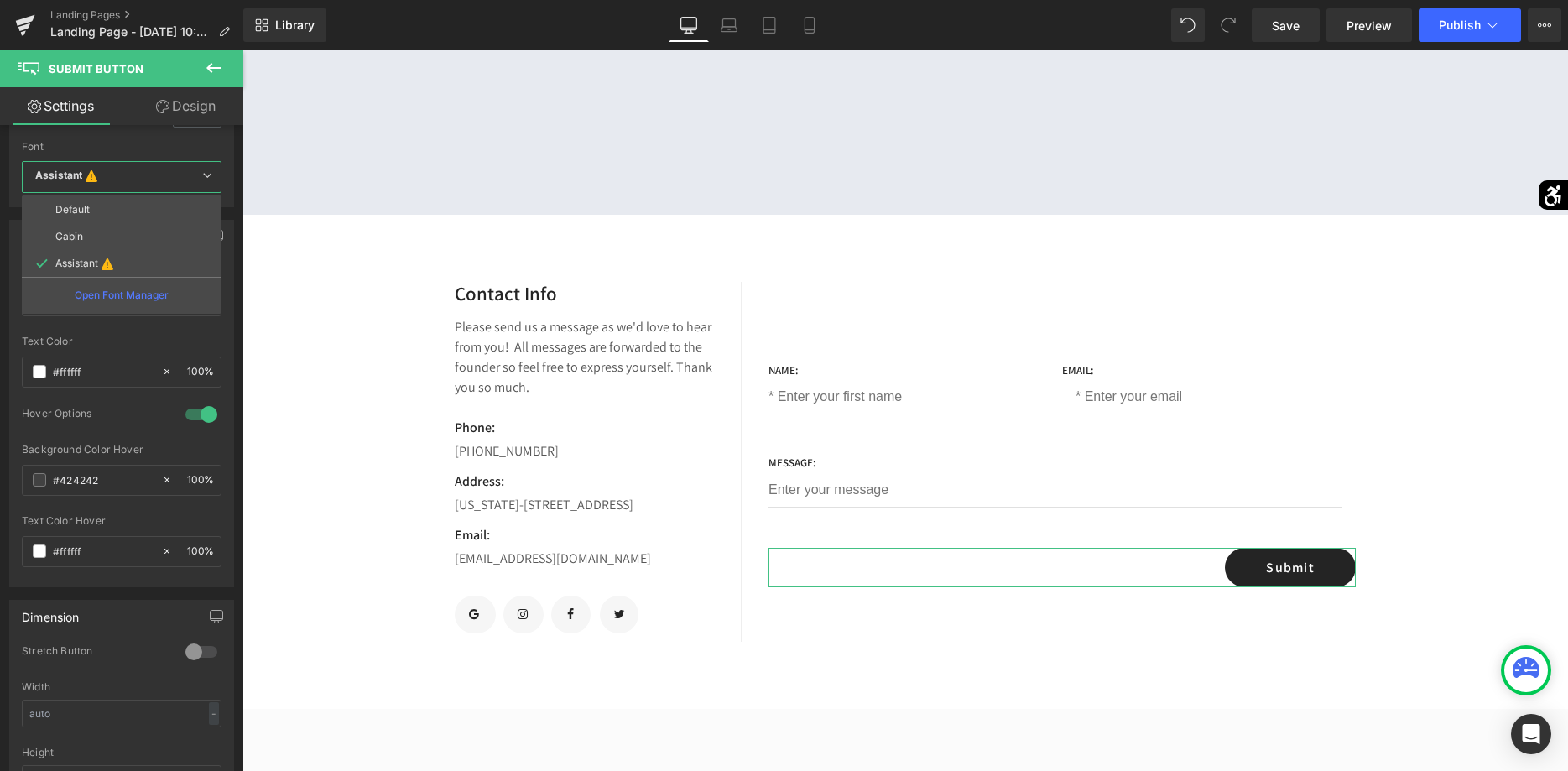
click at [194, 336] on div "Text Color" at bounding box center [121, 342] width 199 height 12
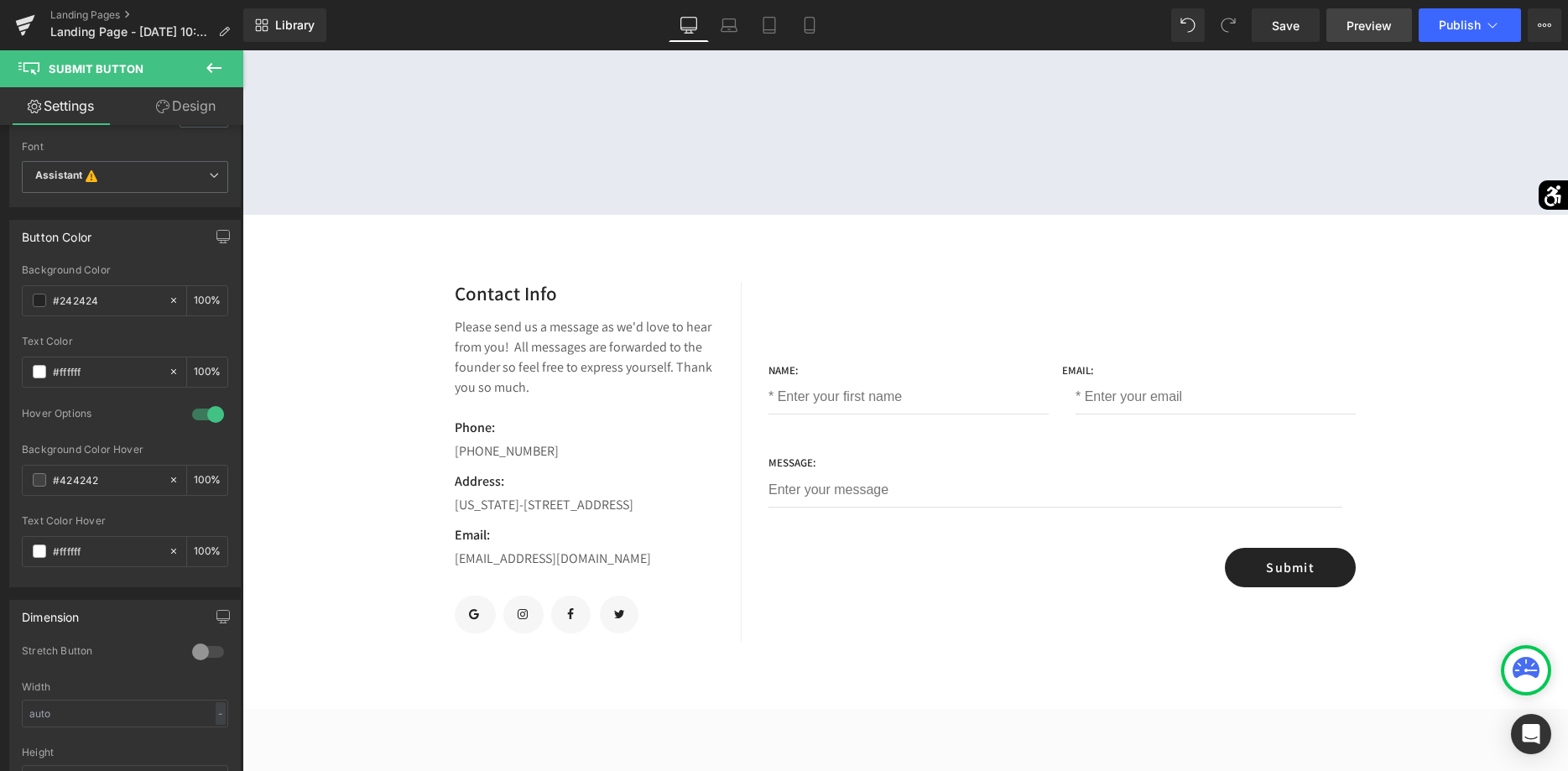
click at [1374, 24] on span "Preview" at bounding box center [1370, 25] width 45 height 18
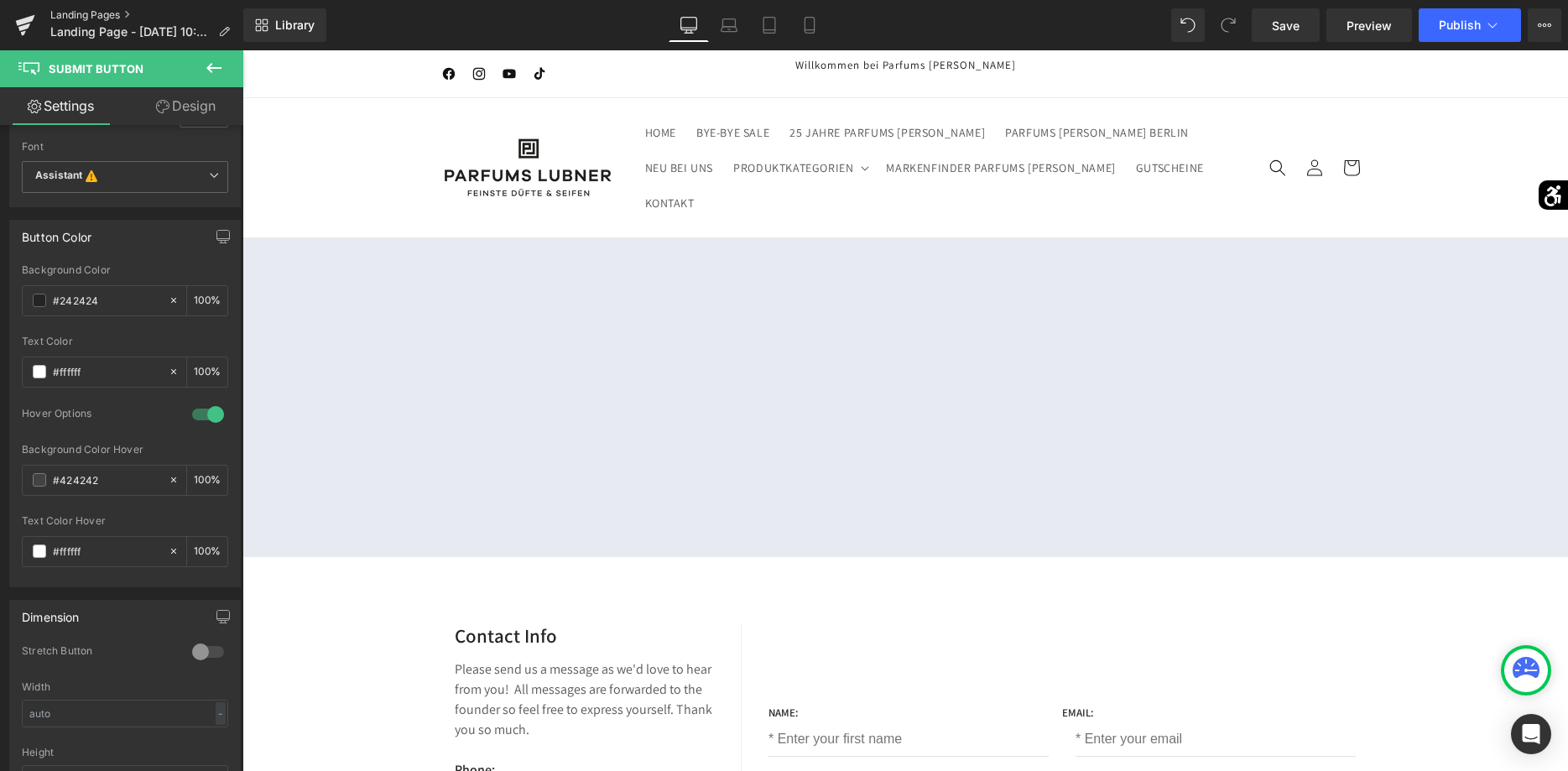
click at [105, 16] on link "Landing Pages" at bounding box center [148, 16] width 193 height 14
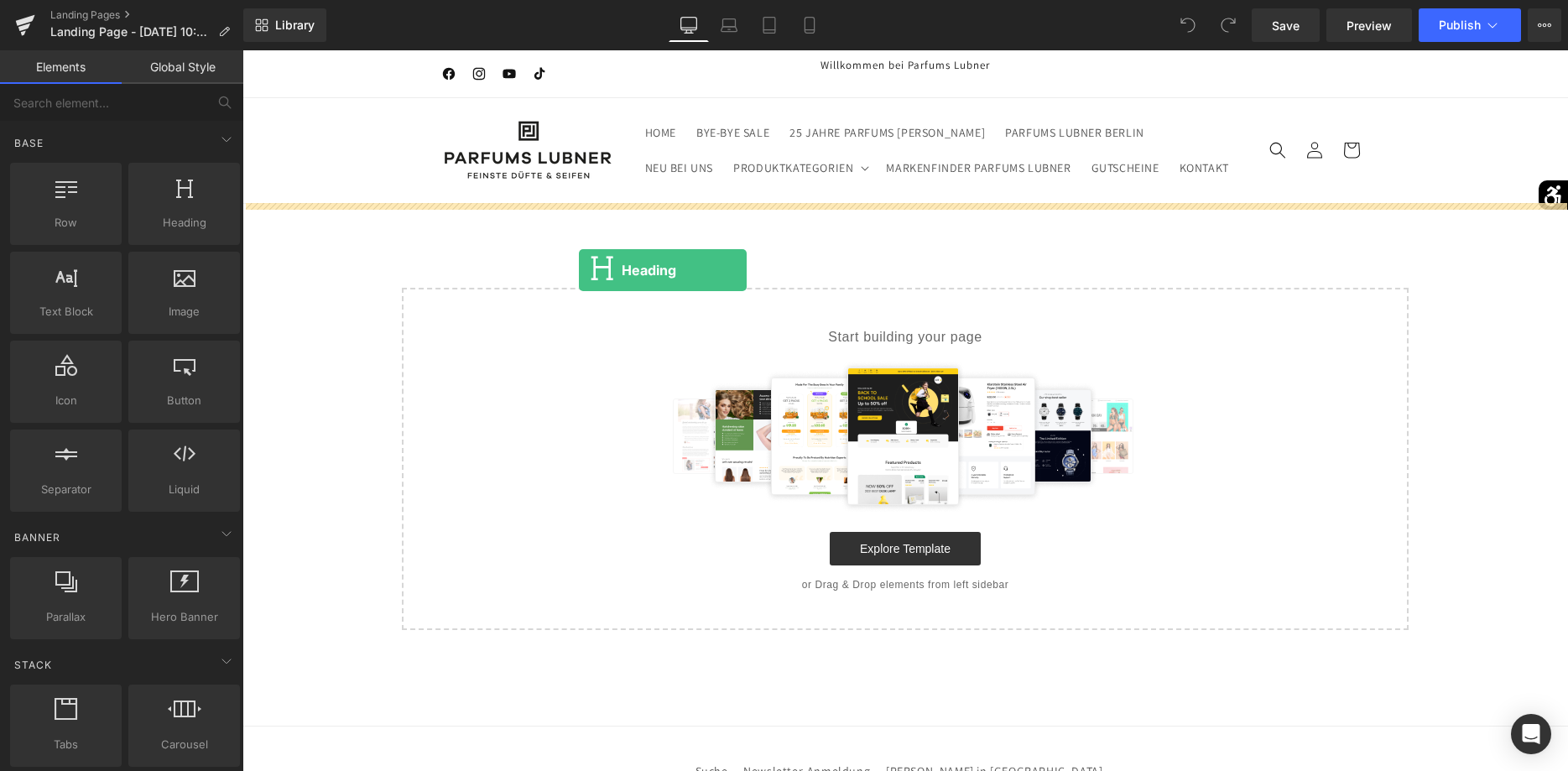
drag, startPoint x: 421, startPoint y: 278, endPoint x: 584, endPoint y: 267, distance: 163.4
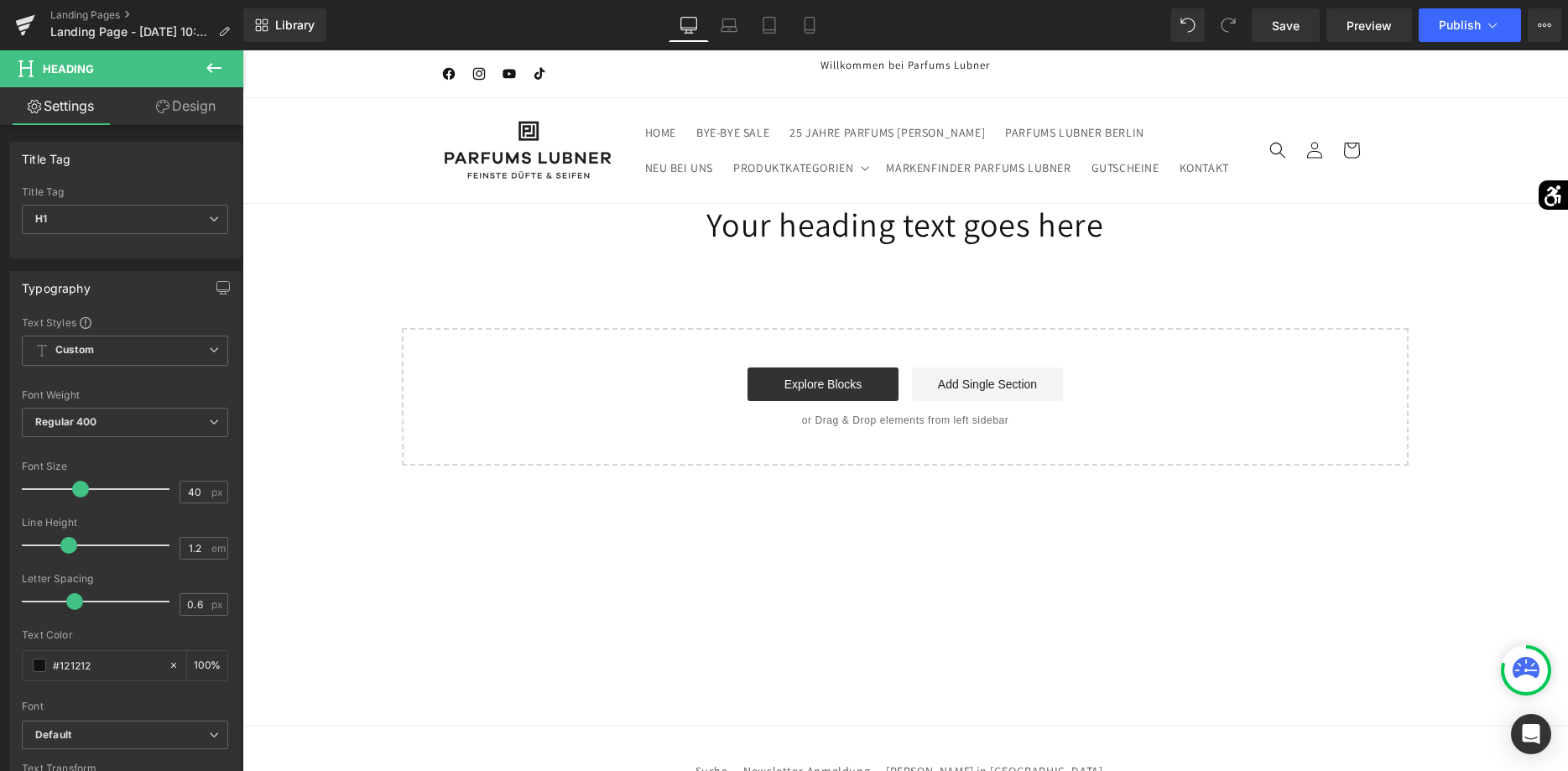
click at [210, 68] on icon at bounding box center [213, 67] width 15 height 10
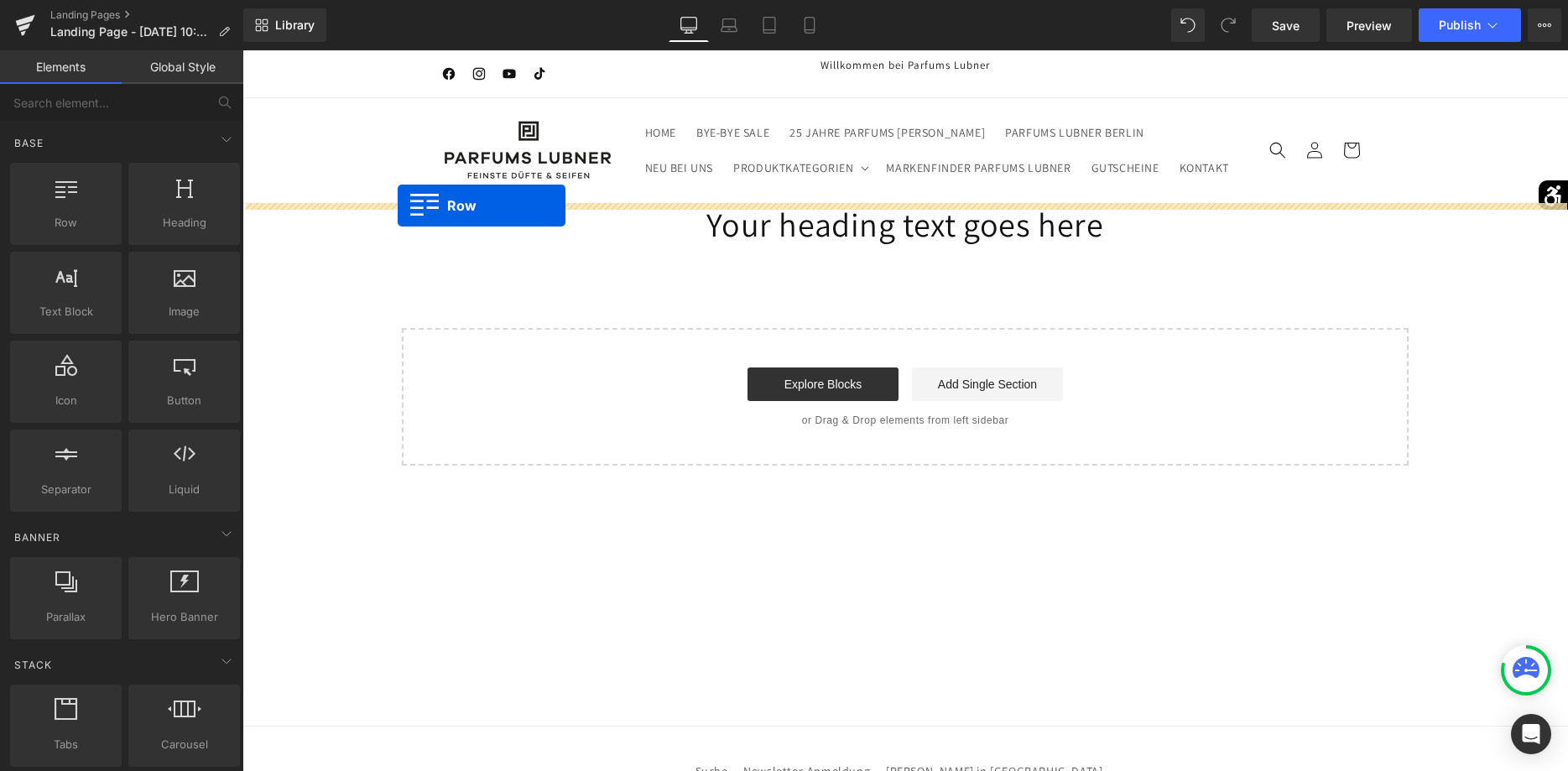
drag, startPoint x: 315, startPoint y: 250, endPoint x: 398, endPoint y: 205, distance: 94.4
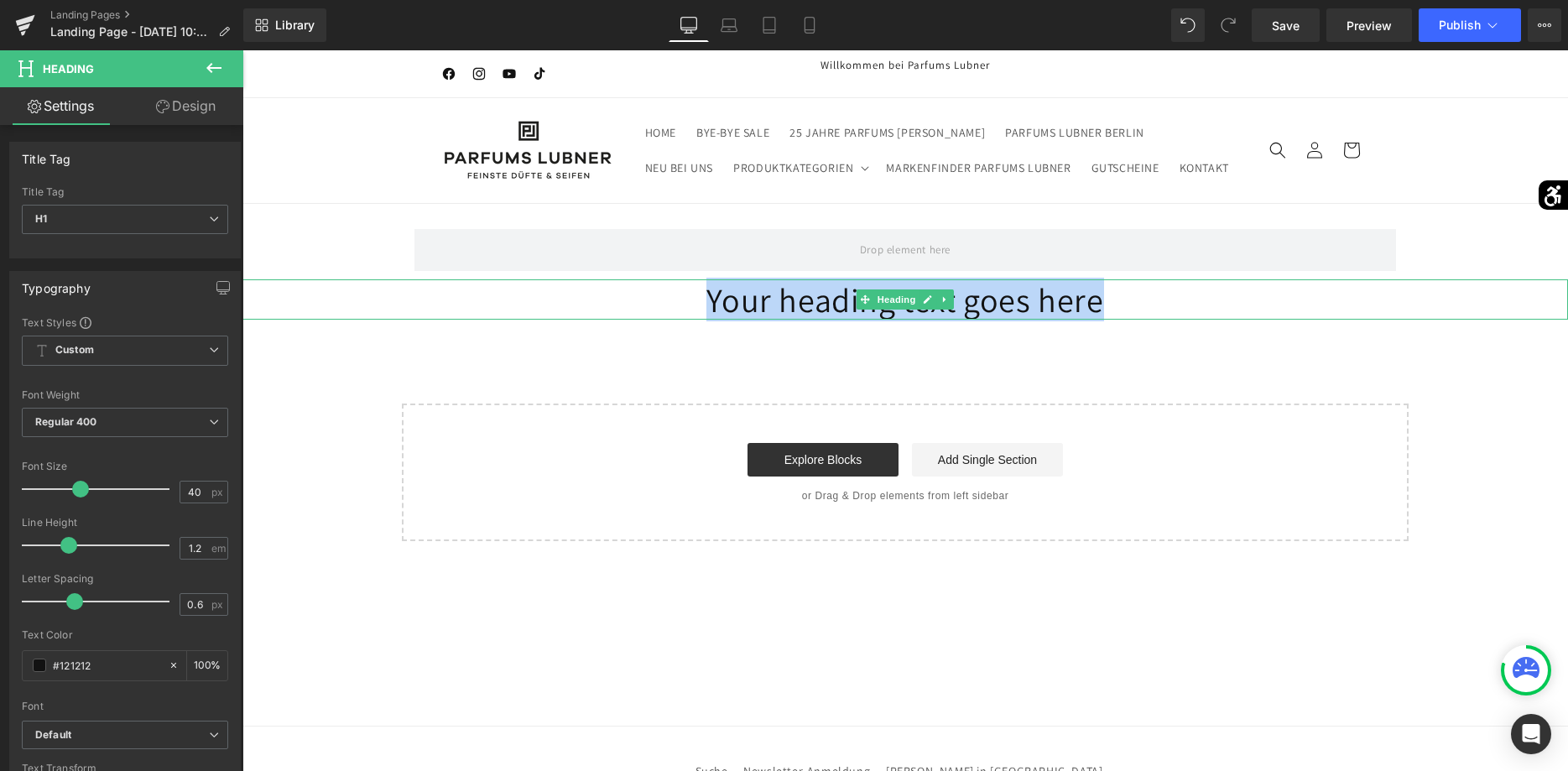
drag, startPoint x: 1113, startPoint y: 310, endPoint x: 712, endPoint y: 284, distance: 401.8
click at [712, 284] on h1 "Your heading text goes here" at bounding box center [905, 299] width 1326 height 40
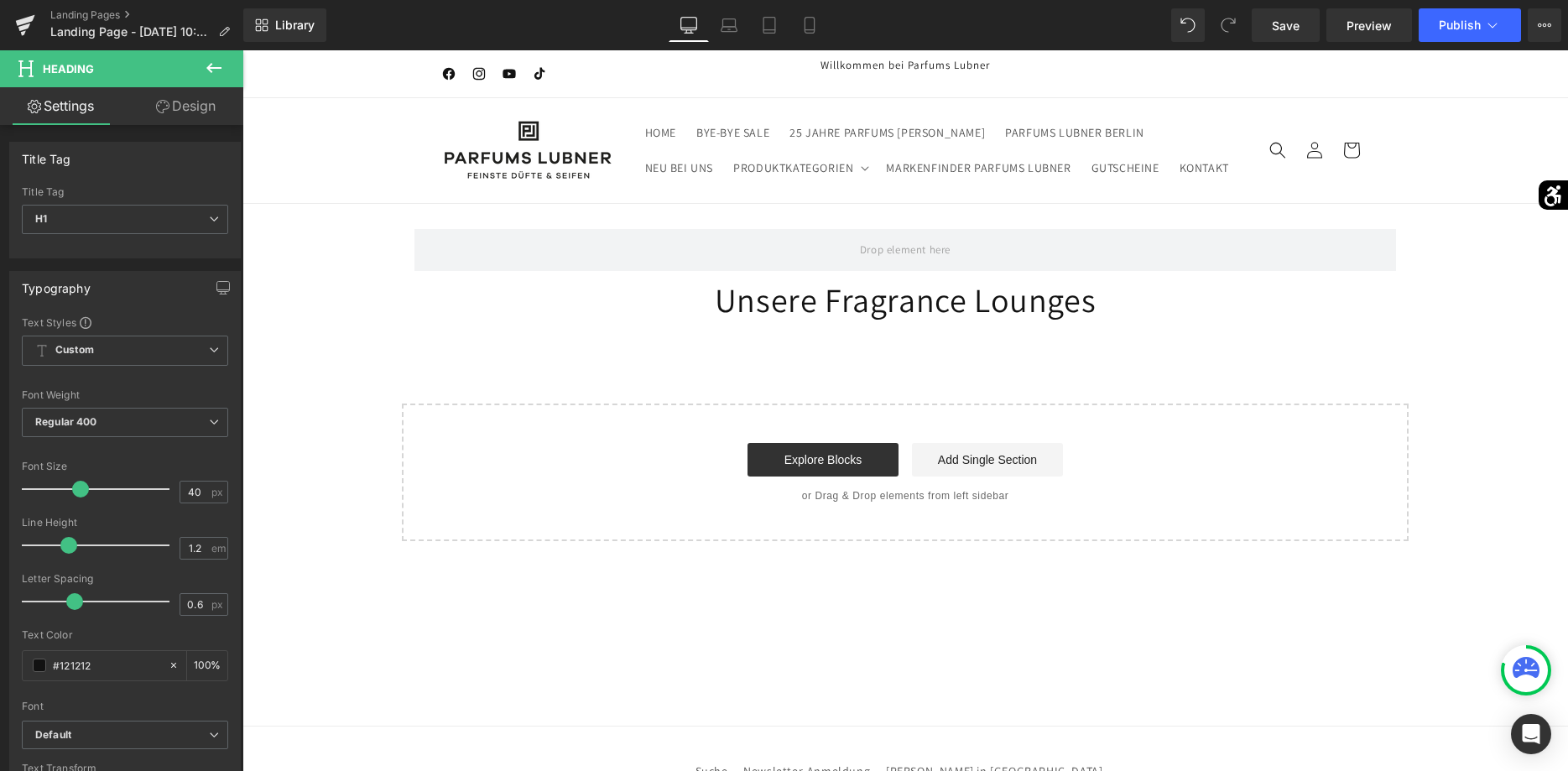
click at [1159, 377] on div "Row Unsere Fragrance Lounges Heading Select your layout" at bounding box center [905, 372] width 1326 height 337
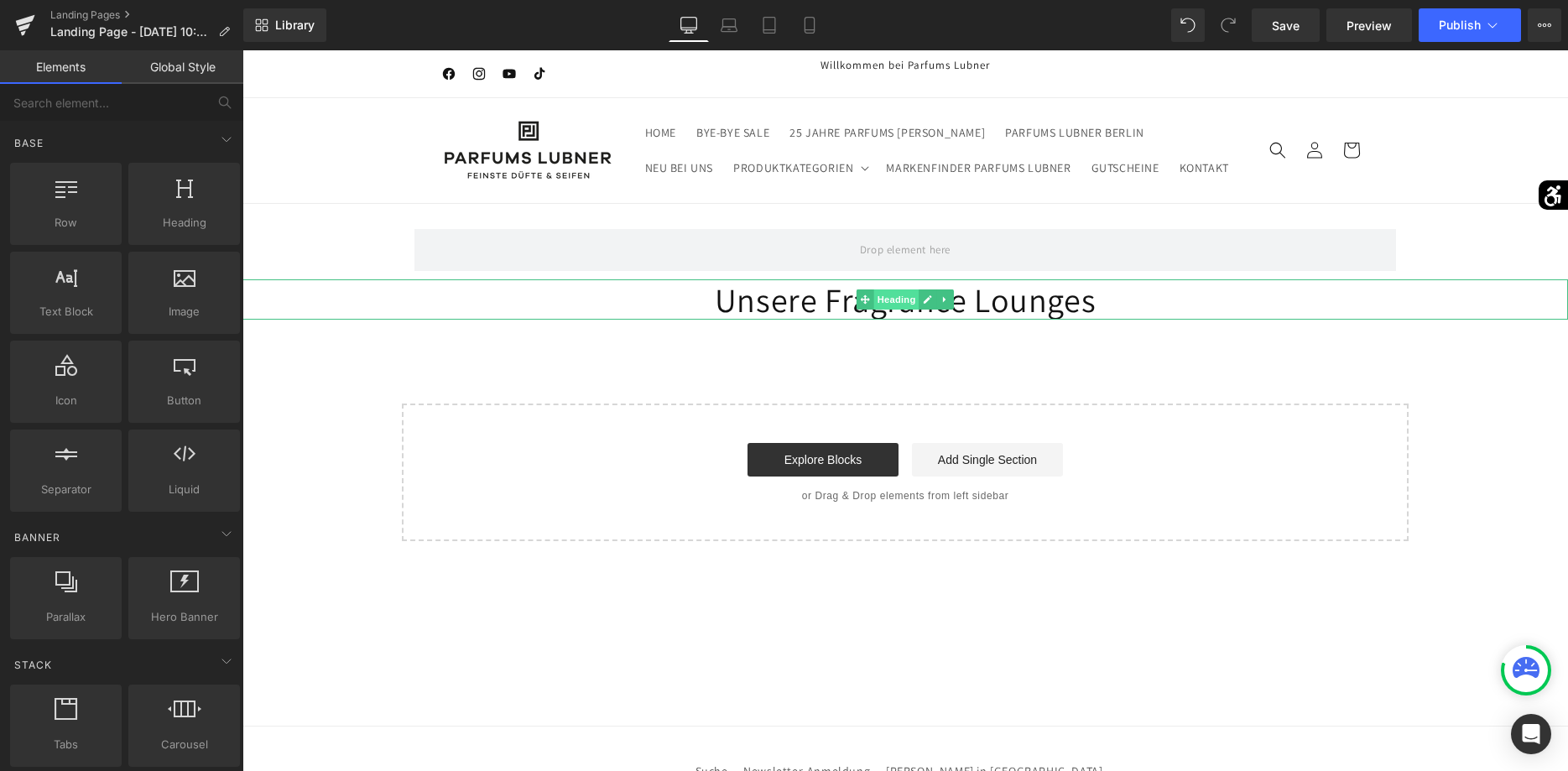
click at [893, 306] on span "Heading" at bounding box center [897, 299] width 45 height 21
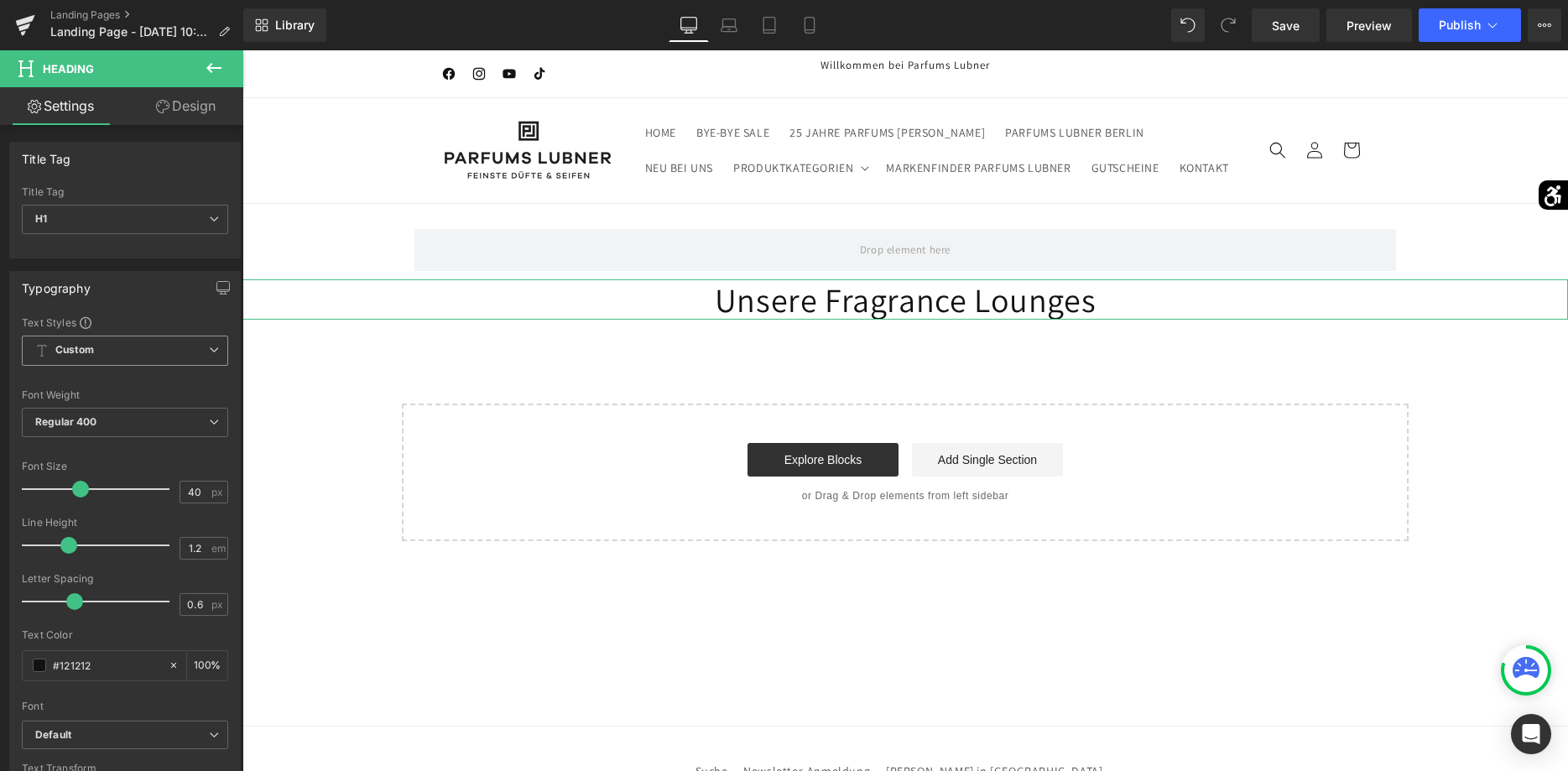
click at [131, 356] on span "Custom Setup Global Style" at bounding box center [124, 351] width 206 height 30
click at [128, 415] on div "Setup Global Style" at bounding box center [121, 418] width 199 height 39
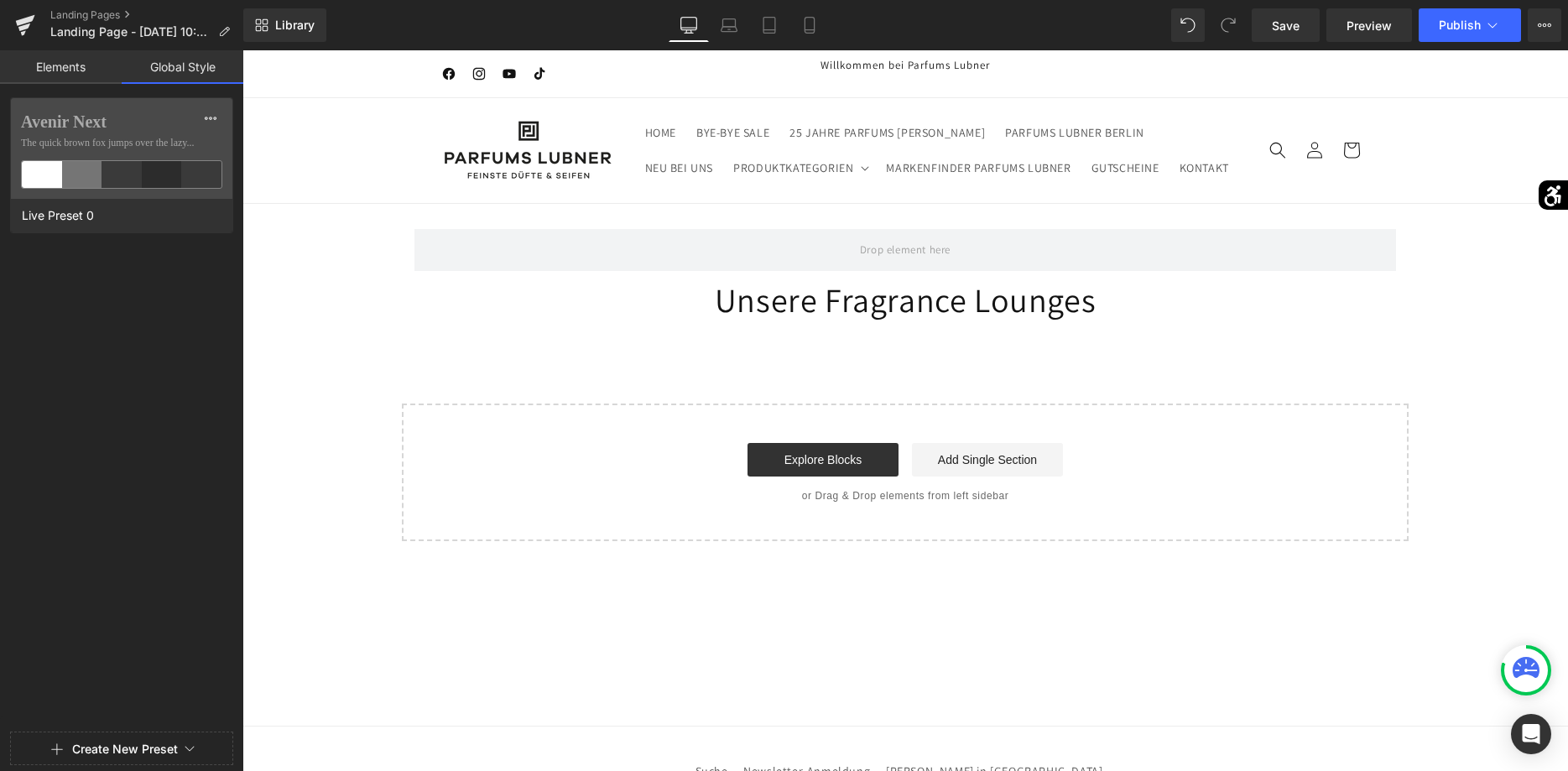
click at [467, 353] on body "Direkt zum Inhalt Facebook Instagram YouTube TikTok Willkommen bei Parfums [PER…" at bounding box center [905, 578] width 1326 height 1055
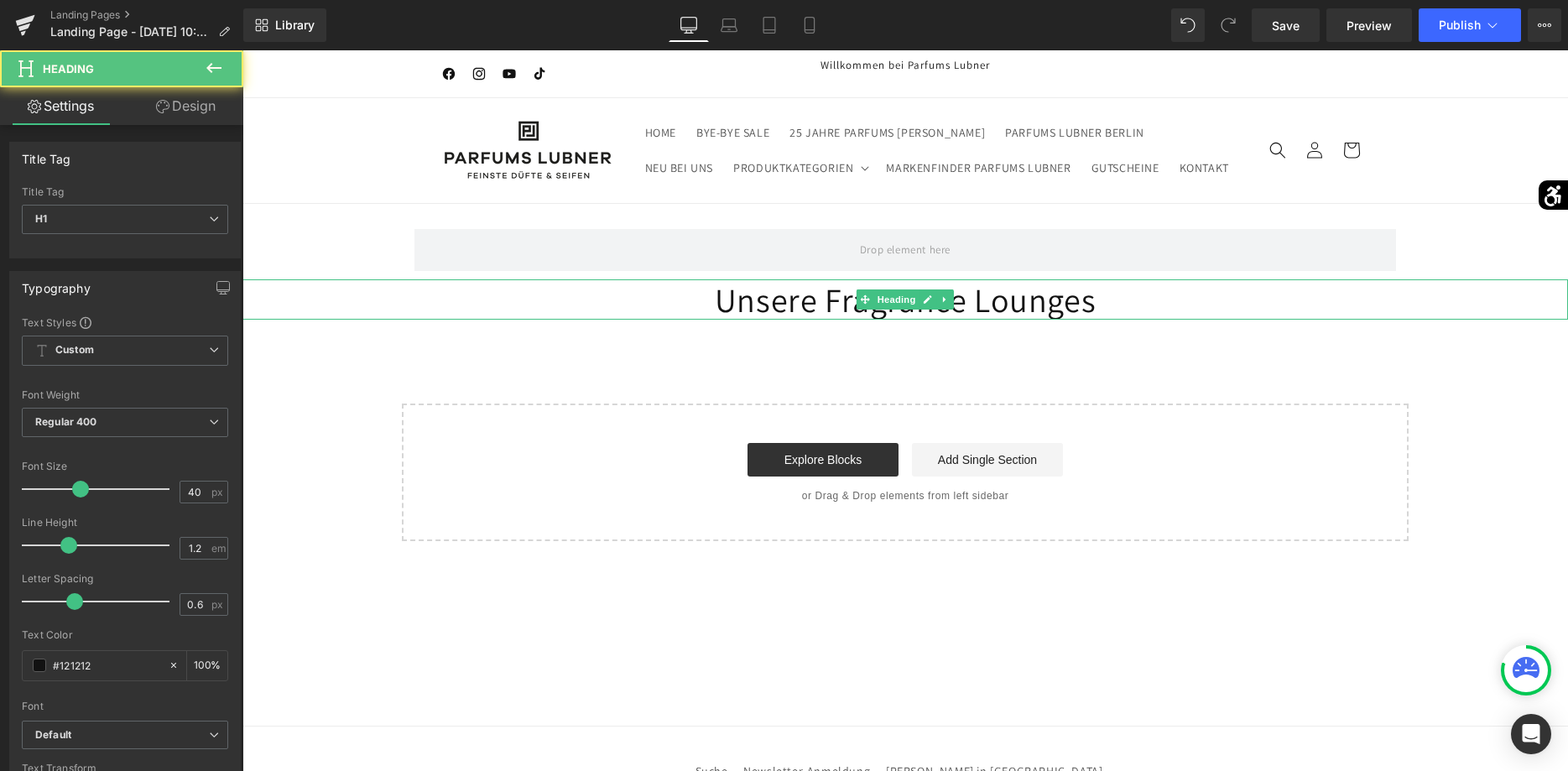
click at [784, 307] on h1 "Unsere Fragrance Lounges" at bounding box center [905, 299] width 1326 height 40
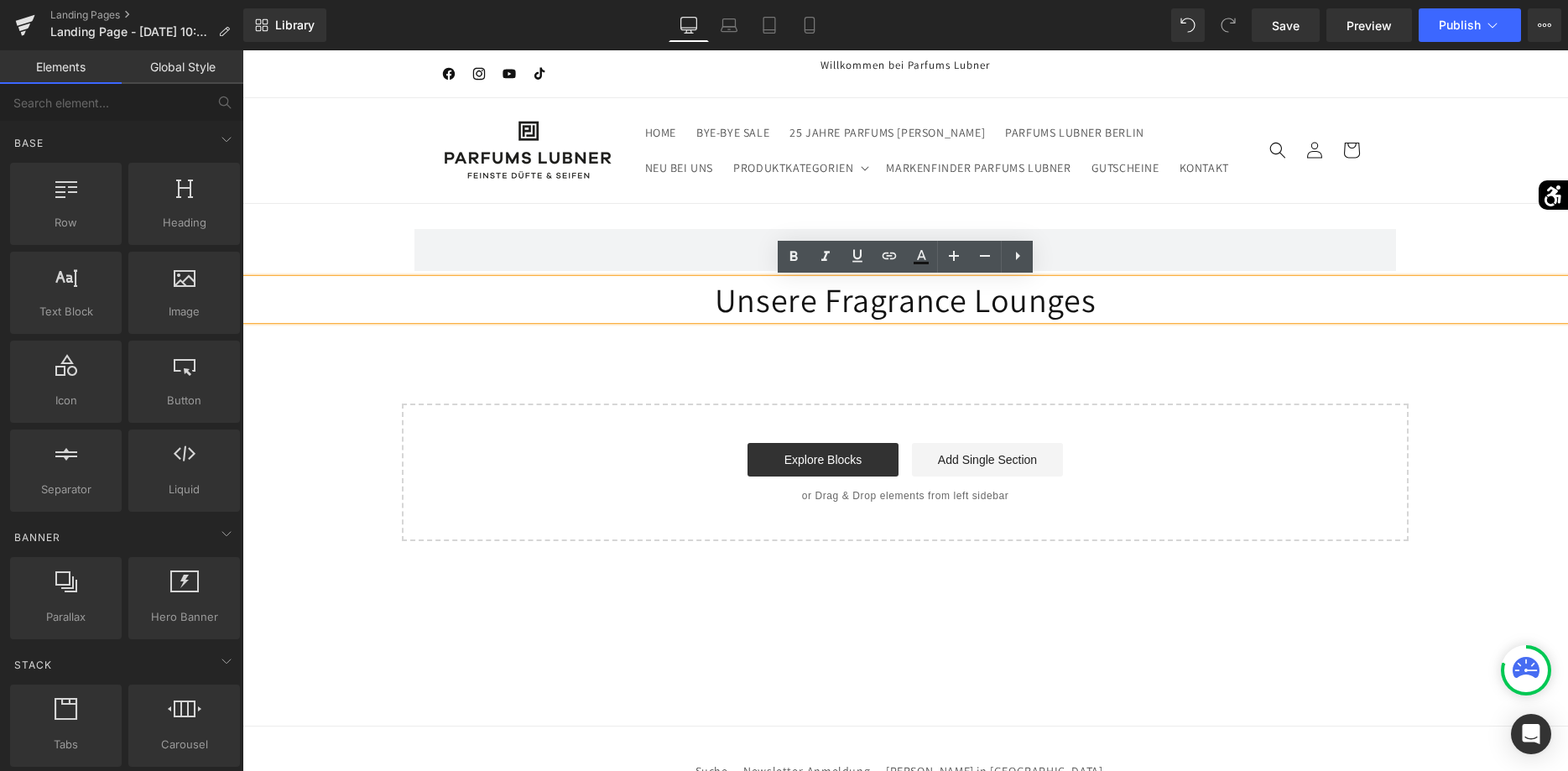
click at [887, 341] on div "Row Unsere Fragrance Lounges Heading Select your layout" at bounding box center [905, 372] width 1326 height 337
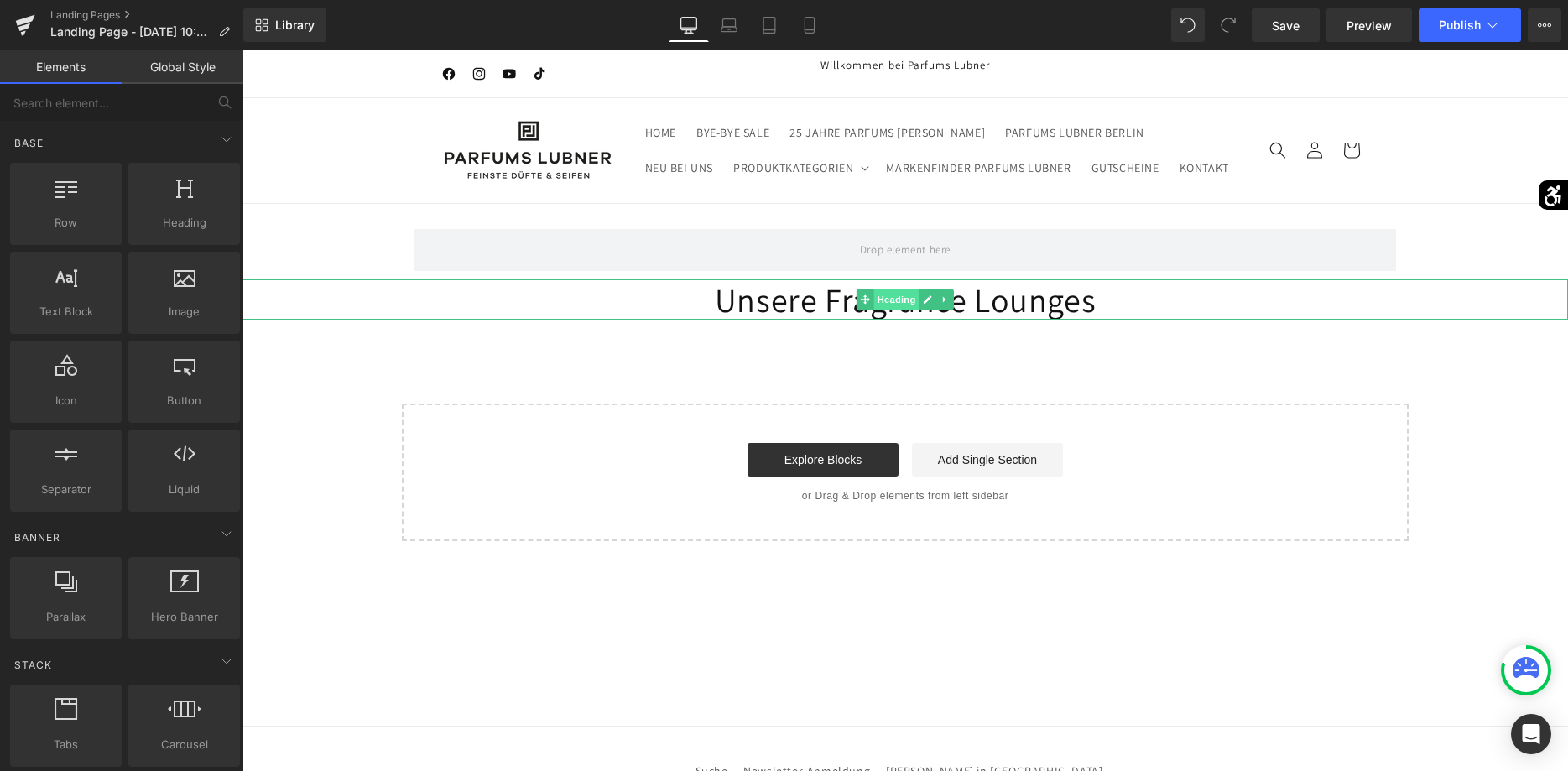
click at [900, 301] on span "Heading" at bounding box center [897, 299] width 45 height 21
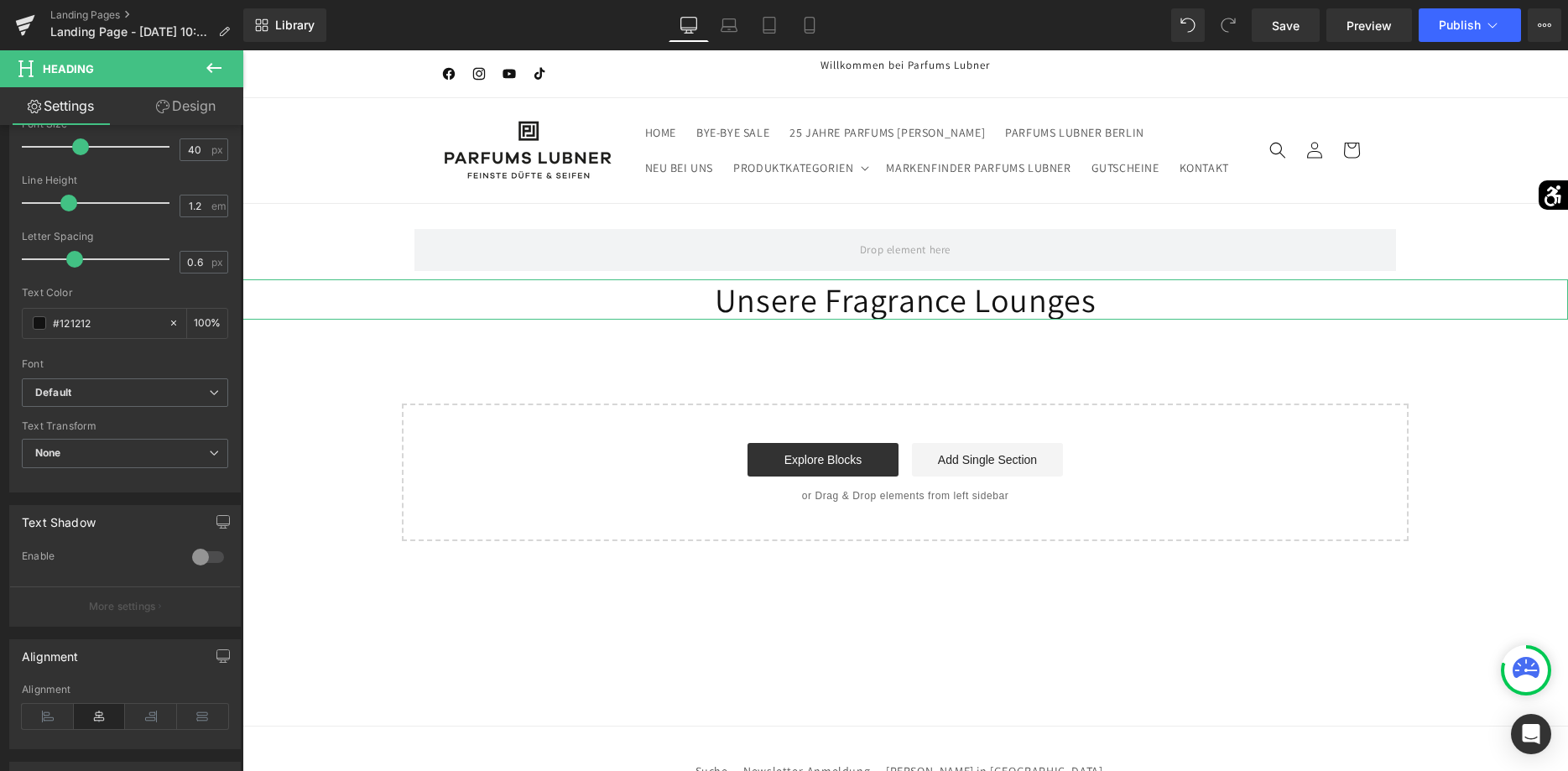
scroll to position [428, 0]
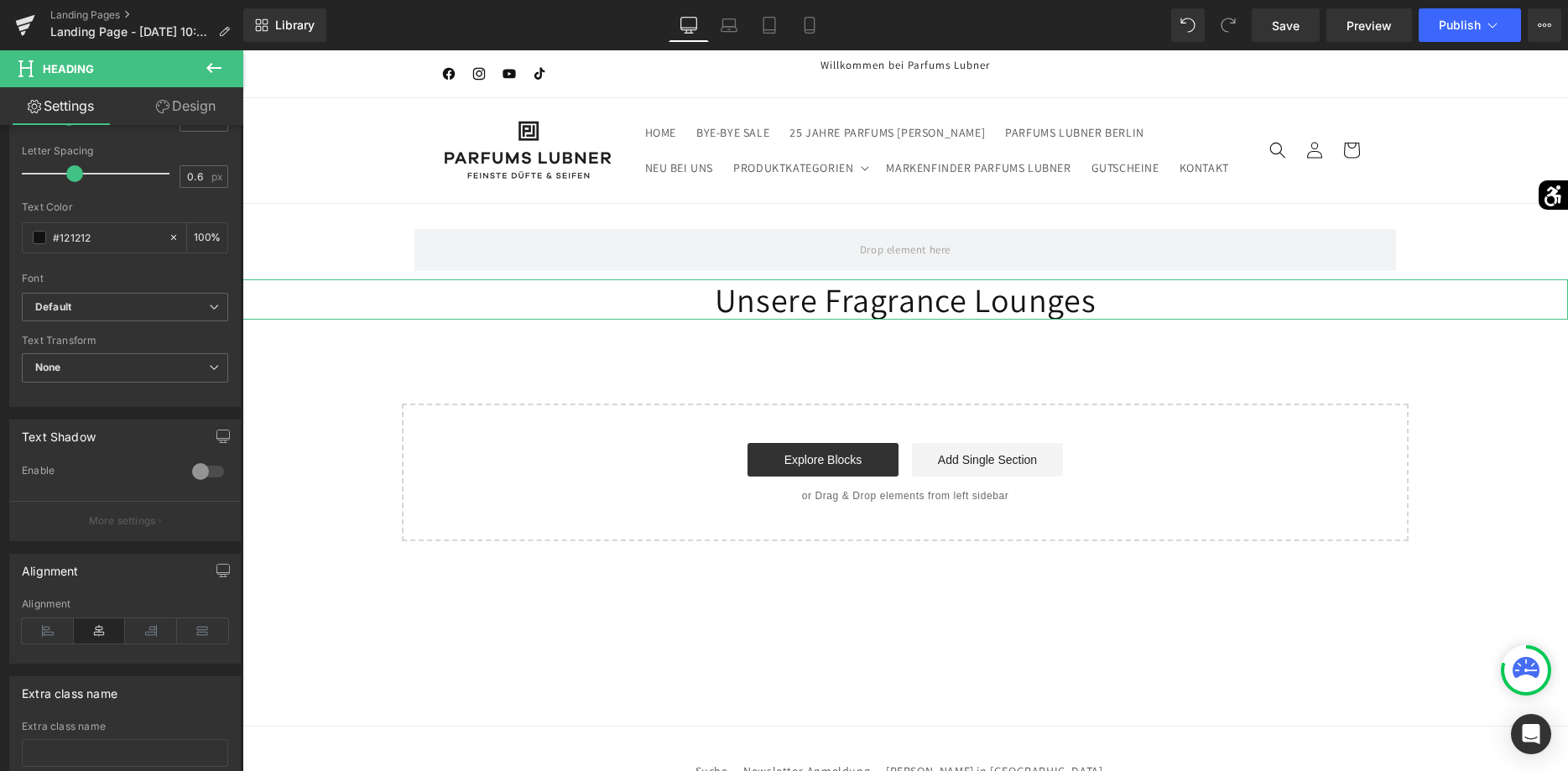
click at [215, 474] on div at bounding box center [207, 471] width 40 height 26
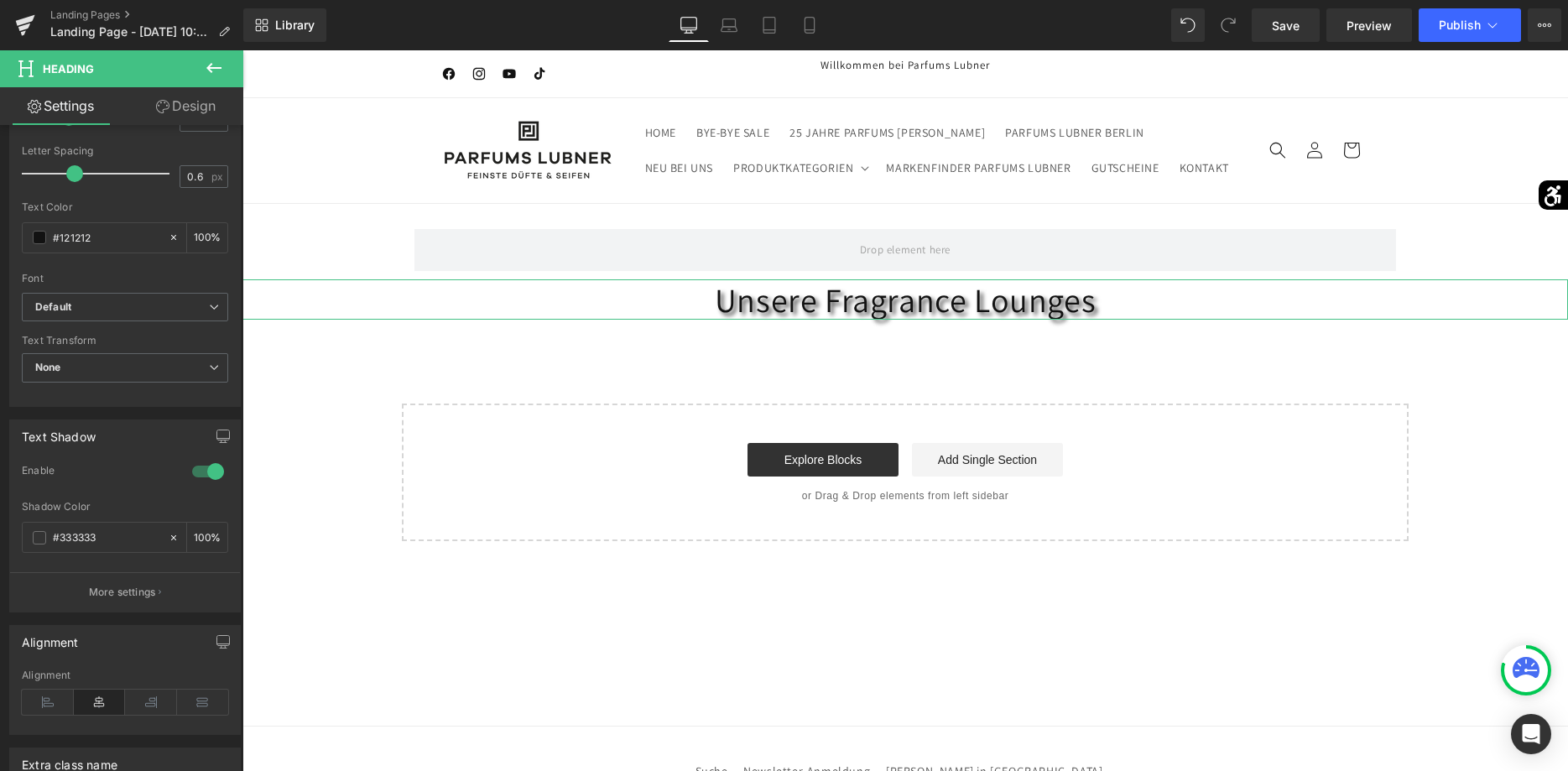
click at [201, 476] on div at bounding box center [207, 471] width 40 height 26
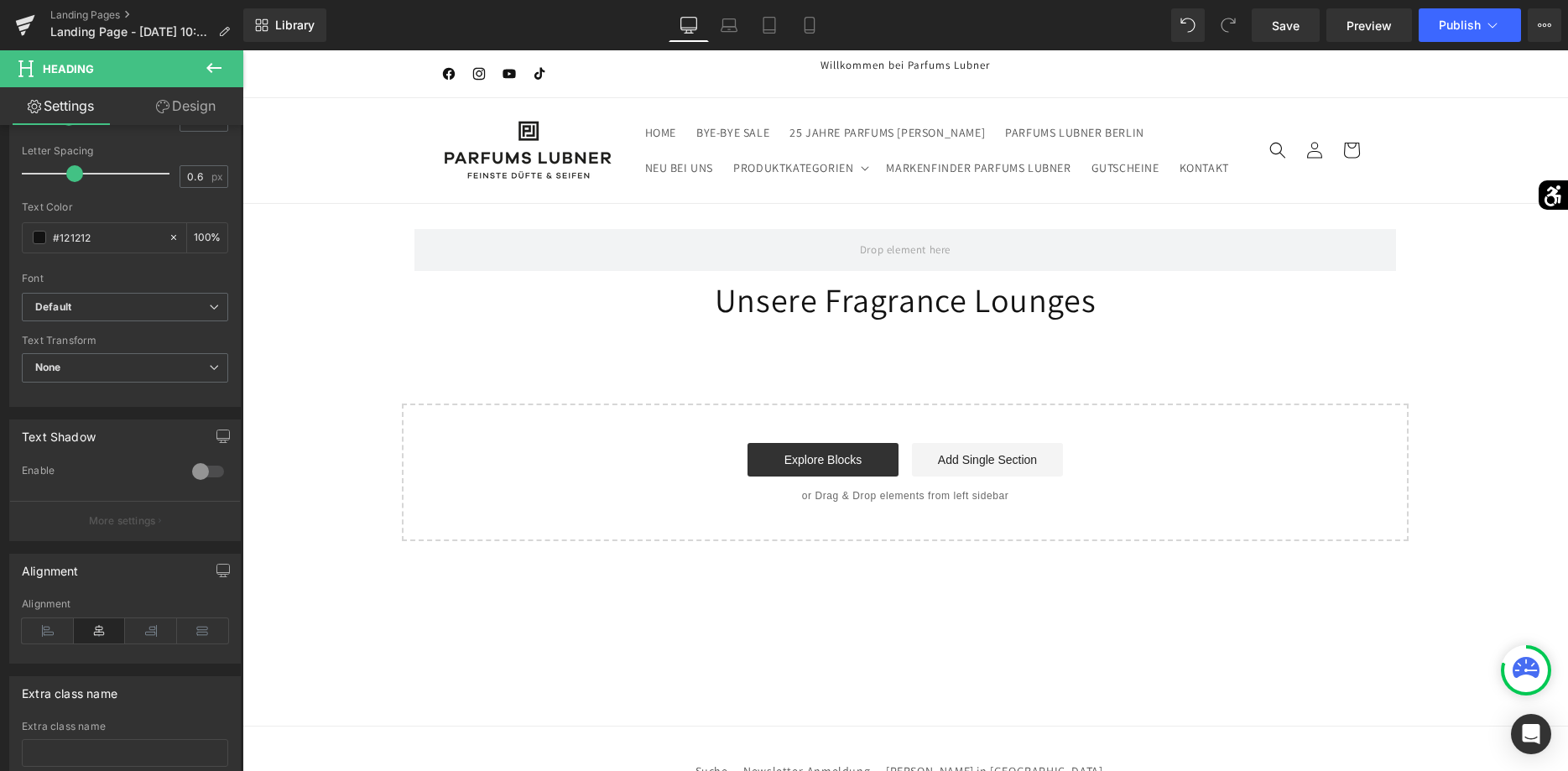
click at [207, 63] on icon at bounding box center [214, 67] width 21 height 21
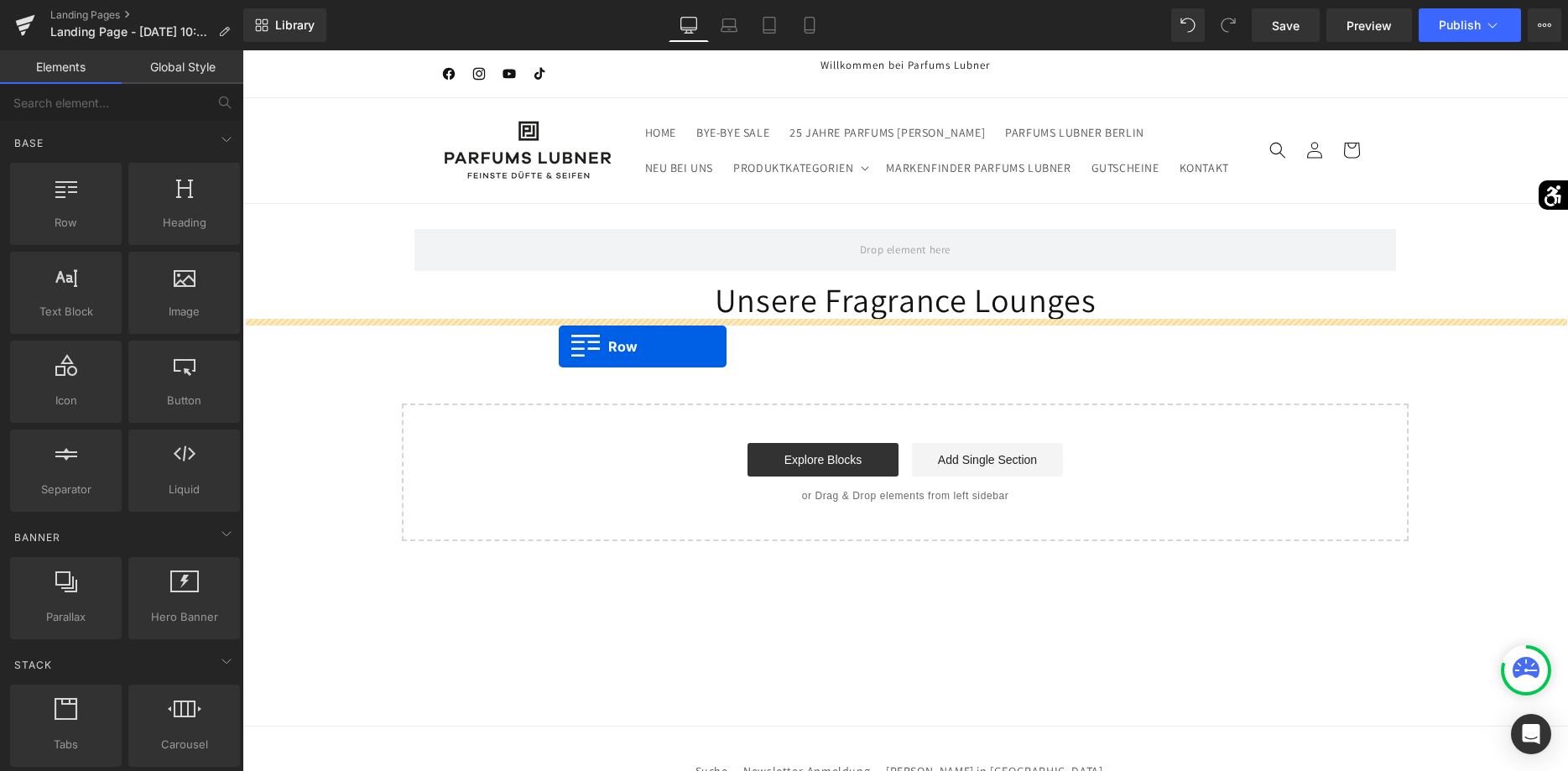
drag, startPoint x: 322, startPoint y: 272, endPoint x: 572, endPoint y: 351, distance: 262.2
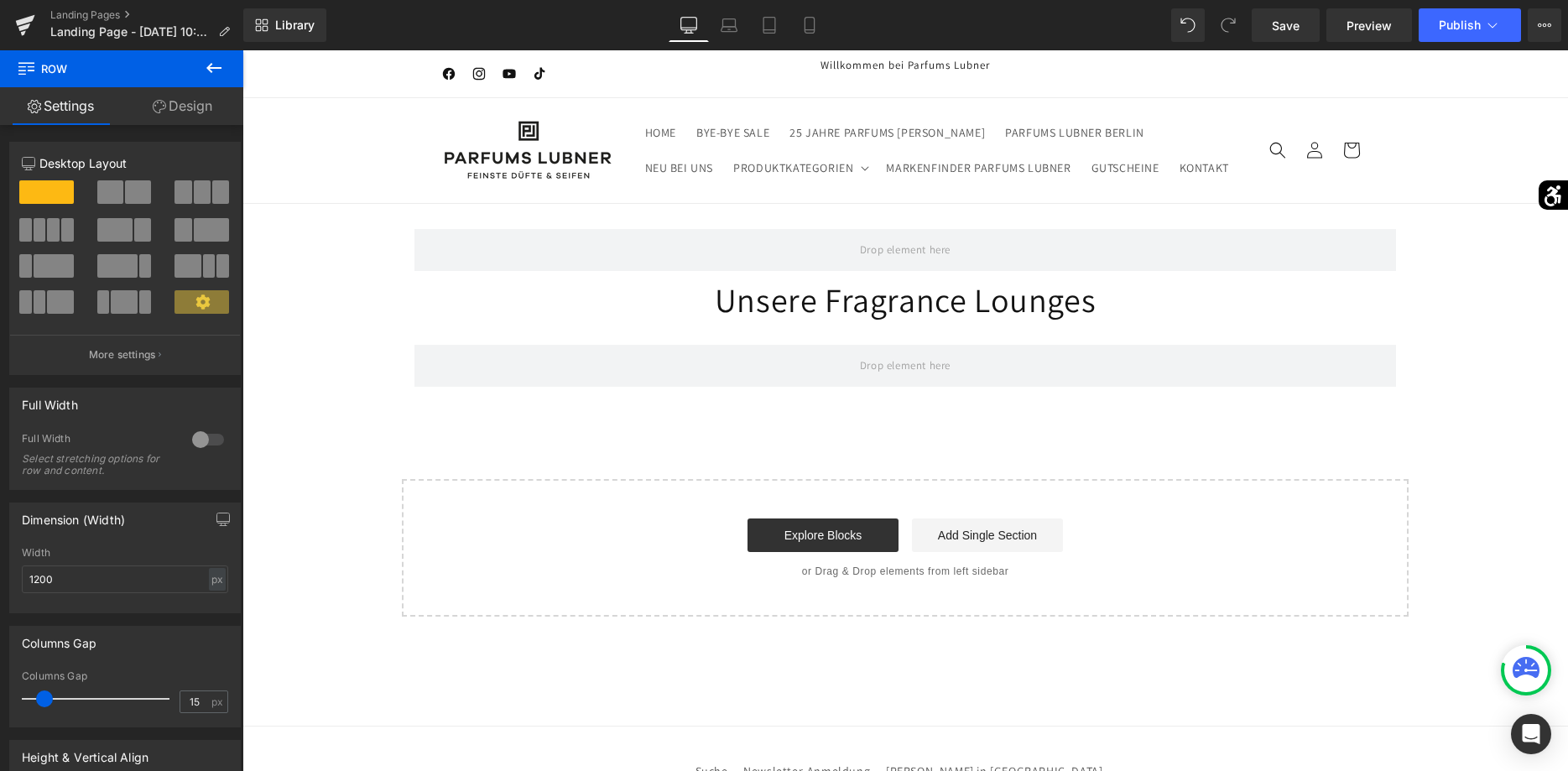
click at [230, 82] on button at bounding box center [214, 69] width 59 height 37
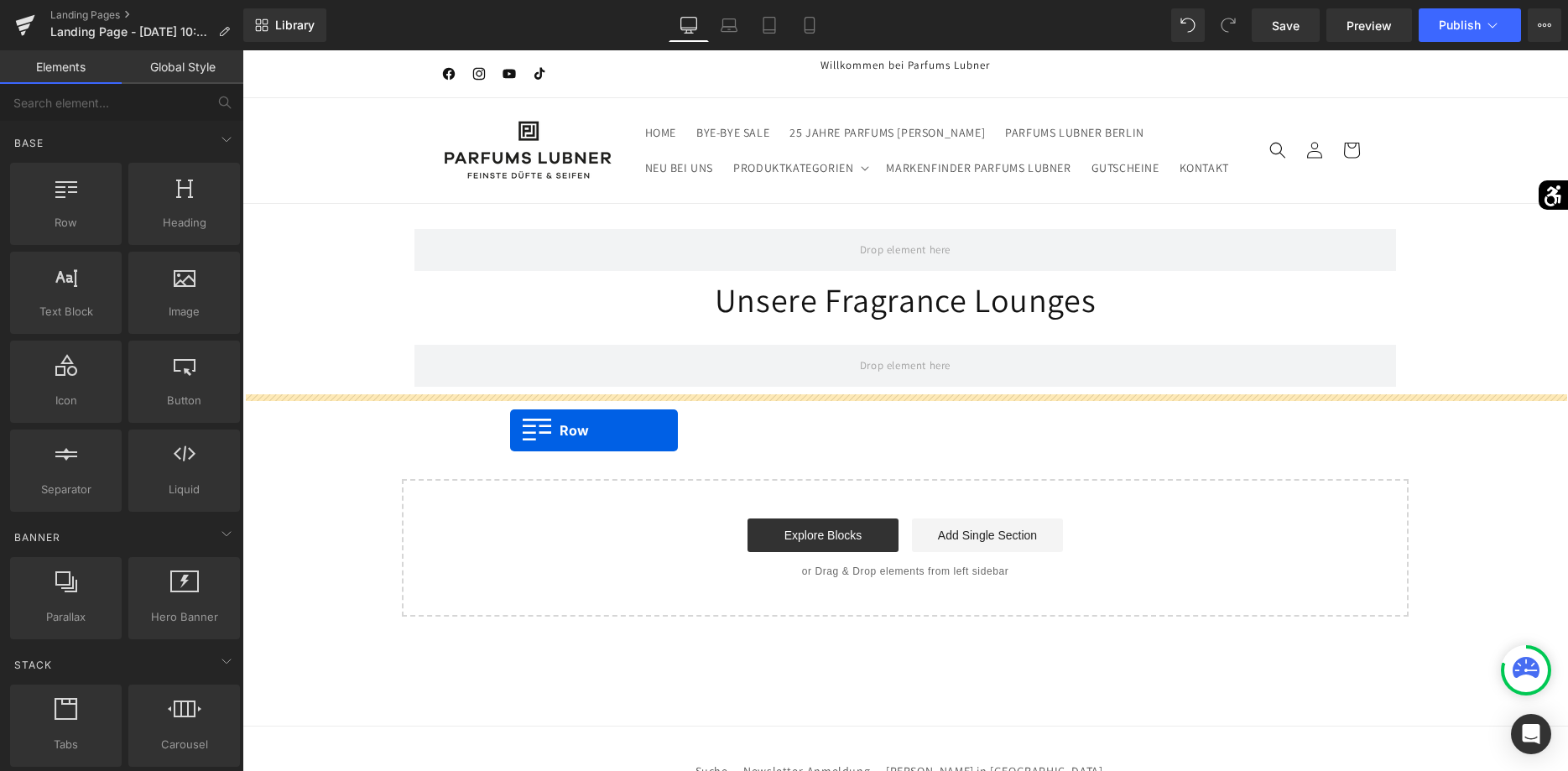
drag, startPoint x: 304, startPoint y: 278, endPoint x: 512, endPoint y: 431, distance: 258.2
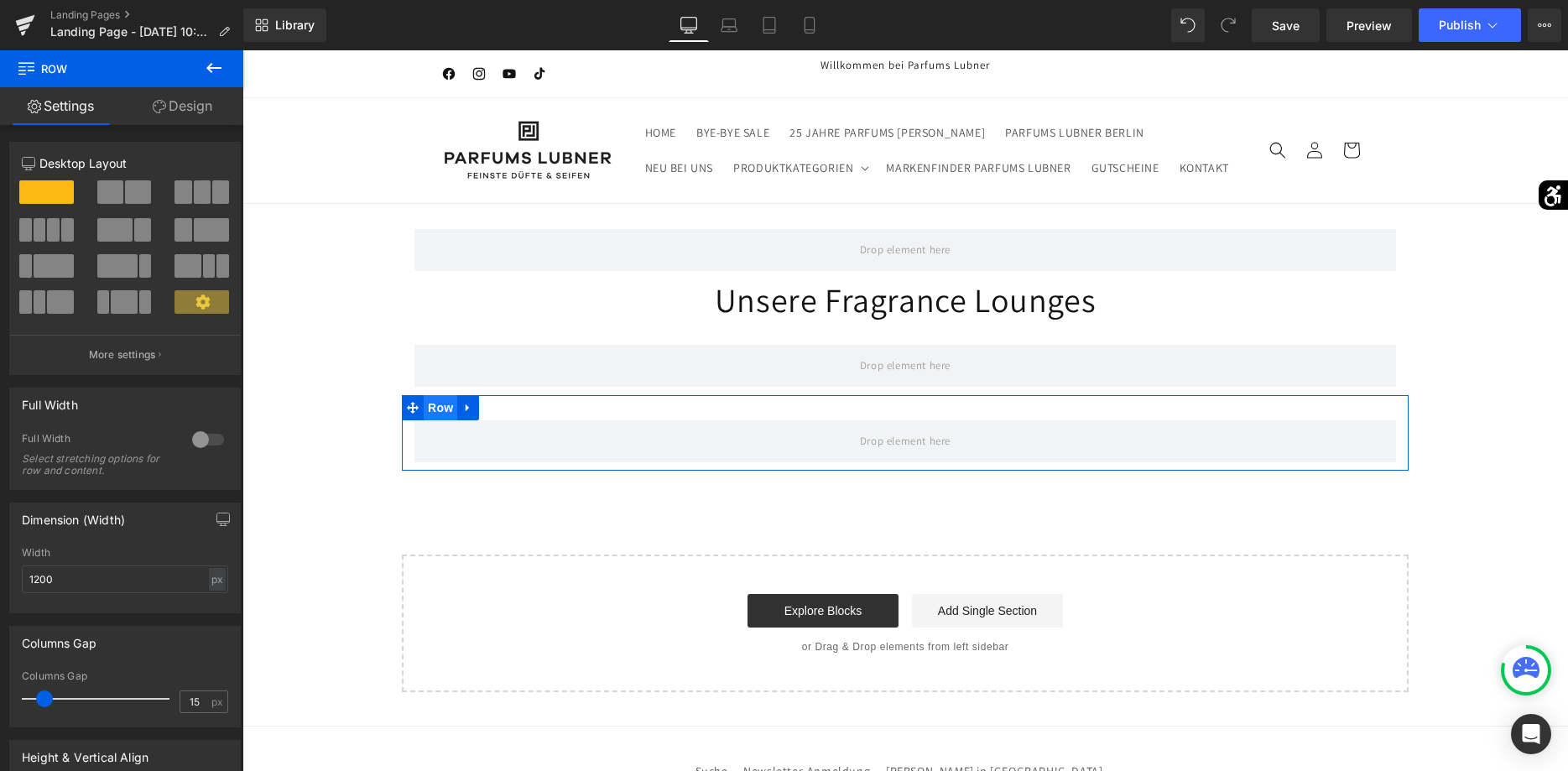
click at [444, 402] on span "Row" at bounding box center [441, 408] width 33 height 25
click at [211, 229] on span at bounding box center [211, 230] width 35 height 23
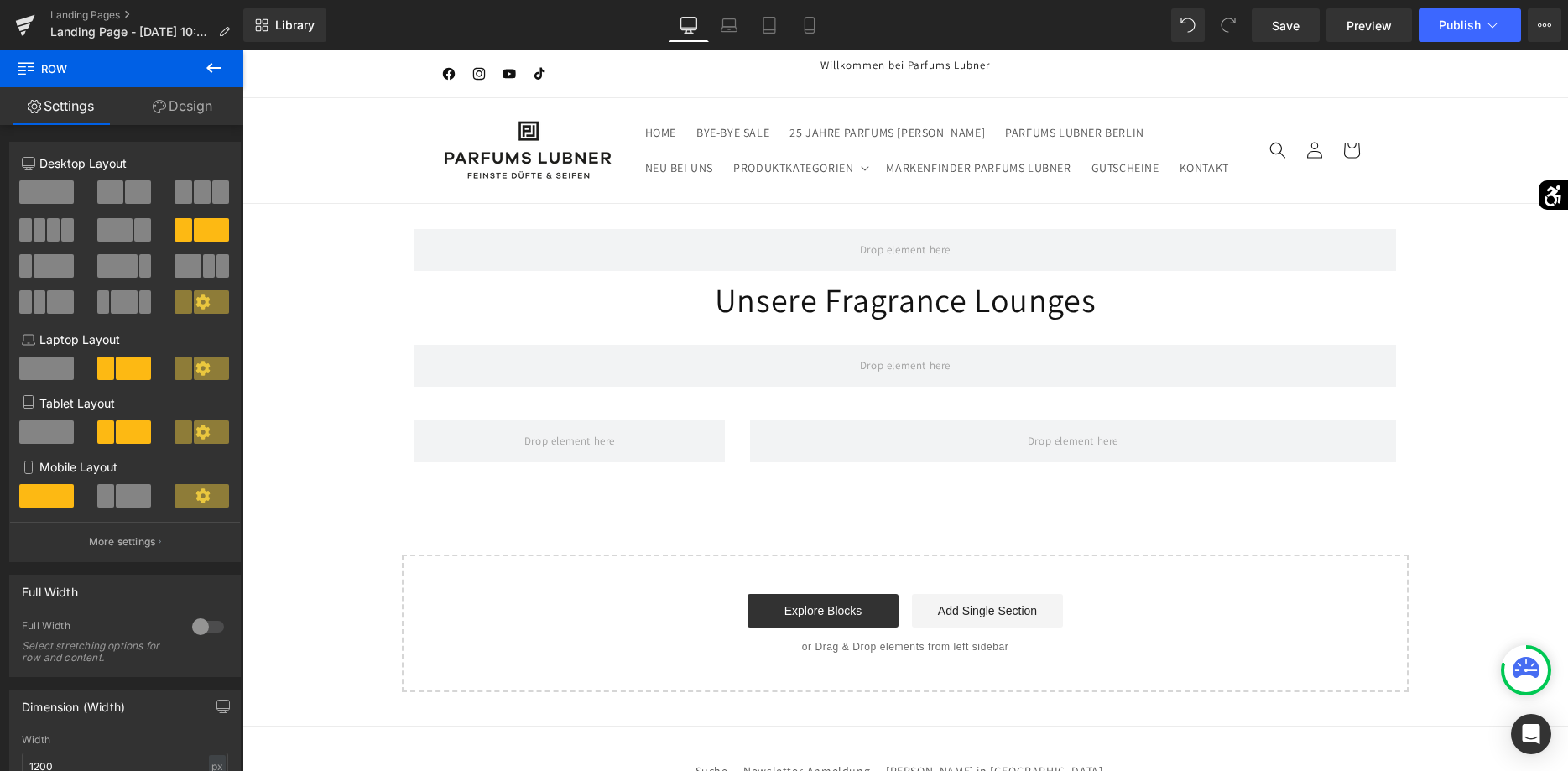
click at [221, 77] on icon at bounding box center [214, 67] width 21 height 21
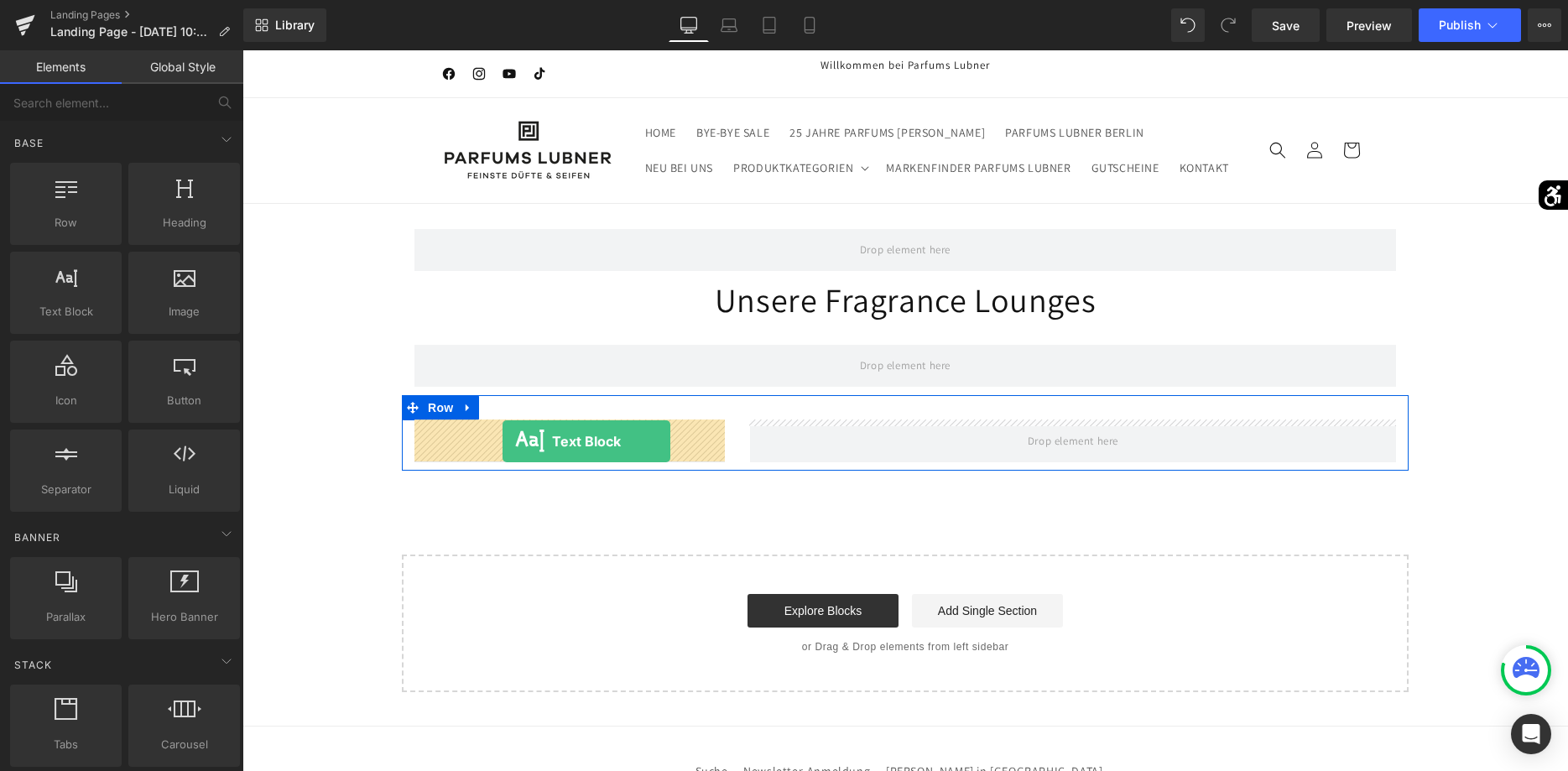
drag, startPoint x: 326, startPoint y: 343, endPoint x: 503, endPoint y: 442, distance: 202.8
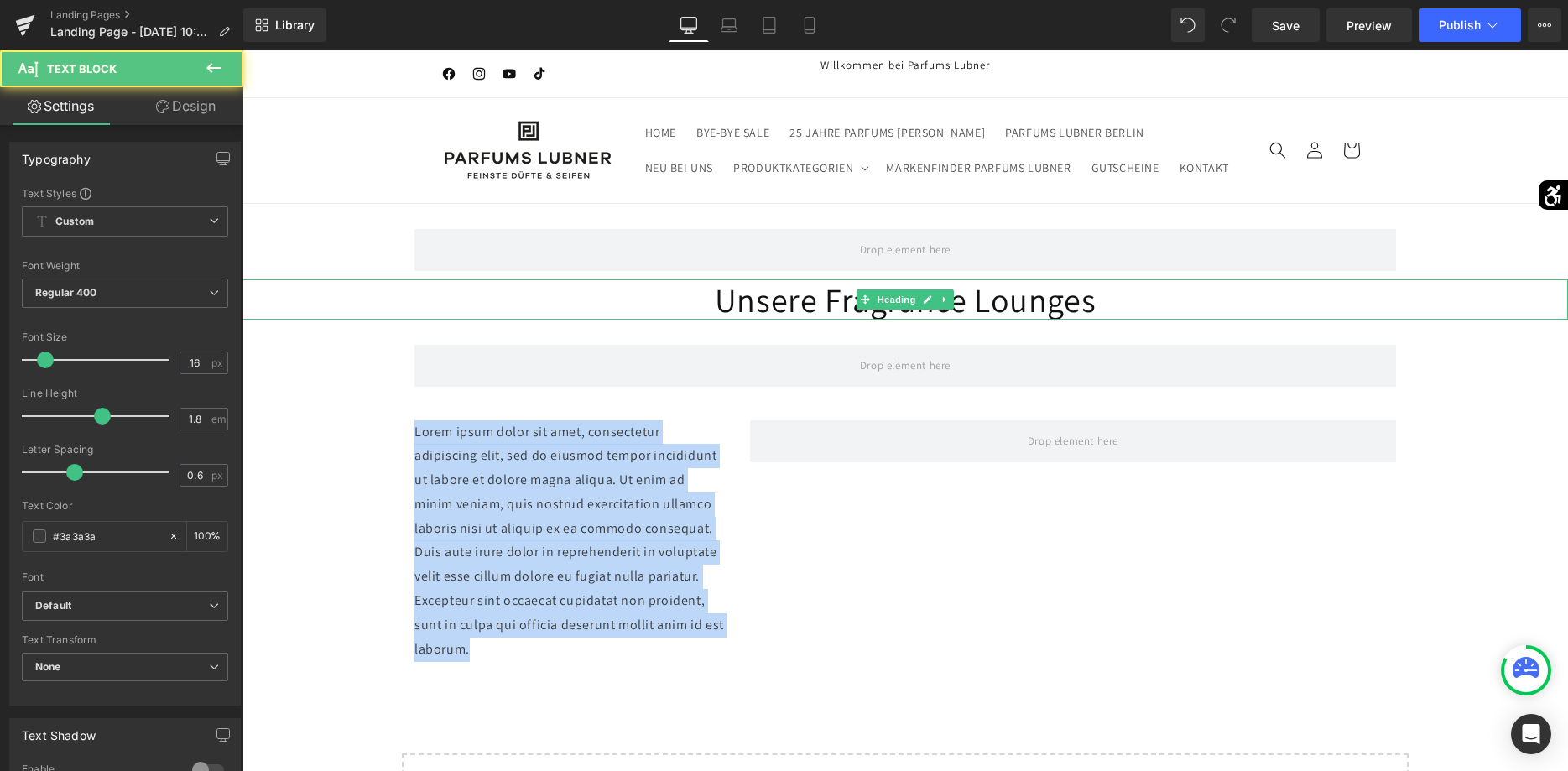
drag, startPoint x: 686, startPoint y: 624, endPoint x: 309, endPoint y: 291, distance: 503.0
click at [309, 291] on div "Row Unsere Fragrance Lounges Heading Row Lorem ipsum dolor sit amet, consectetu…" at bounding box center [905, 548] width 1326 height 688
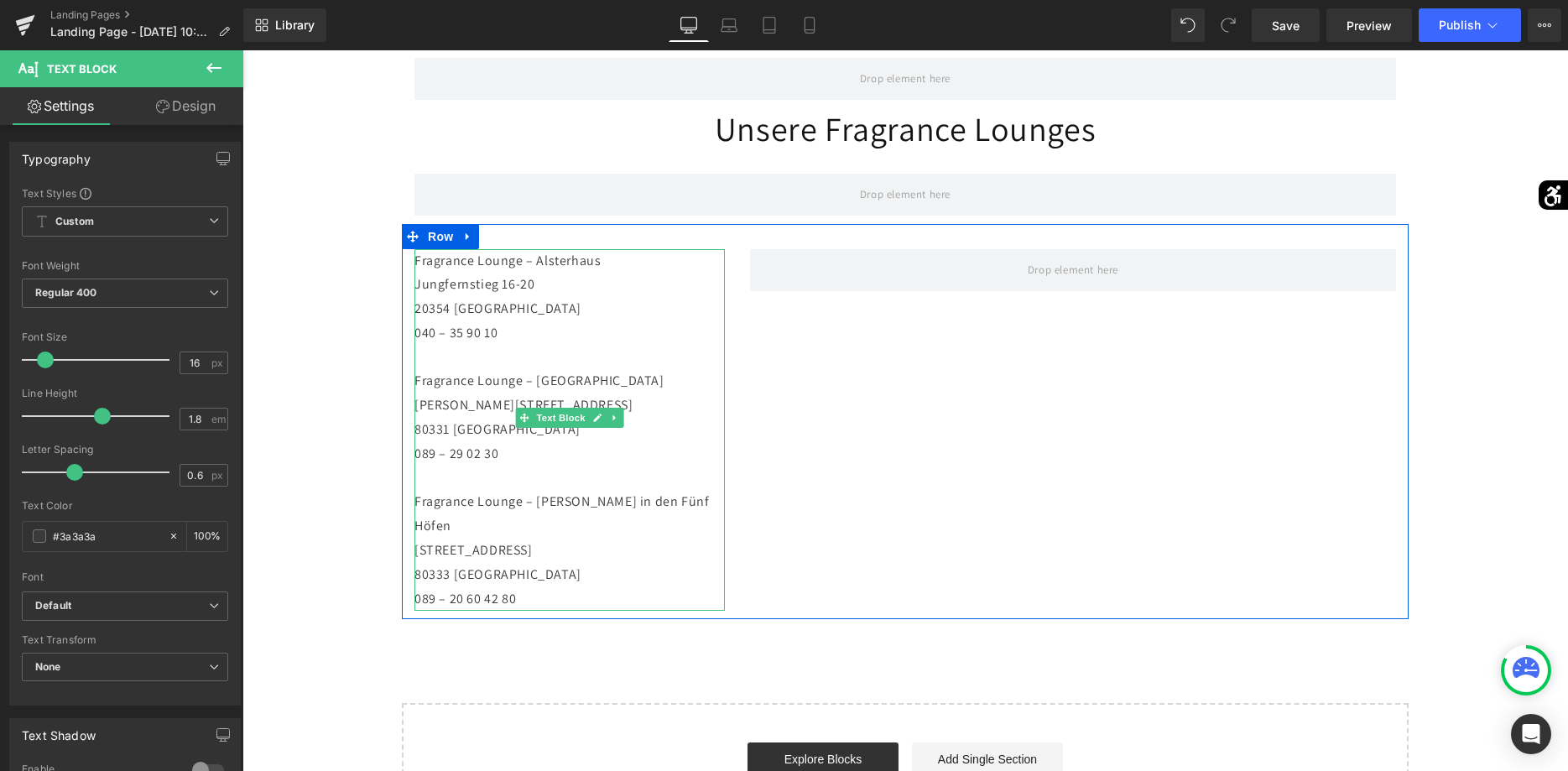
scroll to position [257, 0]
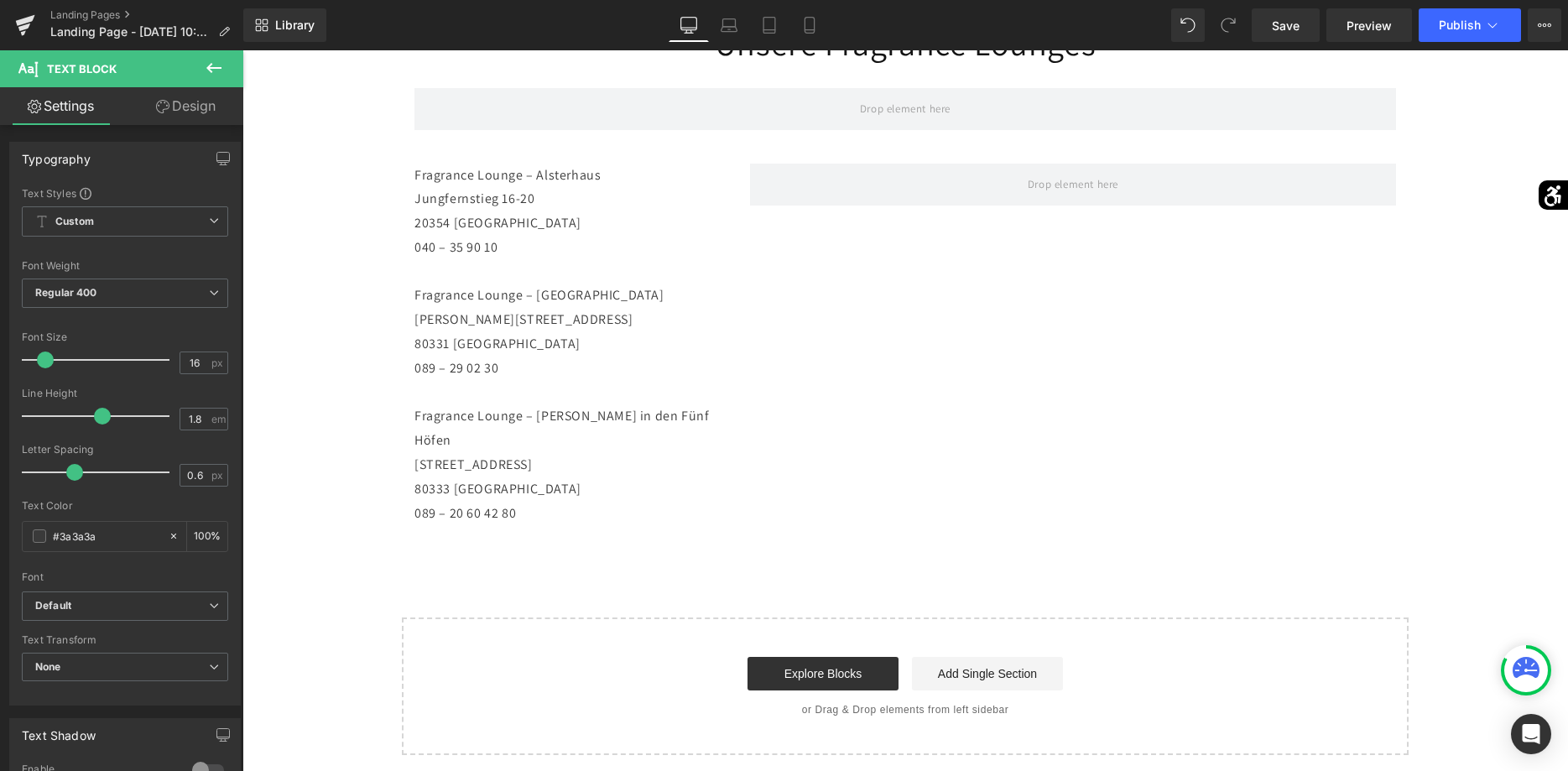
click at [213, 80] on button at bounding box center [214, 69] width 59 height 37
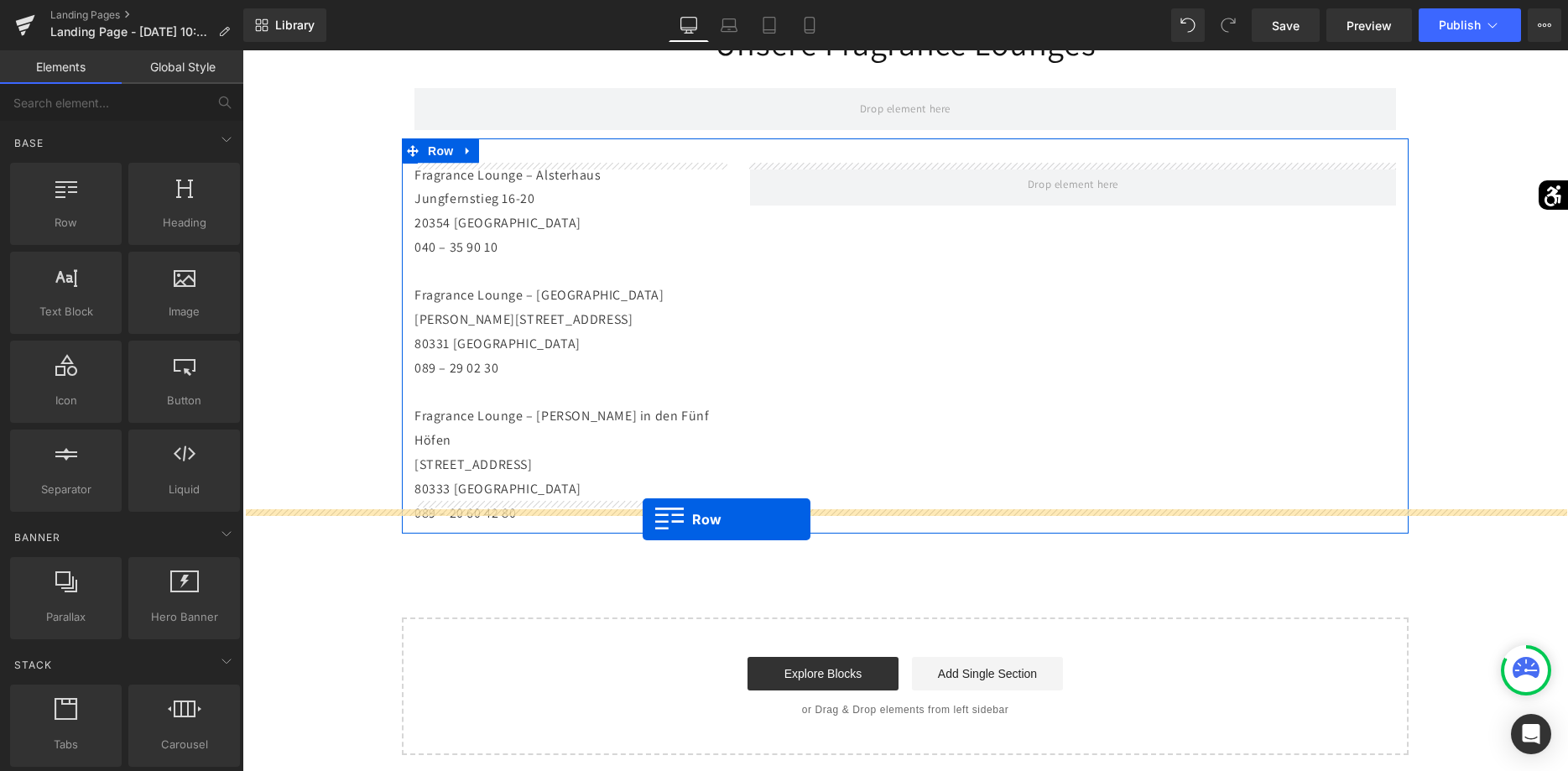
drag, startPoint x: 308, startPoint y: 268, endPoint x: 643, endPoint y: 520, distance: 419.2
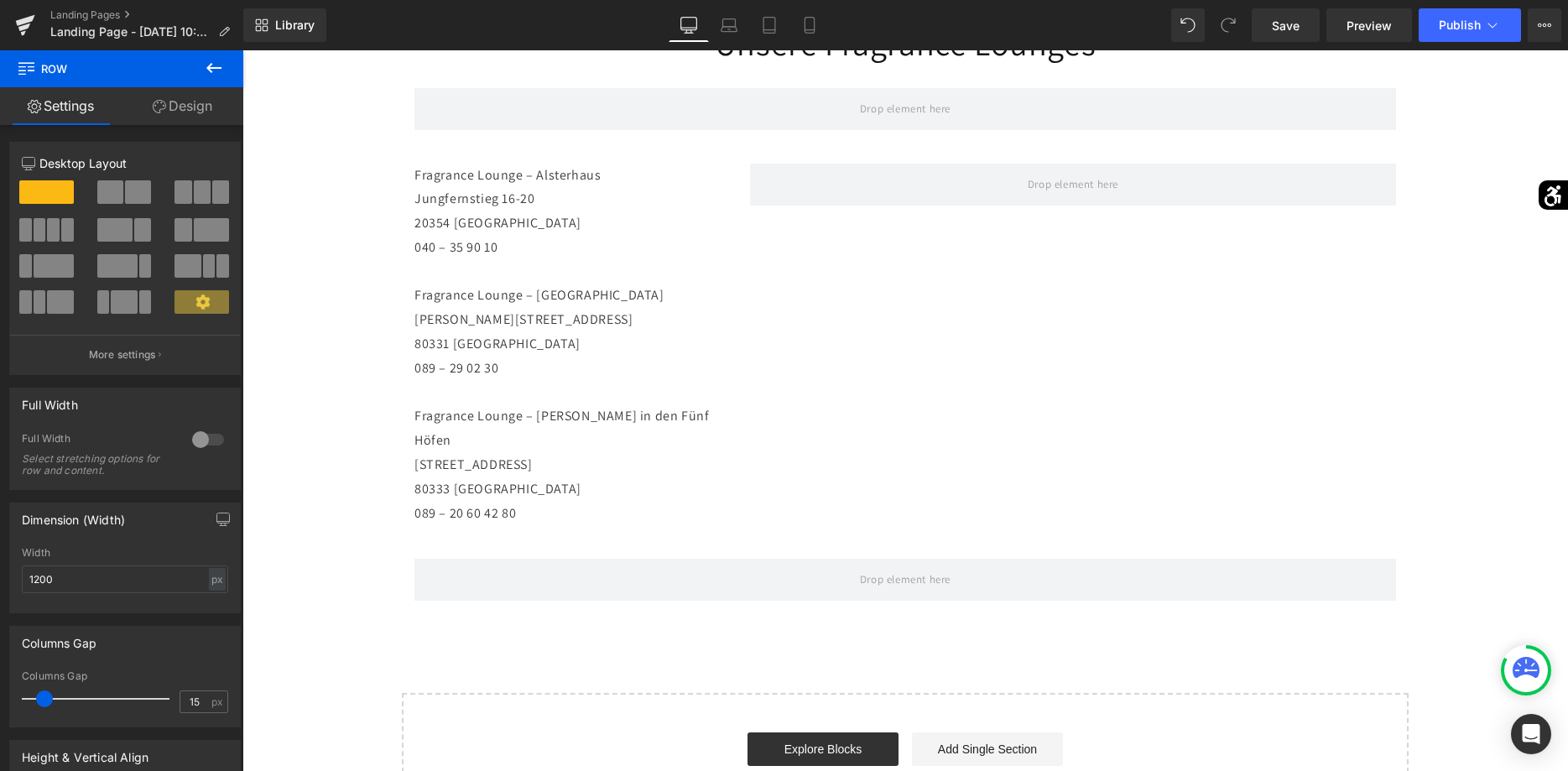
click at [217, 68] on icon at bounding box center [213, 67] width 15 height 10
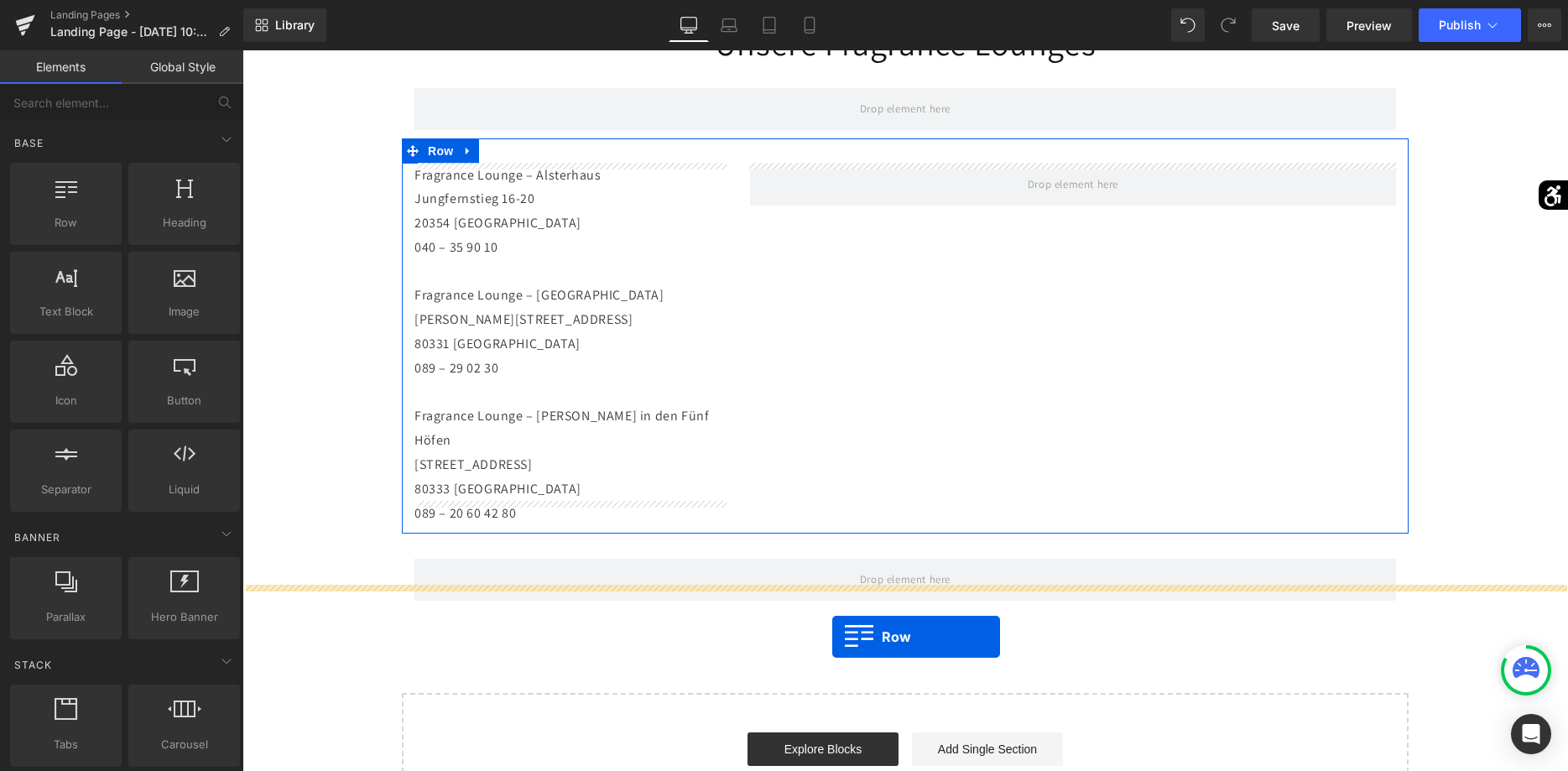
drag, startPoint x: 319, startPoint y: 265, endPoint x: 832, endPoint y: 637, distance: 633.7
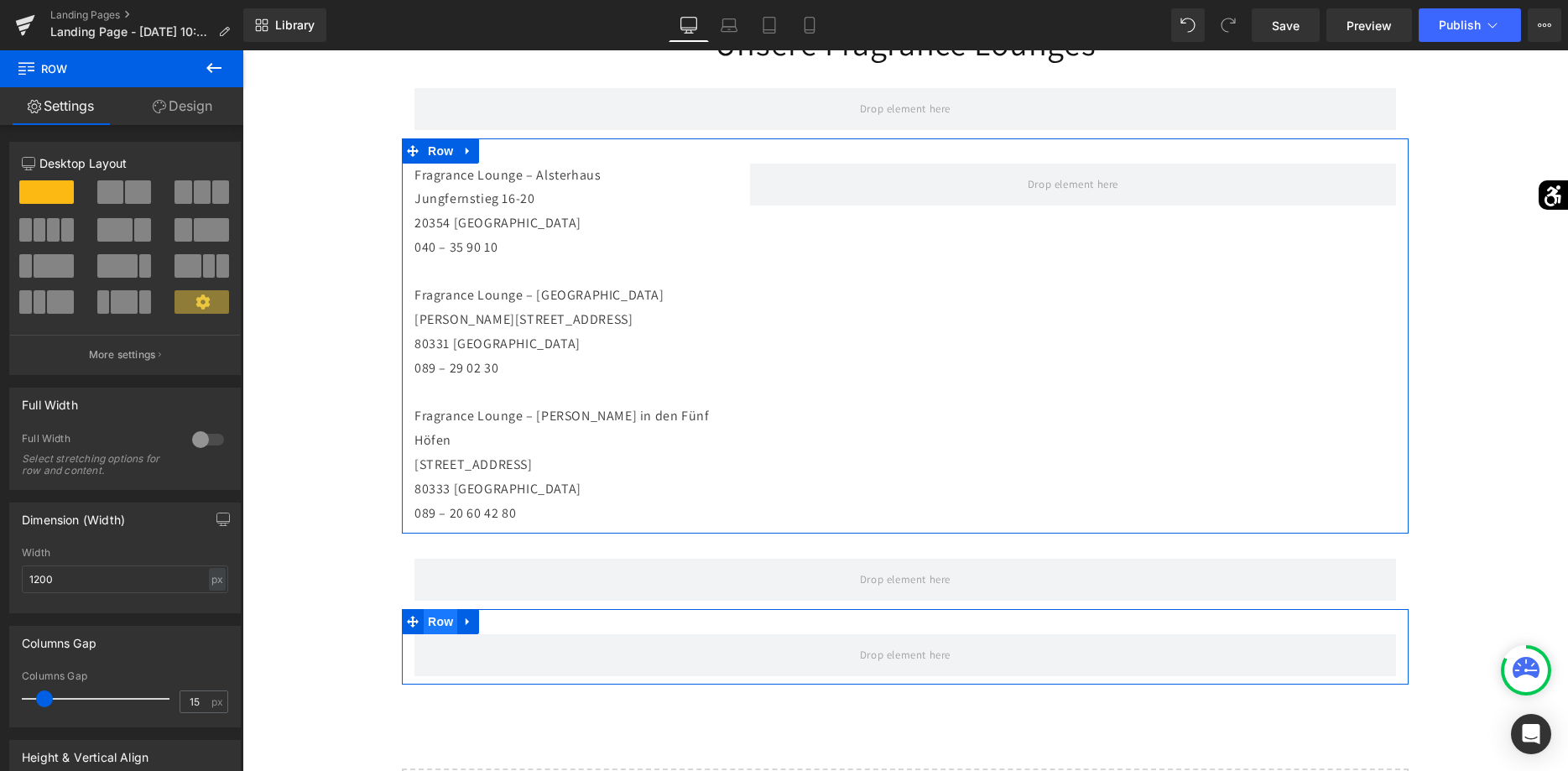
click at [434, 610] on span "Row" at bounding box center [441, 622] width 33 height 25
click at [126, 231] on span at bounding box center [115, 230] width 35 height 23
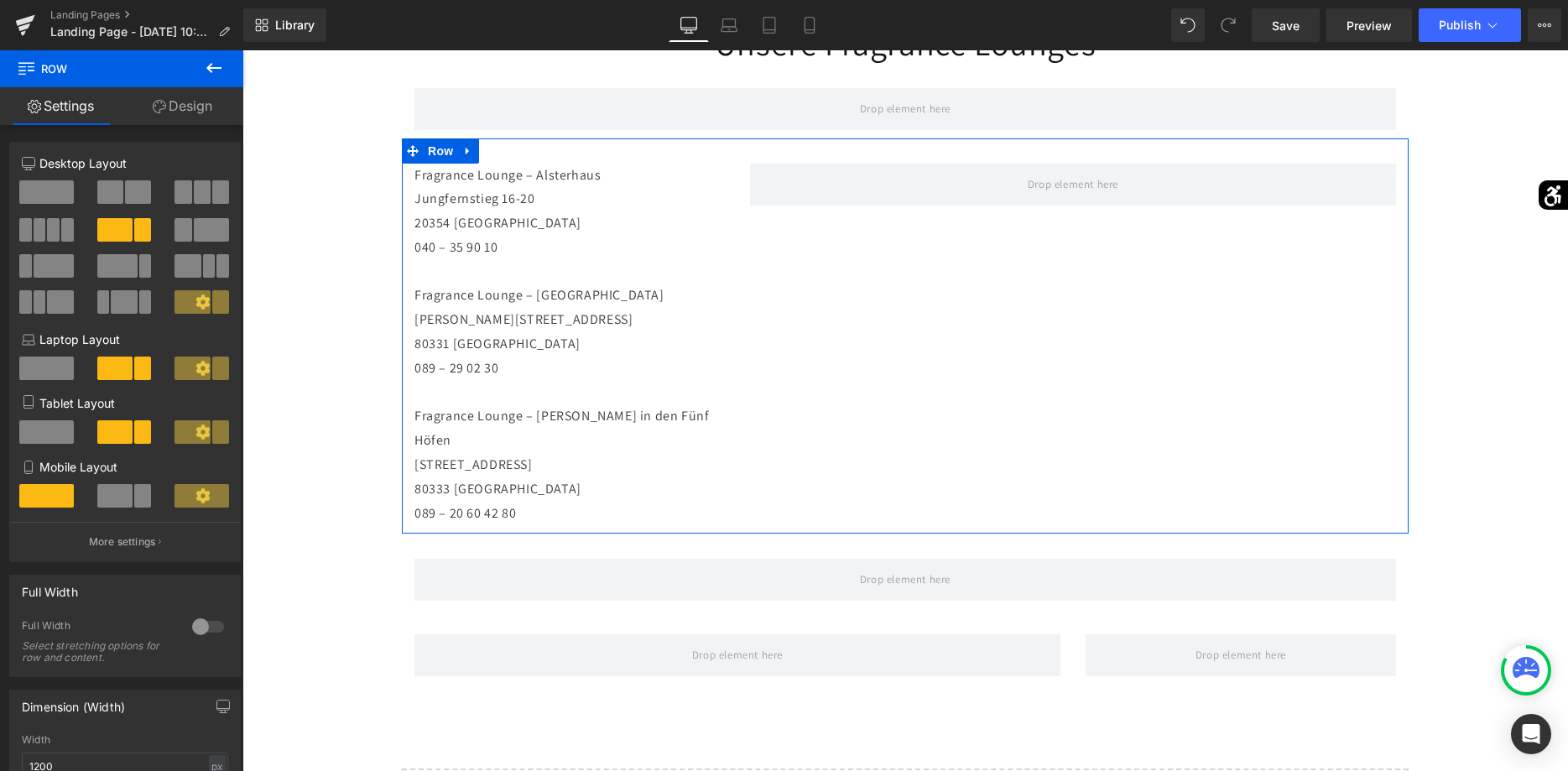
click at [210, 68] on icon at bounding box center [213, 67] width 15 height 10
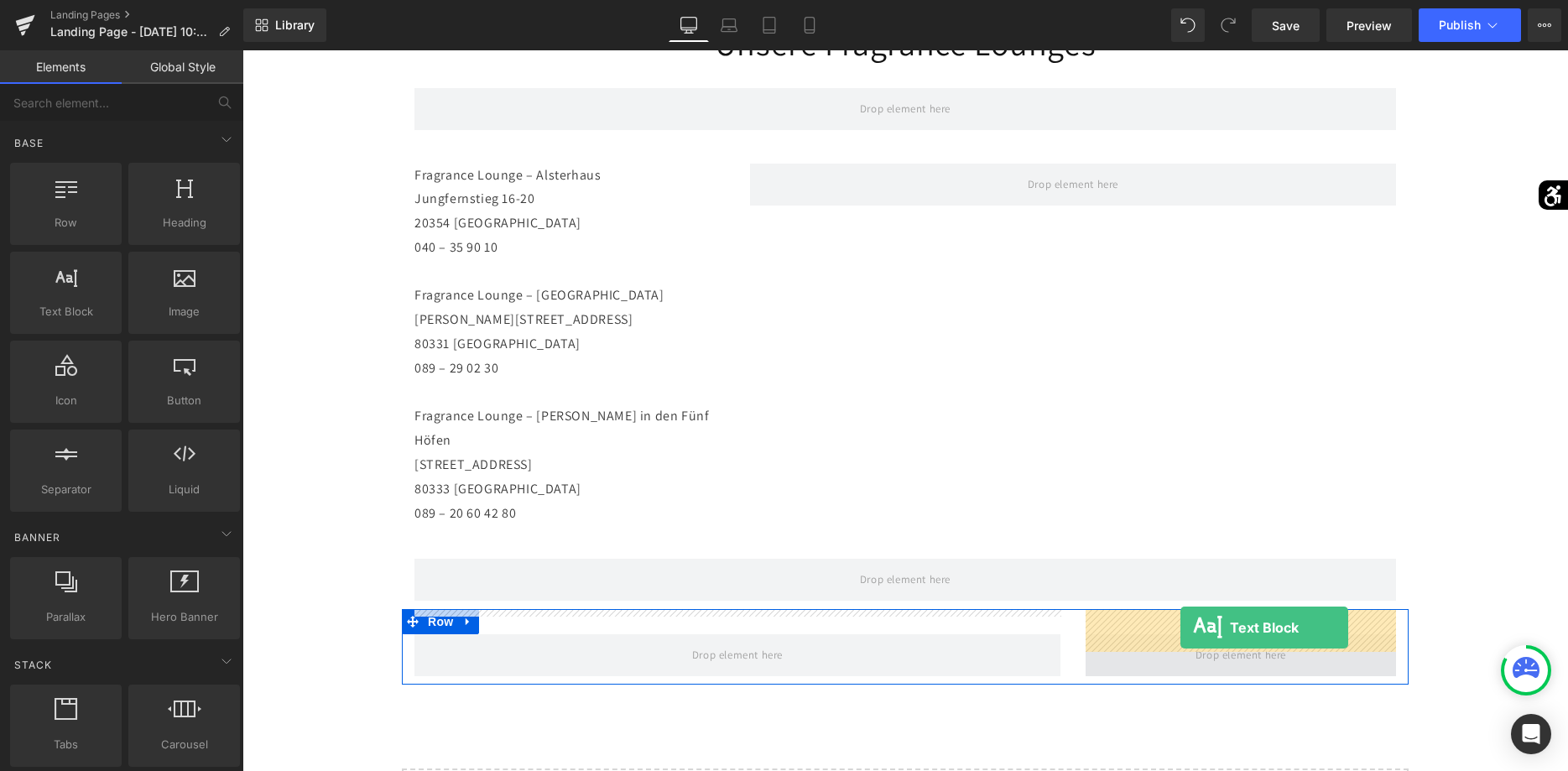
drag, startPoint x: 334, startPoint y: 359, endPoint x: 1181, endPoint y: 627, distance: 888.4
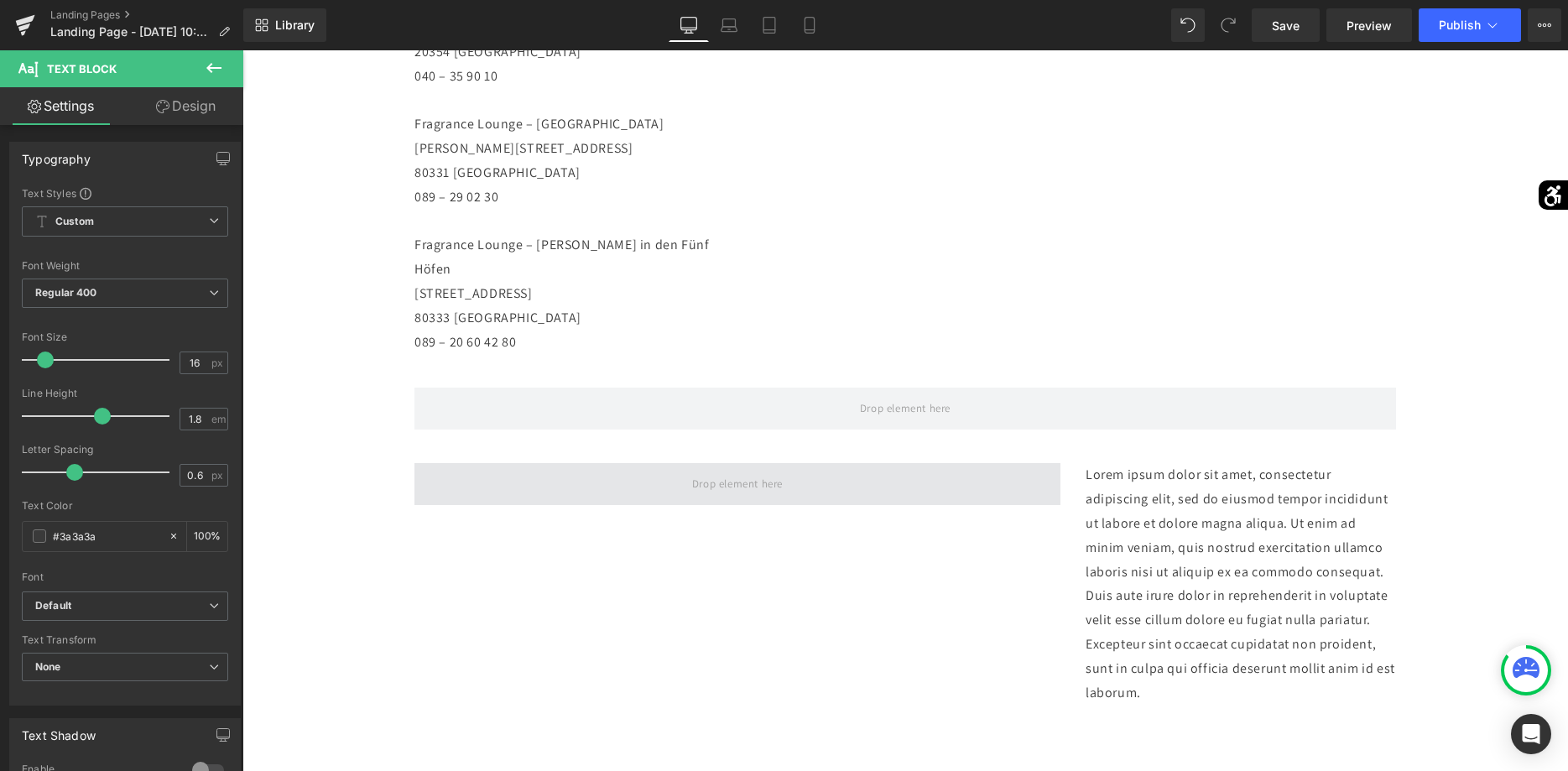
scroll to position [342, 0]
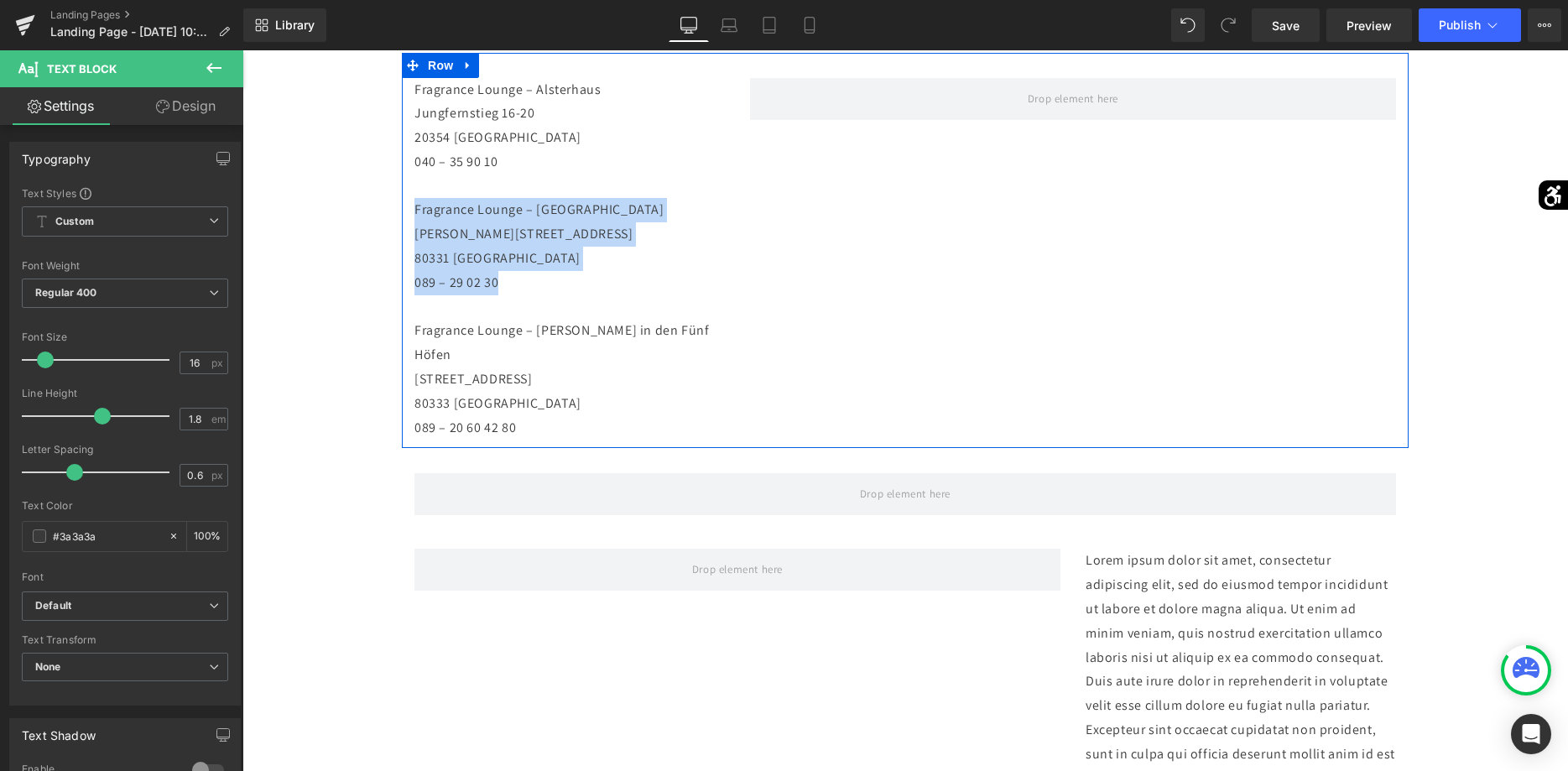
drag, startPoint x: 509, startPoint y: 288, endPoint x: 412, endPoint y: 220, distance: 118.5
click at [412, 220] on div "Fragrance Lounge – Alsterhaus Jungfernstieg 16-20 20354 [GEOGRAPHIC_DATA] 040 –…" at bounding box center [570, 259] width 336 height 363
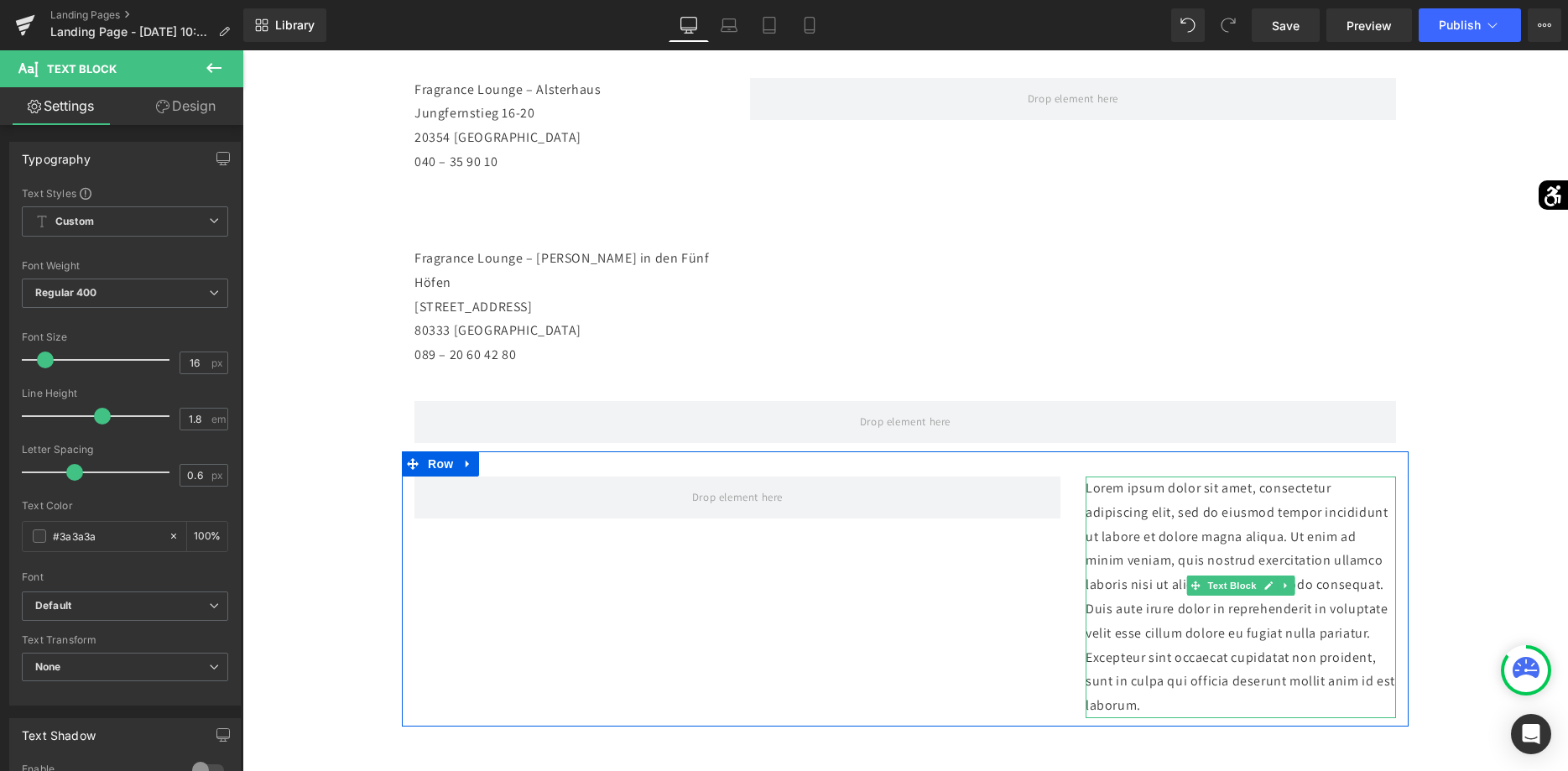
click at [1298, 664] on p "Lorem ipsum dolor sit amet, consectetur adipiscing elit, sed do eiusmod tempor …" at bounding box center [1241, 597] width 311 height 241
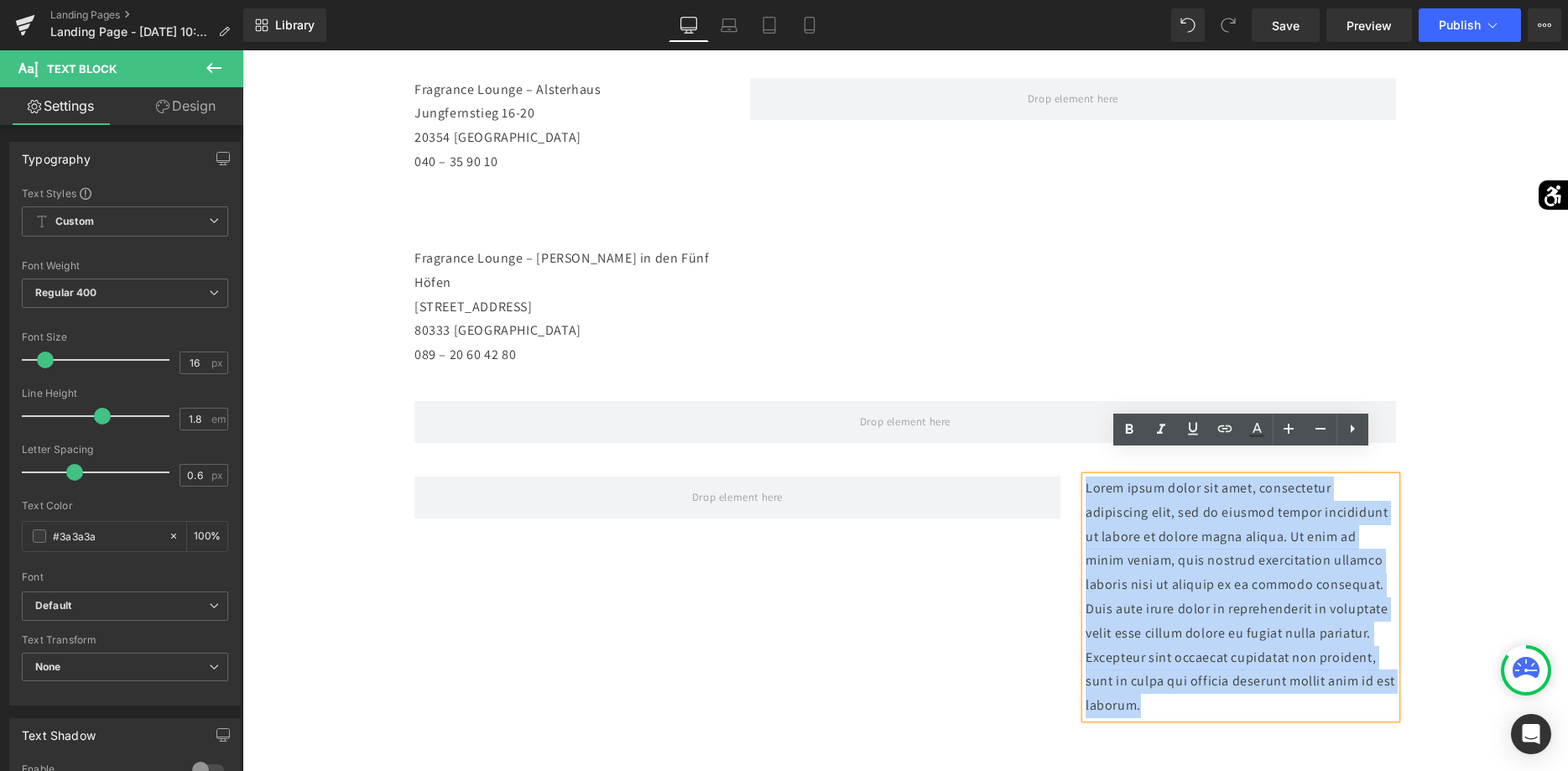
drag, startPoint x: 1282, startPoint y: 627, endPoint x: 1057, endPoint y: 451, distance: 285.7
click at [1057, 451] on div "Lorem ipsum dolor sit amet, consectetur adipiscing elit, sed do eiusmod tempor …" at bounding box center [905, 589] width 1007 height 276
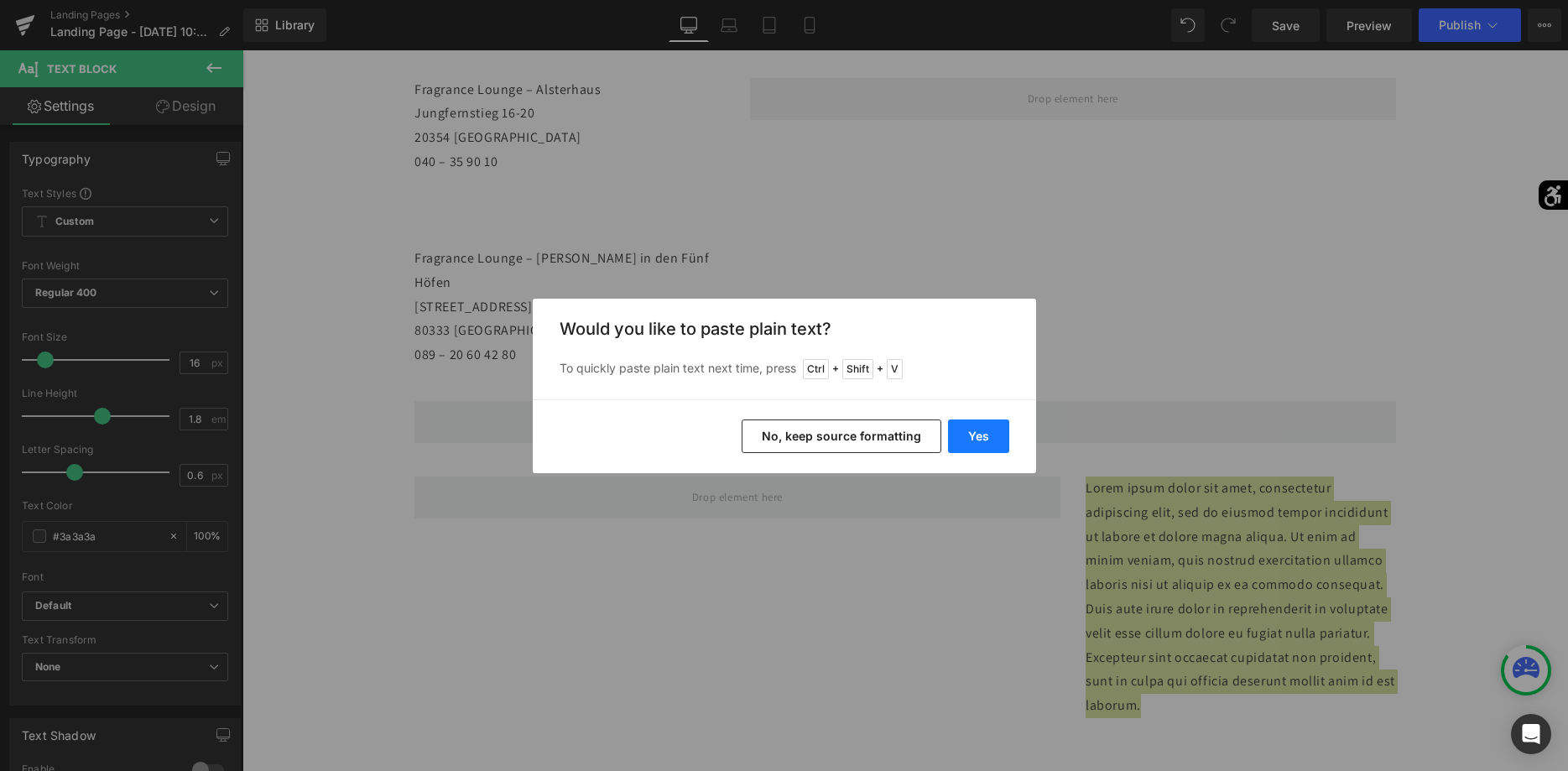
click at [988, 438] on button "Yes" at bounding box center [979, 436] width 62 height 33
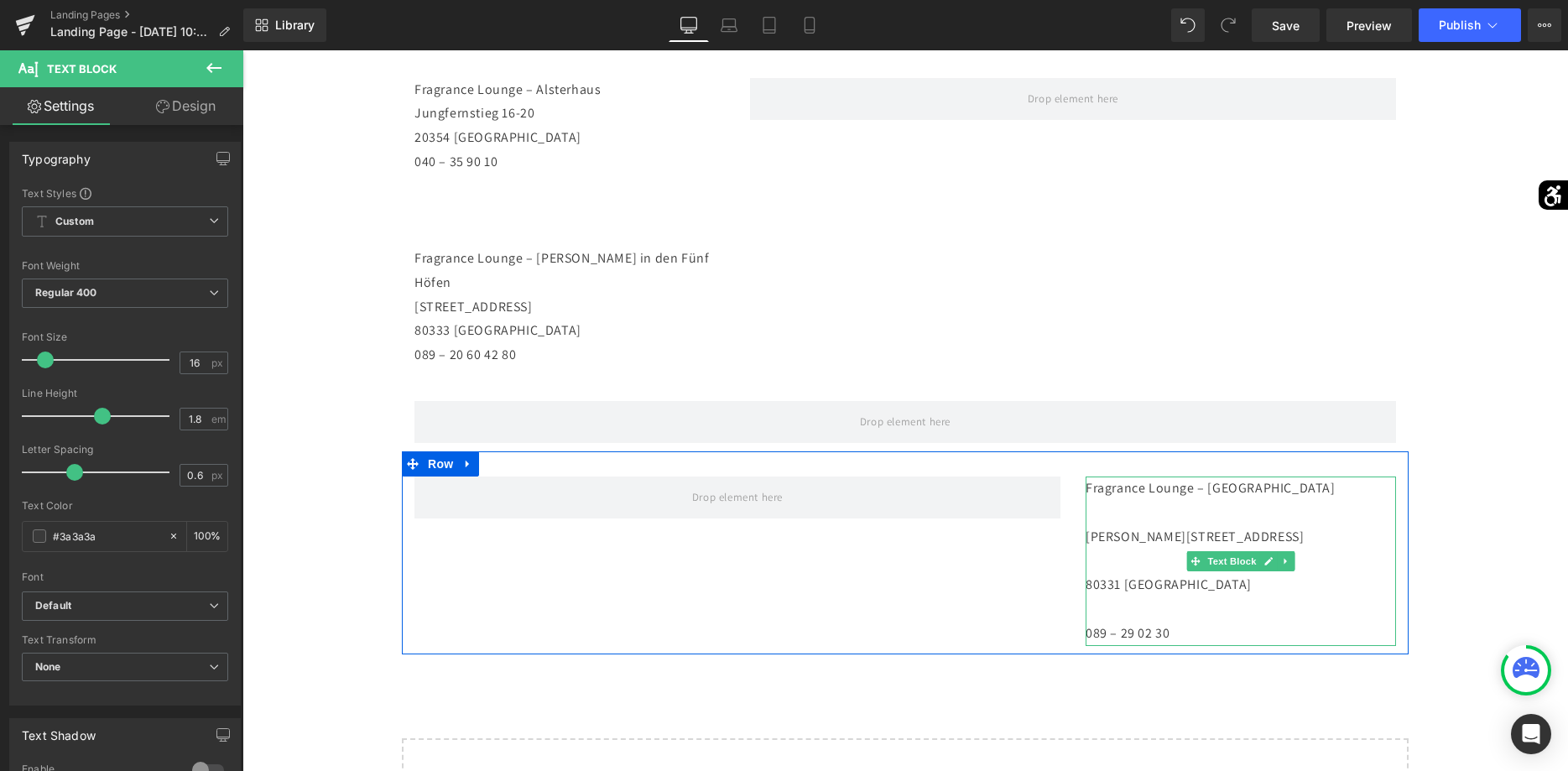
click at [1091, 512] on p "Fragrance Lounge – [STREET_ADDRESS][PERSON_NAME] 089 – 29 02 30" at bounding box center [1241, 562] width 311 height 170
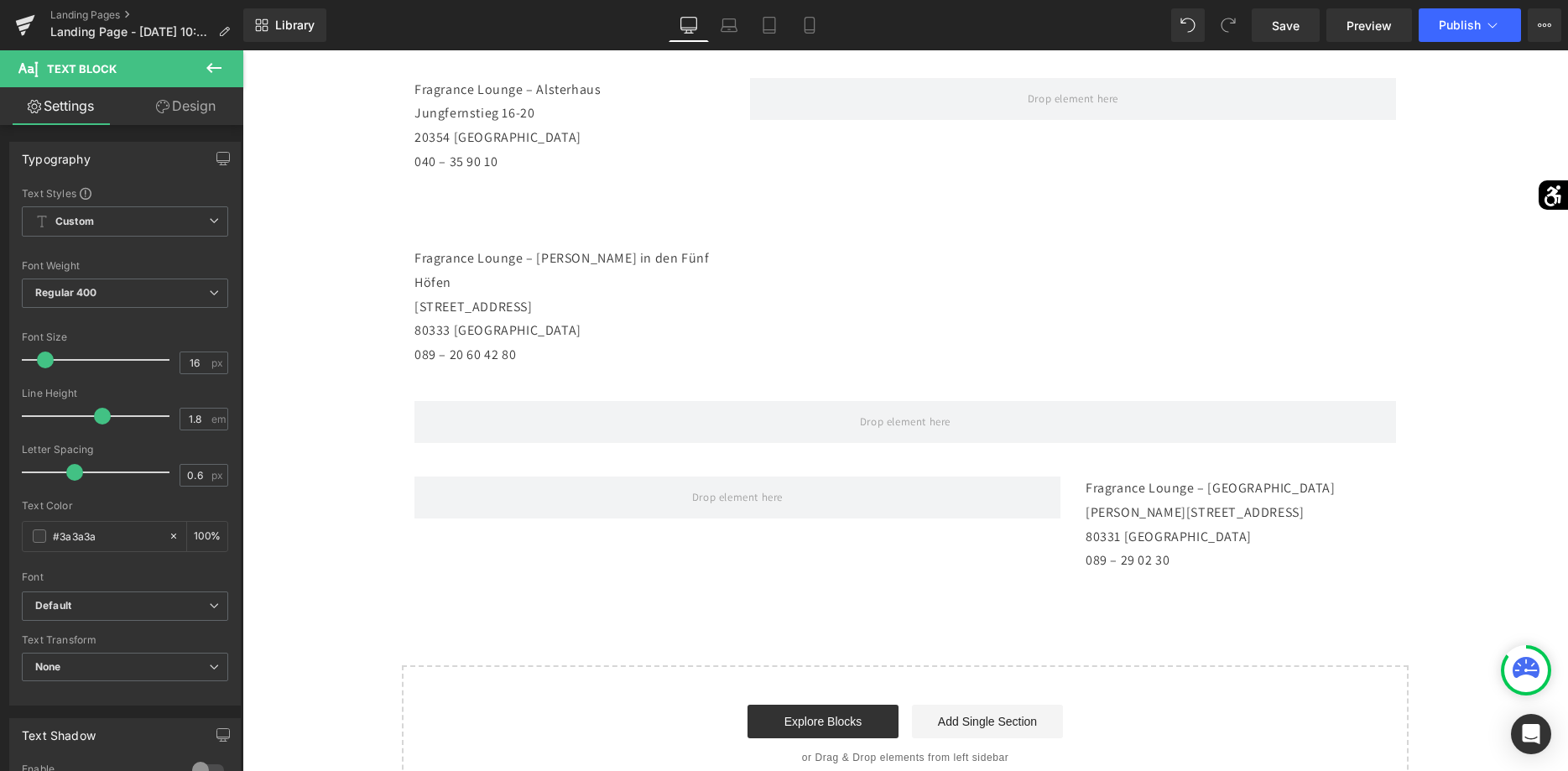
click at [220, 69] on icon at bounding box center [214, 67] width 21 height 21
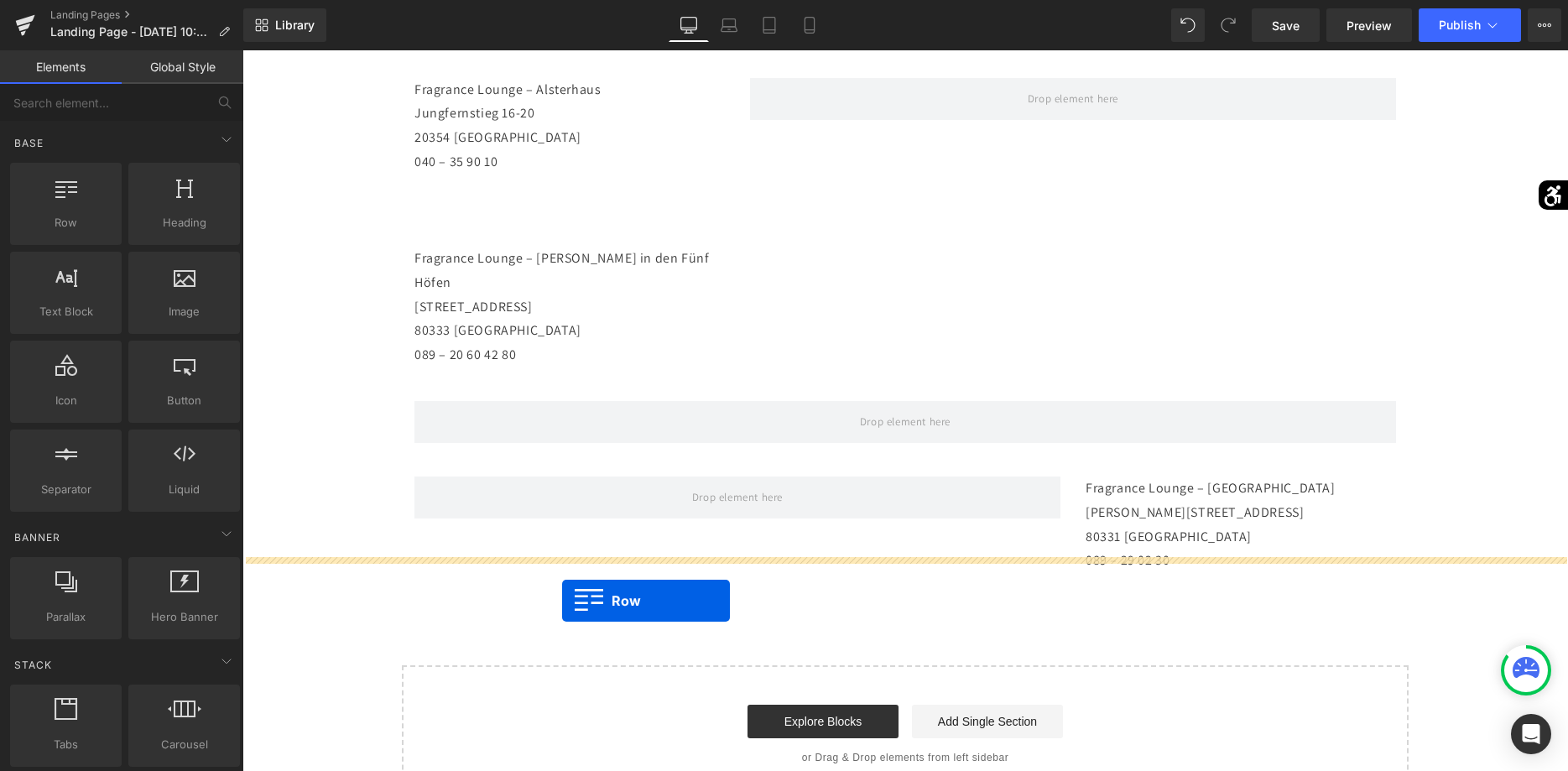
drag, startPoint x: 321, startPoint y: 259, endPoint x: 562, endPoint y: 601, distance: 418.4
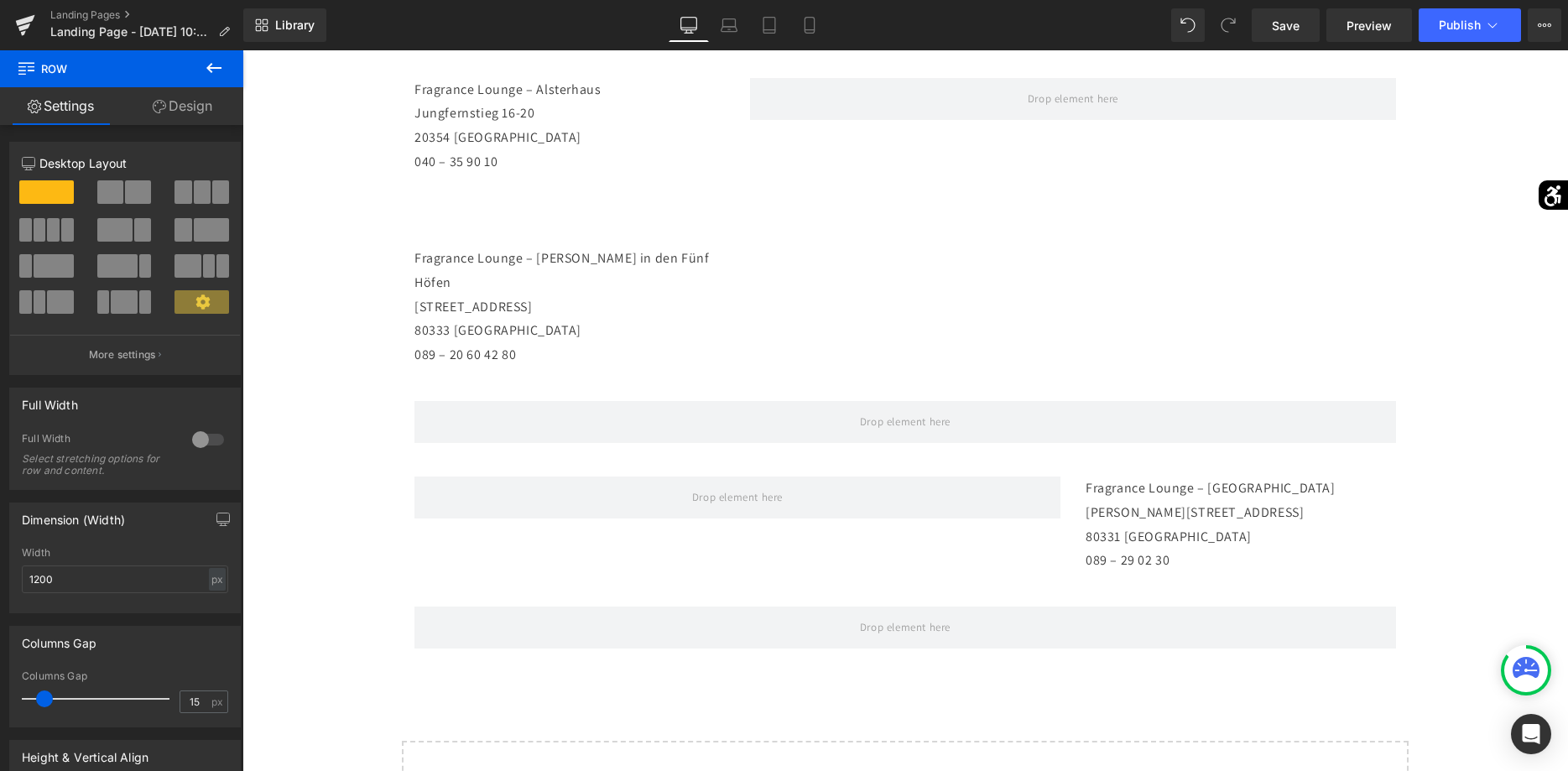
click at [214, 69] on icon at bounding box center [214, 67] width 21 height 21
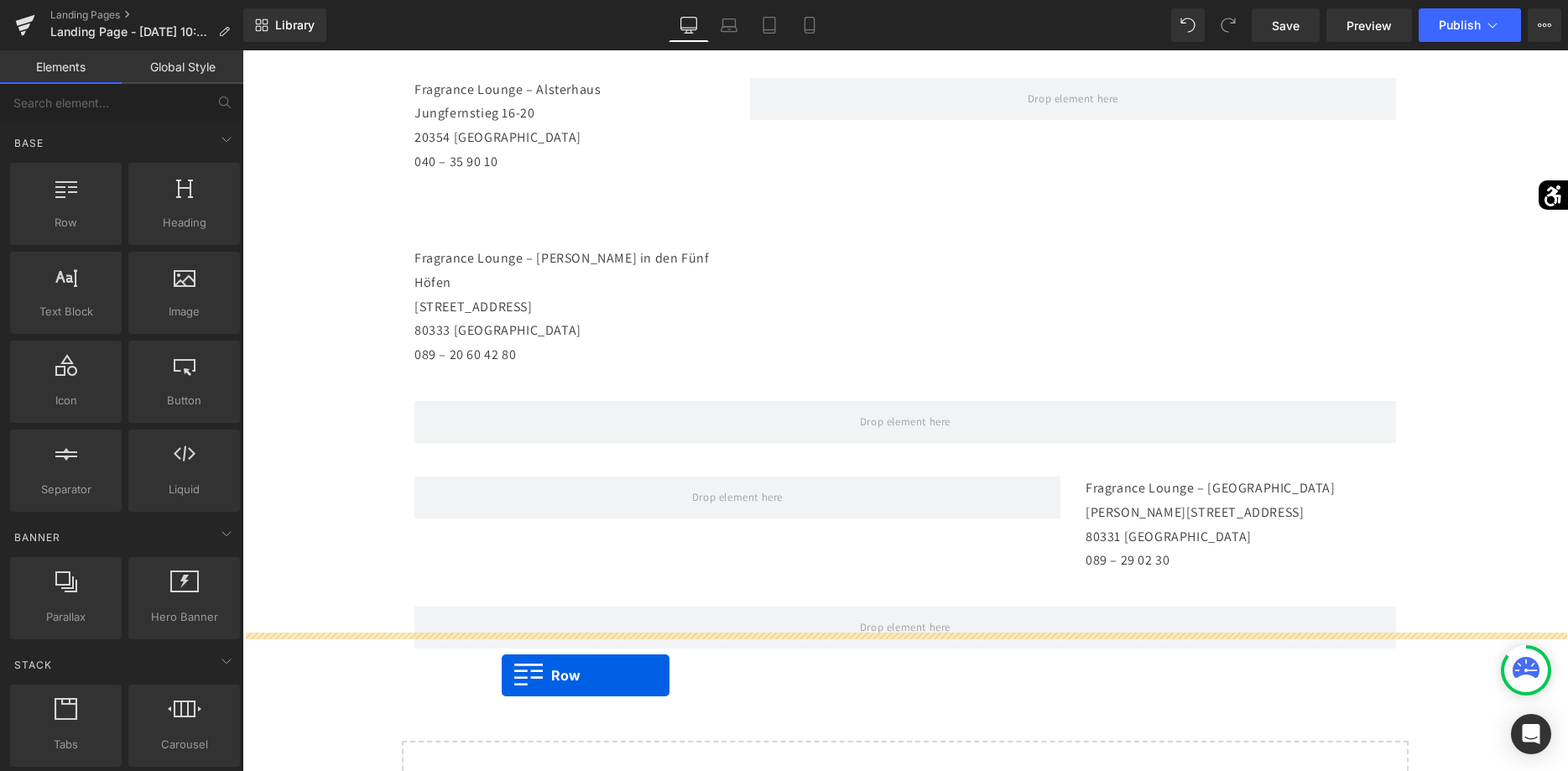
drag, startPoint x: 337, startPoint y: 272, endPoint x: 502, endPoint y: 675, distance: 435.5
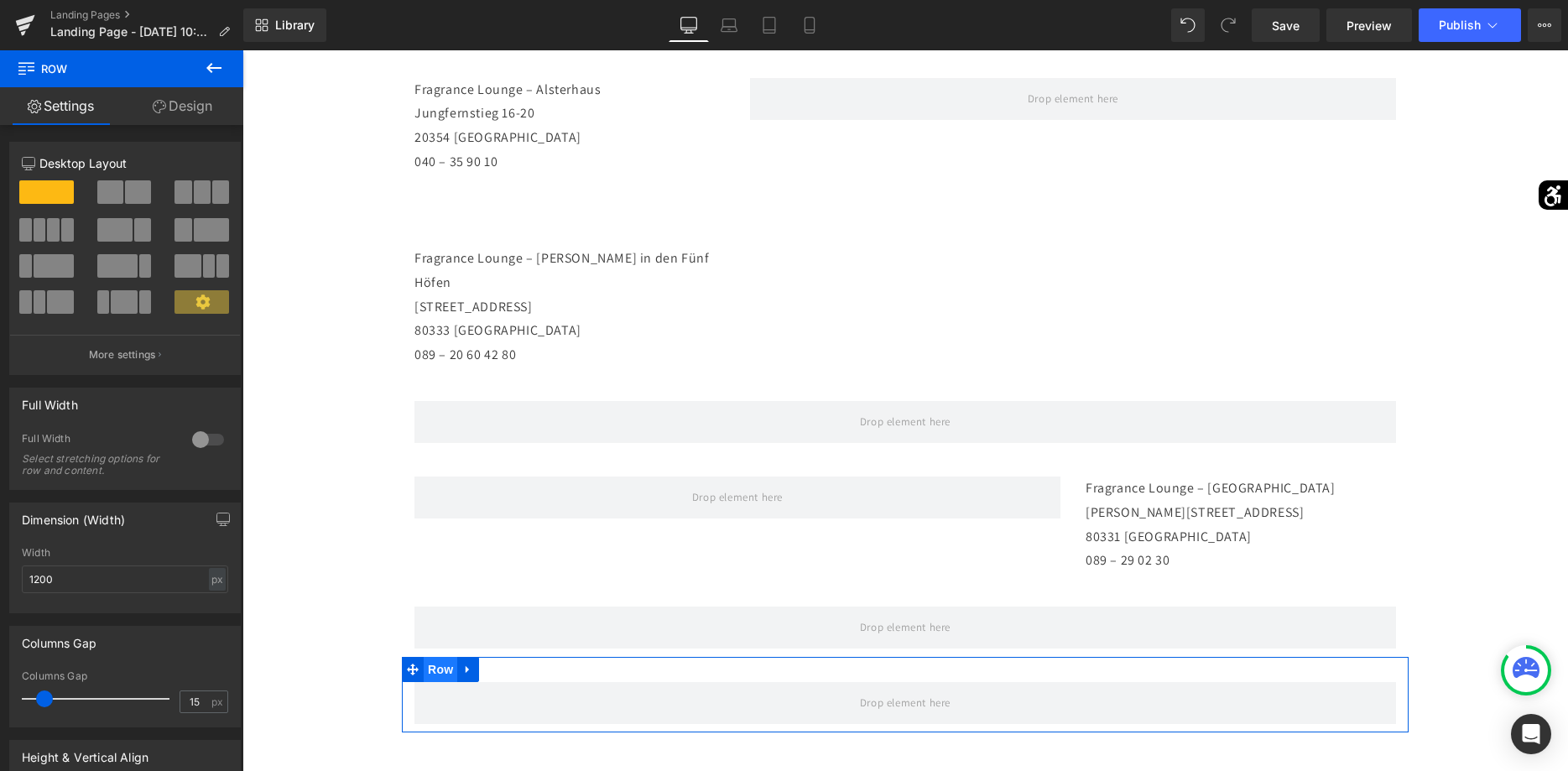
click at [445, 658] on span "Row" at bounding box center [441, 670] width 33 height 25
click at [136, 226] on span at bounding box center [142, 230] width 17 height 23
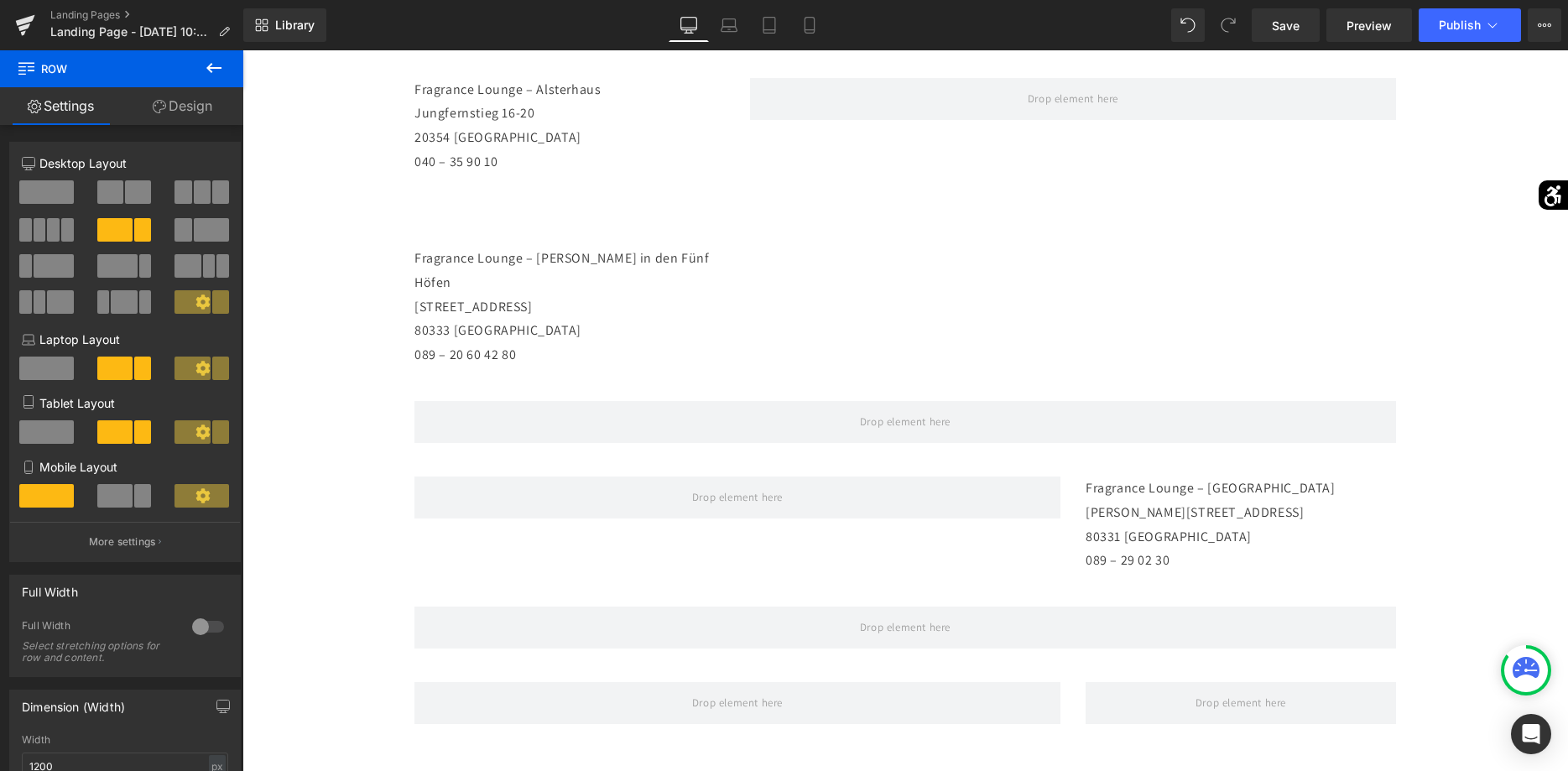
click at [215, 69] on icon at bounding box center [214, 67] width 21 height 21
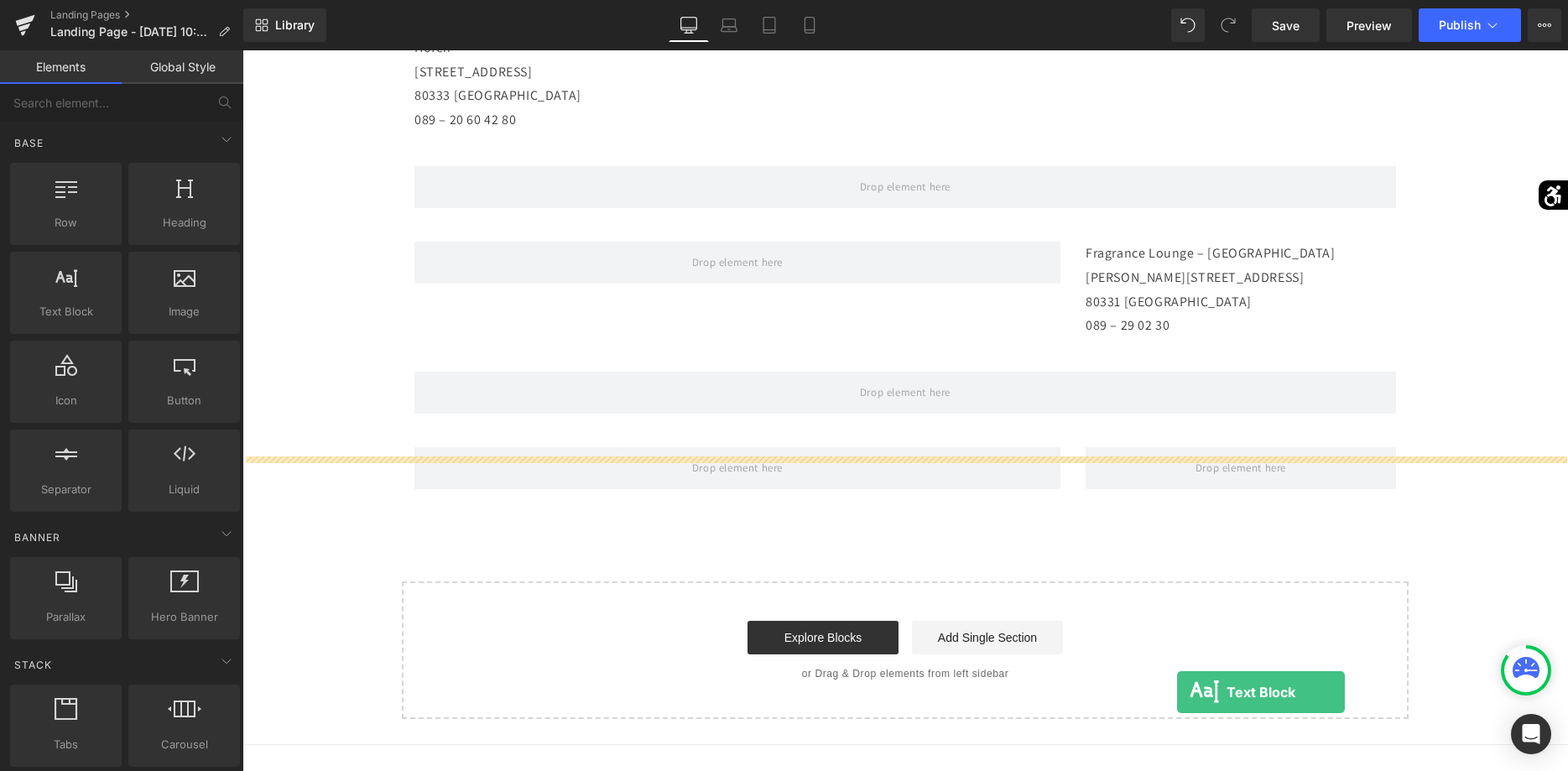
scroll to position [645, 0]
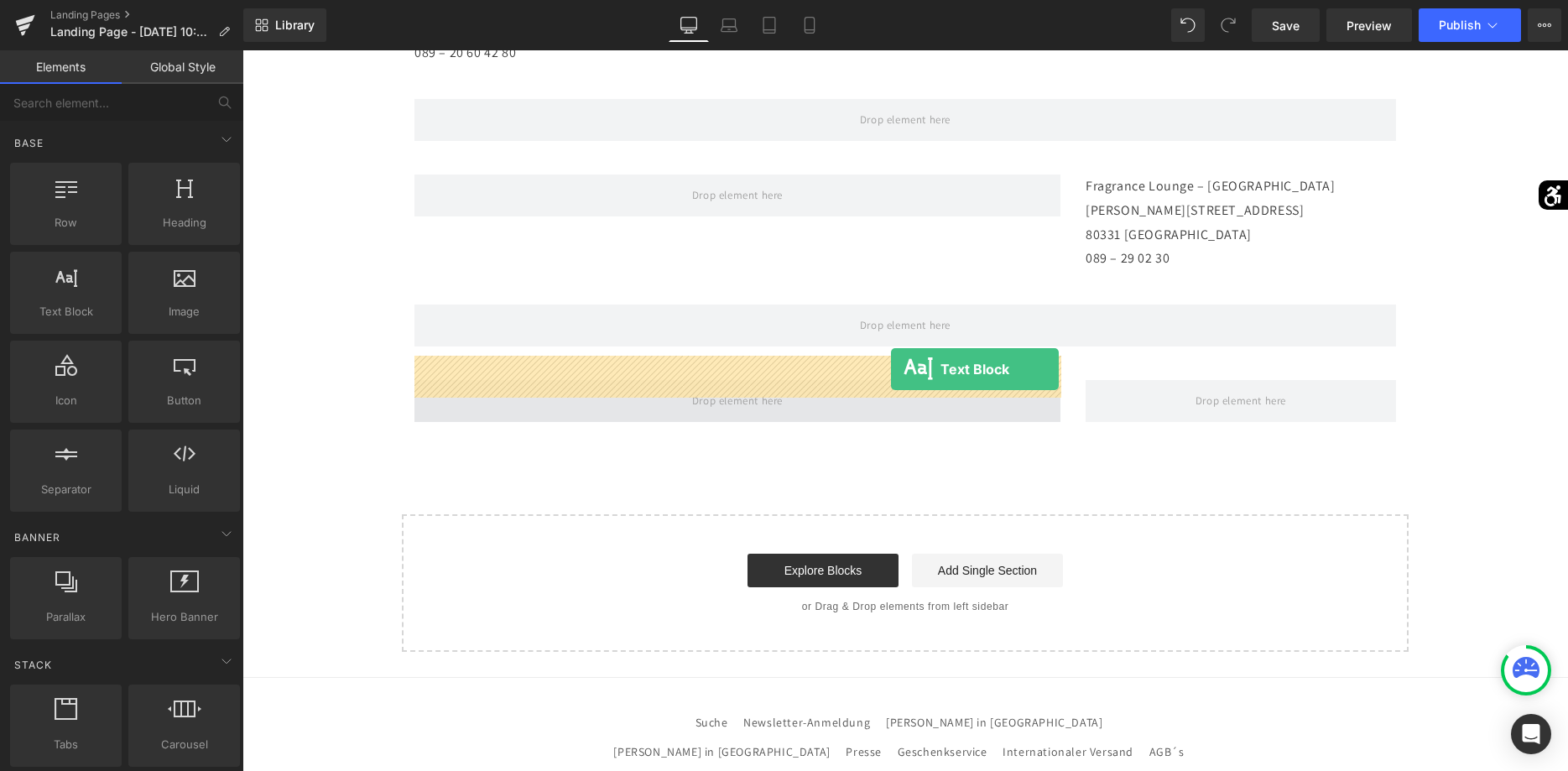
drag, startPoint x: 349, startPoint y: 344, endPoint x: 891, endPoint y: 369, distance: 542.6
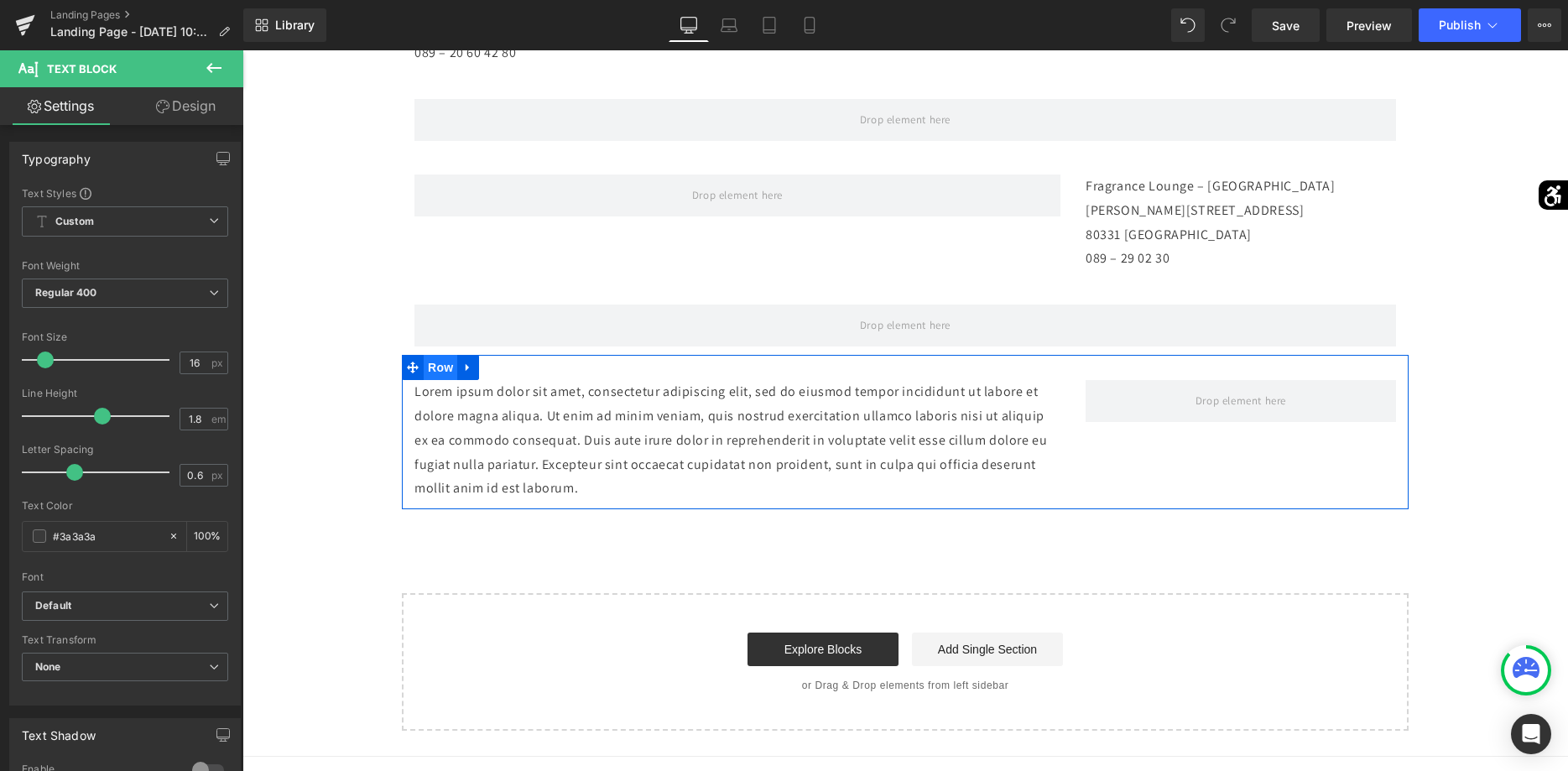
click at [435, 355] on span "Row" at bounding box center [441, 367] width 33 height 25
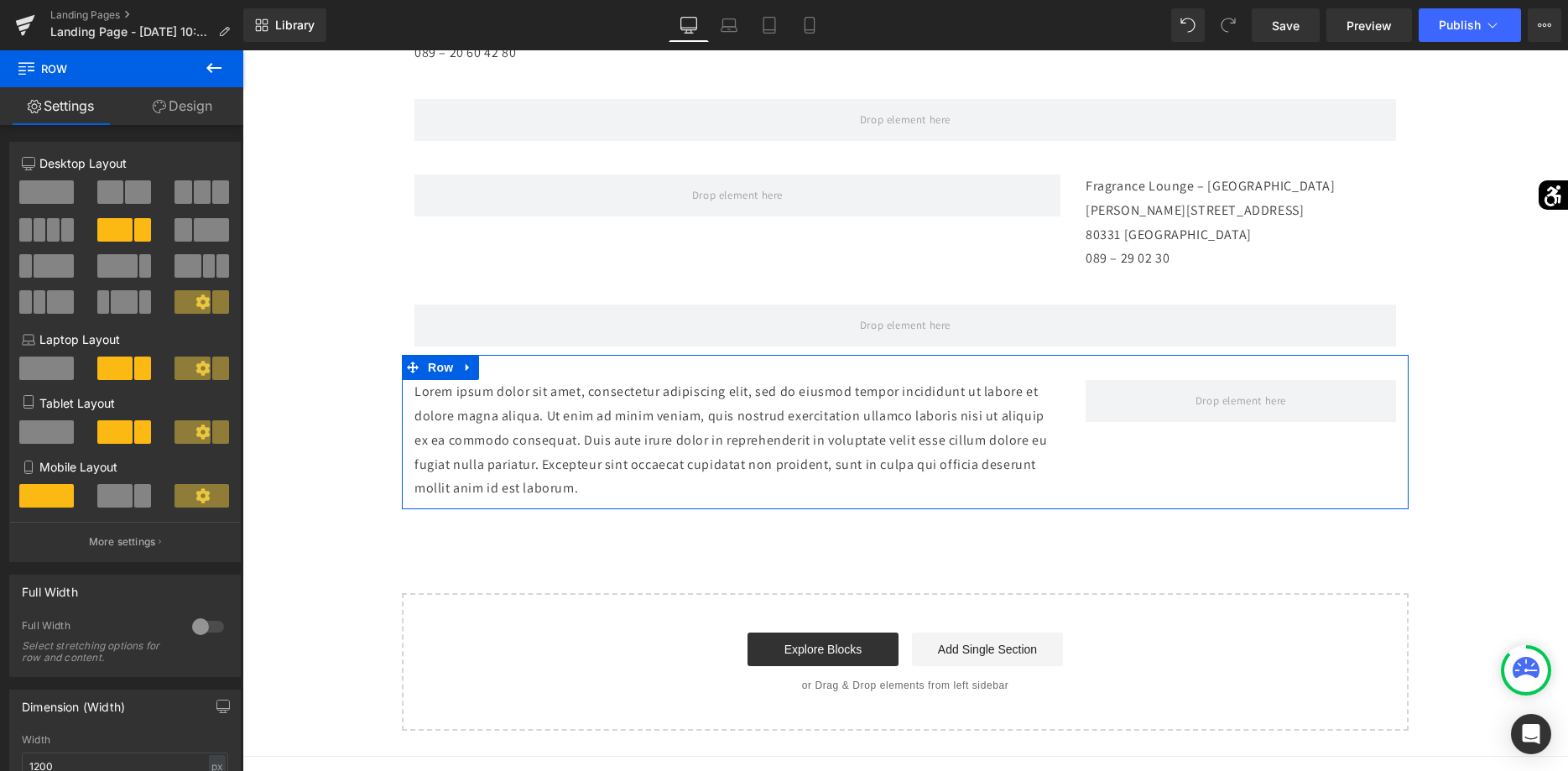
click at [212, 239] on span at bounding box center [211, 230] width 35 height 23
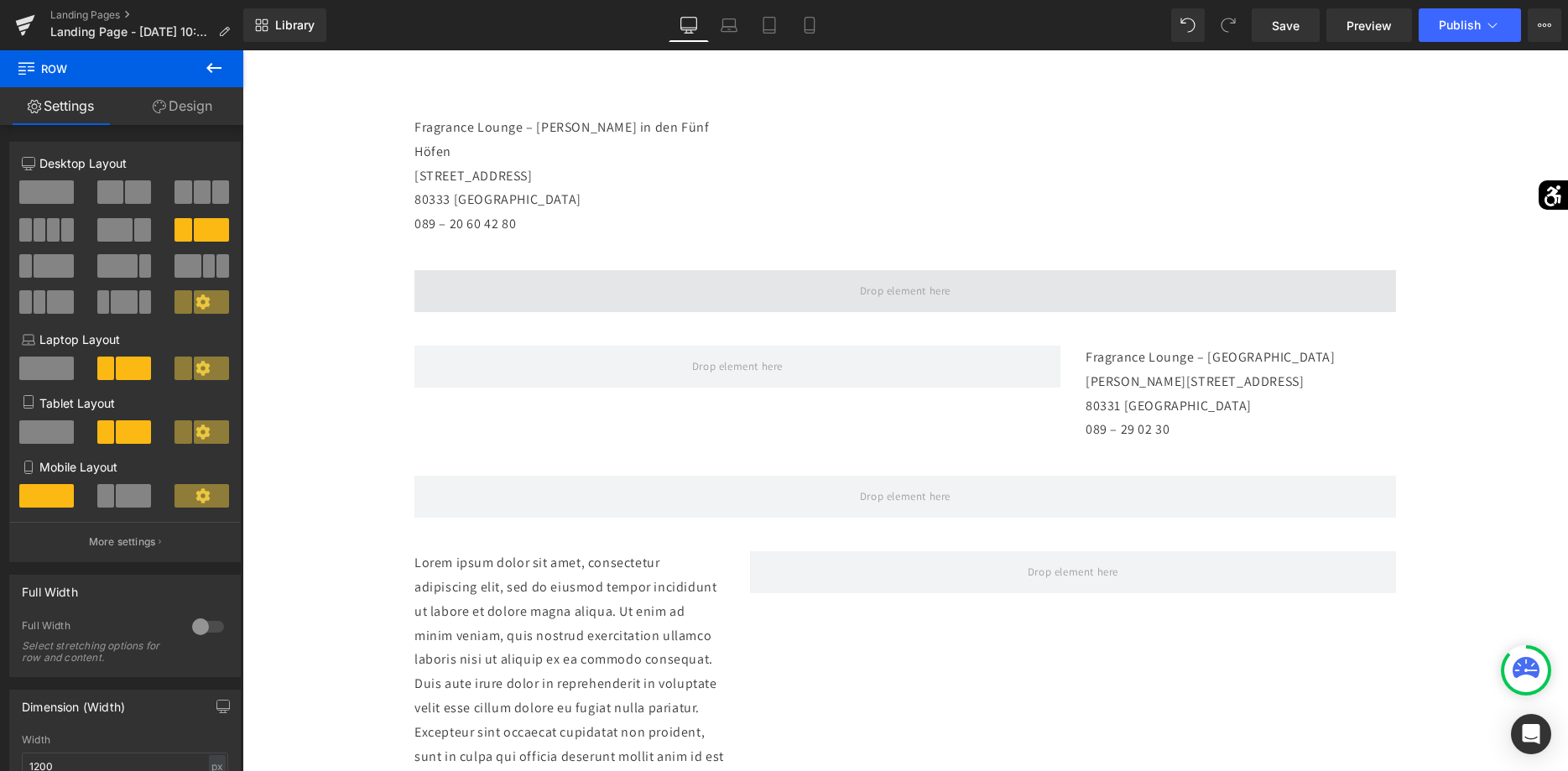
scroll to position [388, 0]
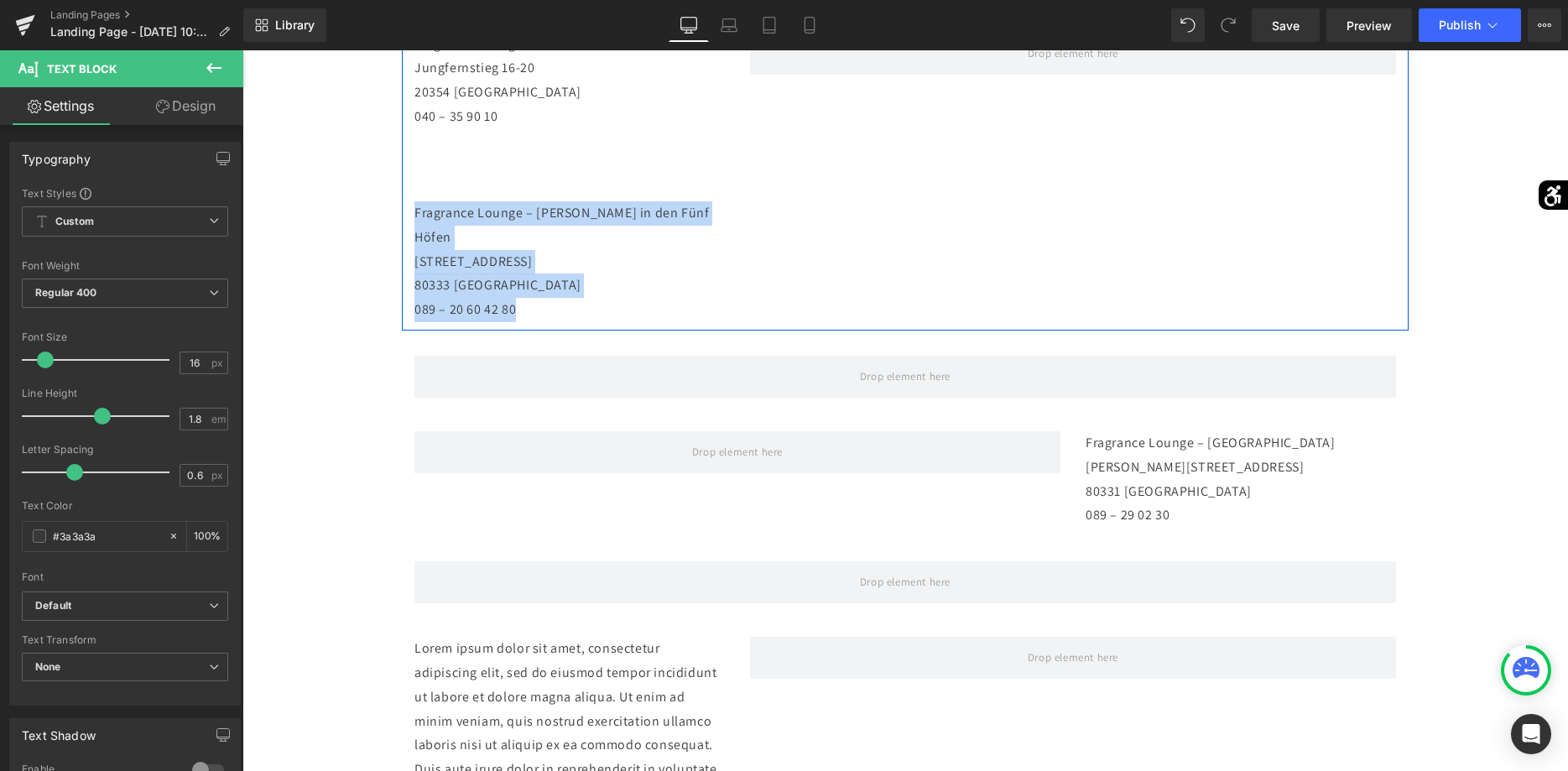
drag, startPoint x: 517, startPoint y: 283, endPoint x: 410, endPoint y: 220, distance: 124.2
click at [410, 220] on div "Fragrance Lounge – Alsterhaus Jungfernstieg 16-20 20354 [GEOGRAPHIC_DATA] 040 –…" at bounding box center [570, 177] width 336 height 290
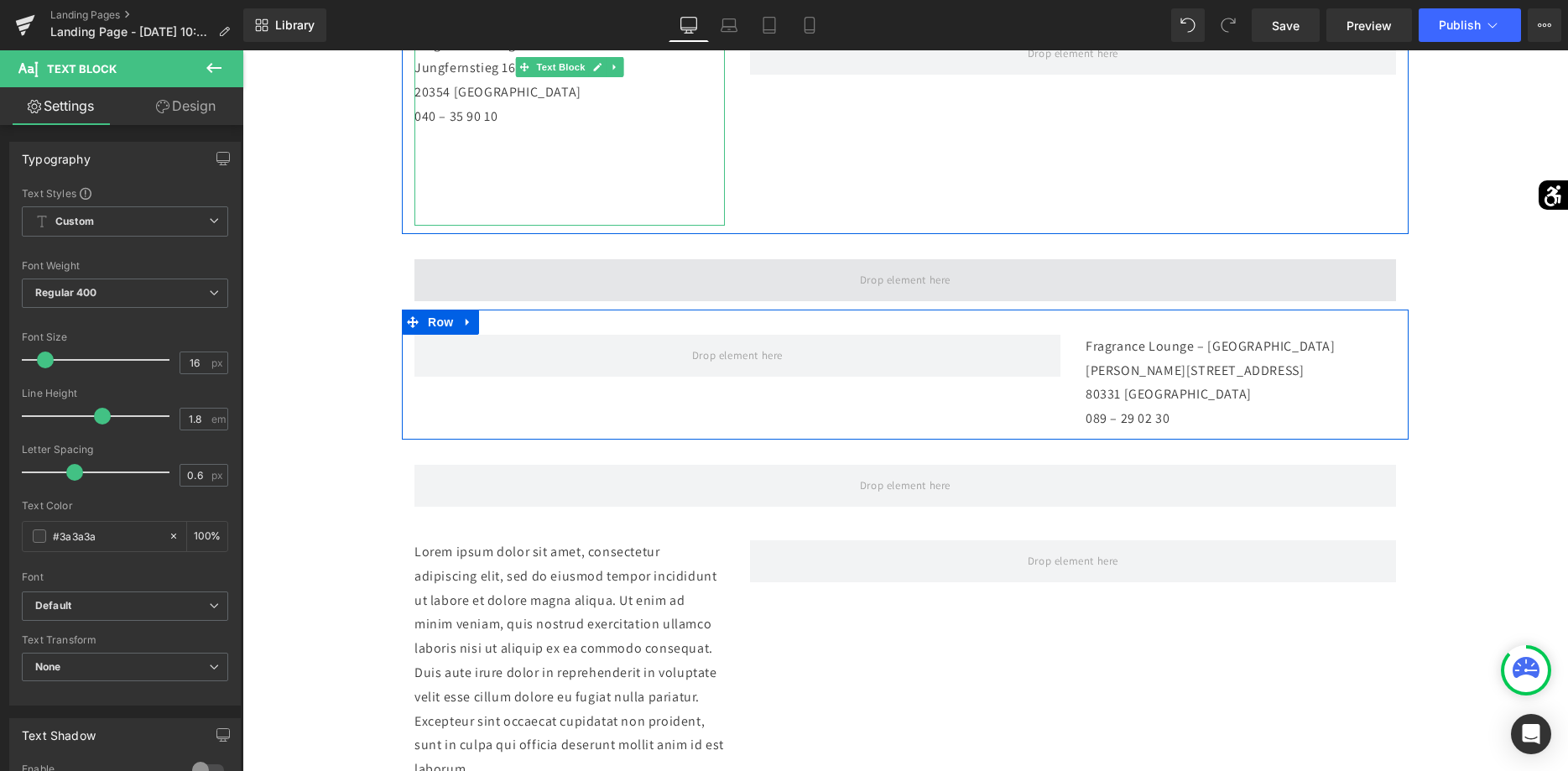
scroll to position [302, 0]
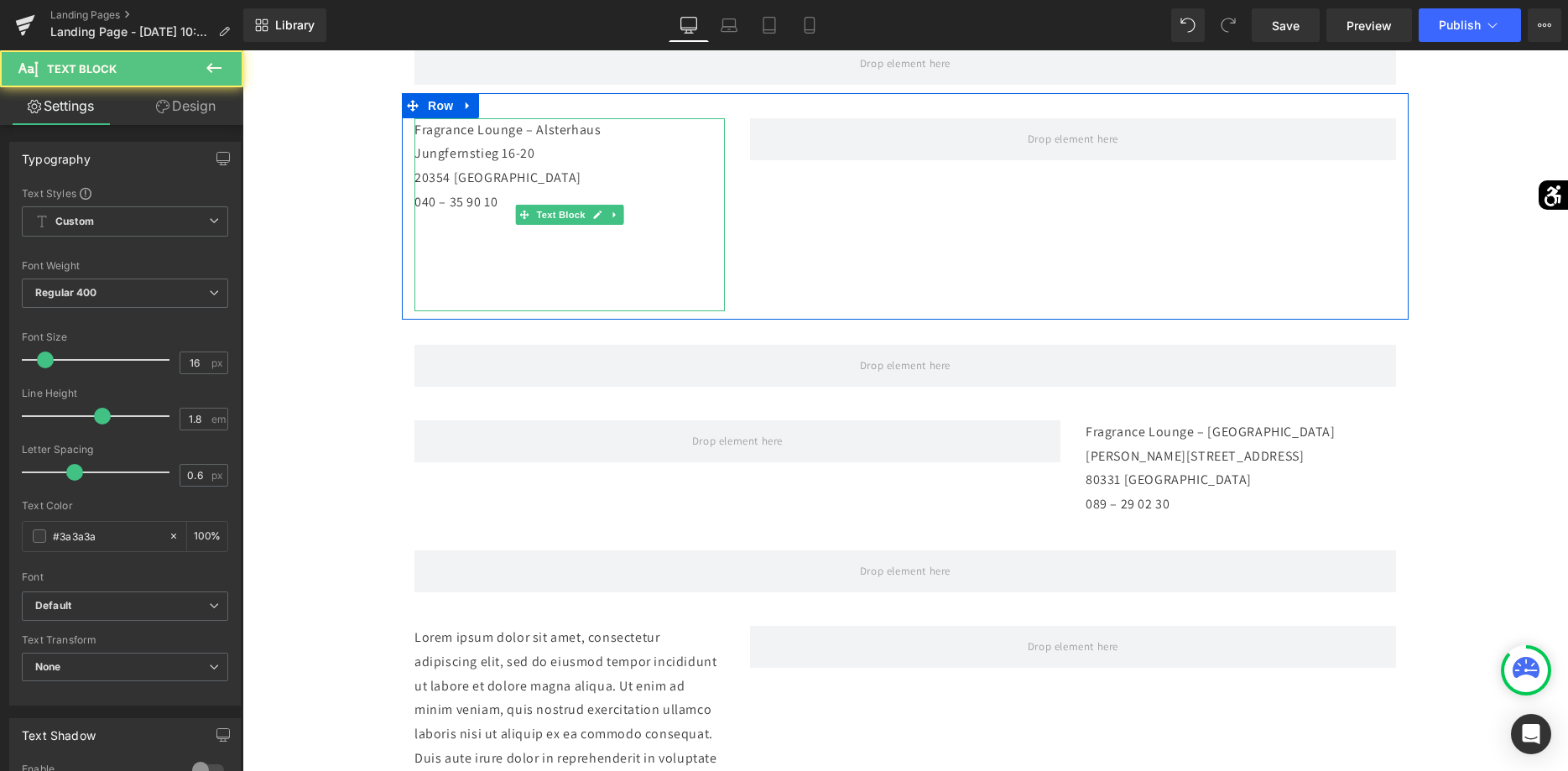
click at [455, 296] on div "Fragrance Lounge – Alsterhaus Jungfernstieg 16-20 20354 [GEOGRAPHIC_DATA] 040 –…" at bounding box center [570, 215] width 311 height 193
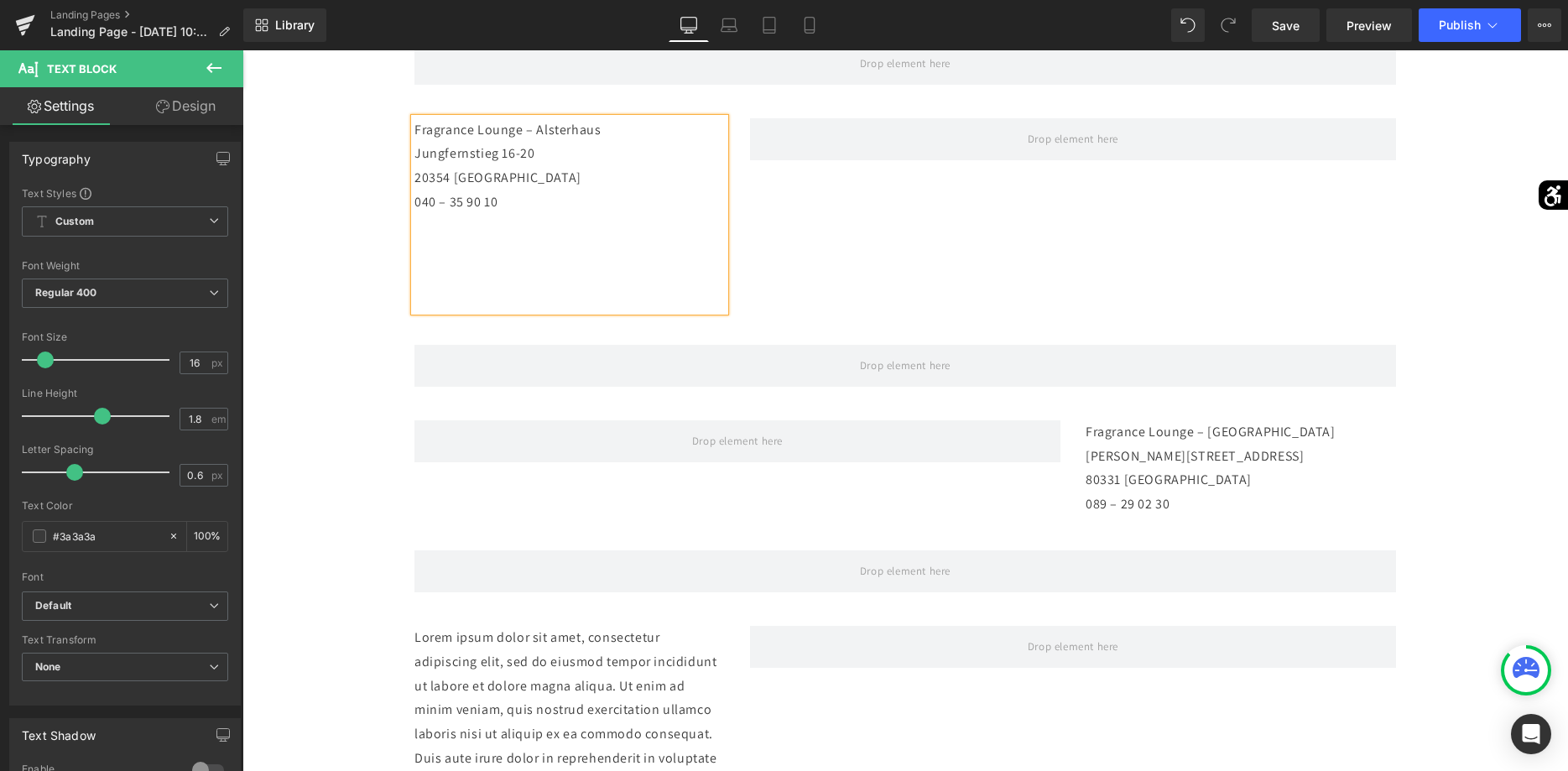
click at [460, 306] on div "Fragrance Lounge – Alsterhaus Jungfernstieg 16-20 20354 [GEOGRAPHIC_DATA] 040 –…" at bounding box center [570, 215] width 311 height 193
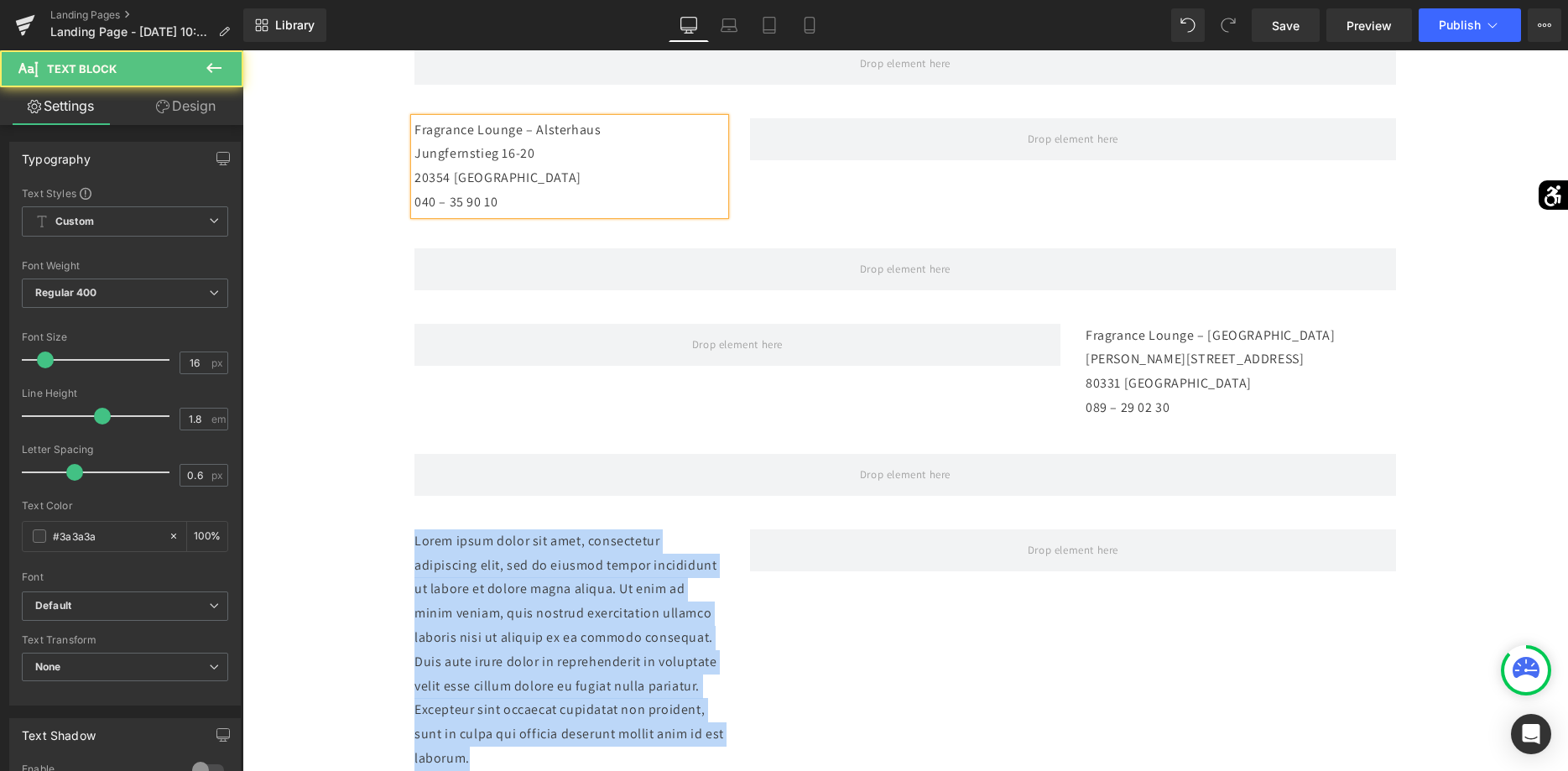
drag, startPoint x: 665, startPoint y: 725, endPoint x: 377, endPoint y: 530, distance: 347.8
click at [377, 530] on div "Row Unsere Fragrance Lounges Heading Row [GEOGRAPHIC_DATA] – [GEOGRAPHIC_DATA] …" at bounding box center [905, 451] width 1326 height 1099
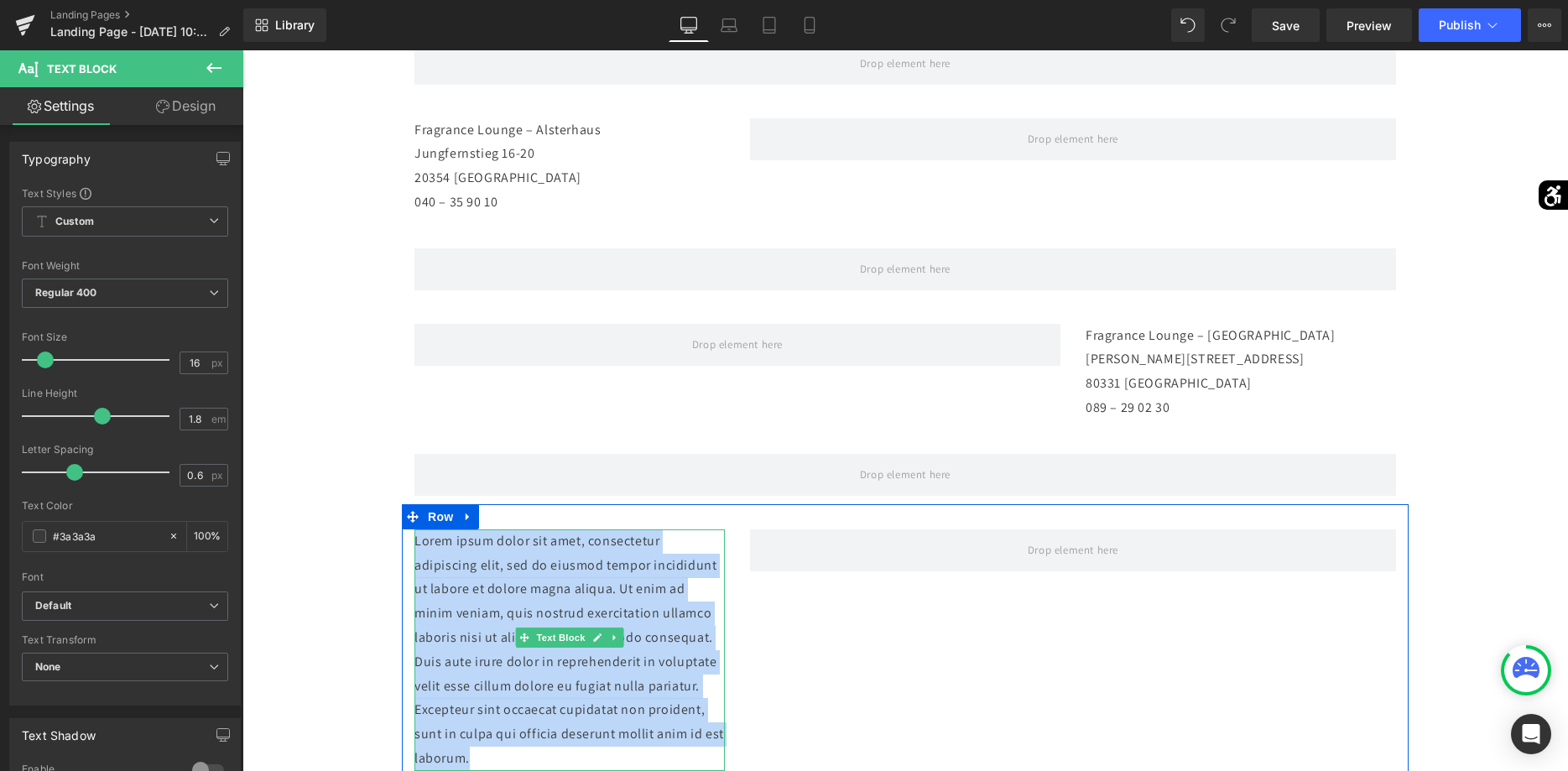
paste div
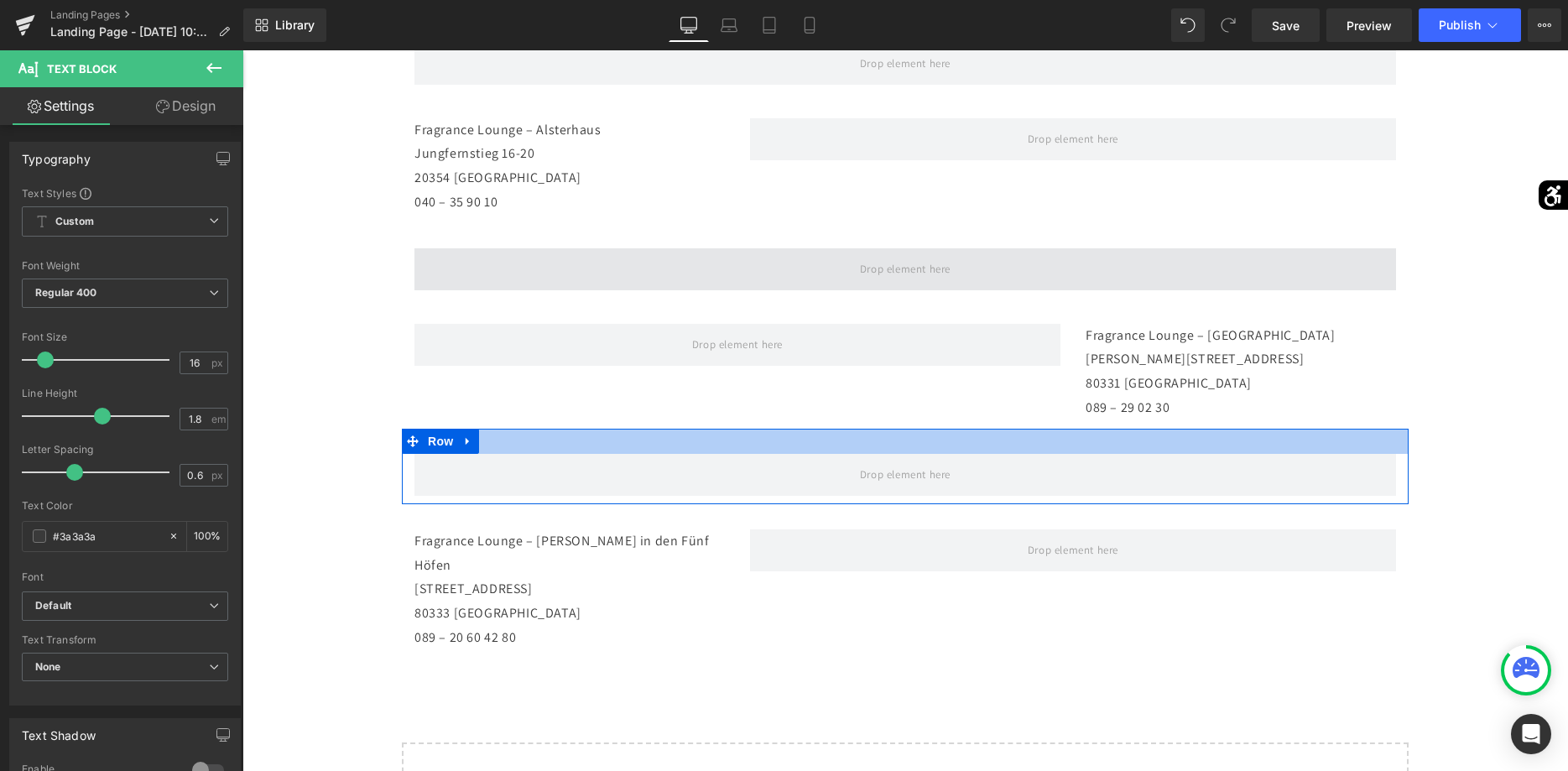
scroll to position [131, 0]
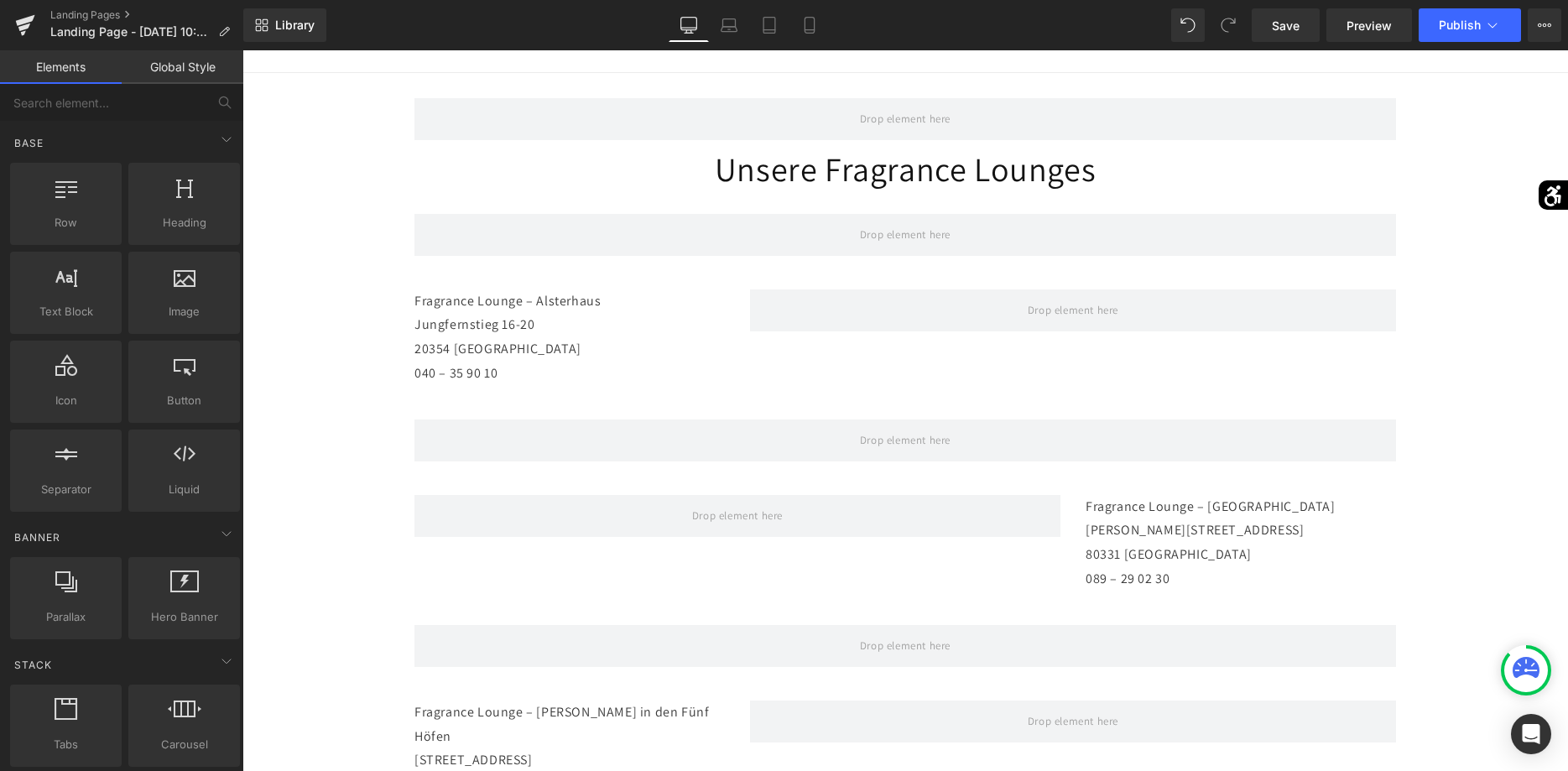
click at [1421, 529] on div "Row Unsere Fragrance Lounges Heading Row [GEOGRAPHIC_DATA] – [GEOGRAPHIC_DATA] …" at bounding box center [905, 563] width 1326 height 979
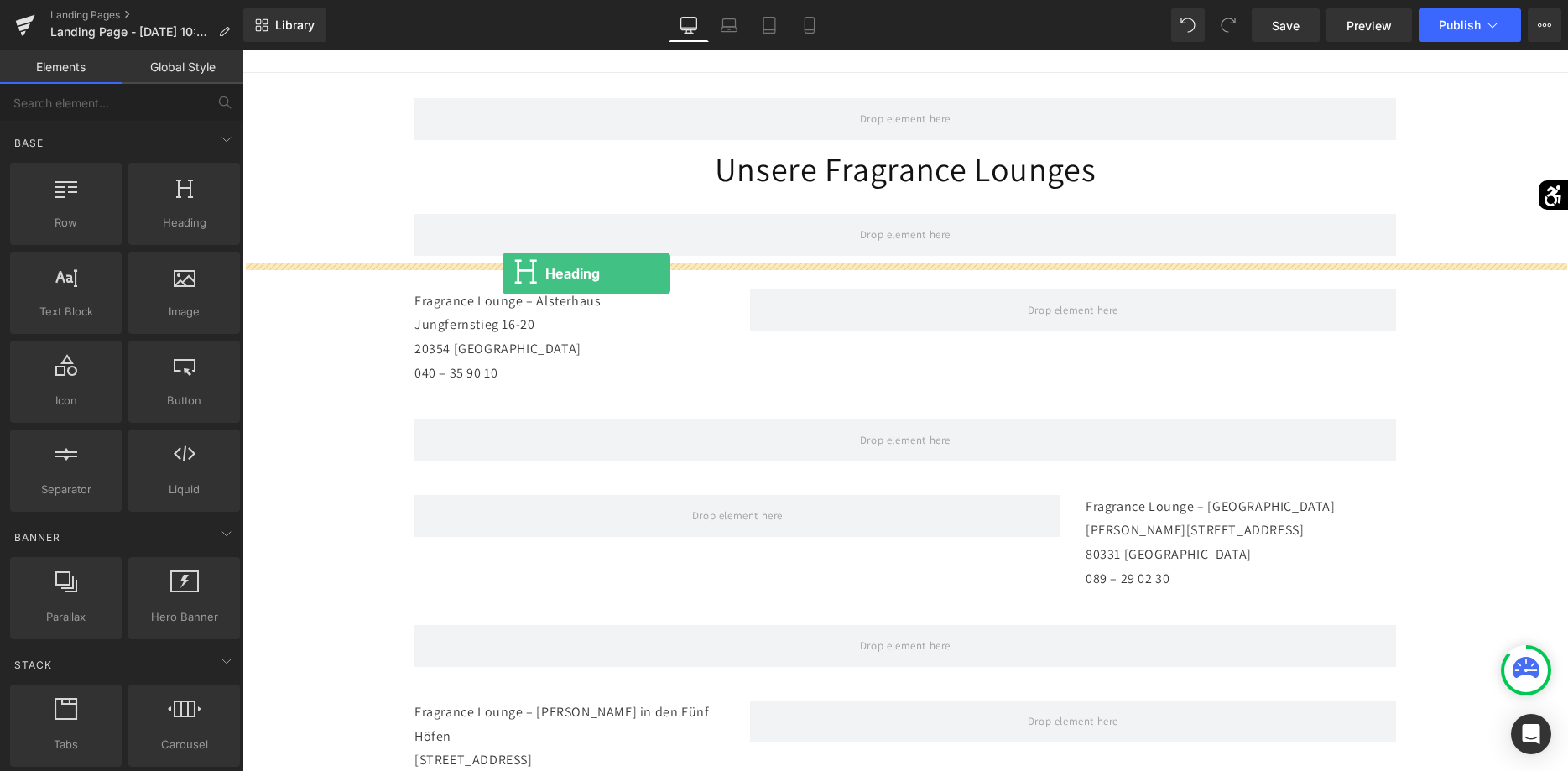
drag, startPoint x: 436, startPoint y: 264, endPoint x: 503, endPoint y: 274, distance: 67.7
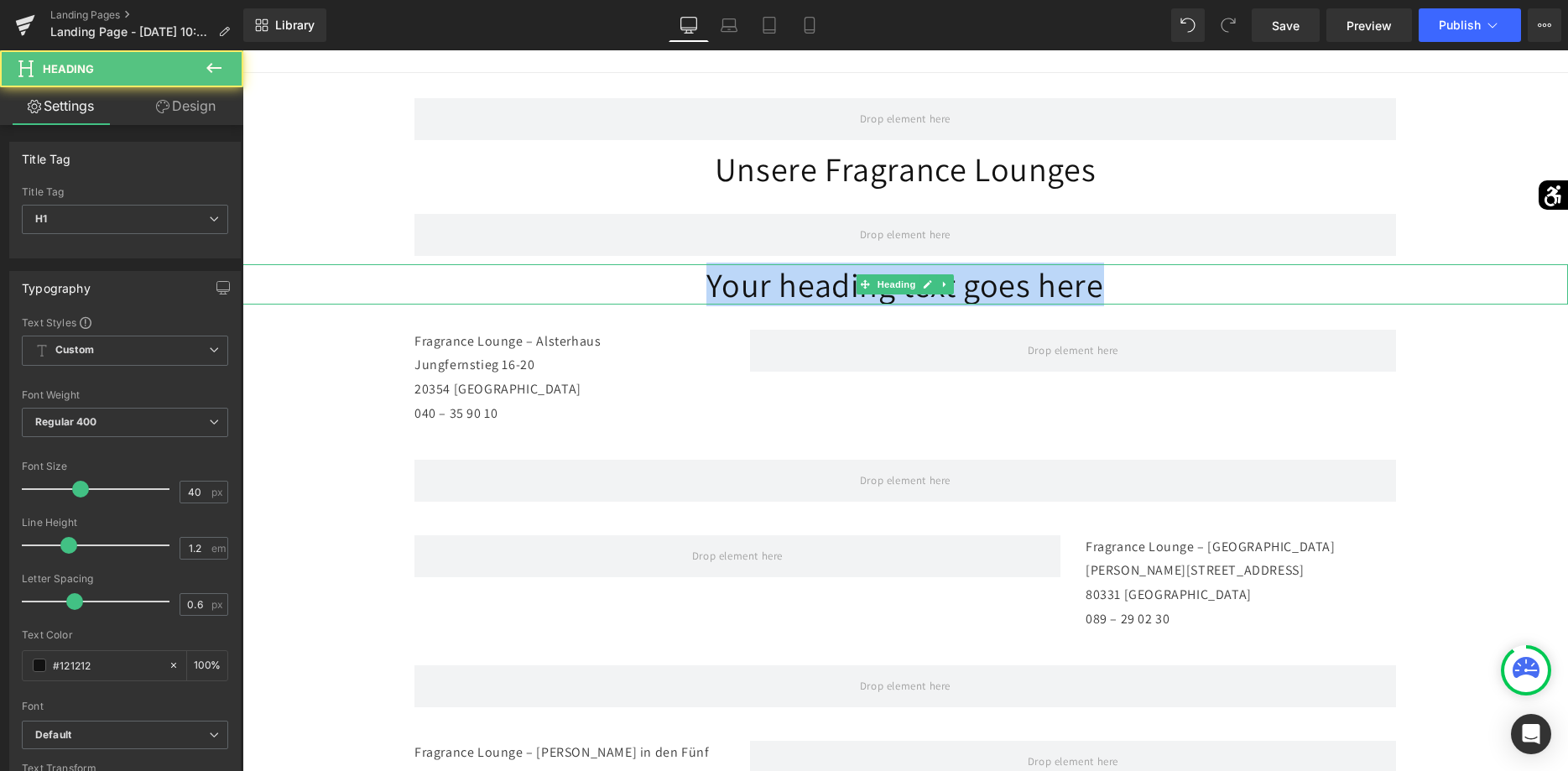
drag, startPoint x: 1123, startPoint y: 282, endPoint x: 574, endPoint y: 292, distance: 549.1
click at [631, 297] on h1 "Your heading text goes here" at bounding box center [905, 284] width 1326 height 40
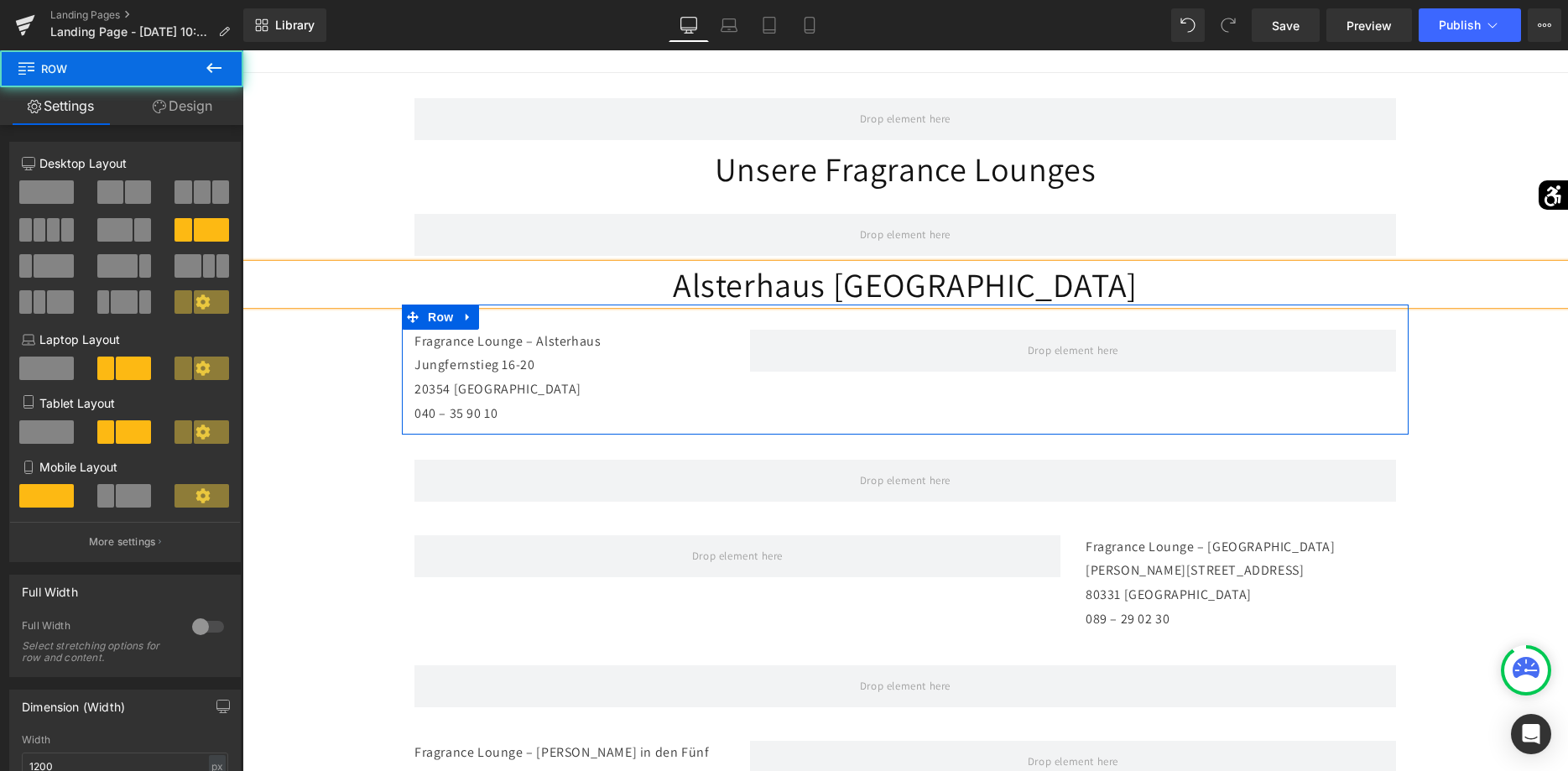
click at [1120, 382] on div "Fragrance Lounge – Alsterhaus Jungfernstieg 16-20 20354 [GEOGRAPHIC_DATA] 040 –…" at bounding box center [905, 369] width 1007 height 130
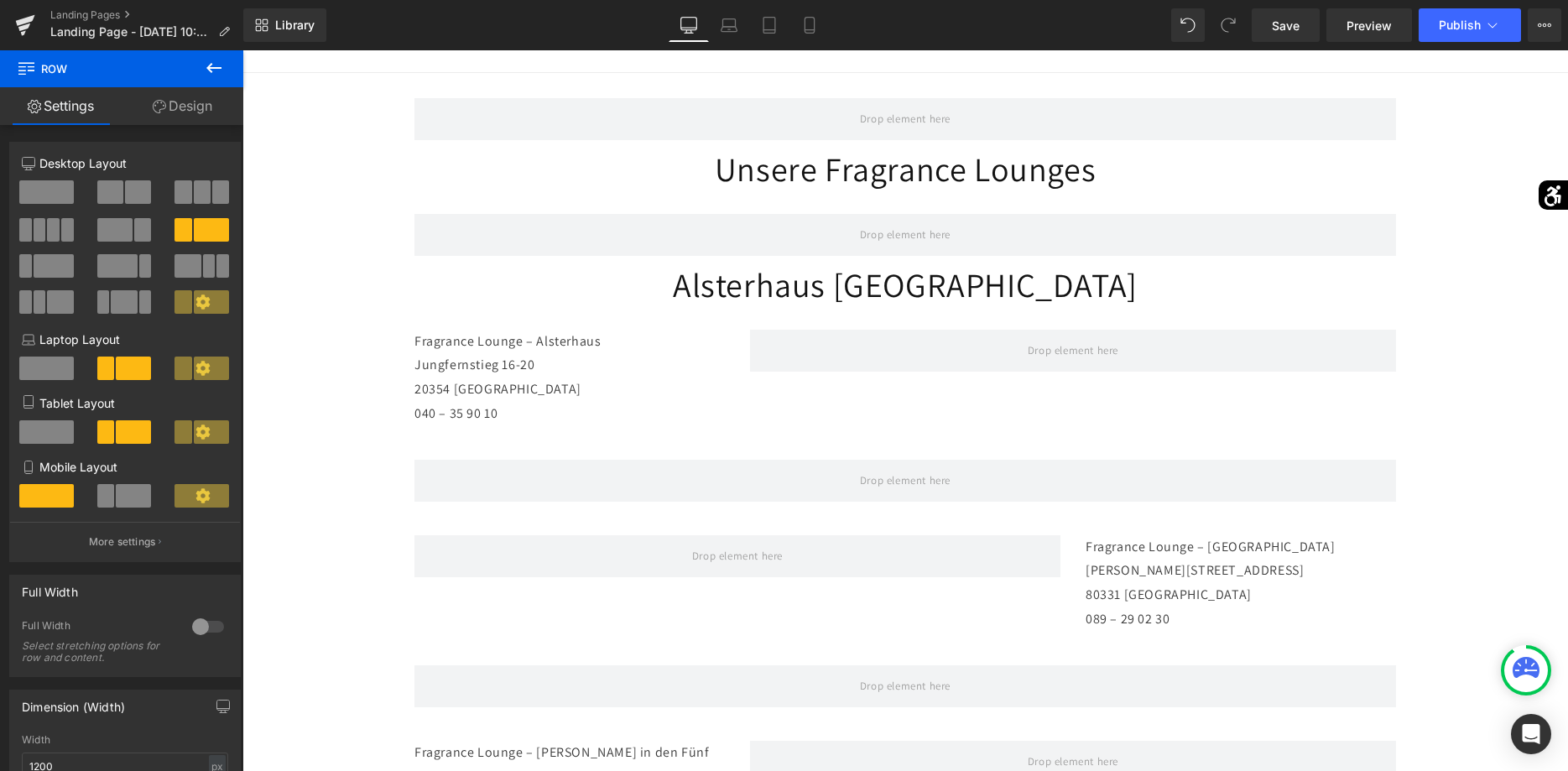
click at [215, 67] on icon at bounding box center [213, 67] width 15 height 10
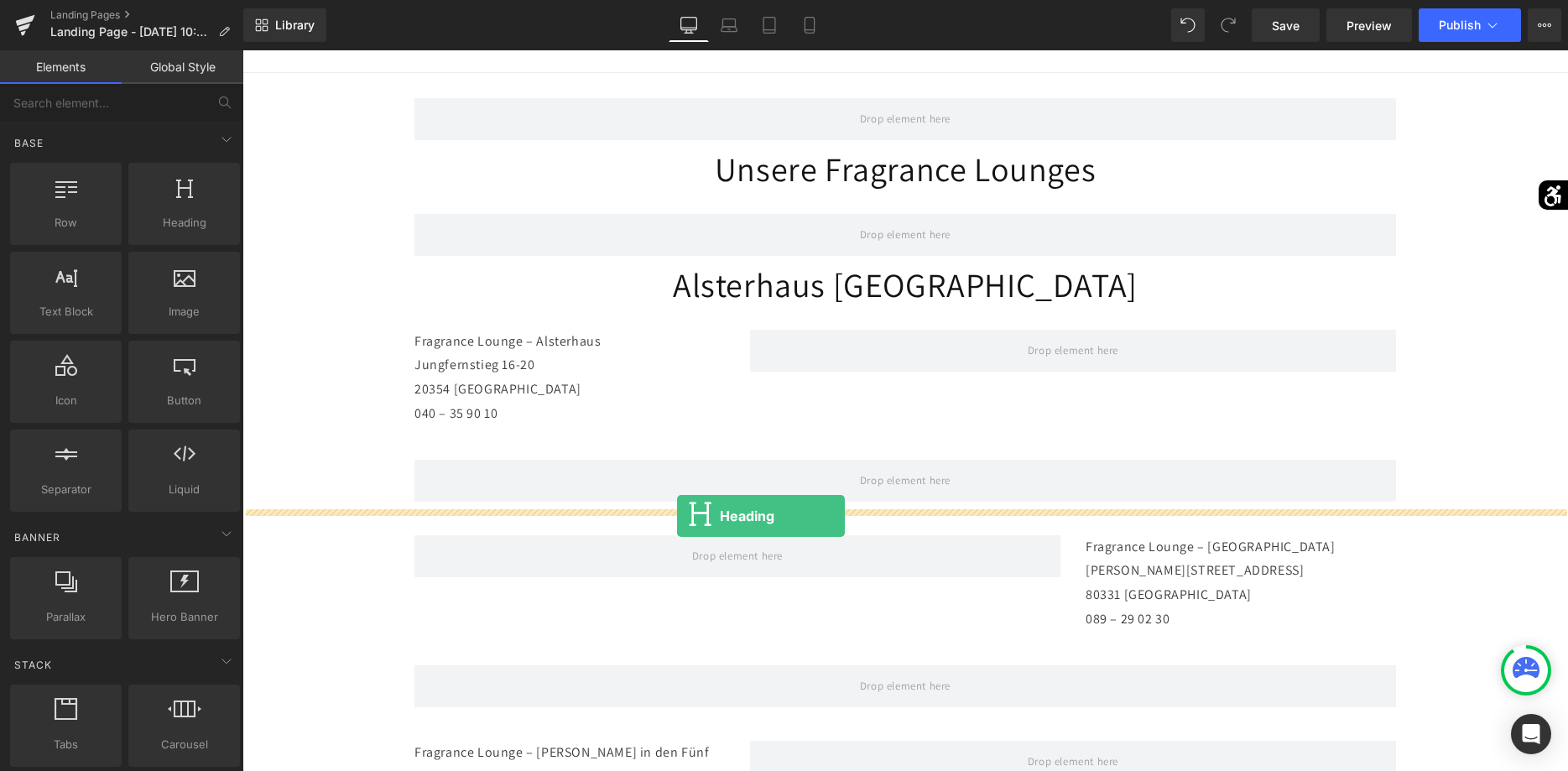
drag, startPoint x: 431, startPoint y: 272, endPoint x: 677, endPoint y: 516, distance: 346.5
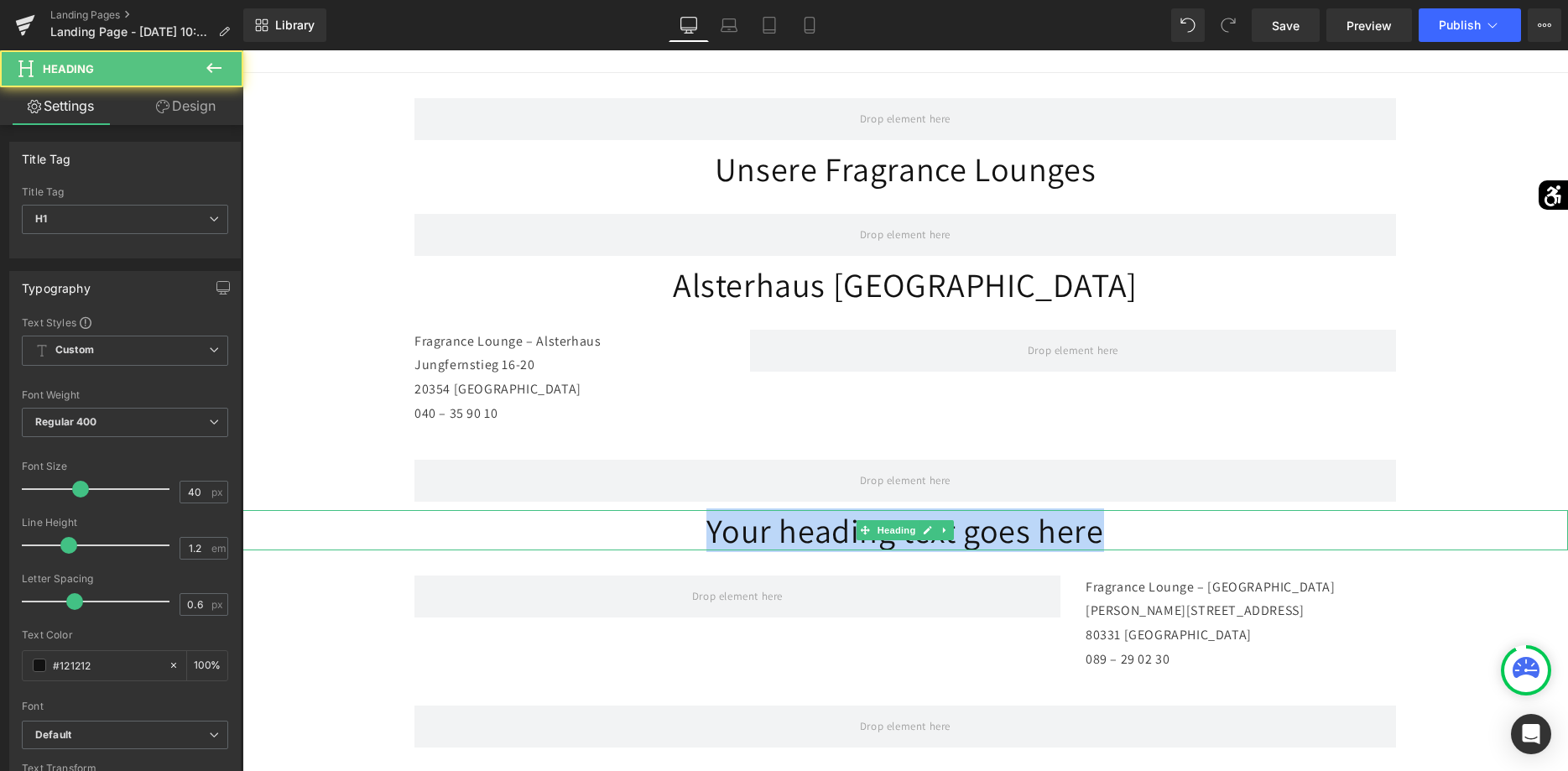
drag, startPoint x: 1126, startPoint y: 535, endPoint x: 687, endPoint y: 530, distance: 439.0
click at [687, 530] on h1 "Your heading text goes here" at bounding box center [905, 530] width 1326 height 40
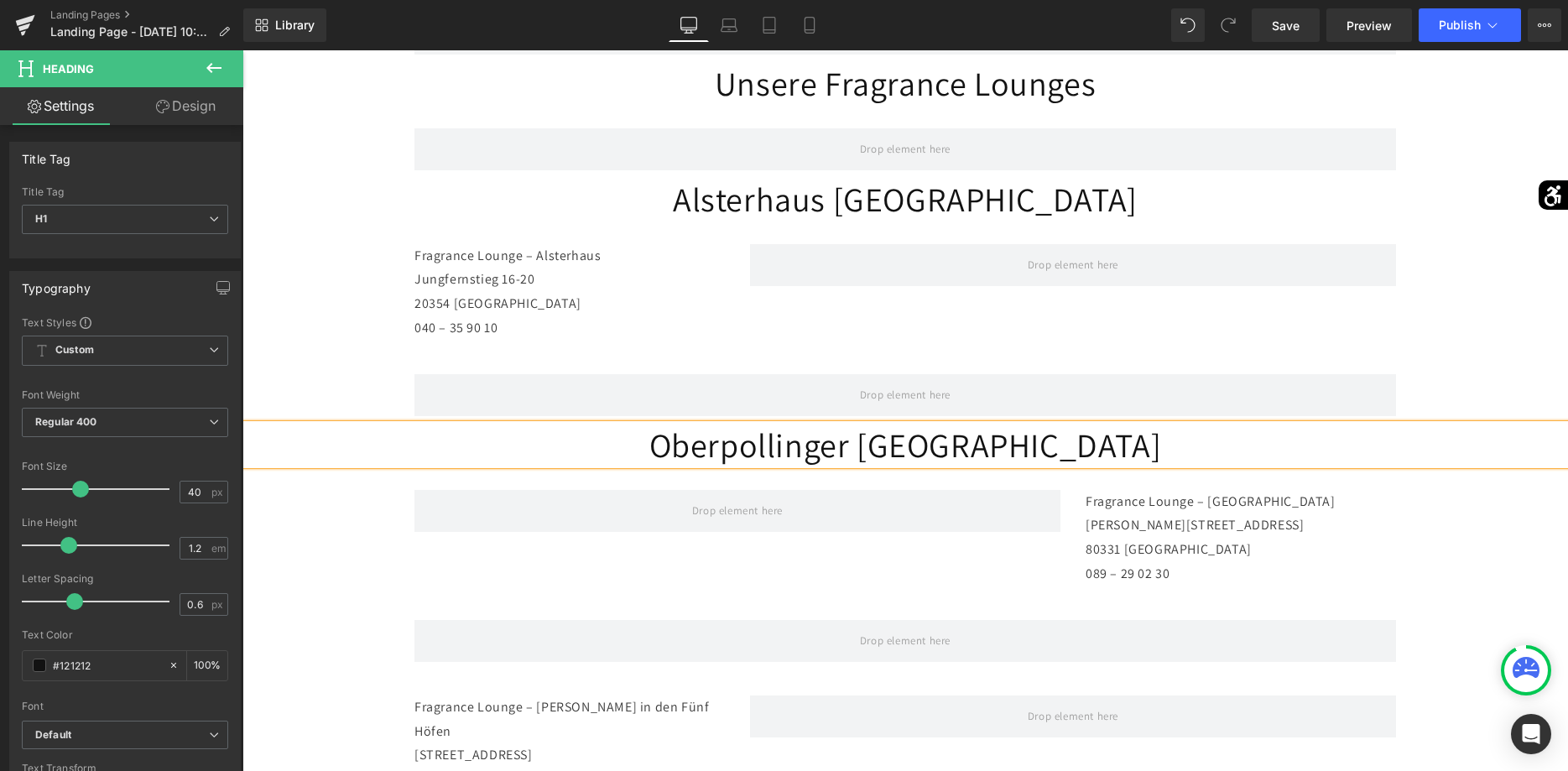
scroll to position [388, 0]
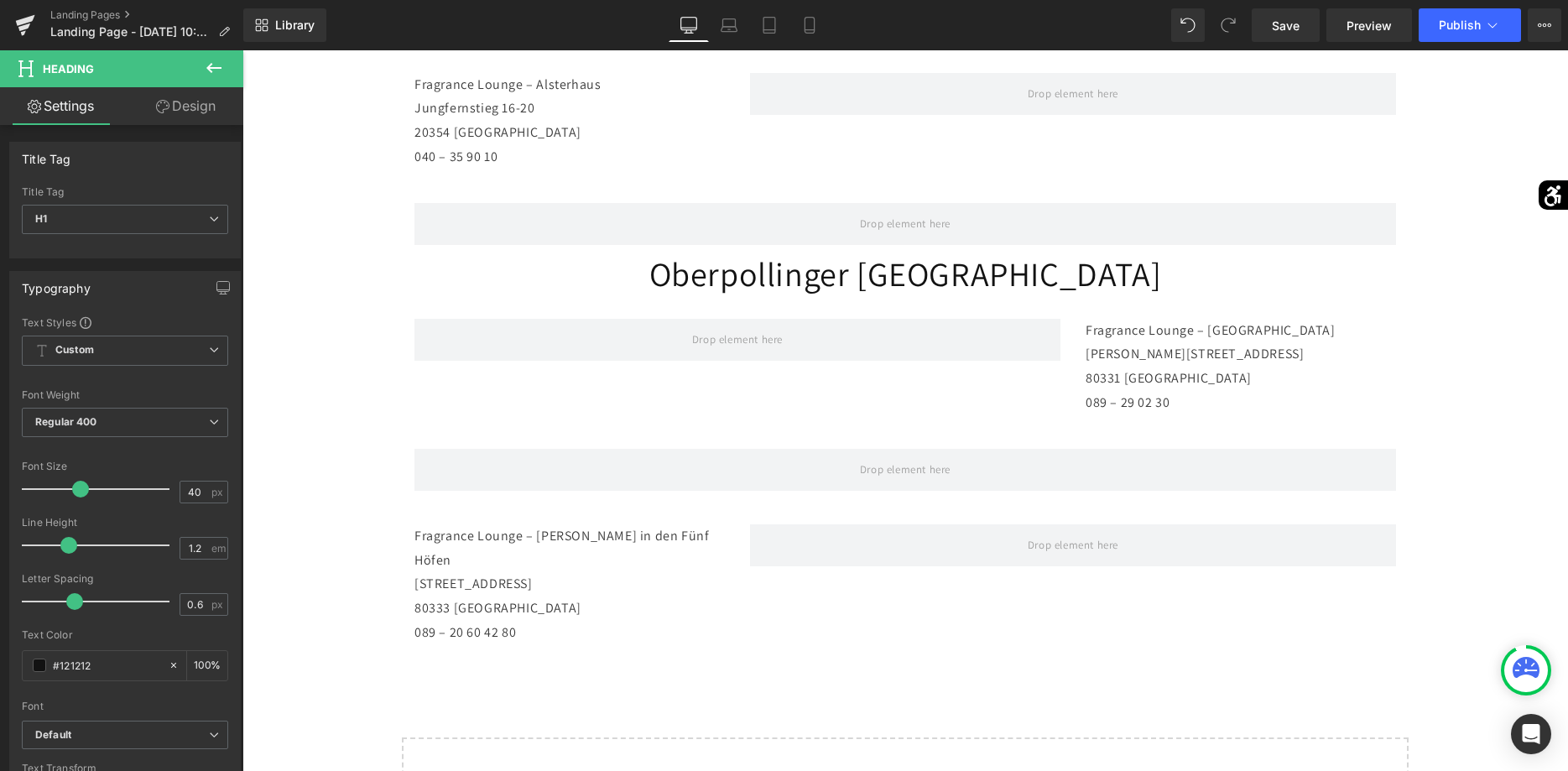
click at [212, 64] on icon at bounding box center [213, 67] width 15 height 10
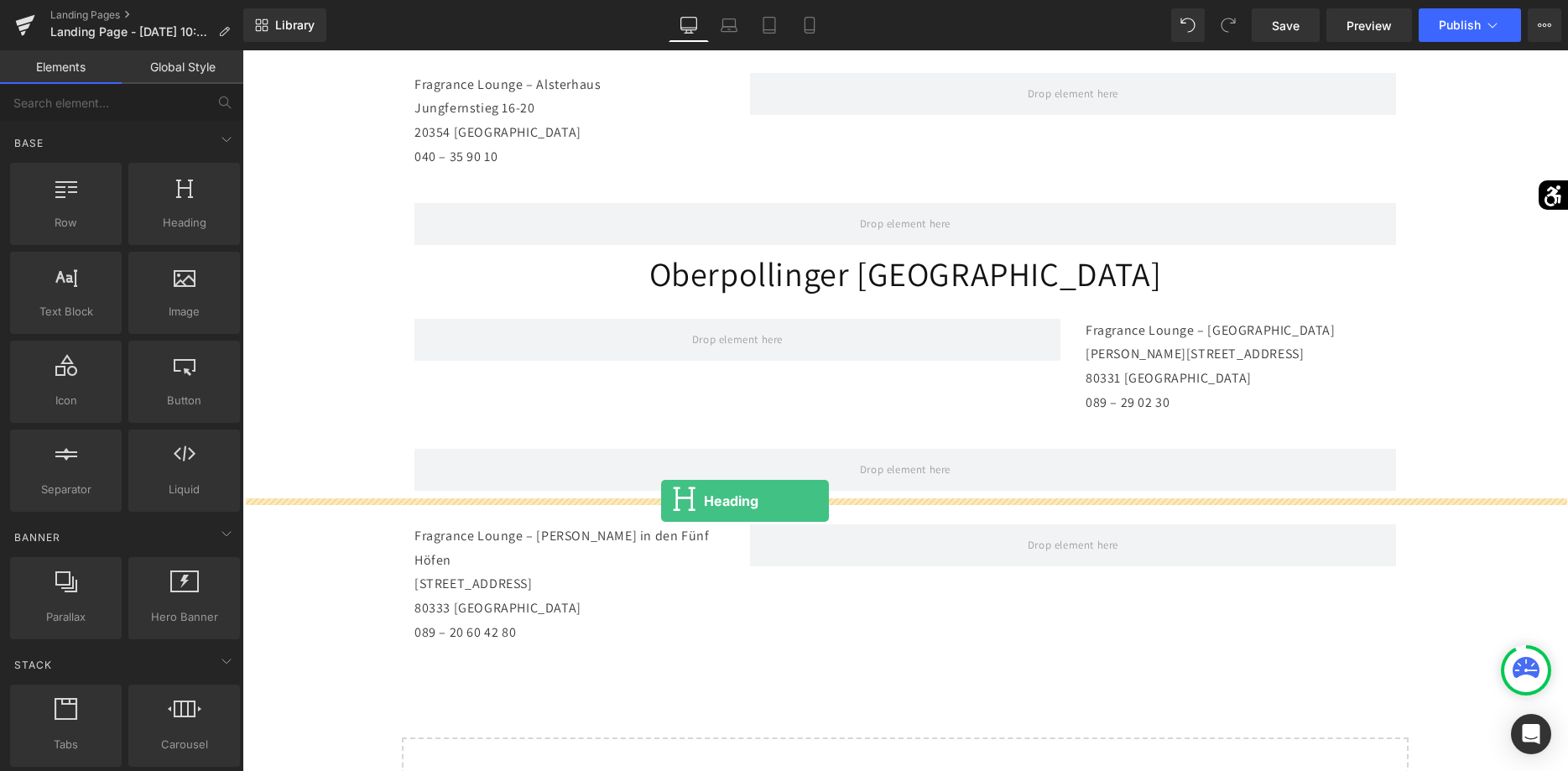
drag, startPoint x: 455, startPoint y: 250, endPoint x: 661, endPoint y: 501, distance: 324.7
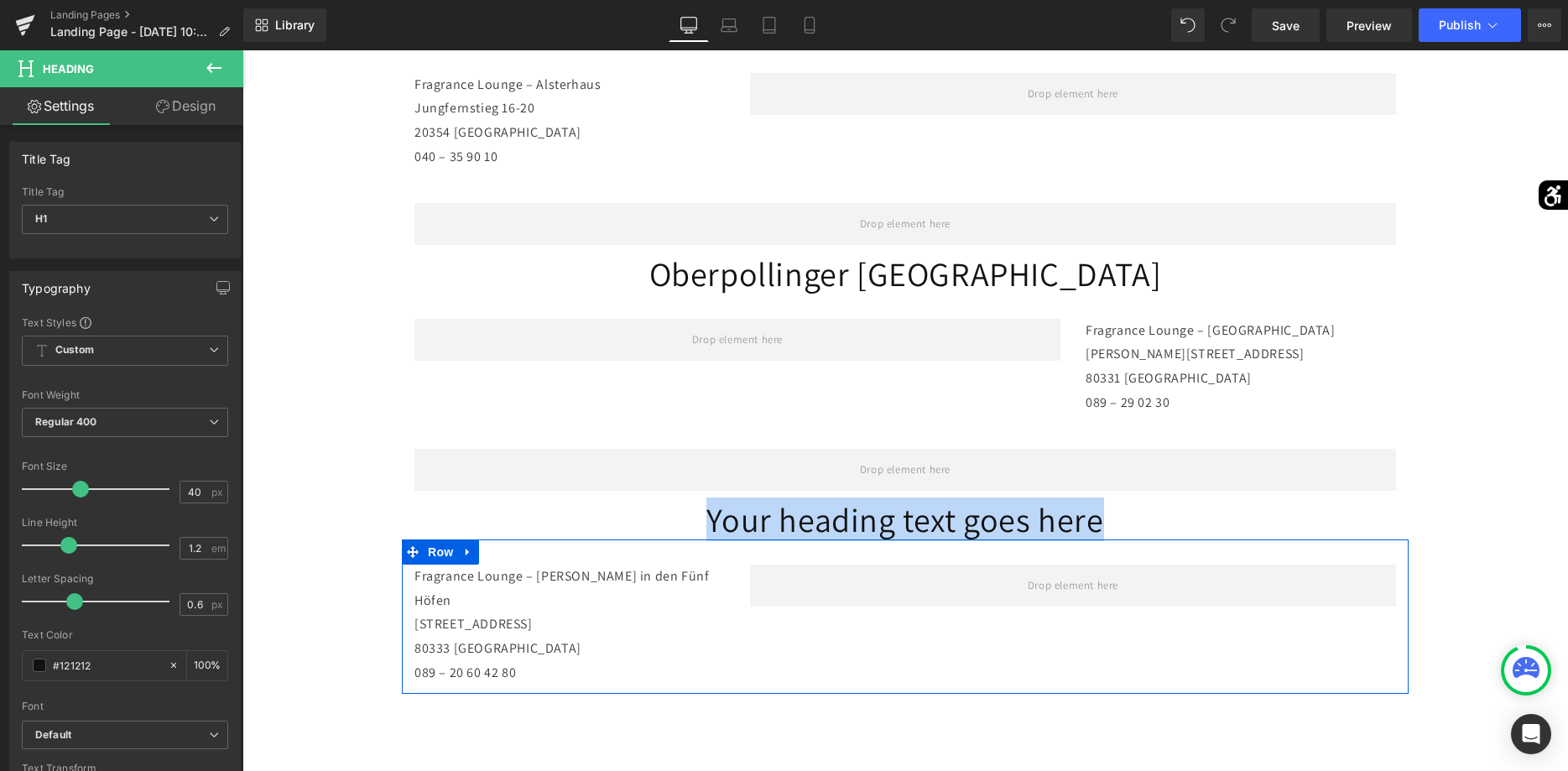
drag, startPoint x: 1110, startPoint y: 521, endPoint x: 664, endPoint y: 550, distance: 446.9
click at [664, 550] on div "Row Unsere Fragrance Lounges Heading Row Alsterhaus [GEOGRAPHIC_DATA] Heading […" at bounding box center [905, 365] width 1326 height 1099
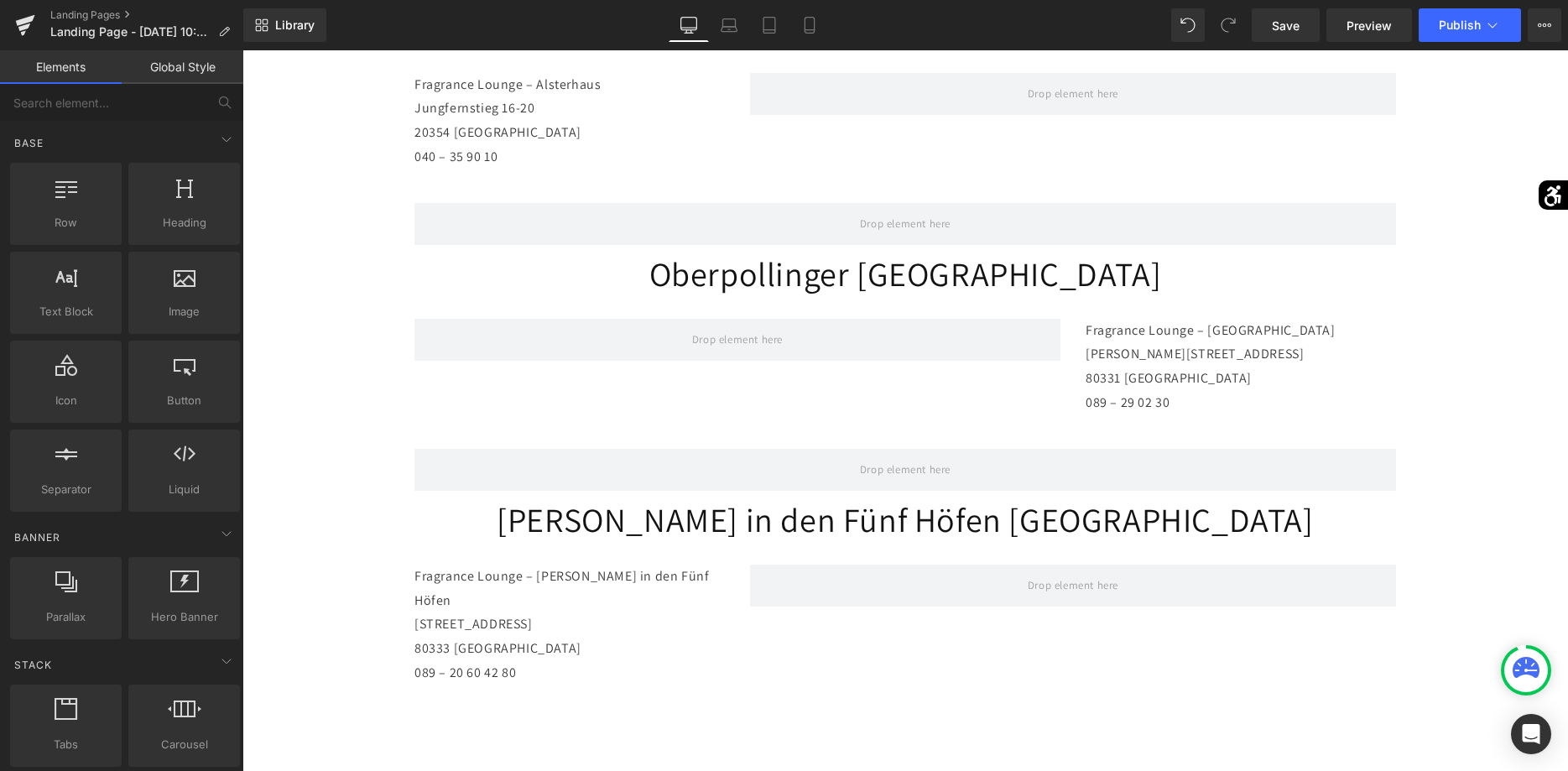
click at [1500, 577] on div "Row Unsere Fragrance Lounges Heading Row Alsterhaus [GEOGRAPHIC_DATA] Heading […" at bounding box center [905, 365] width 1326 height 1099
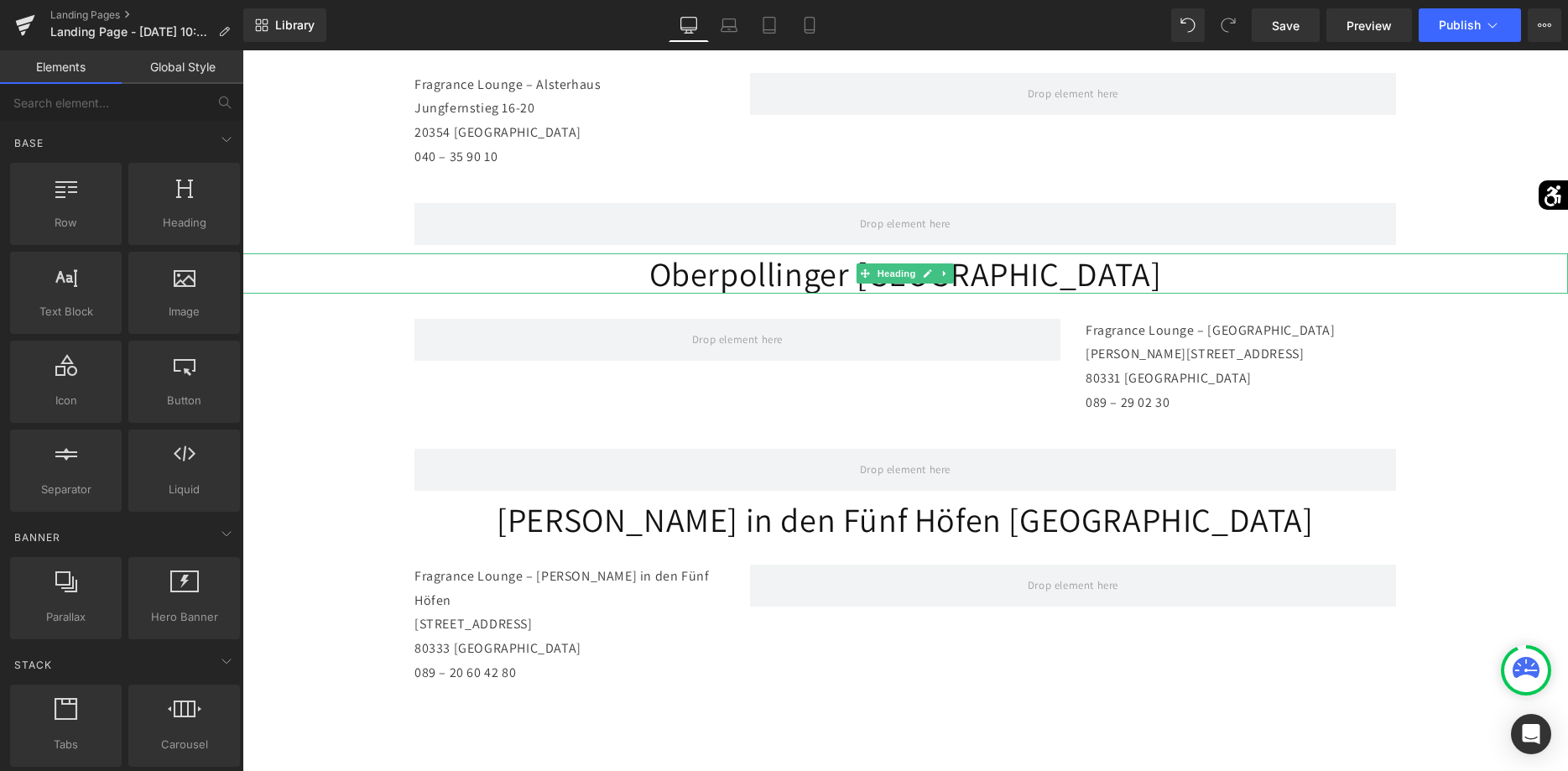
click at [1439, 271] on h1 "Oberpollinger [GEOGRAPHIC_DATA]" at bounding box center [905, 273] width 1326 height 40
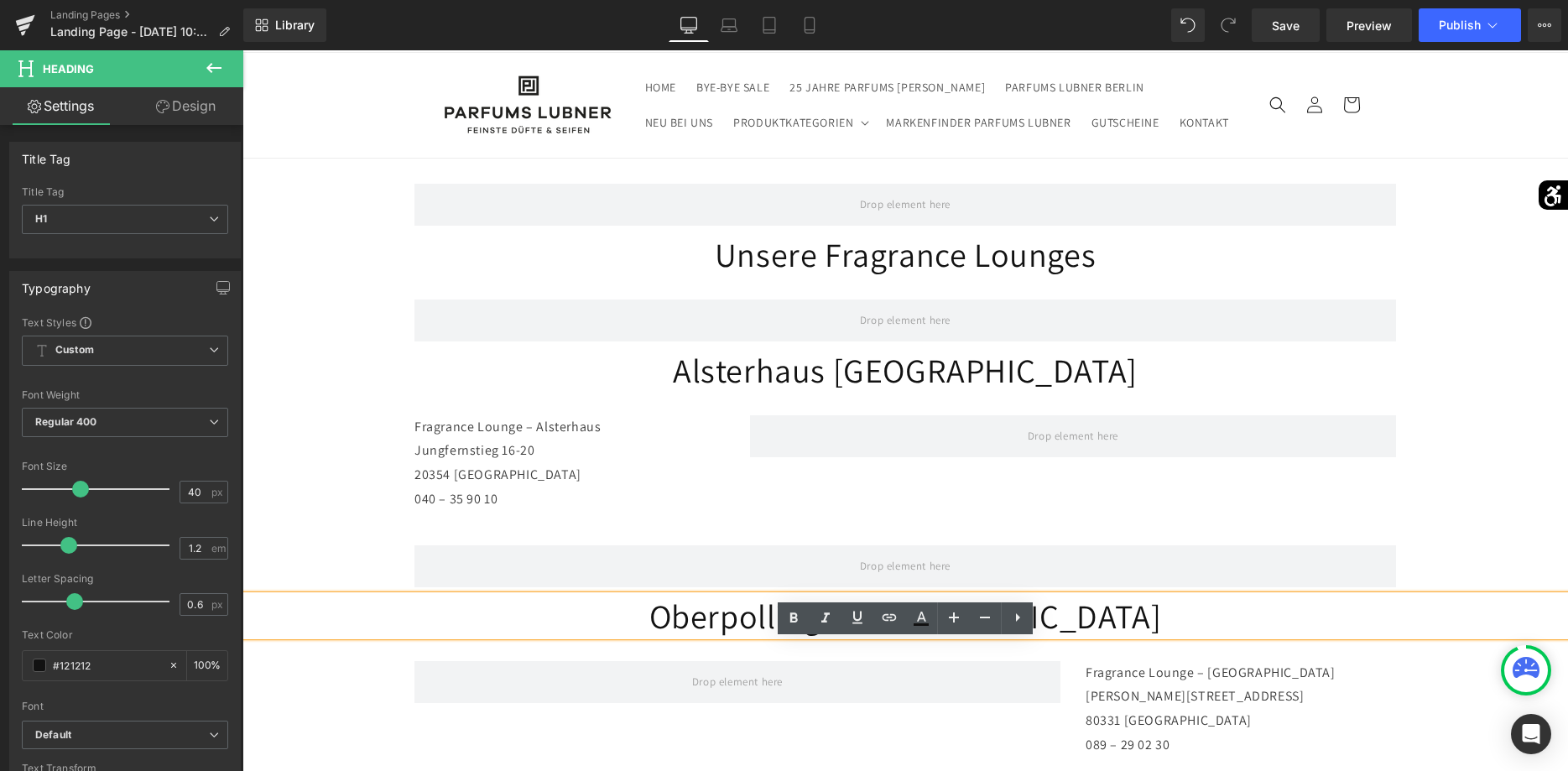
scroll to position [0, 0]
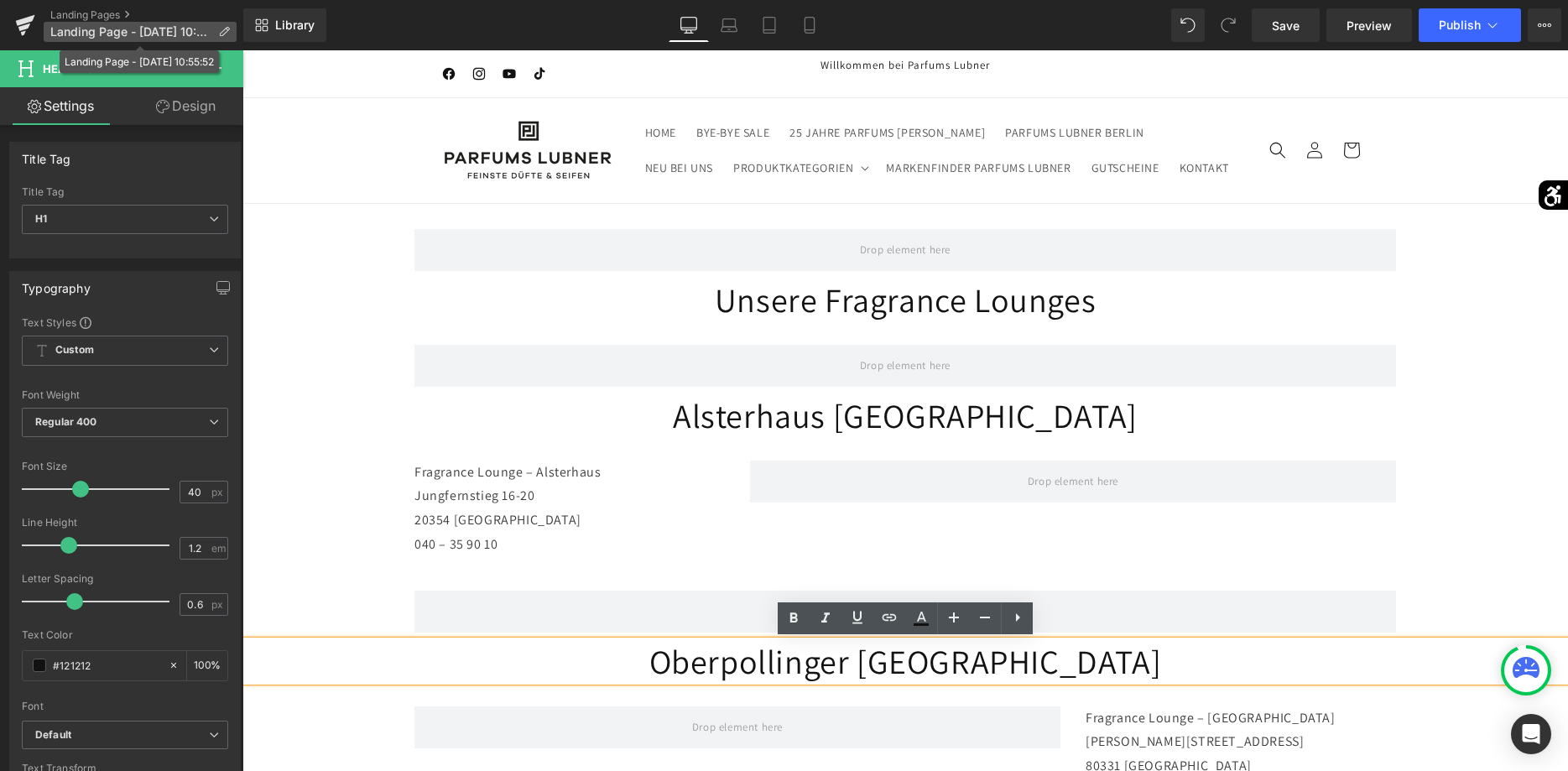
click at [223, 29] on icon at bounding box center [224, 32] width 12 height 12
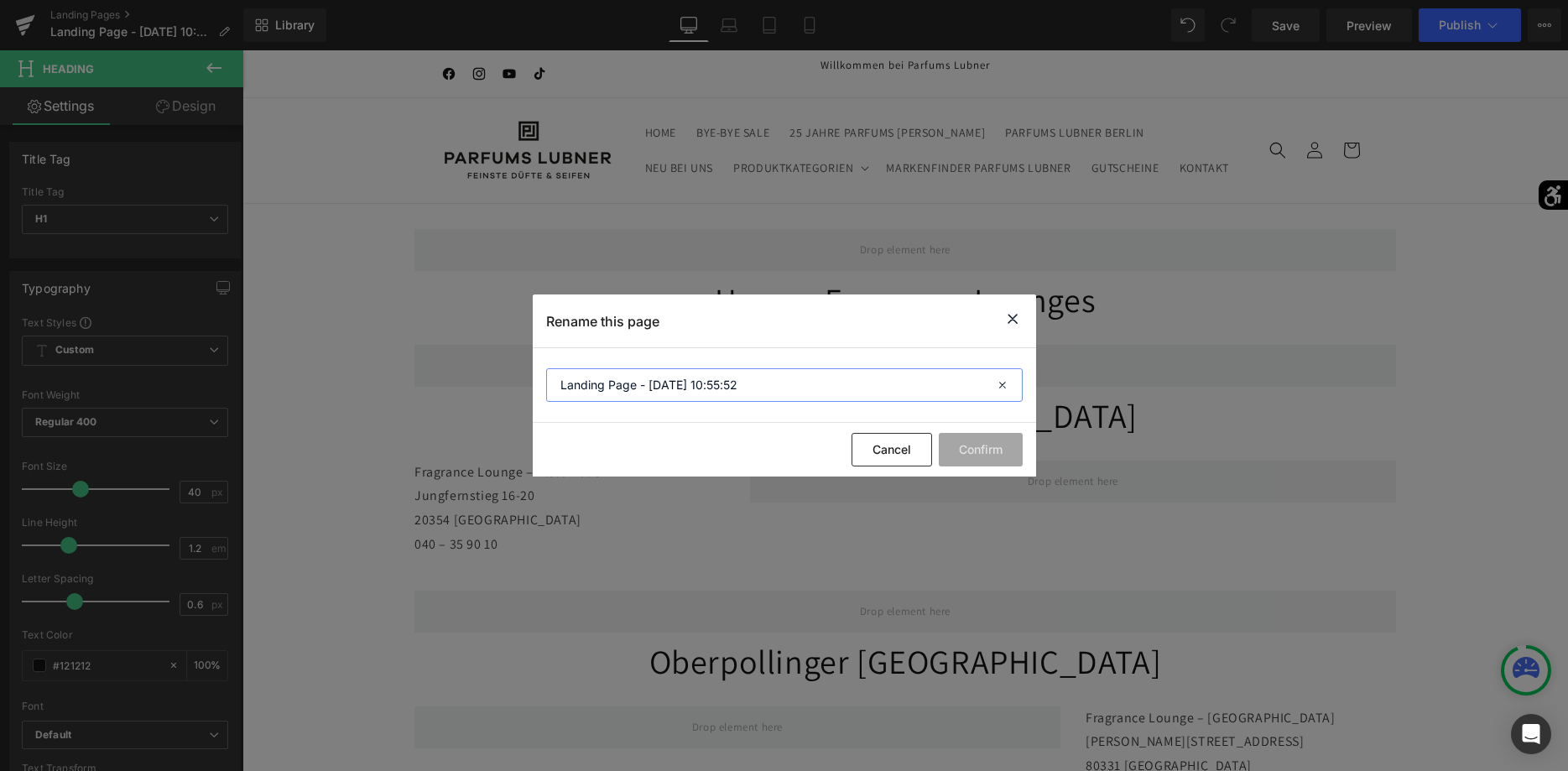
drag, startPoint x: 808, startPoint y: 384, endPoint x: 370, endPoint y: 365, distance: 438.4
click at [546, 368] on input "Landing Page - [DATE] 10:55:52" at bounding box center [784, 385] width 477 height 33
type input "Fragrance Lounges"
click at [982, 441] on button "Confirm" at bounding box center [981, 450] width 84 height 33
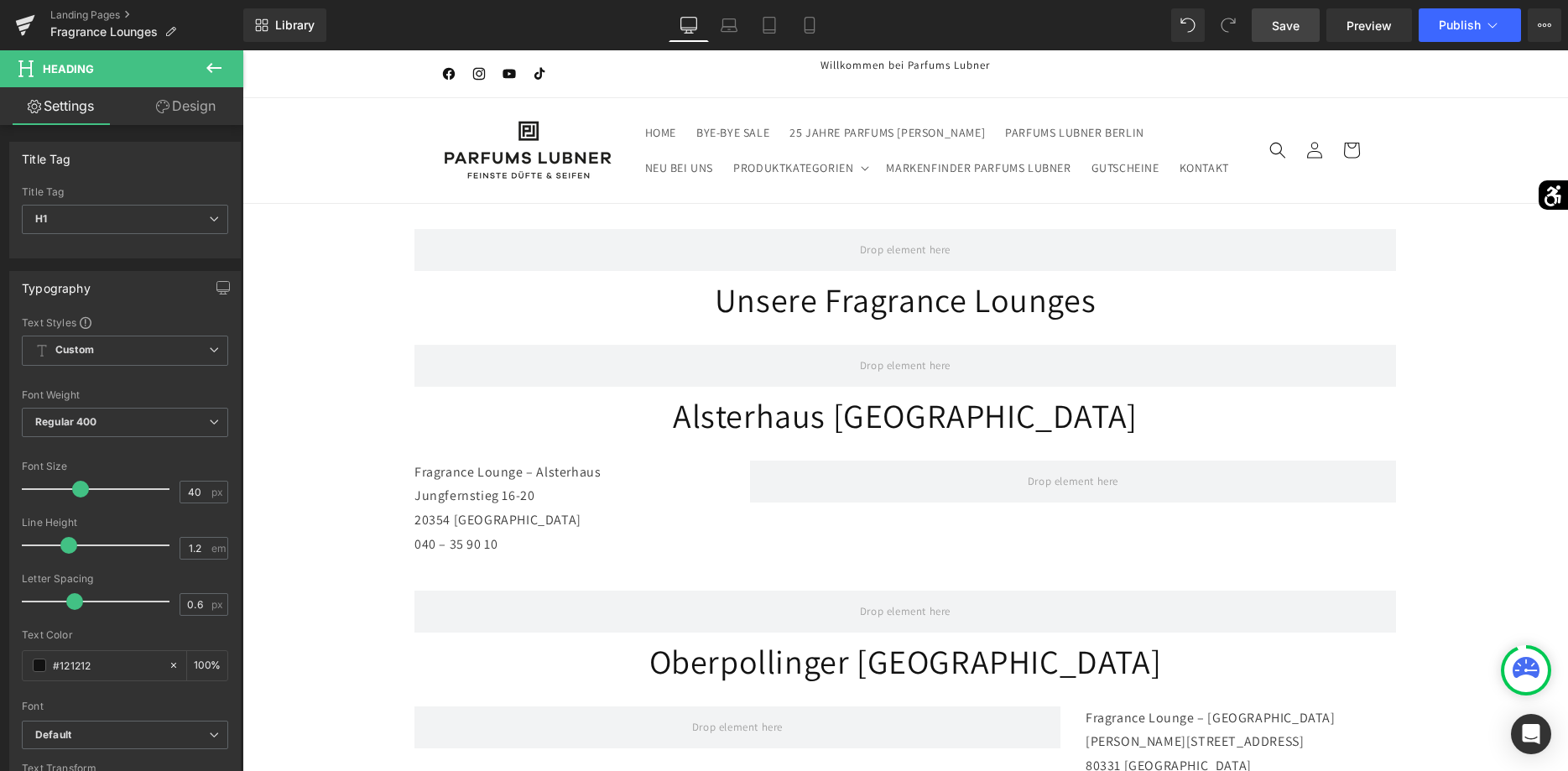
click at [1293, 26] on span "Save" at bounding box center [1286, 25] width 27 height 18
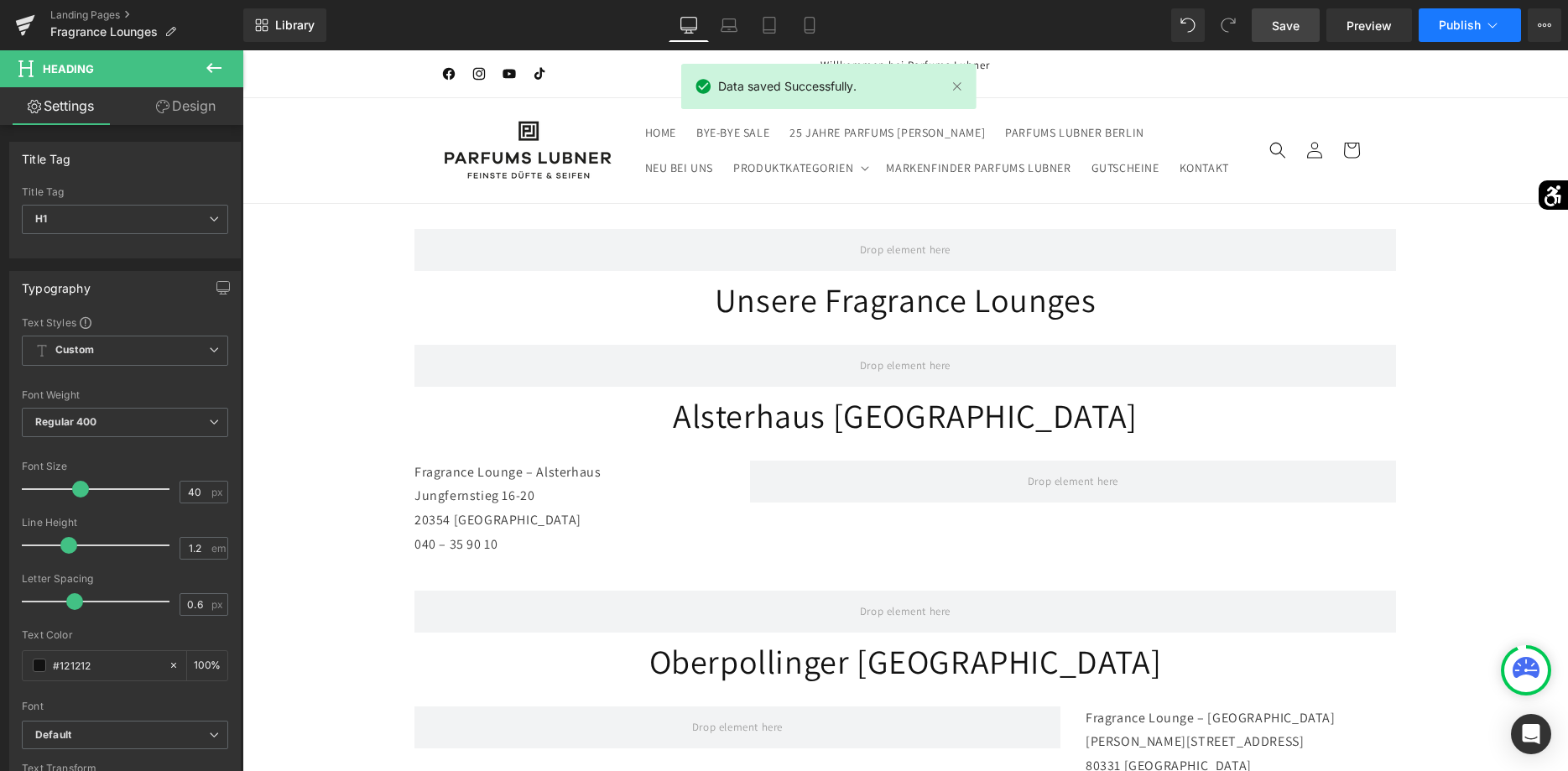
click at [1462, 33] on button "Publish" at bounding box center [1469, 25] width 103 height 33
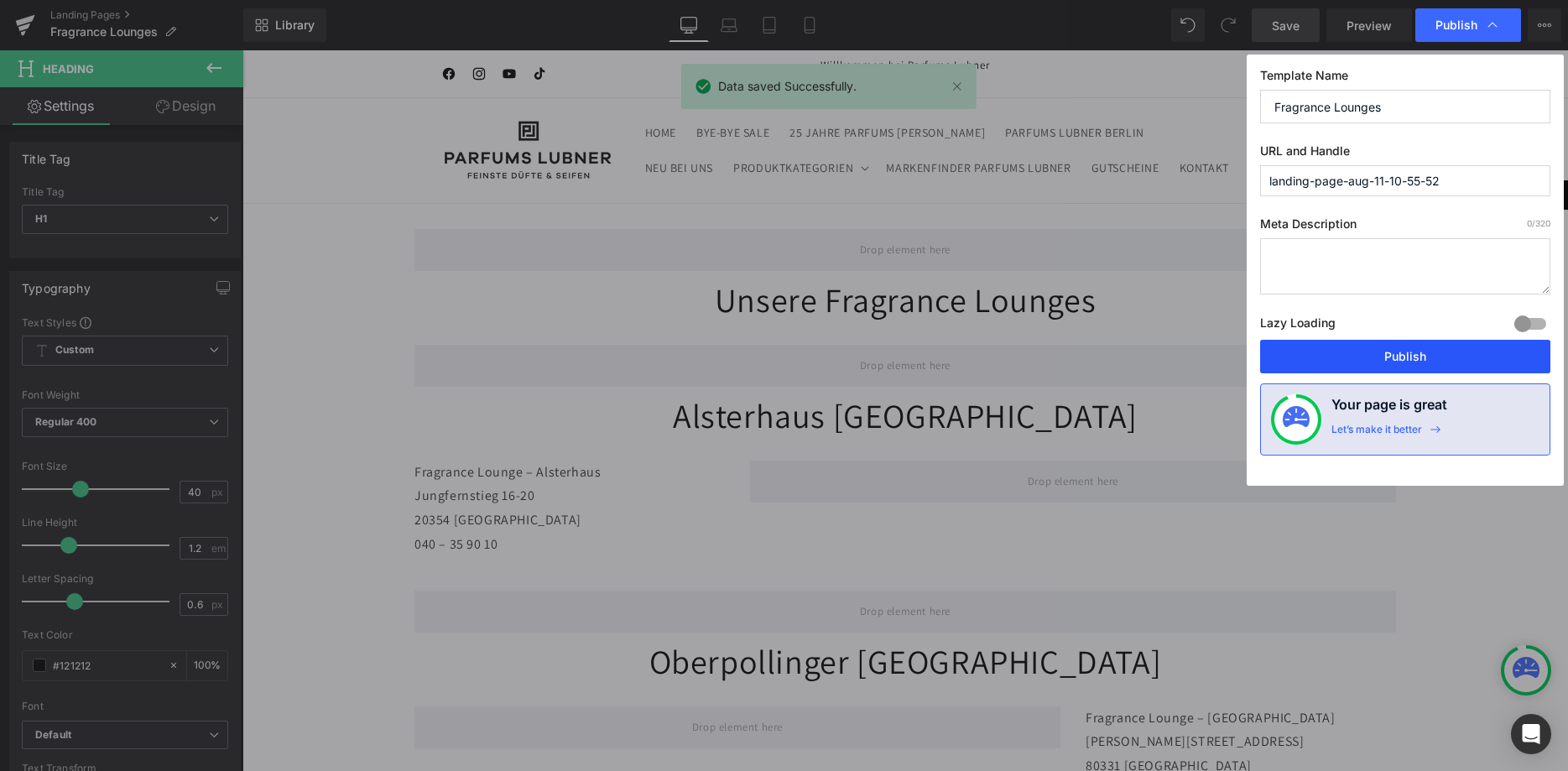
click at [1417, 352] on button "Publish" at bounding box center [1405, 357] width 290 height 33
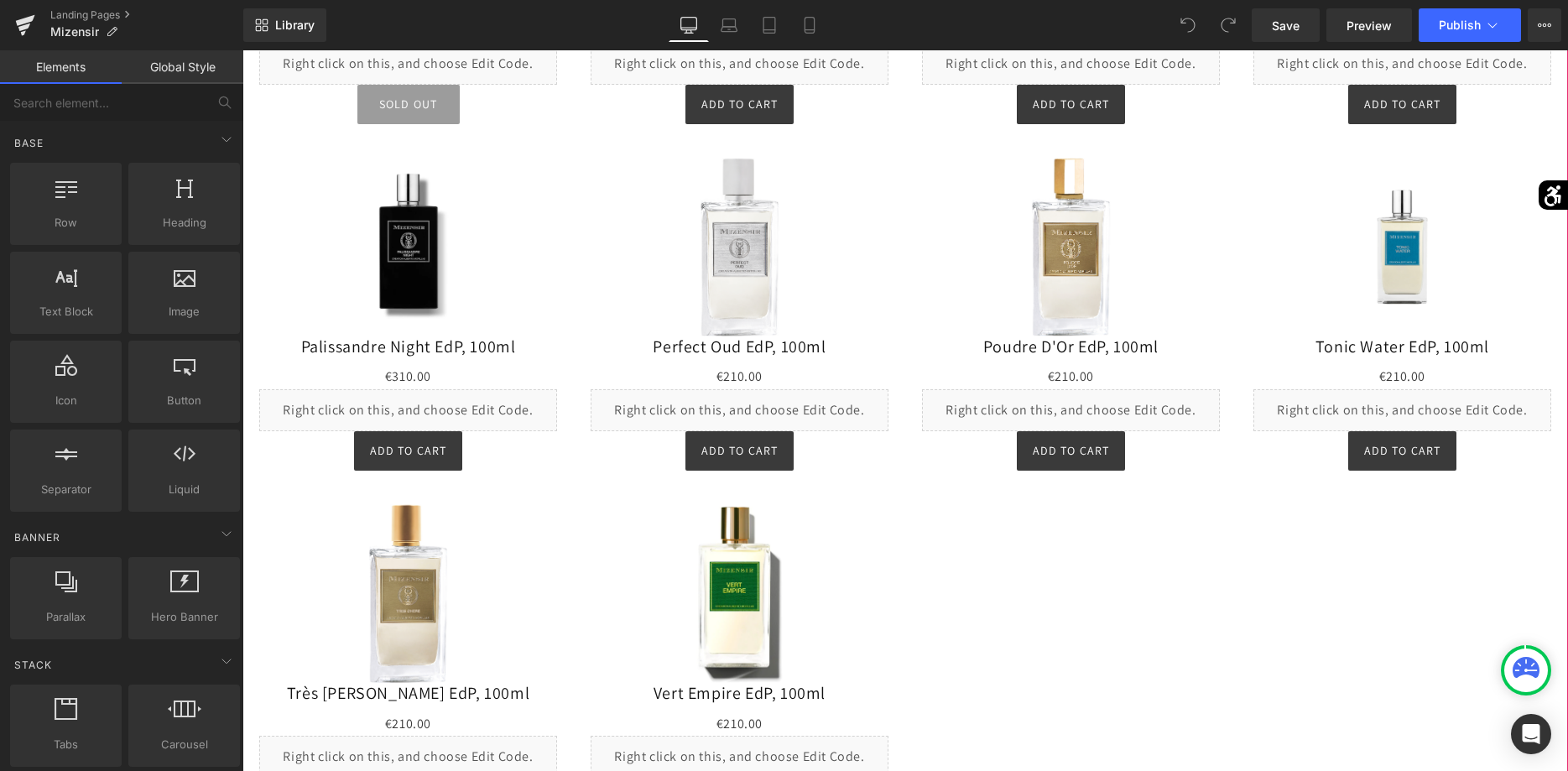
scroll to position [1969, 0]
